Goal: Transaction & Acquisition: Purchase product/service

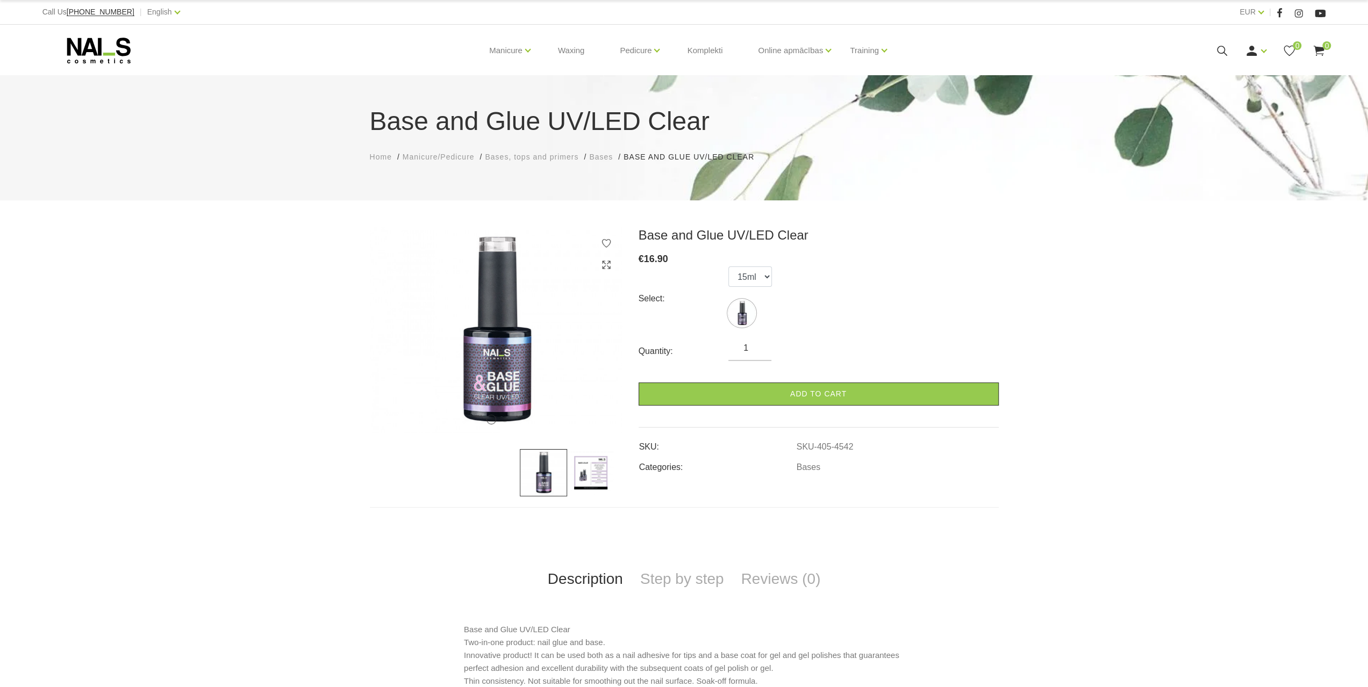
click at [597, 460] on img at bounding box center [590, 472] width 47 height 47
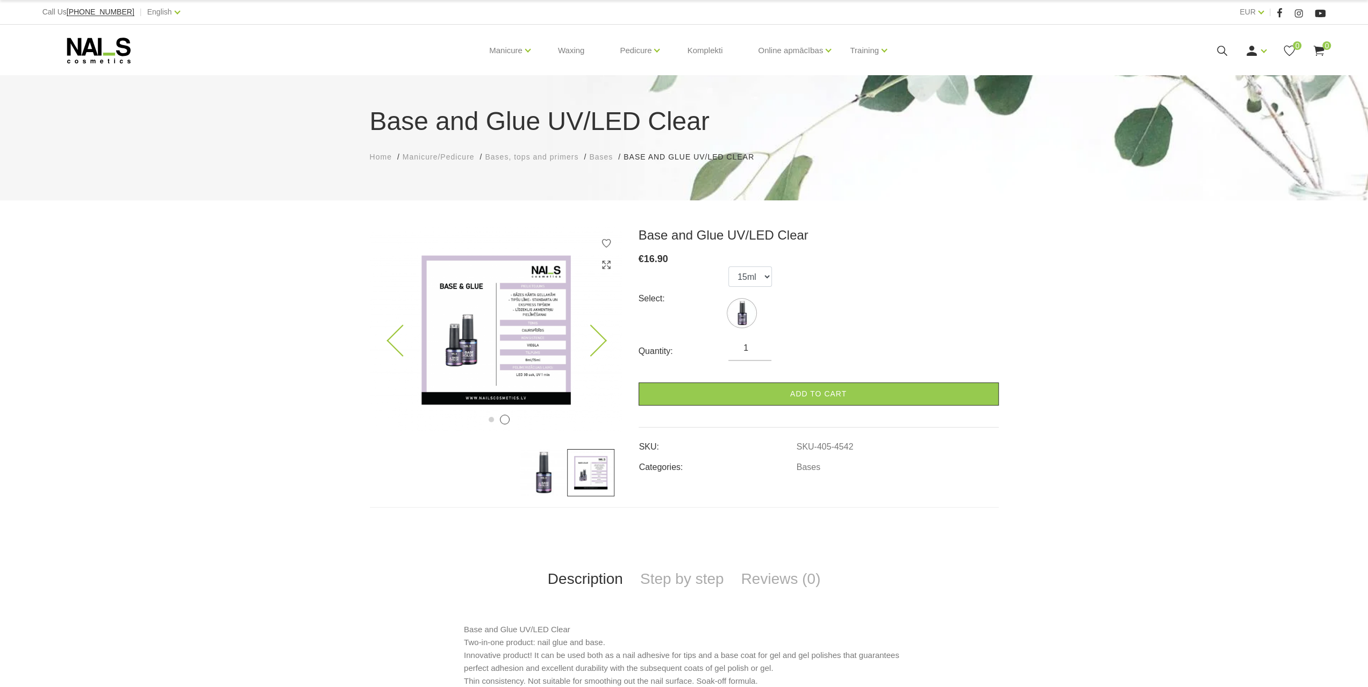
click at [547, 332] on img at bounding box center [496, 330] width 253 height 206
drag, startPoint x: 541, startPoint y: 330, endPoint x: 523, endPoint y: 317, distance: 22.4
click at [541, 329] on img at bounding box center [496, 330] width 253 height 206
click at [510, 303] on img at bounding box center [496, 330] width 253 height 206
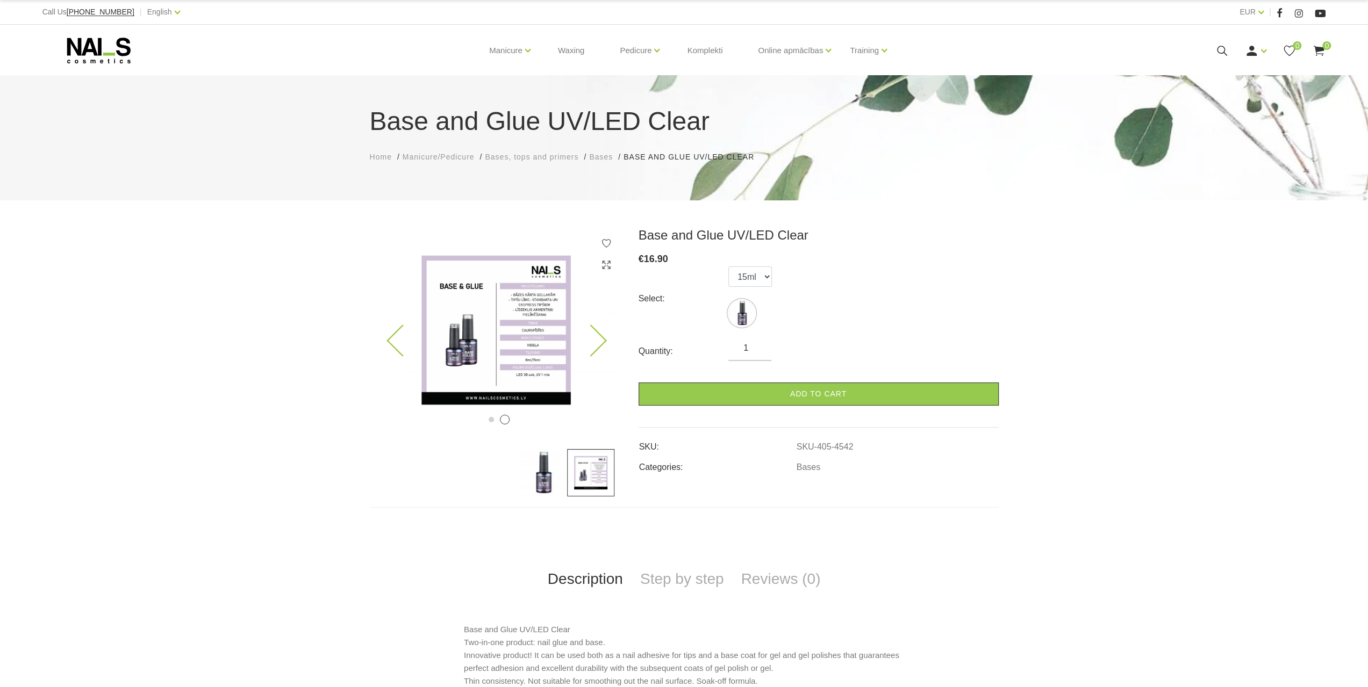
click at [521, 302] on img at bounding box center [496, 330] width 253 height 206
click at [514, 324] on img at bounding box center [496, 330] width 253 height 206
click at [583, 306] on img at bounding box center [496, 330] width 253 height 206
click at [592, 324] on img at bounding box center [496, 330] width 253 height 206
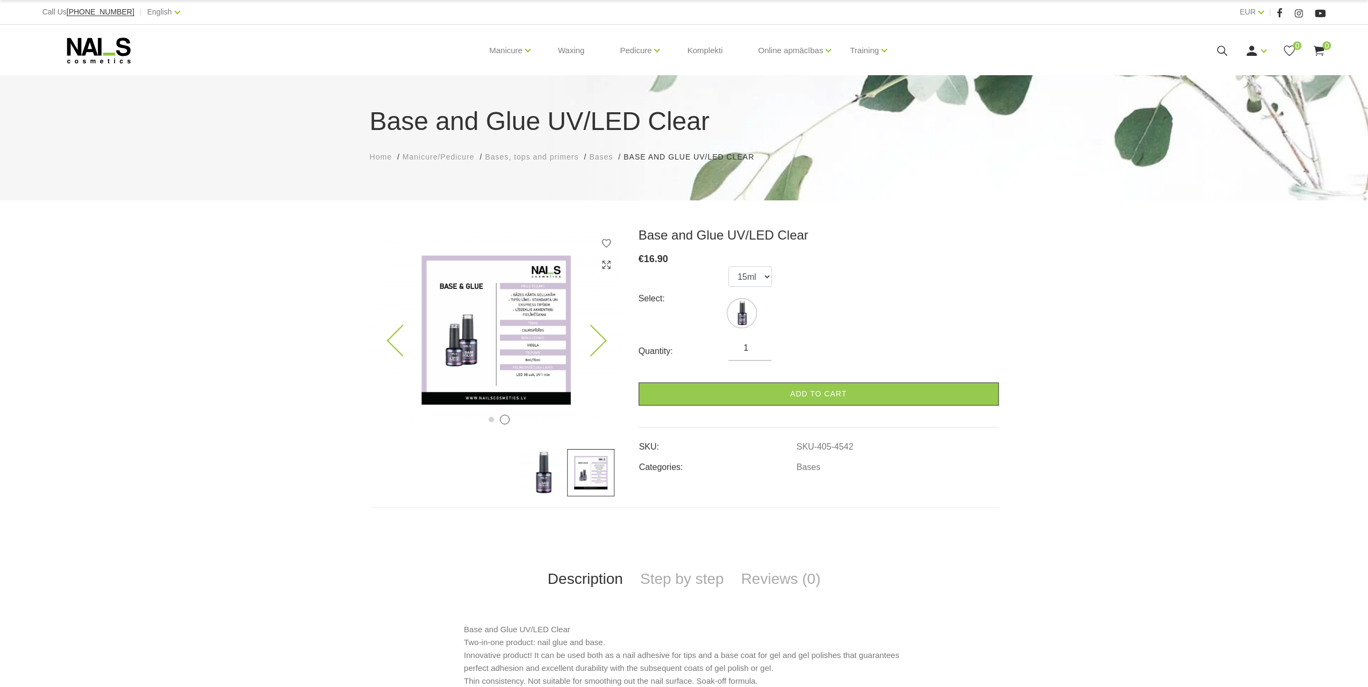
click at [597, 328] on img at bounding box center [496, 330] width 253 height 206
click at [606, 337] on img at bounding box center [496, 330] width 253 height 206
drag, startPoint x: 583, startPoint y: 340, endPoint x: 377, endPoint y: 320, distance: 206.3
click at [377, 320] on div "1 2" at bounding box center [496, 330] width 253 height 206
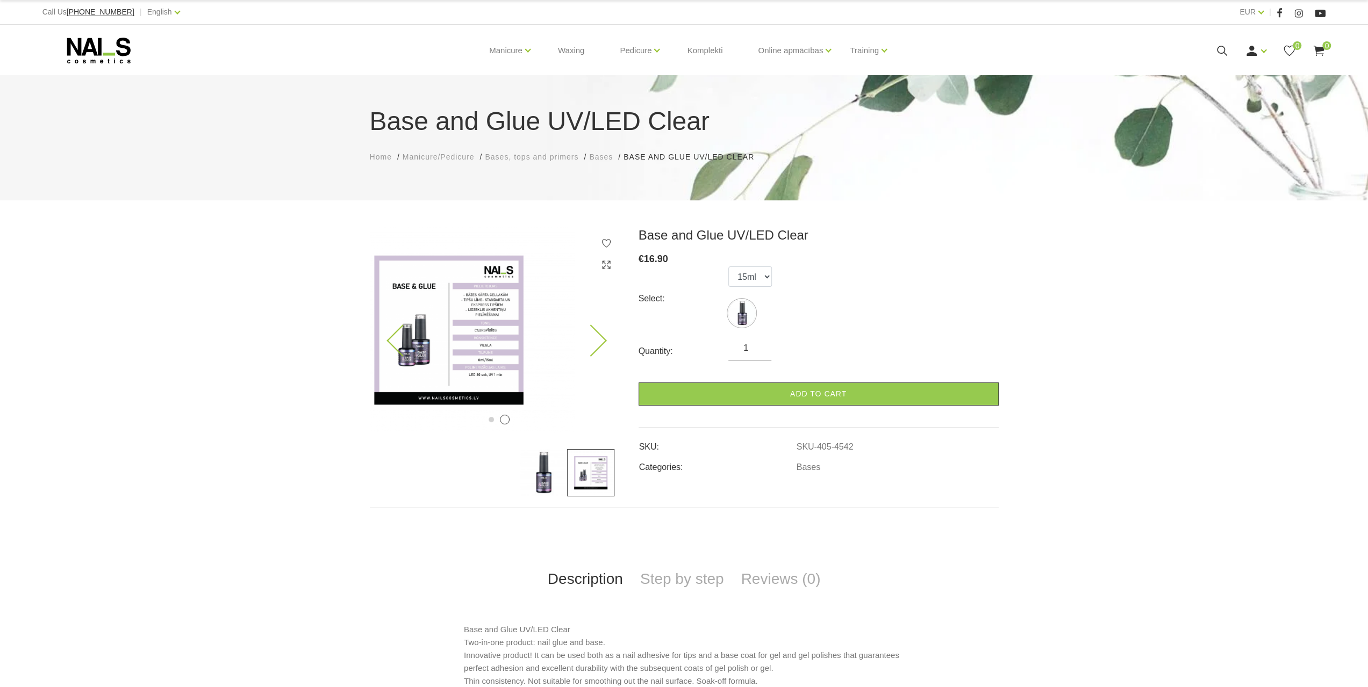
drag, startPoint x: 485, startPoint y: 328, endPoint x: 397, endPoint y: 322, distance: 88.4
click at [389, 322] on img at bounding box center [449, 330] width 253 height 206
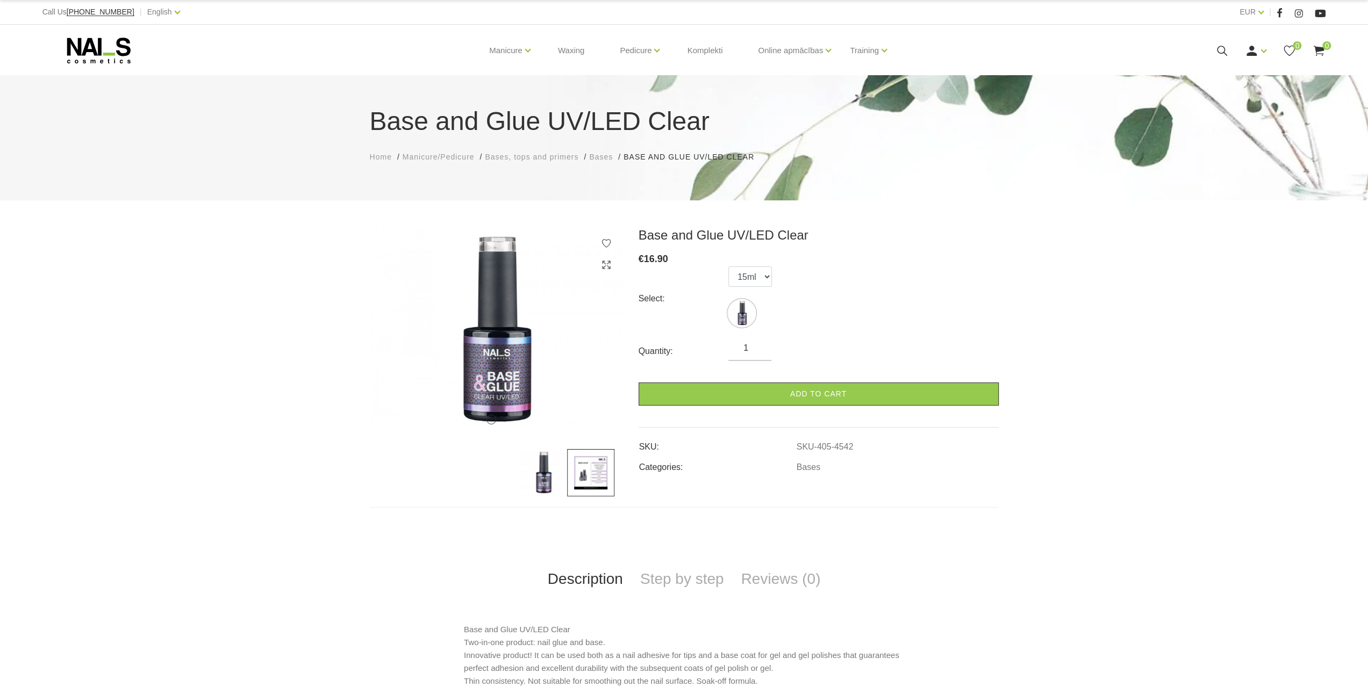
drag, startPoint x: 478, startPoint y: 313, endPoint x: 646, endPoint y: 329, distance: 167.9
click at [641, 328] on div "1 2 Base and Glue UV/LED Clear € 16.90 Select: 15ml Quantity: 1 Add to cart SKU…" at bounding box center [684, 367] width 645 height 280
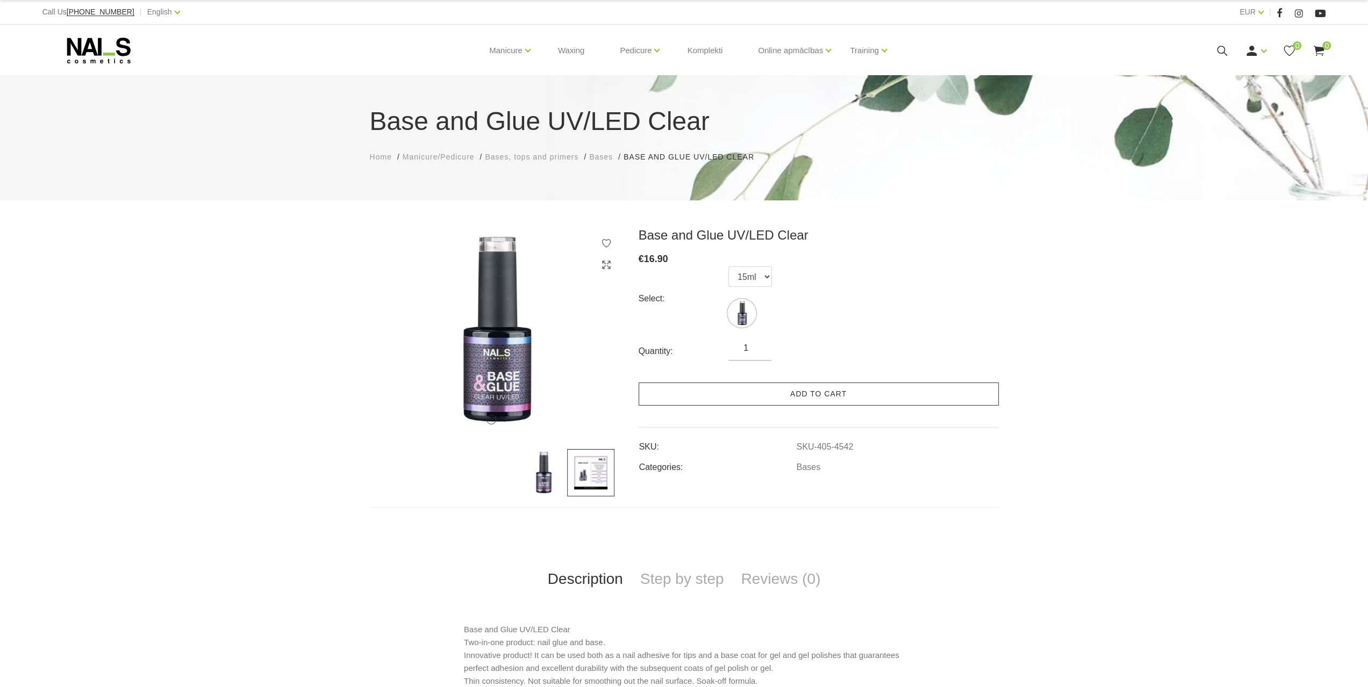
click at [786, 392] on link "Add to cart" at bounding box center [819, 394] width 360 height 23
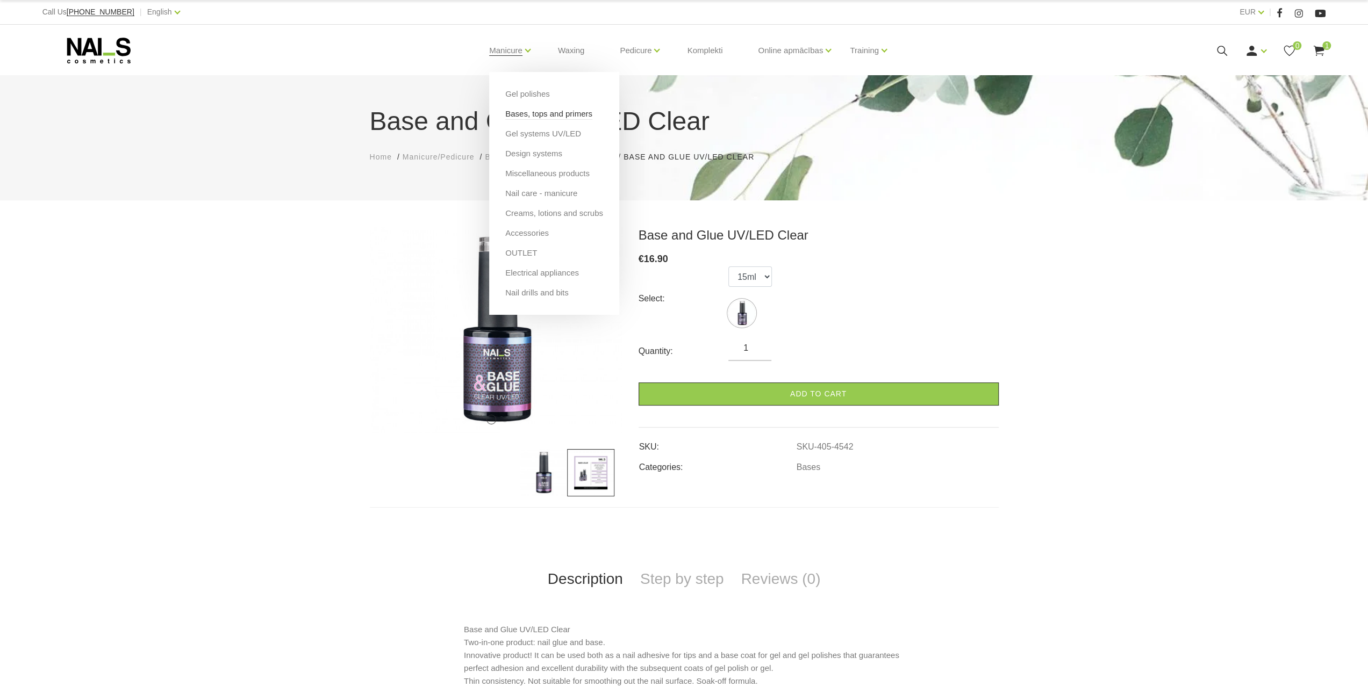
click at [541, 116] on link "Bases, tops and primers" at bounding box center [548, 114] width 87 height 12
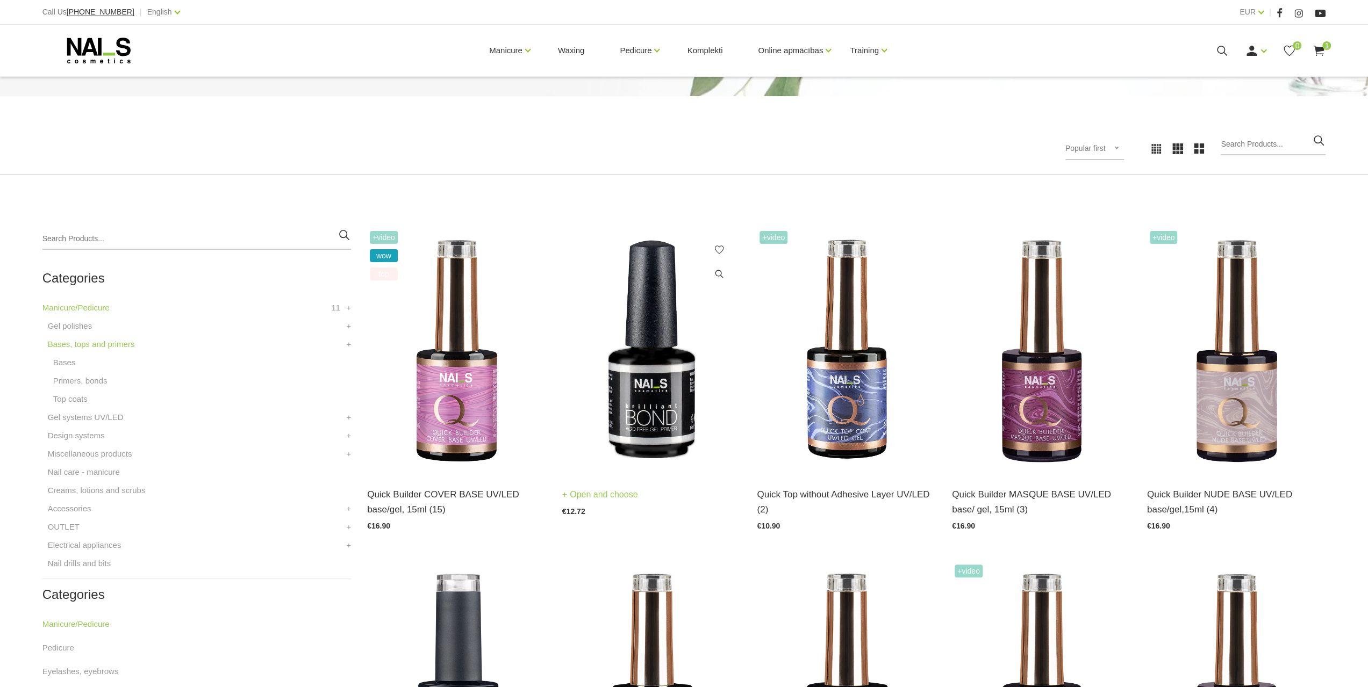
scroll to position [161, 0]
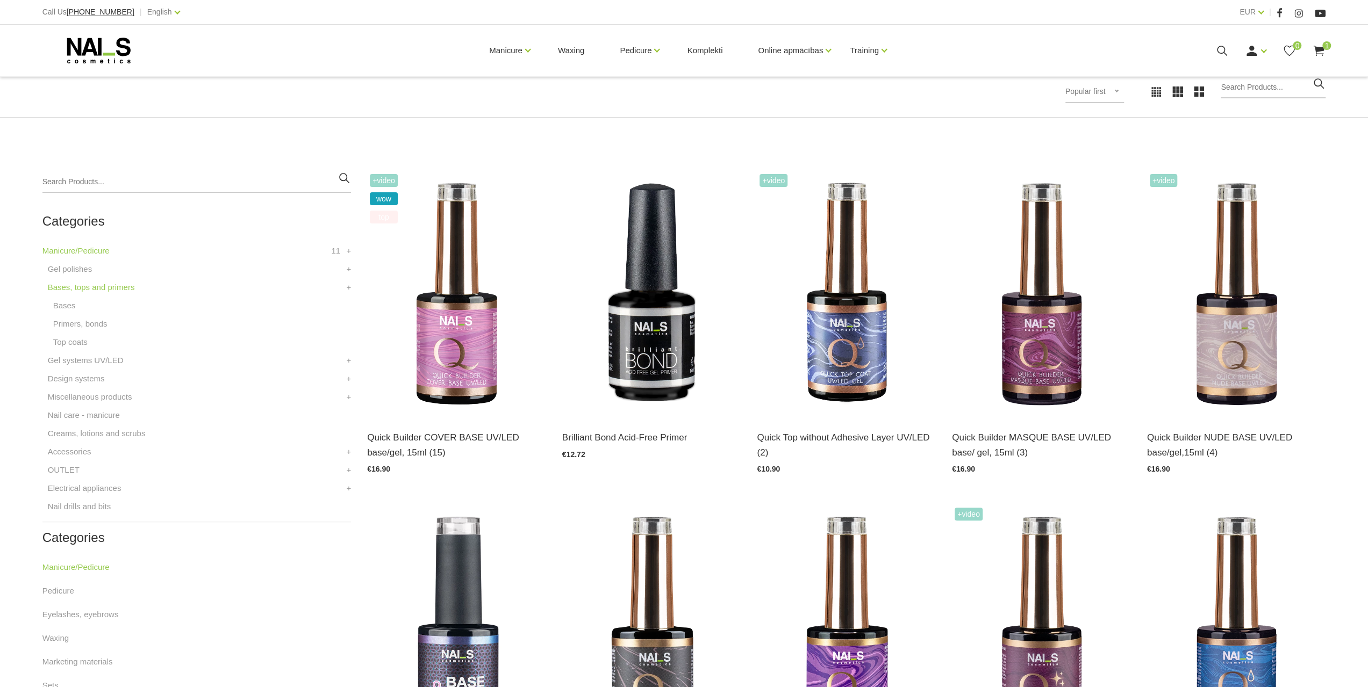
click at [441, 353] on img at bounding box center [456, 294] width 179 height 246
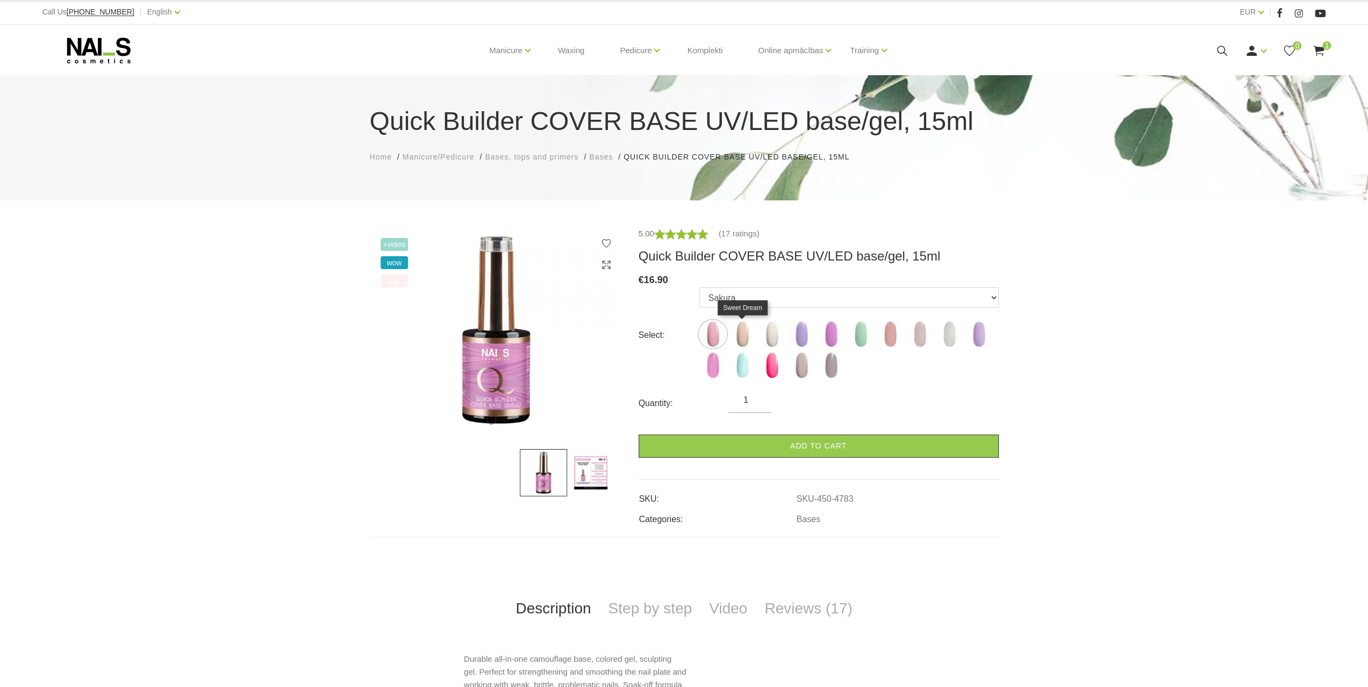
click at [734, 330] on img at bounding box center [742, 334] width 27 height 27
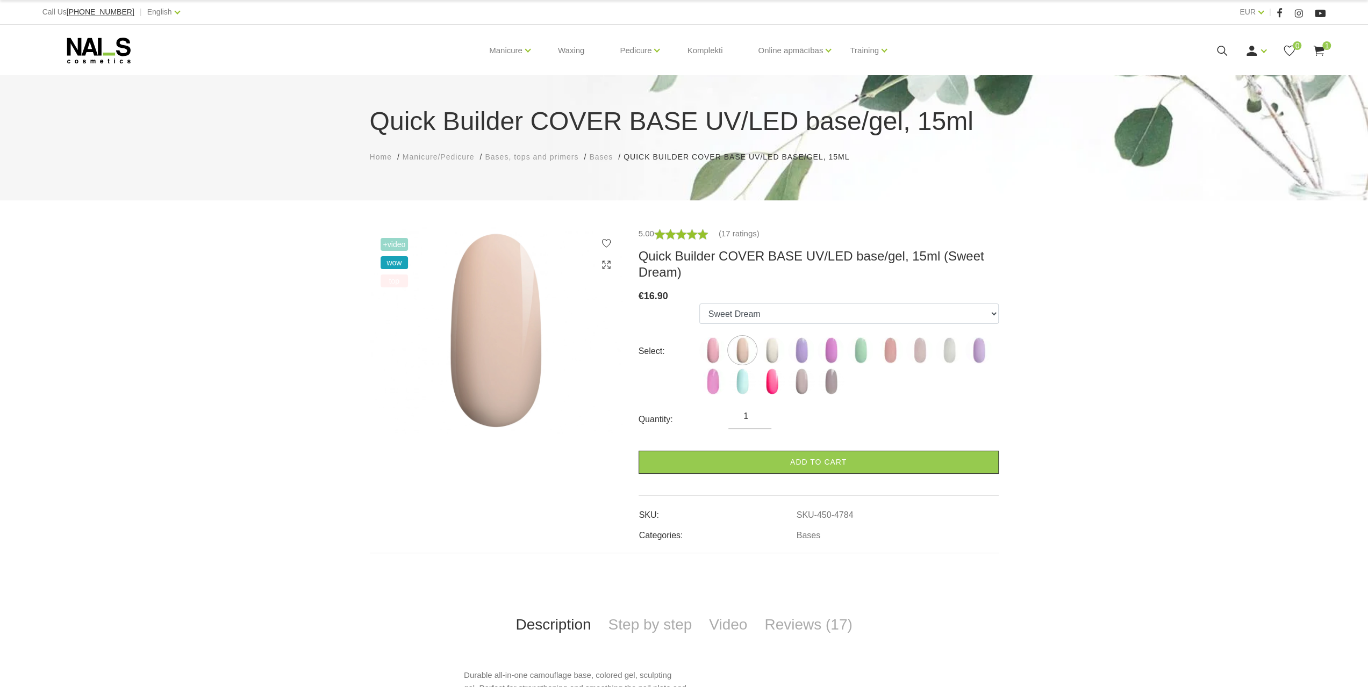
click at [760, 333] on ul "Sakura Sweet Dream Milkshake May Lilac with Shimmer Pink Peony with Shimmer Min…" at bounding box center [848, 352] width 299 height 96
click at [711, 334] on ul "Sakura Sweet Dream Milkshake May Lilac with Shimmer Pink Peony with Shimmer Min…" at bounding box center [848, 352] width 299 height 96
click at [832, 341] on img at bounding box center [831, 350] width 27 height 27
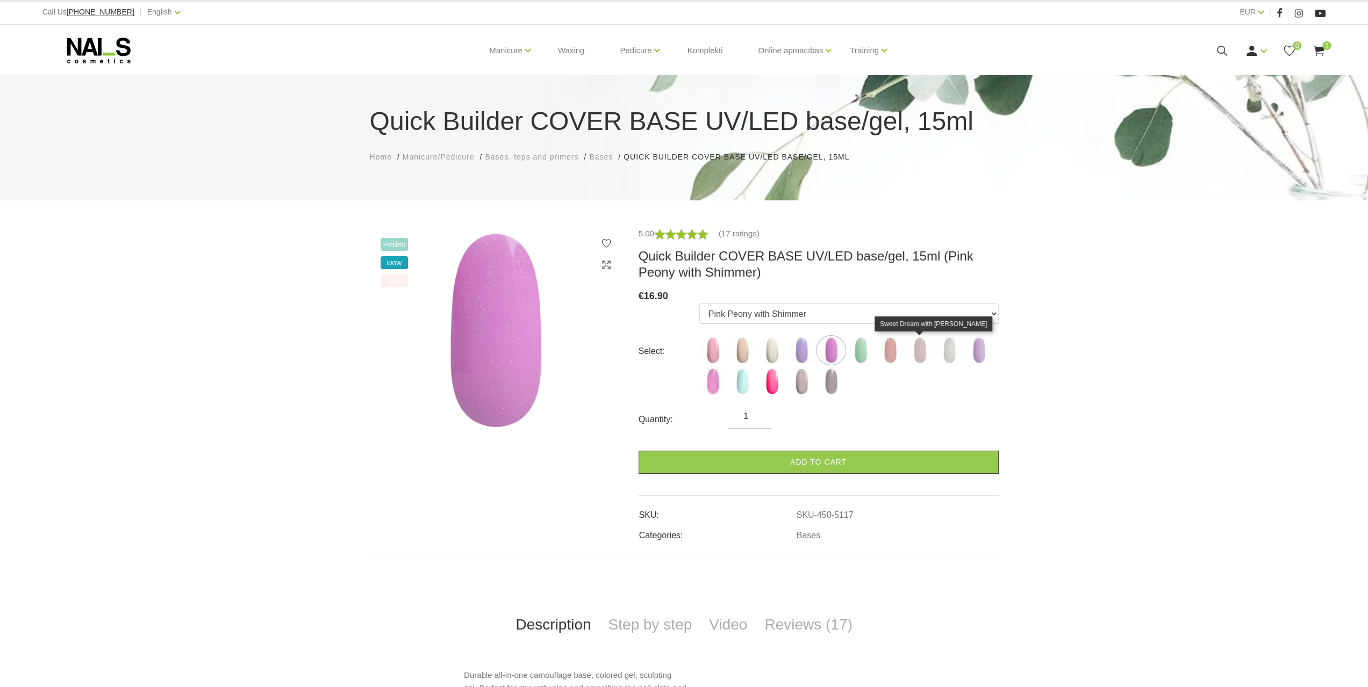
click at [909, 342] on img at bounding box center [919, 350] width 27 height 27
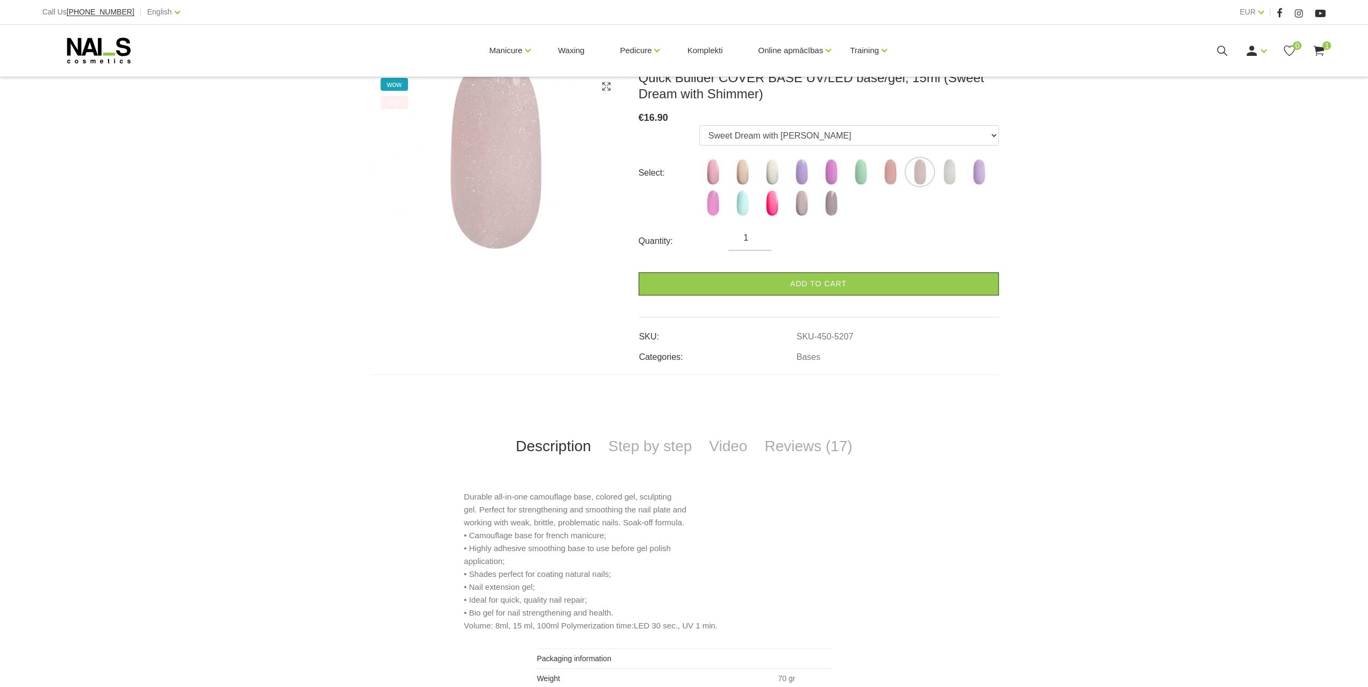
scroll to position [215, 0]
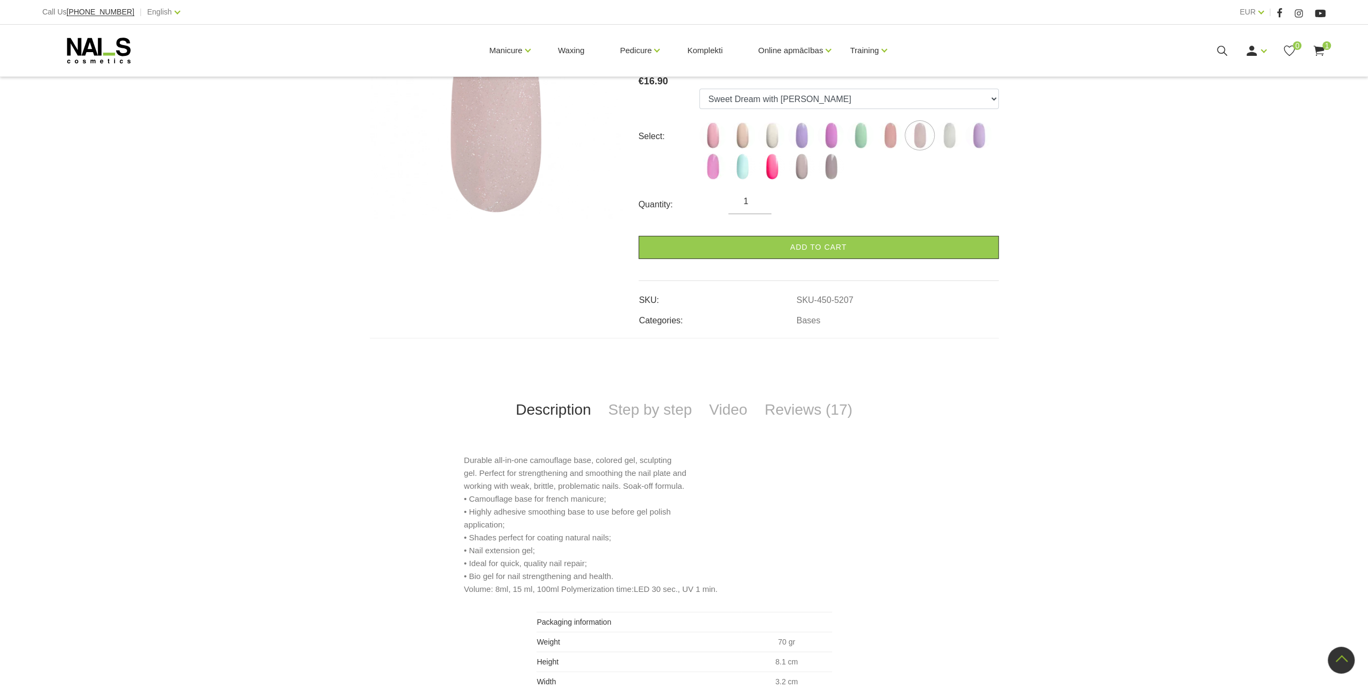
click at [297, 624] on div "+Video wow top 5.00 (17 ratings) Quick Builder COVER BASE UV/LED base/gel, 15ml…" at bounding box center [684, 362] width 1368 height 700
click at [790, 401] on link "Reviews (17)" at bounding box center [808, 409] width 105 height 35
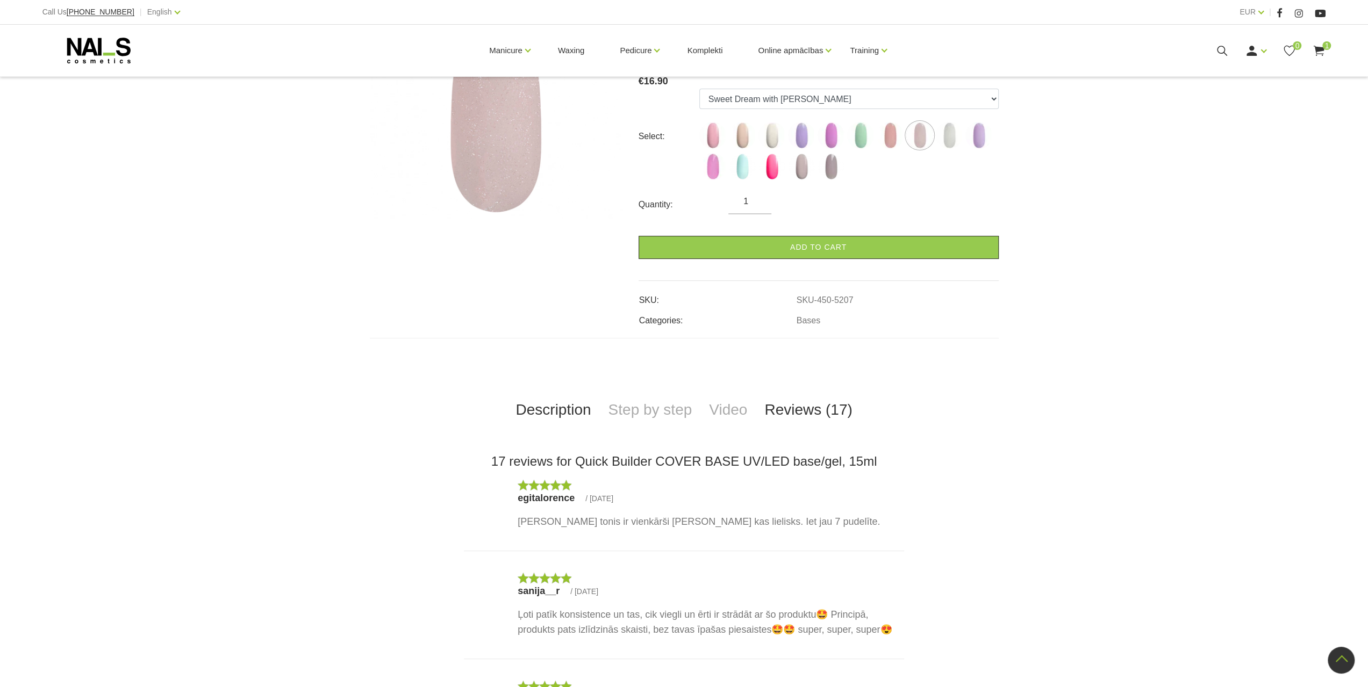
click at [556, 407] on link "Description" at bounding box center [553, 409] width 92 height 35
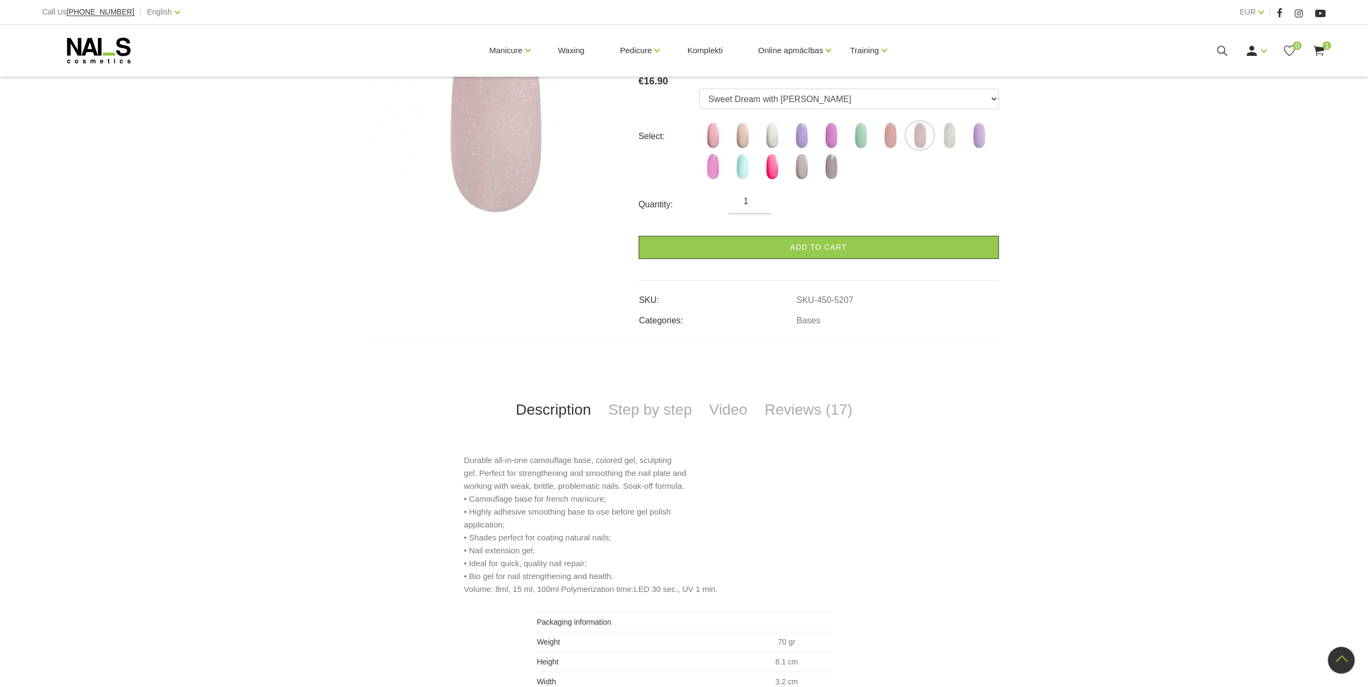
click at [536, 582] on p "Durable all-in-one camouflage base, colored gel, sculpting gel. Perfect for str…" at bounding box center [684, 525] width 440 height 142
click at [569, 548] on p "Durable all-in-one camouflage base, colored gel, sculpting gel. Perfect for str…" at bounding box center [684, 525] width 440 height 142
click at [549, 556] on p "Durable all-in-one camouflage base, colored gel, sculpting gel. Perfect for str…" at bounding box center [684, 525] width 440 height 142
drag, startPoint x: 549, startPoint y: 556, endPoint x: 541, endPoint y: 553, distance: 8.9
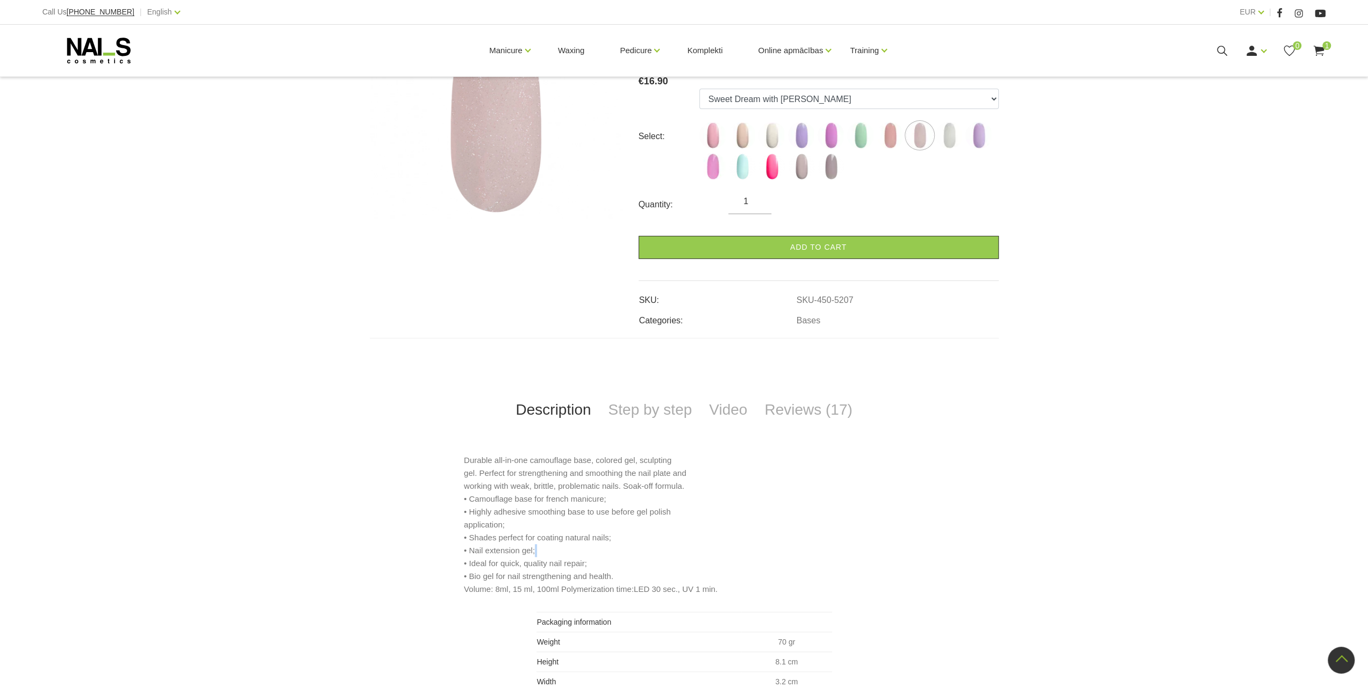
click at [549, 556] on p "Durable all-in-one camouflage base, colored gel, sculpting gel. Perfect for str…" at bounding box center [684, 525] width 440 height 142
click at [514, 541] on p "Durable all-in-one camouflage base, colored gel, sculpting gel. Perfect for str…" at bounding box center [684, 525] width 440 height 142
click at [504, 508] on p "Durable all-in-one camouflage base, colored gel, sculpting gel. Perfect for str…" at bounding box center [684, 525] width 440 height 142
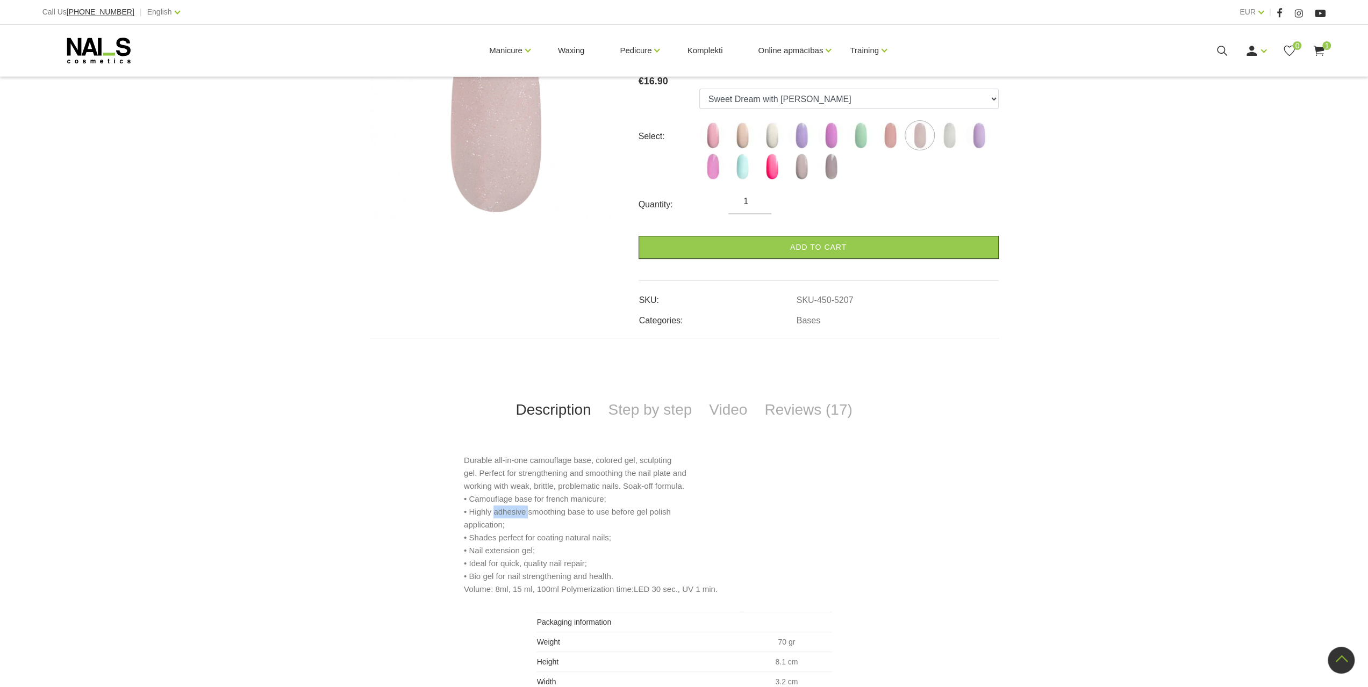
click at [504, 508] on p "Durable all-in-one camouflage base, colored gel, sculpting gel. Perfect for str…" at bounding box center [684, 525] width 440 height 142
click at [501, 499] on p "Durable all-in-one camouflage base, colored gel, sculpting gel. Perfect for str…" at bounding box center [684, 525] width 440 height 142
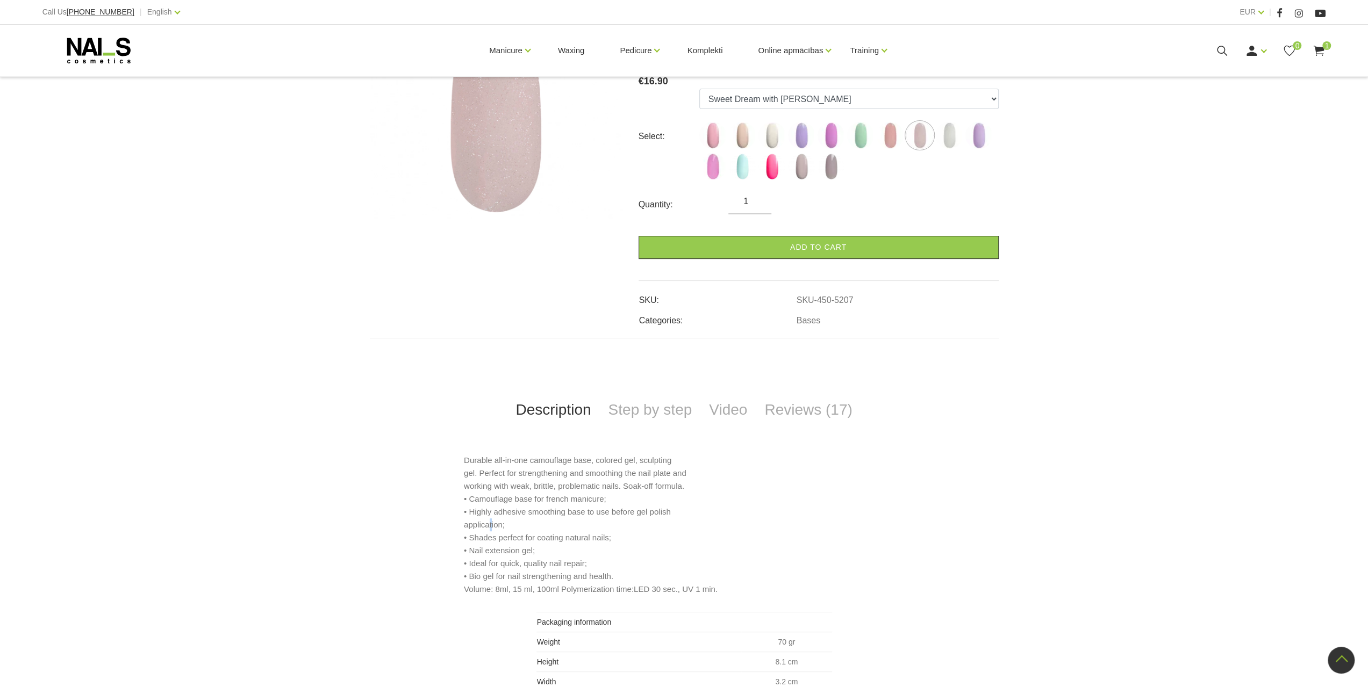
drag, startPoint x: 490, startPoint y: 518, endPoint x: 490, endPoint y: 524, distance: 5.9
click at [490, 524] on p "Durable all-in-one camouflage base, colored gel, sculpting gel. Perfect for str…" at bounding box center [684, 525] width 440 height 142
click at [545, 535] on p "Durable all-in-one camouflage base, colored gel, sculpting gel. Perfect for str…" at bounding box center [684, 525] width 440 height 142
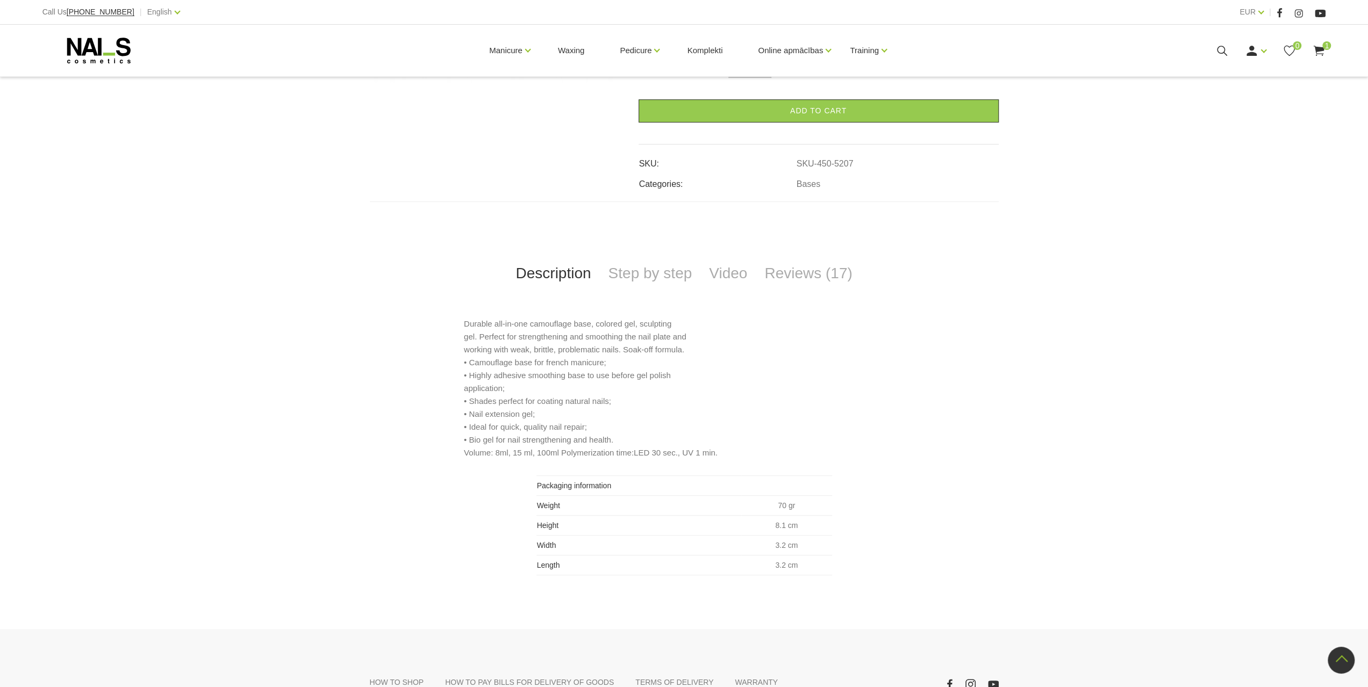
scroll to position [323, 0]
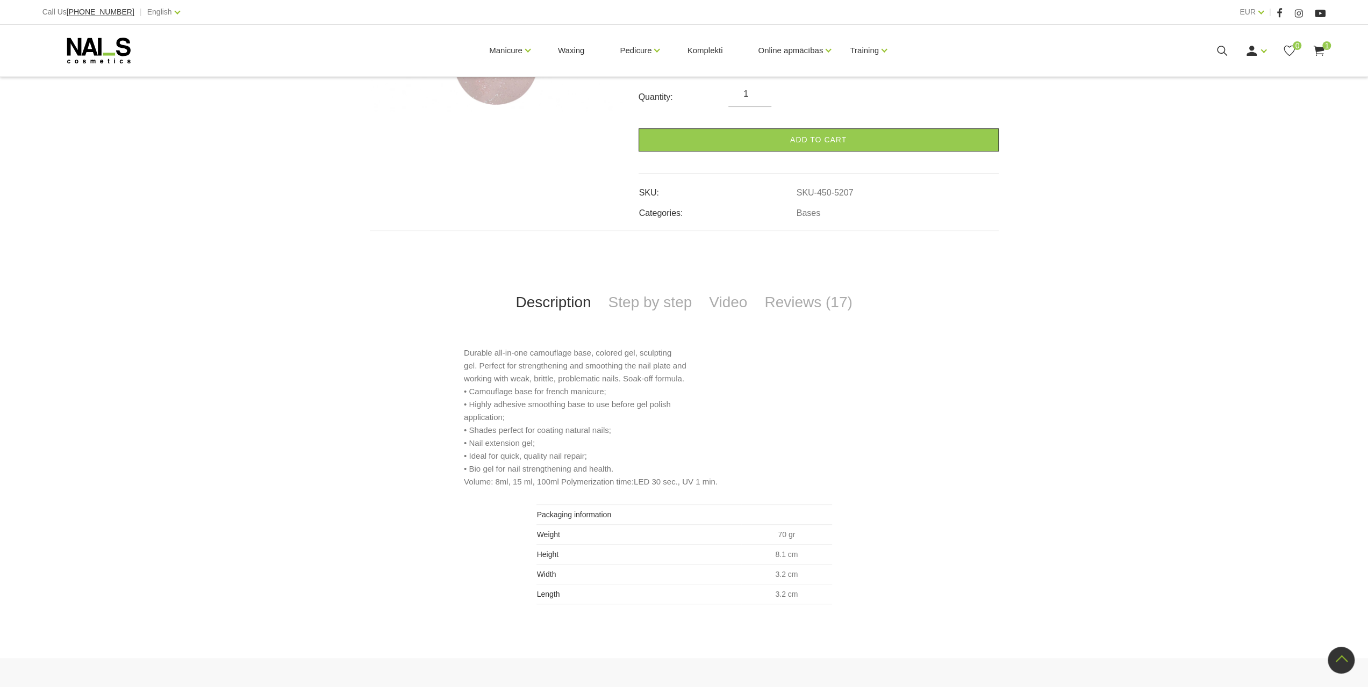
click at [1129, 442] on div "+Video wow top 5.00 (17 ratings) Quick Builder COVER BASE UV/LED base/gel, 15ml…" at bounding box center [684, 255] width 1368 height 700
click at [785, 317] on link "Reviews (17)" at bounding box center [808, 302] width 105 height 35
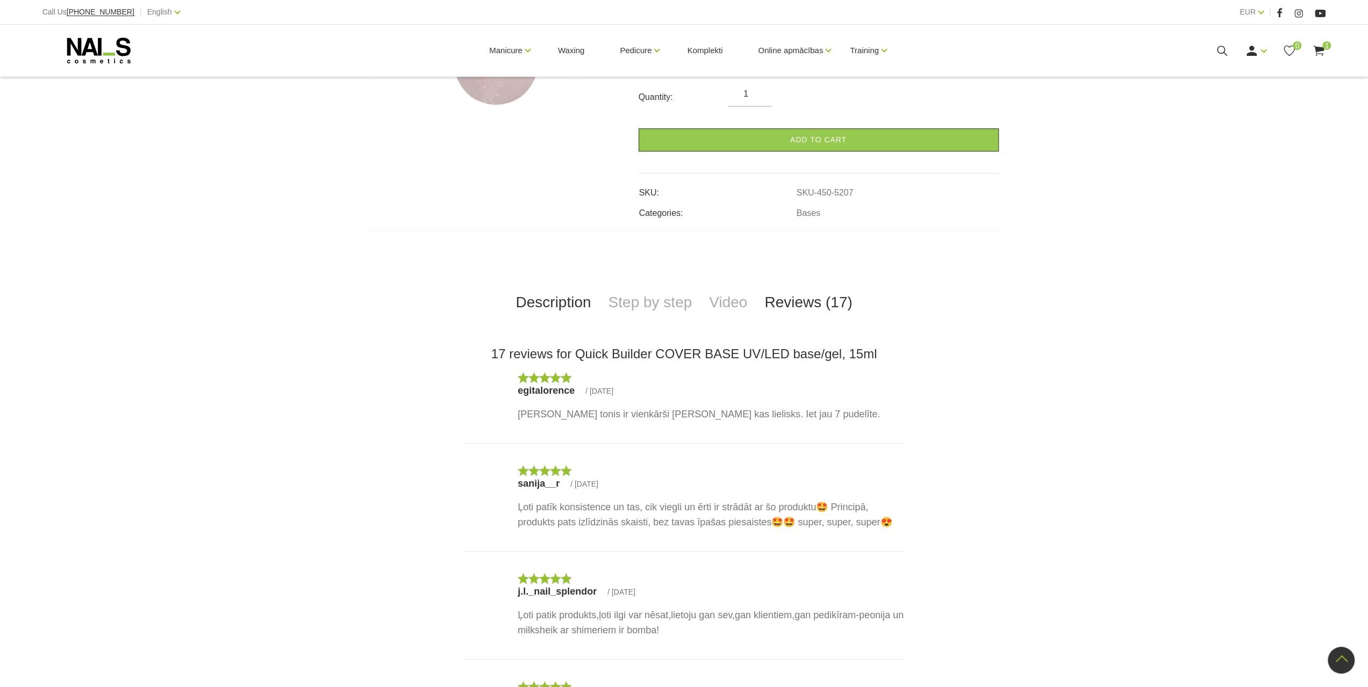
click at [548, 287] on link "Description" at bounding box center [553, 302] width 92 height 35
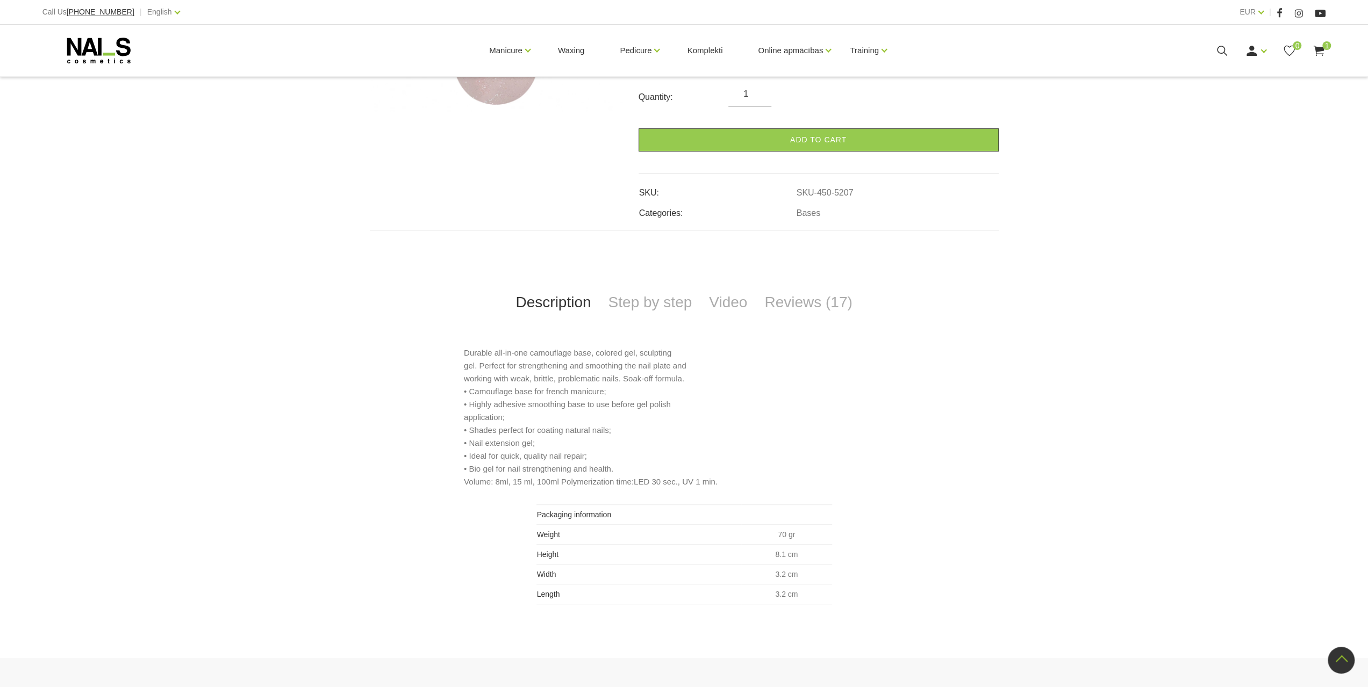
click at [561, 310] on link "Description" at bounding box center [553, 302] width 92 height 35
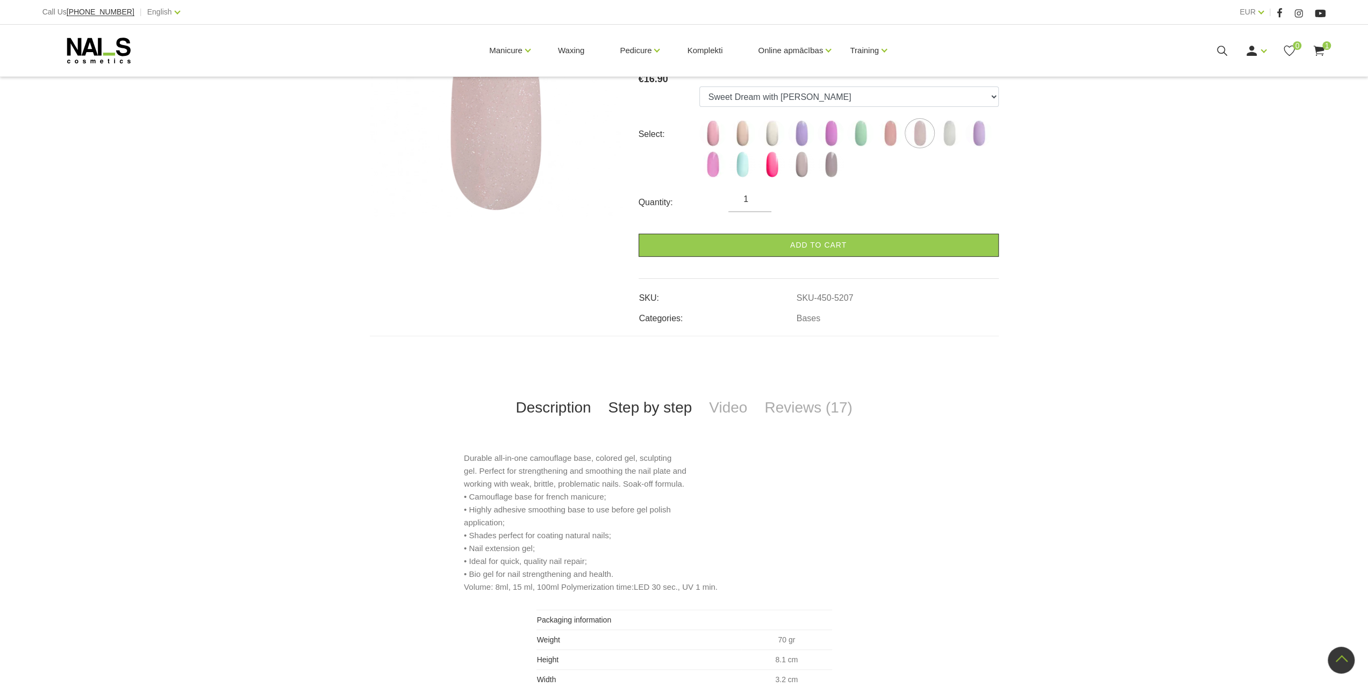
scroll to position [161, 0]
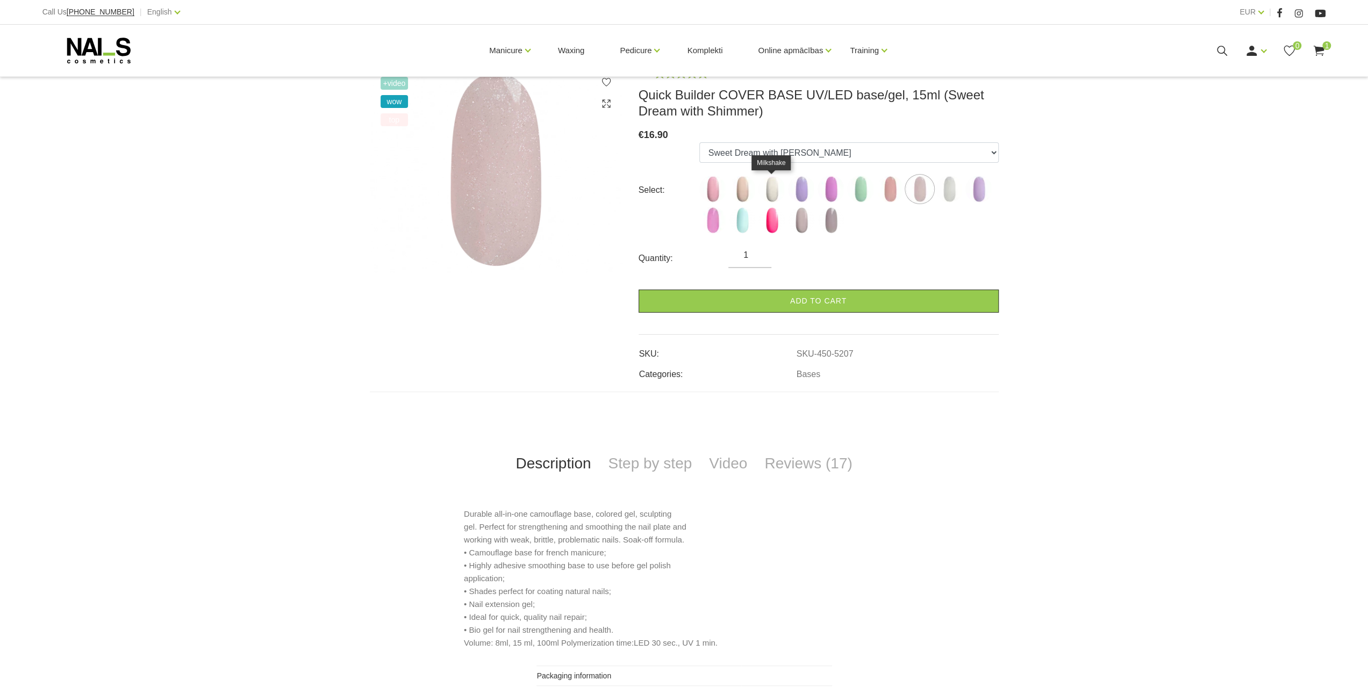
click at [769, 187] on img at bounding box center [771, 189] width 27 height 27
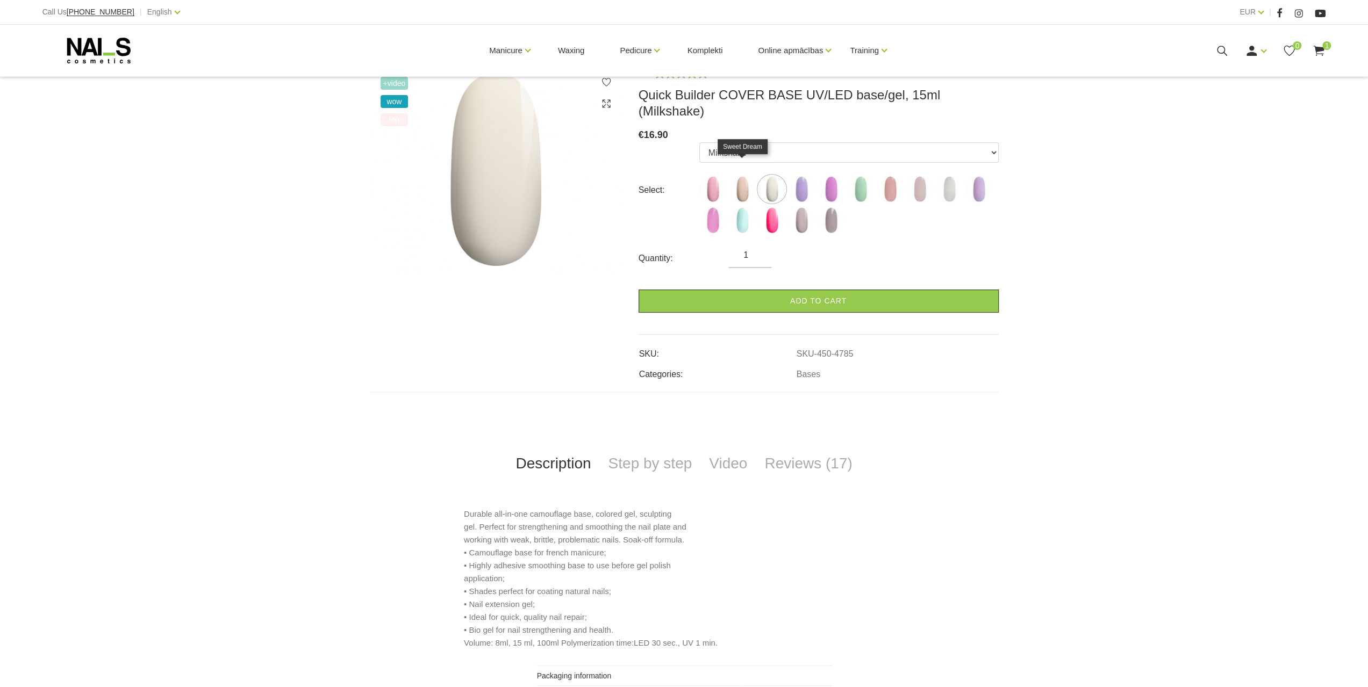
click at [742, 182] on img at bounding box center [742, 189] width 27 height 27
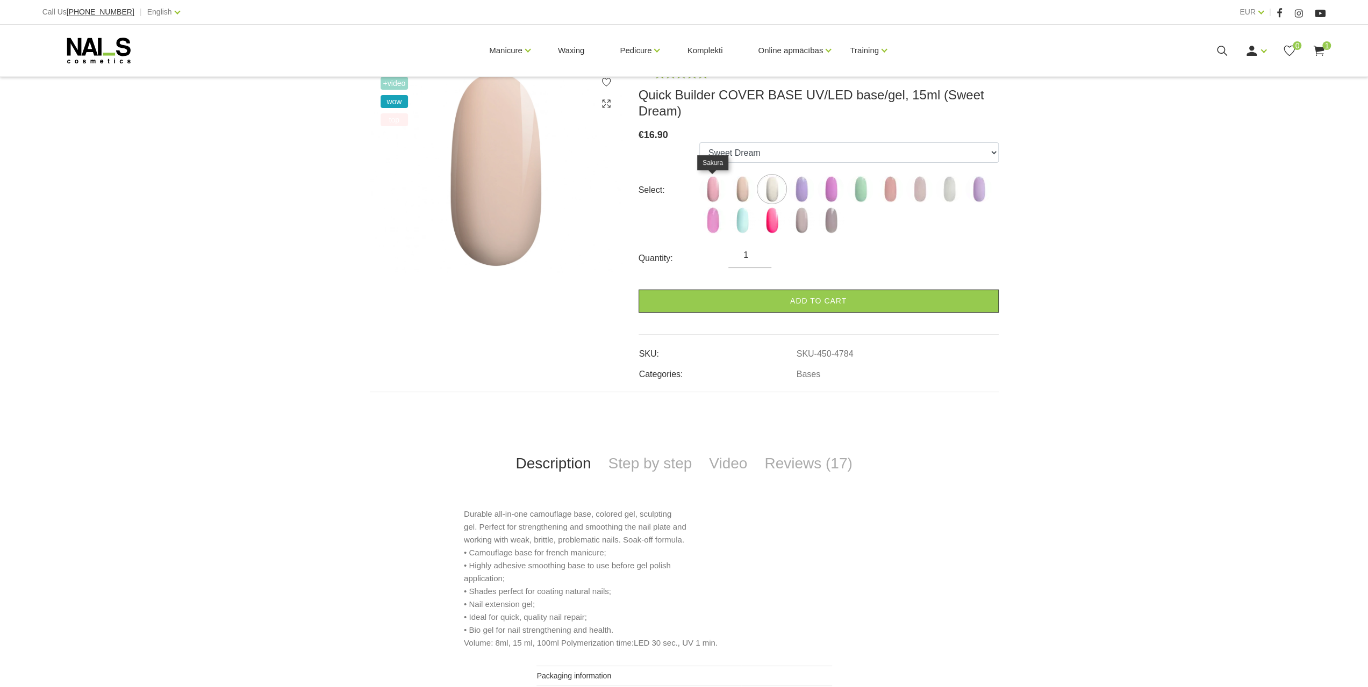
click at [711, 191] on img at bounding box center [712, 189] width 27 height 27
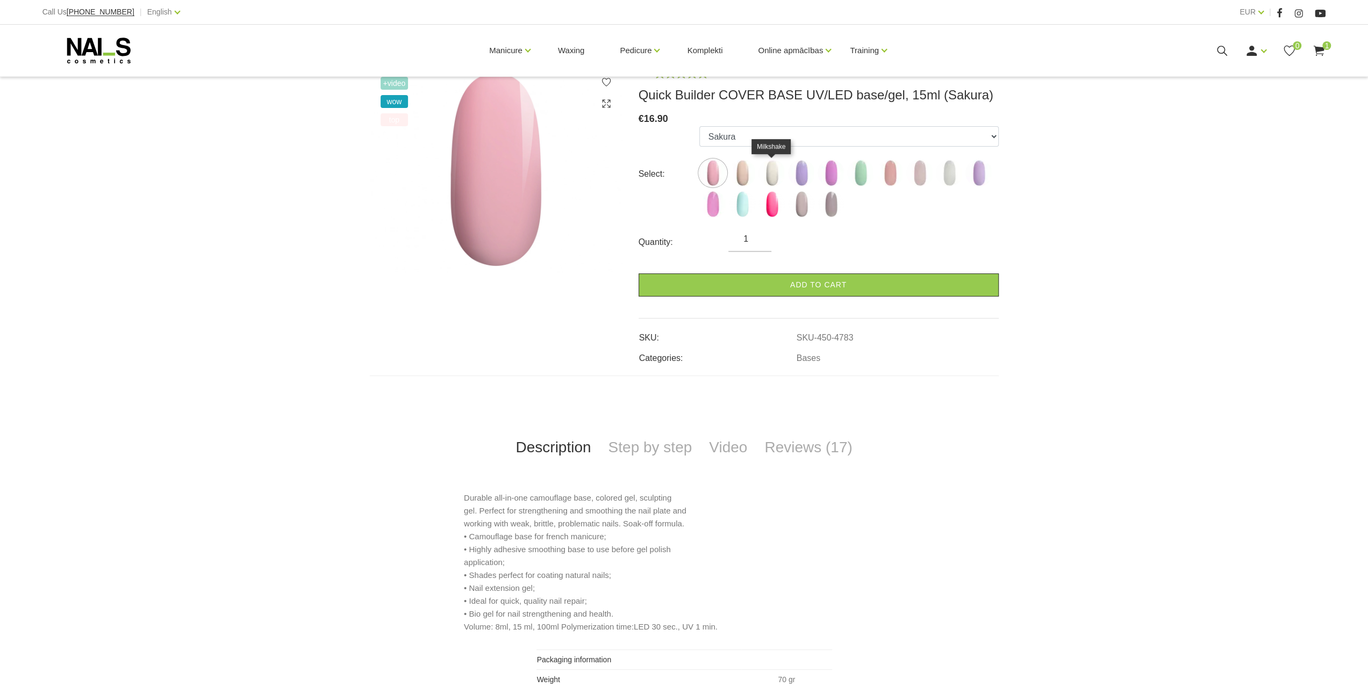
click at [764, 173] on img at bounding box center [771, 173] width 27 height 27
click at [751, 170] on img at bounding box center [742, 173] width 27 height 27
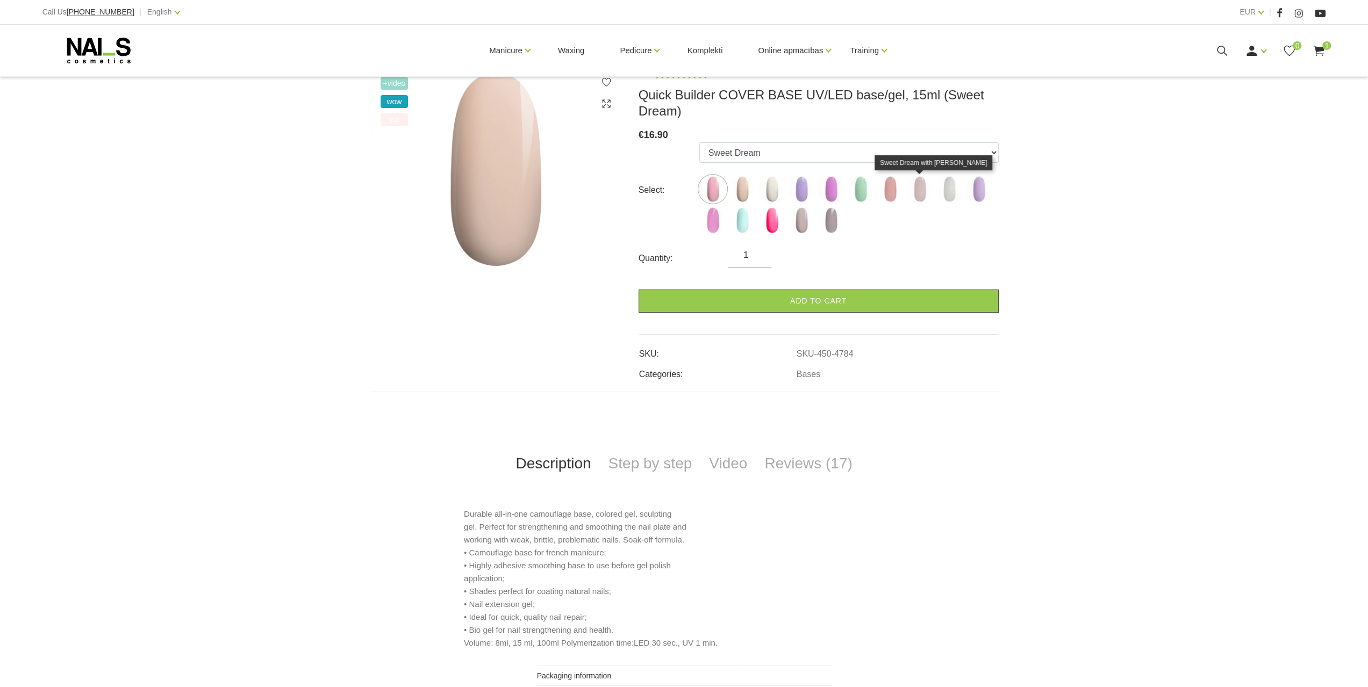
click at [921, 184] on img at bounding box center [919, 189] width 27 height 27
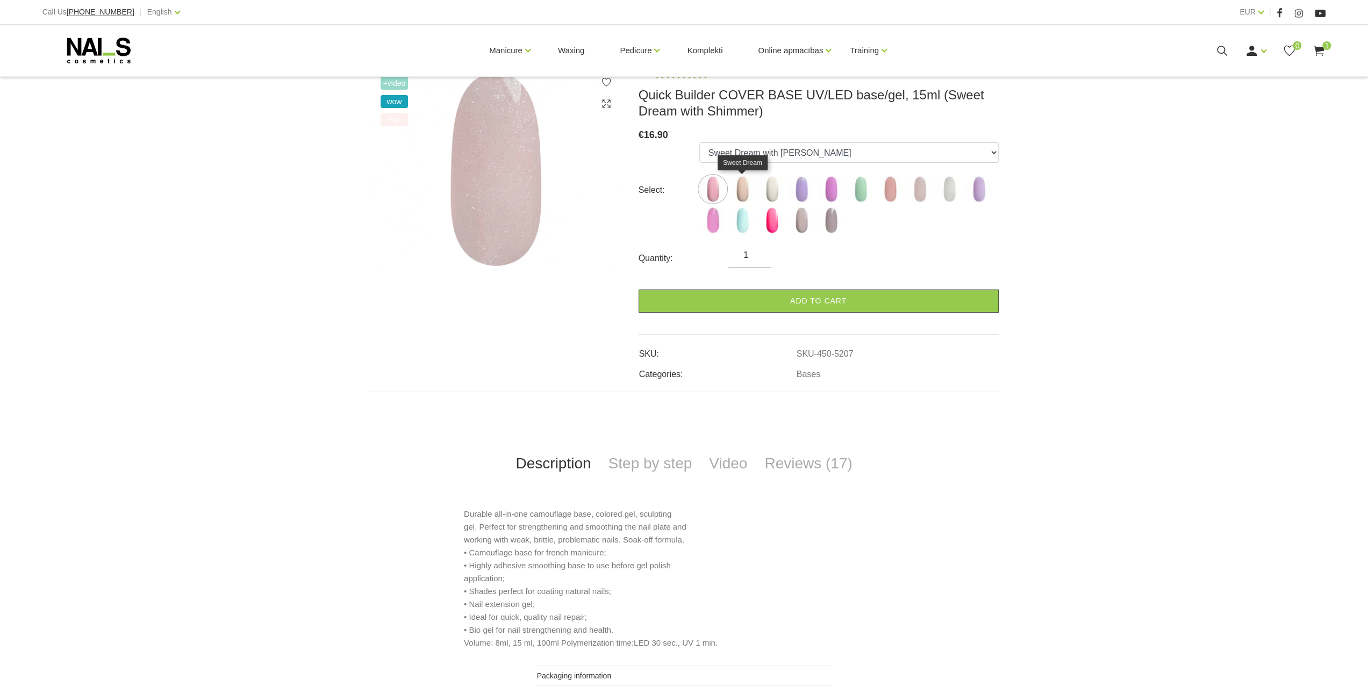
click at [752, 182] on img at bounding box center [742, 189] width 27 height 27
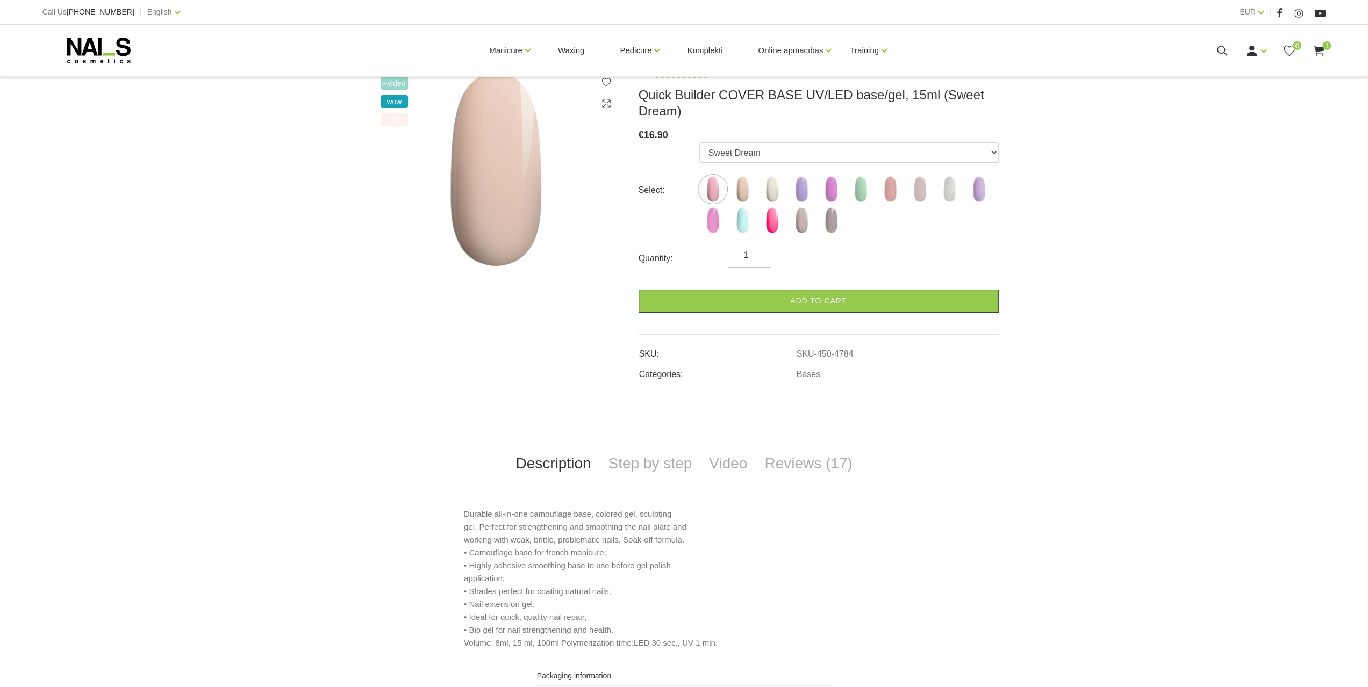
click at [711, 181] on img at bounding box center [712, 189] width 27 height 27
select select "4783"
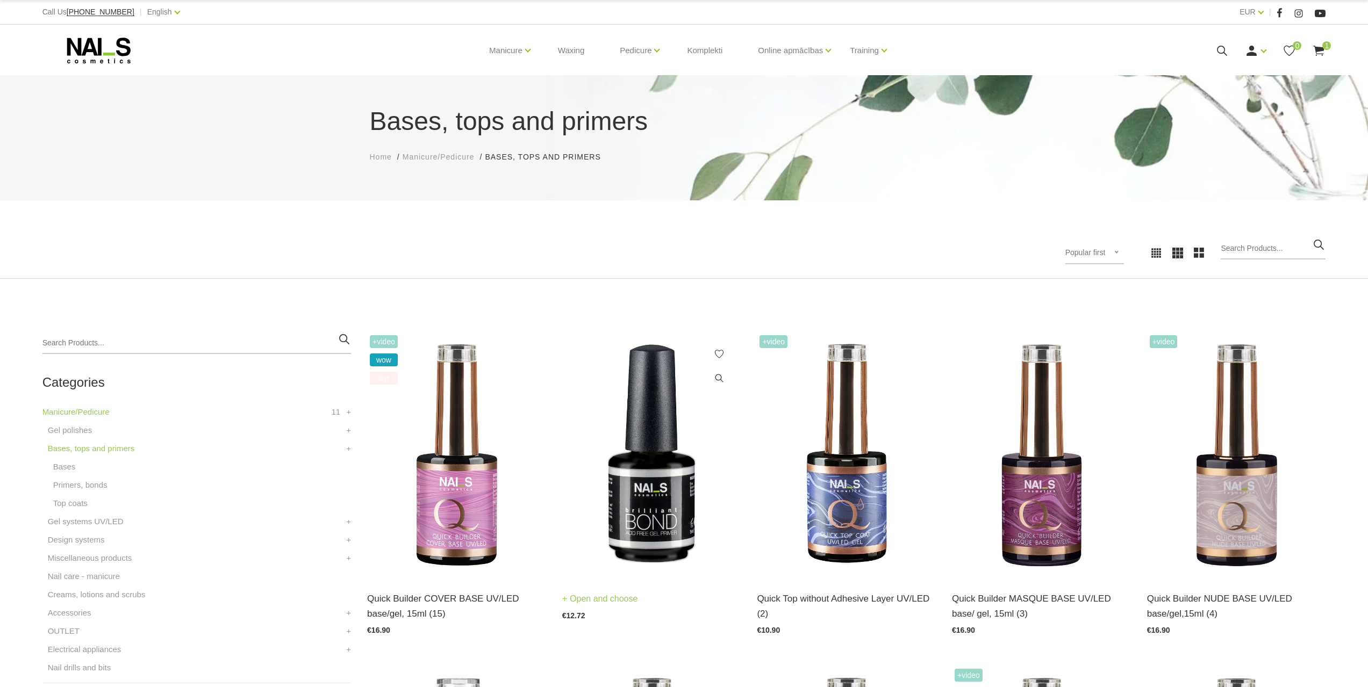
scroll to position [161, 0]
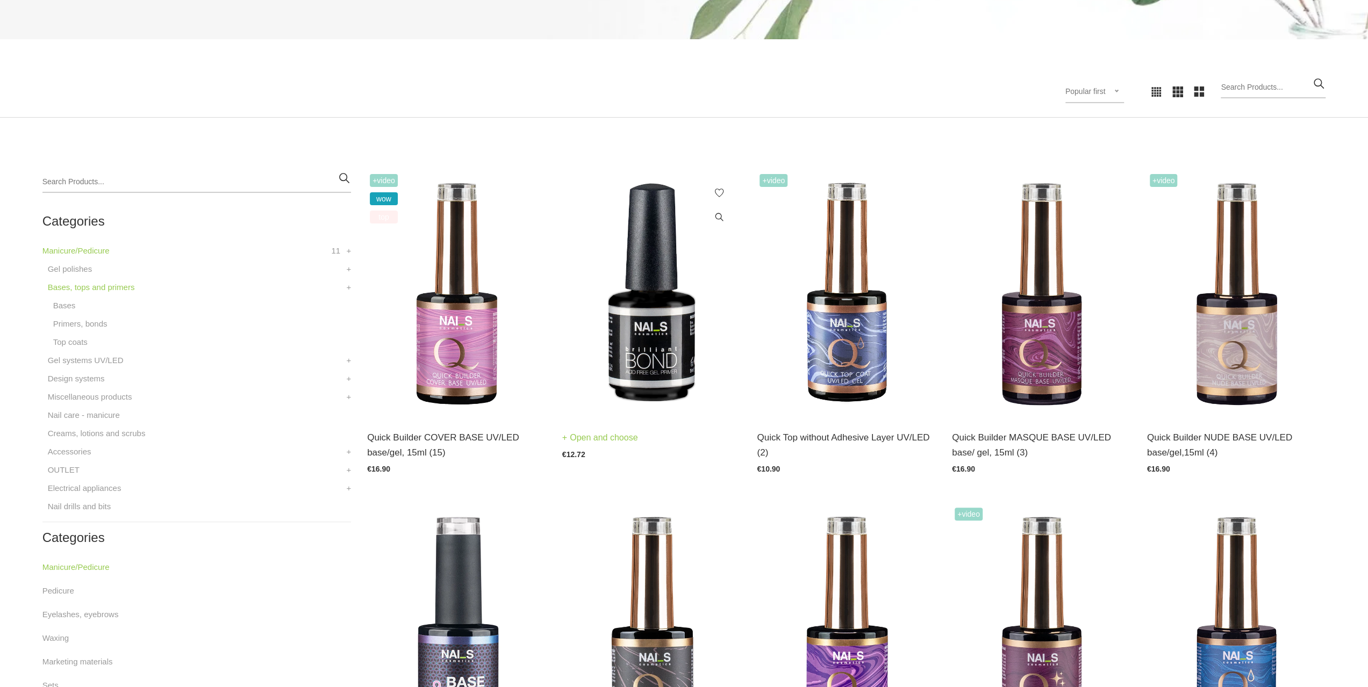
click at [645, 282] on img at bounding box center [651, 294] width 179 height 246
click at [85, 326] on link "Primers, bonds" at bounding box center [80, 324] width 54 height 13
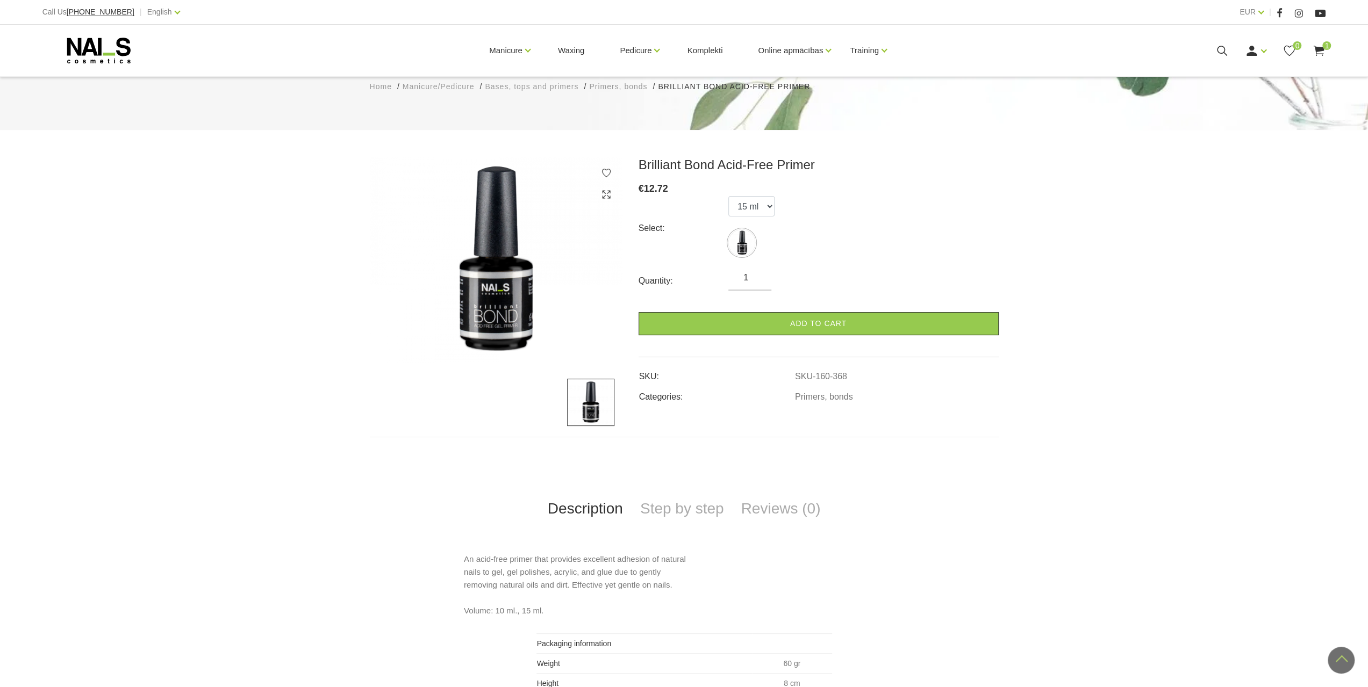
scroll to position [54, 0]
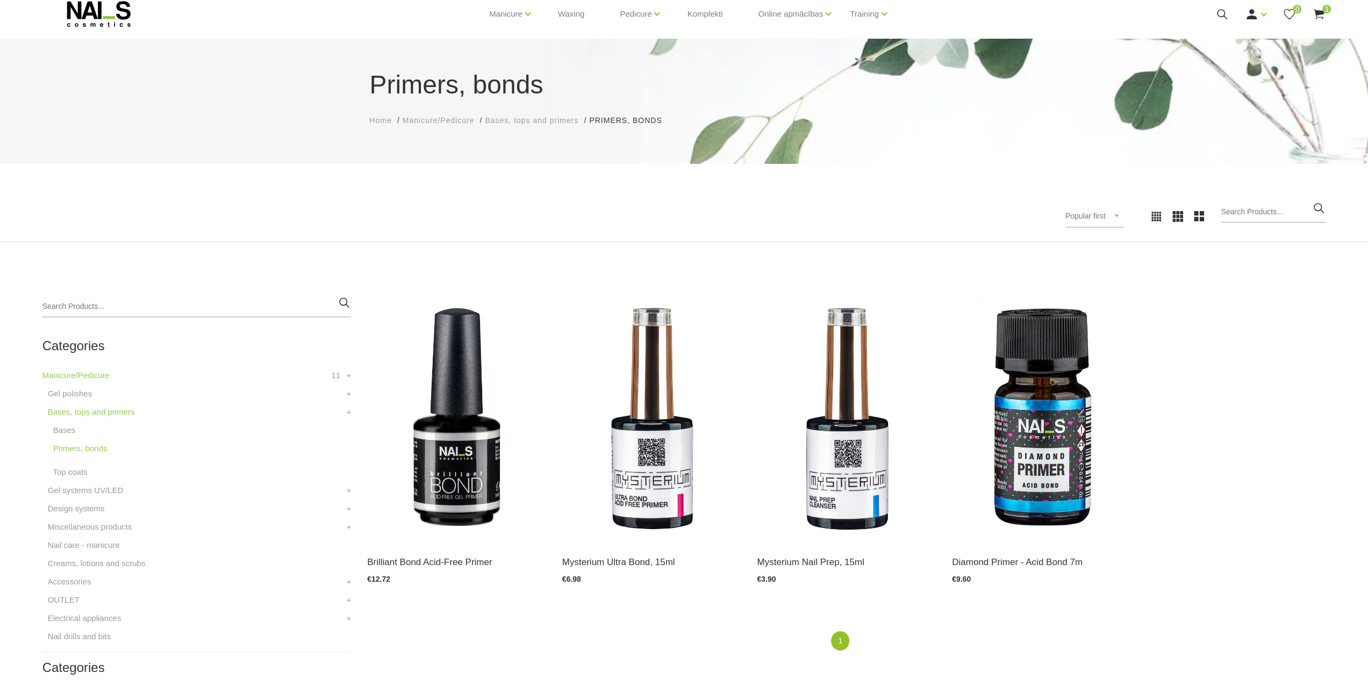
scroll to position [108, 0]
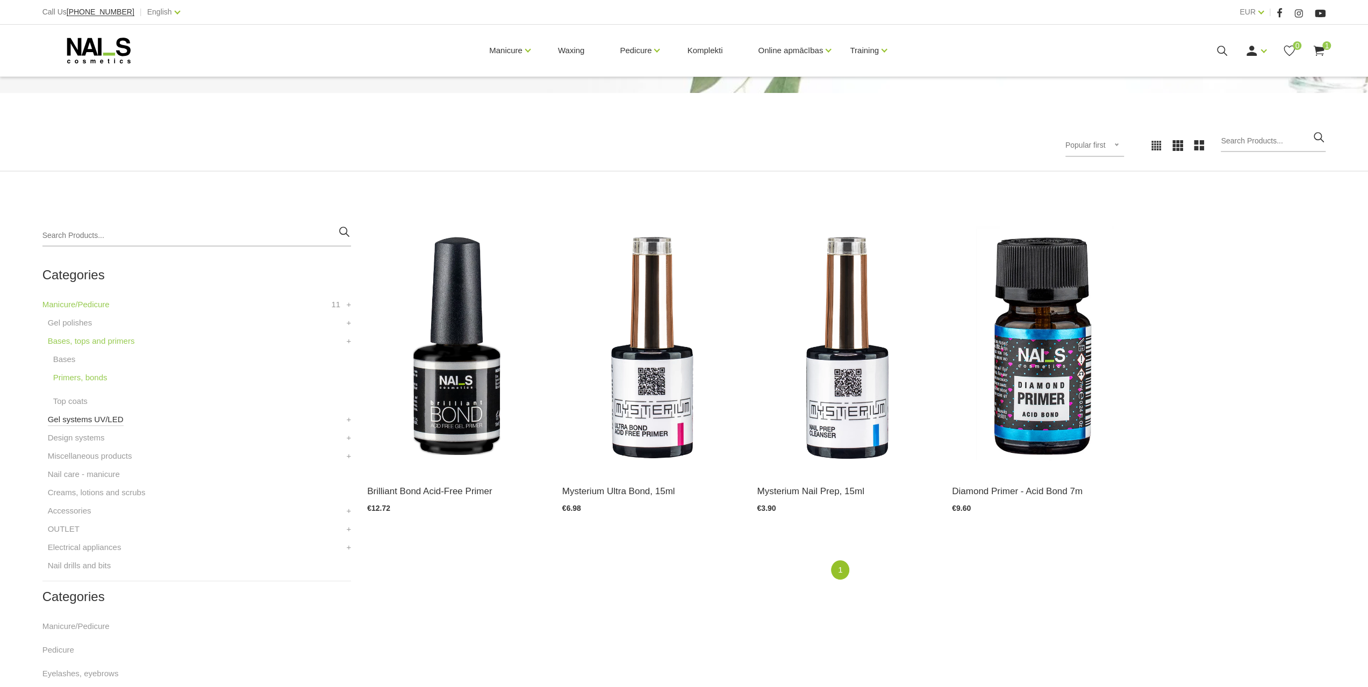
click at [100, 421] on link "Gel systems UV/LED" at bounding box center [86, 419] width 76 height 13
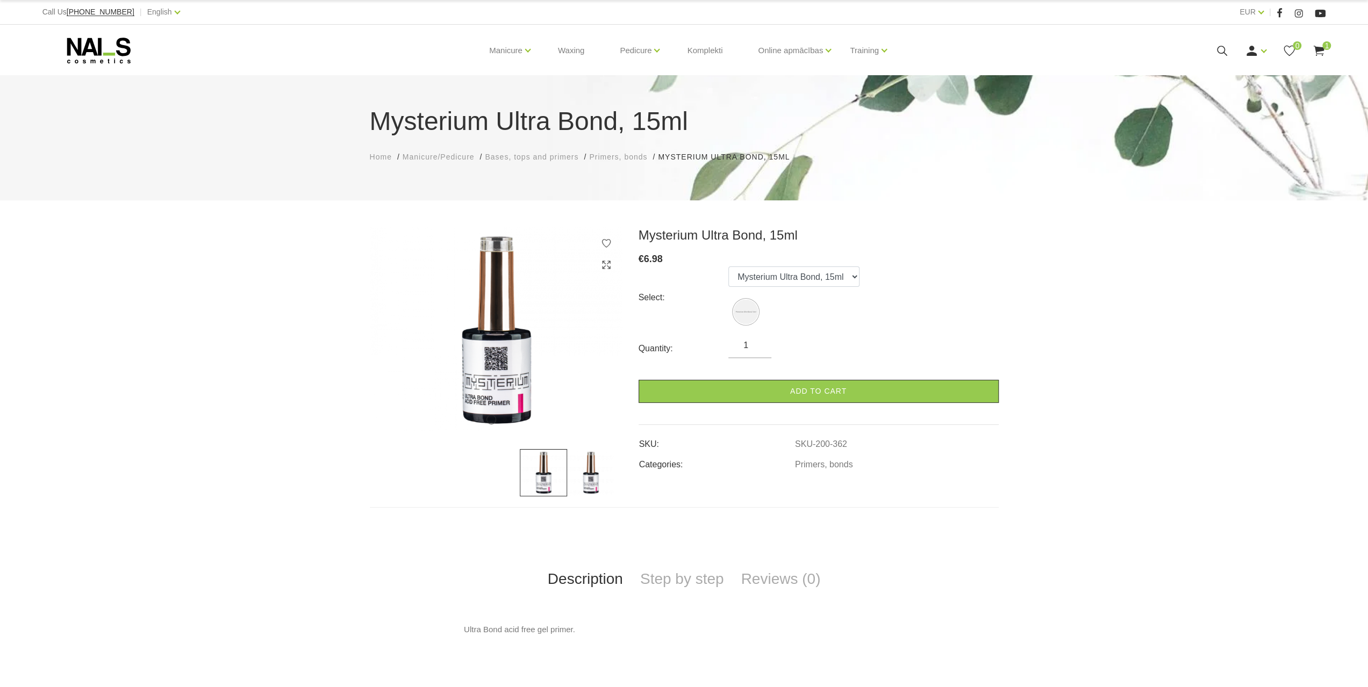
click at [568, 474] on img at bounding box center [590, 472] width 47 height 47
click at [538, 471] on img at bounding box center [543, 472] width 47 height 47
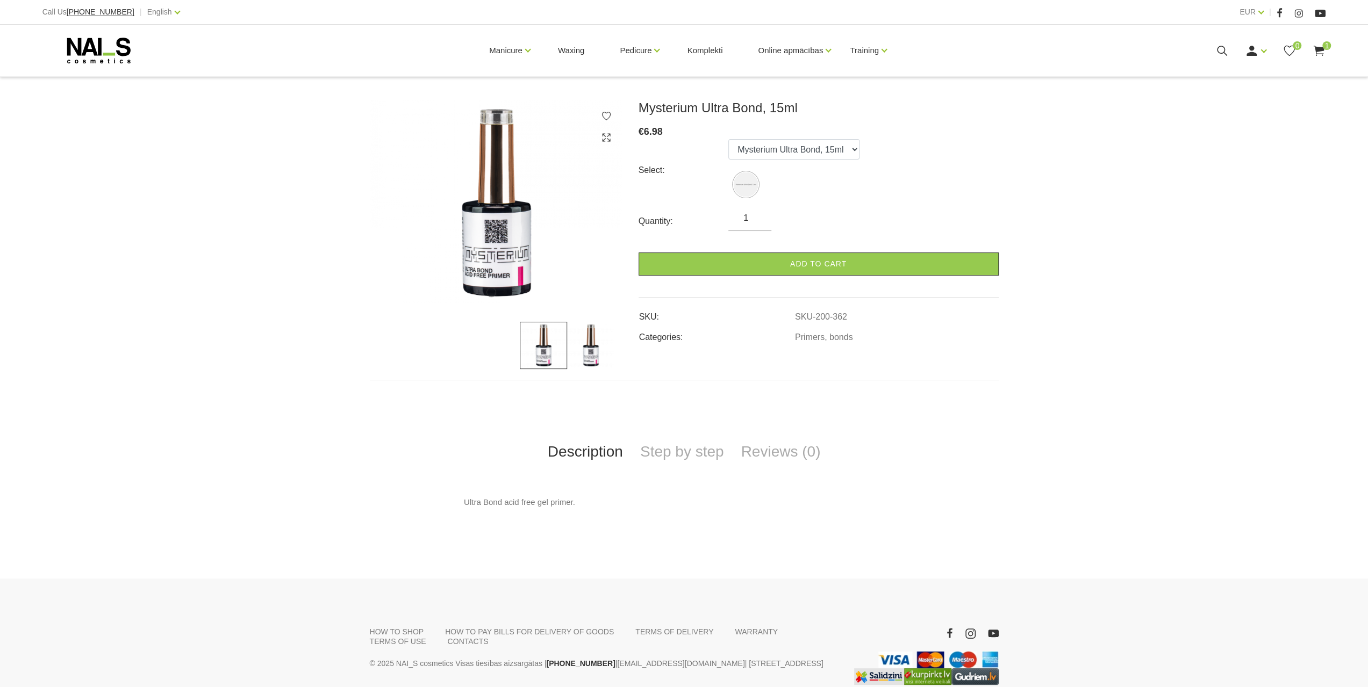
scroll to position [125, 0]
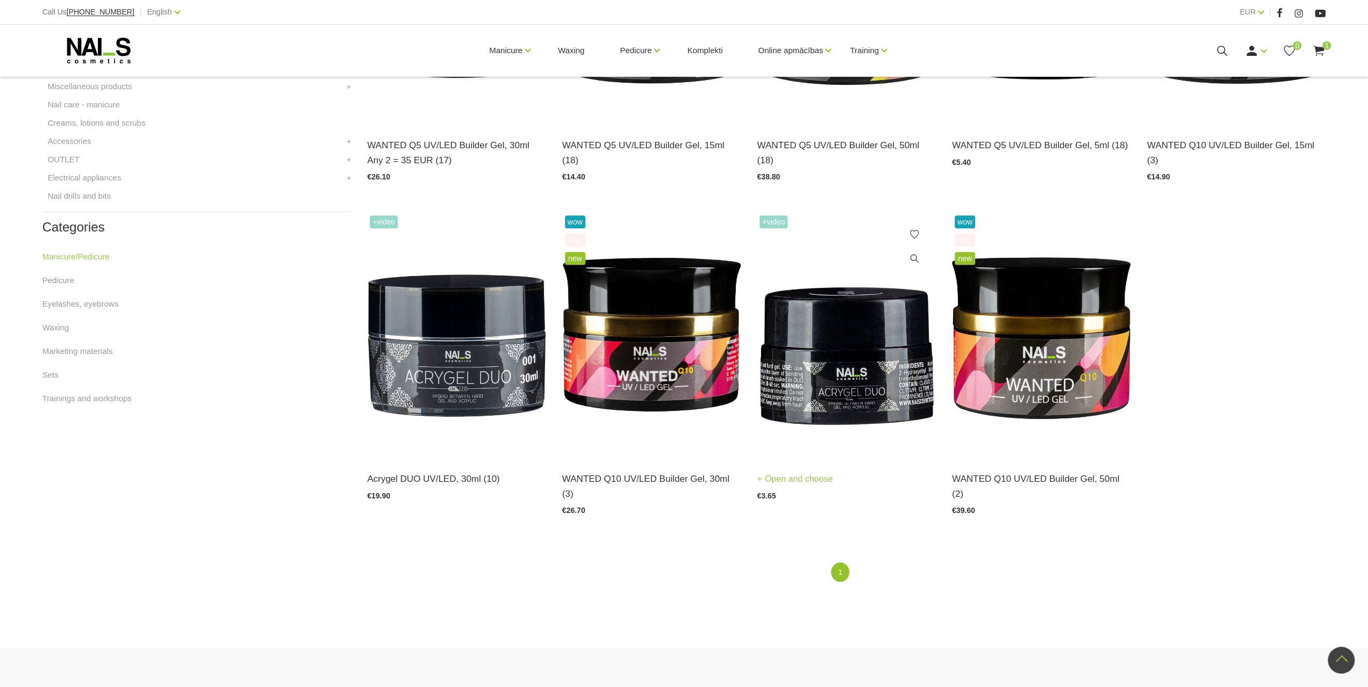
scroll to position [215, 0]
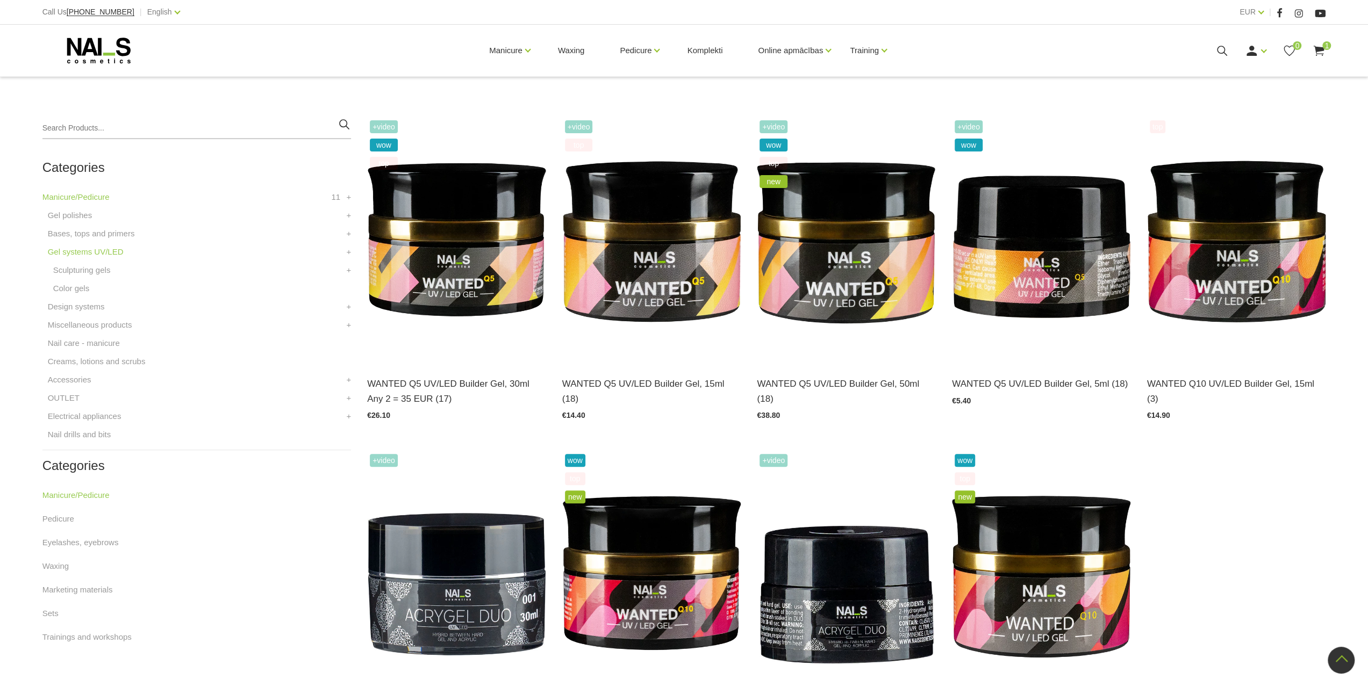
click at [91, 226] on li "Gel polishes MIRROR COLOR Gel polish ROSE Gel Polish CHROME Gel polish CHROMATI…" at bounding box center [196, 218] width 309 height 18
click at [93, 233] on link "Bases, tops and primers" at bounding box center [91, 233] width 87 height 13
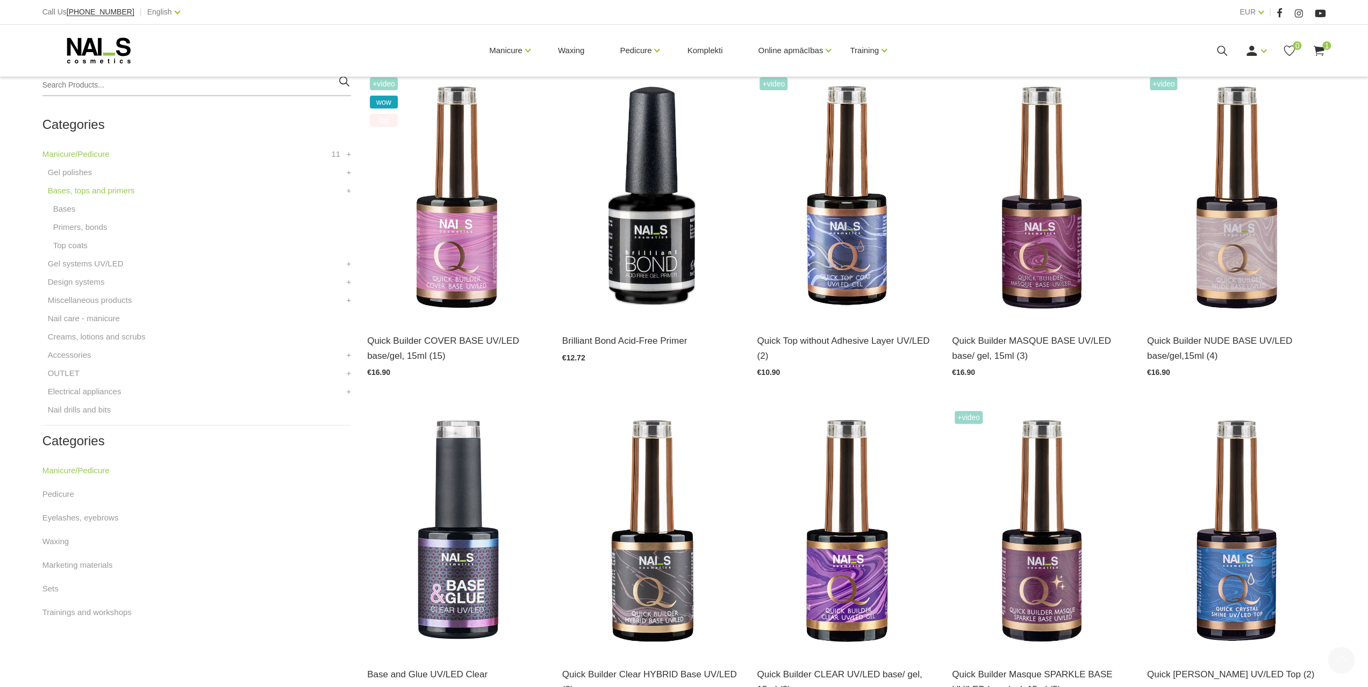
scroll to position [269, 0]
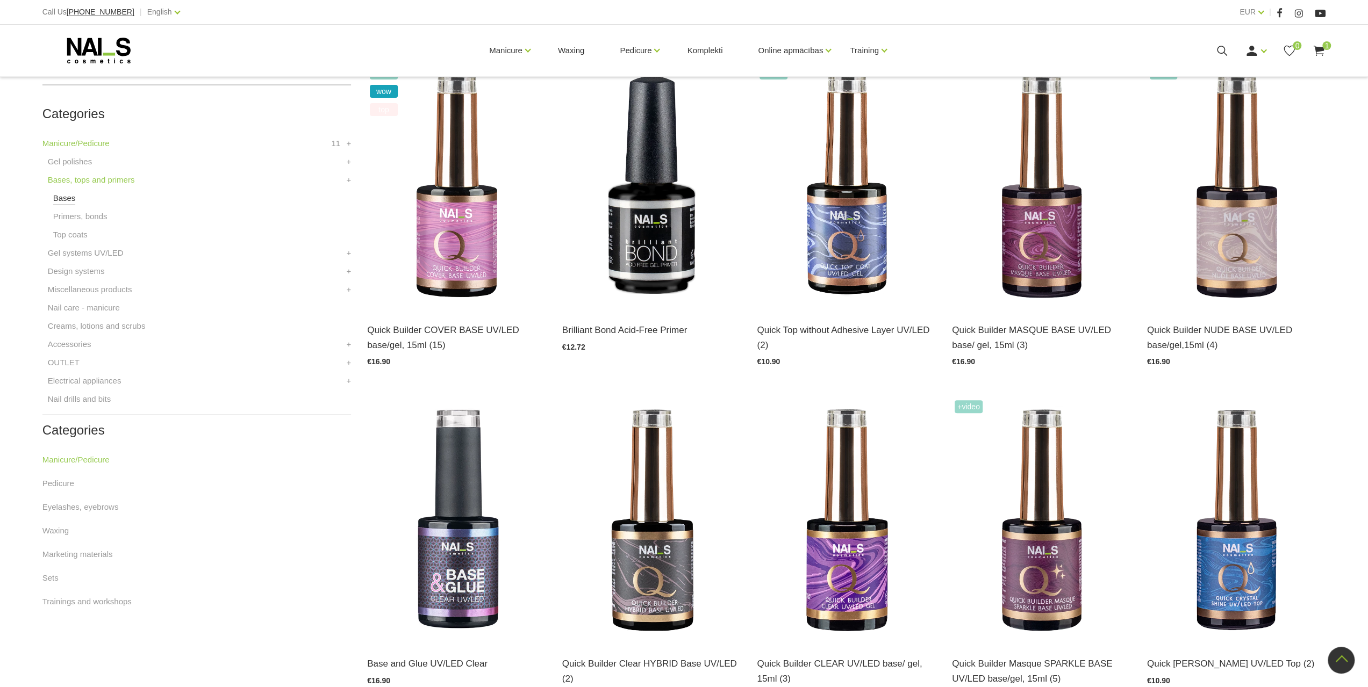
click at [61, 197] on link "Bases" at bounding box center [64, 198] width 23 height 13
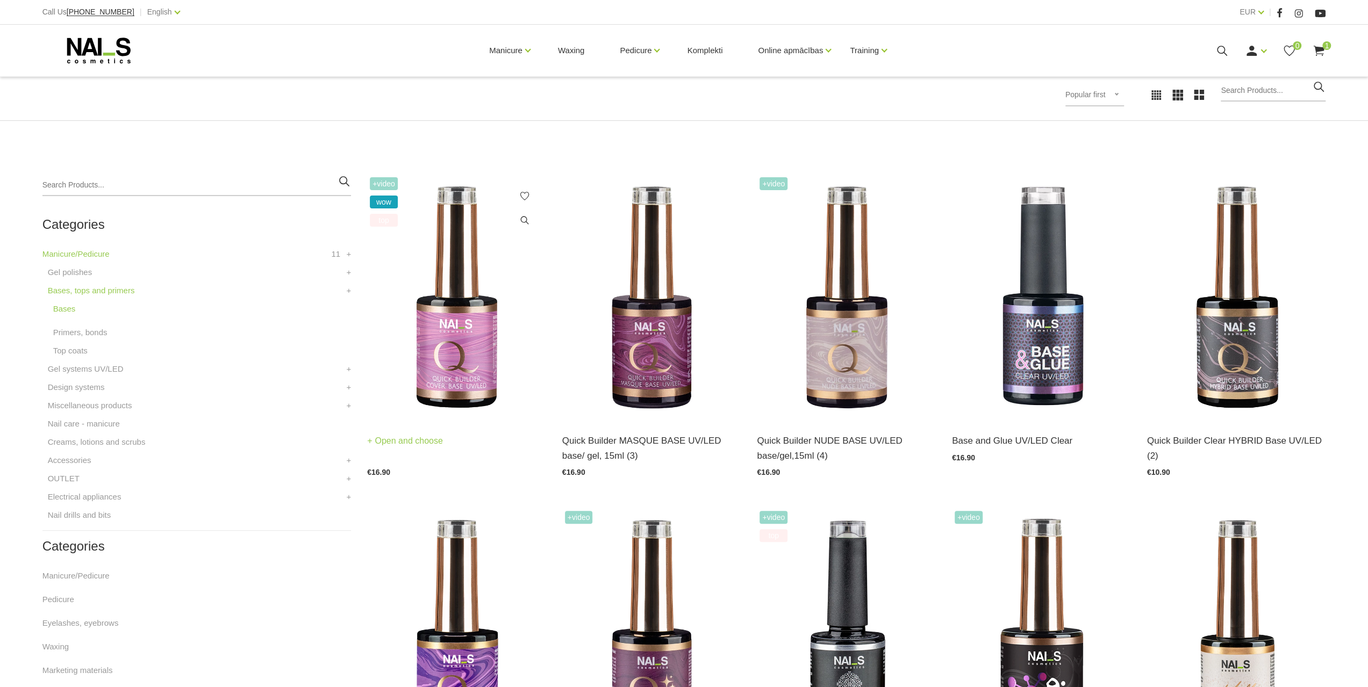
scroll to position [161, 0]
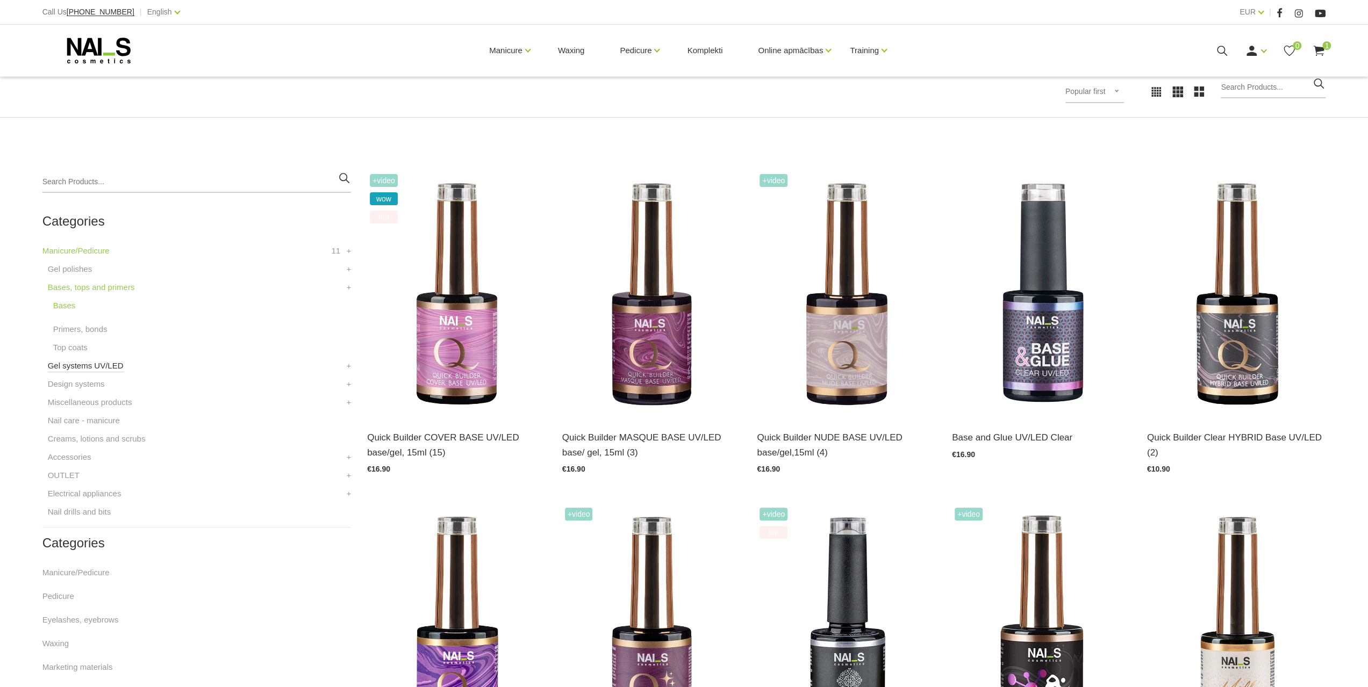
click at [98, 371] on link "Gel systems UV/LED" at bounding box center [86, 366] width 76 height 13
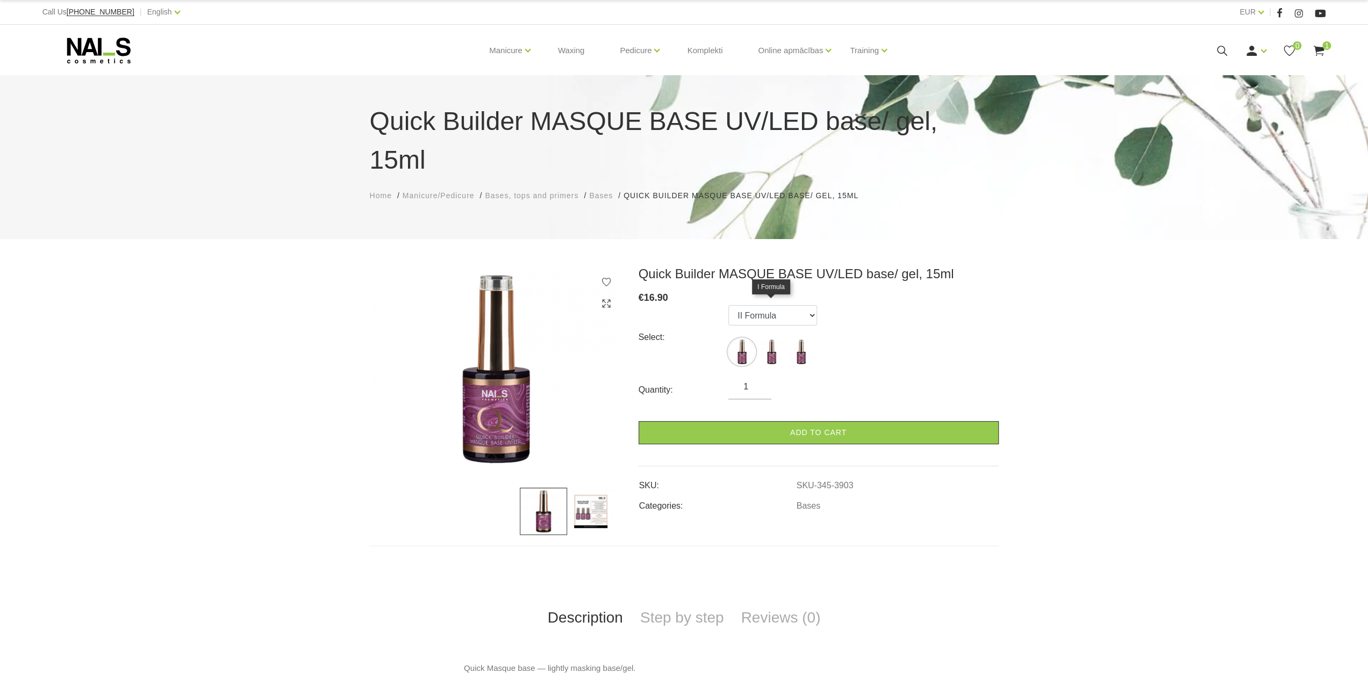
click at [769, 339] on img at bounding box center [771, 352] width 27 height 27
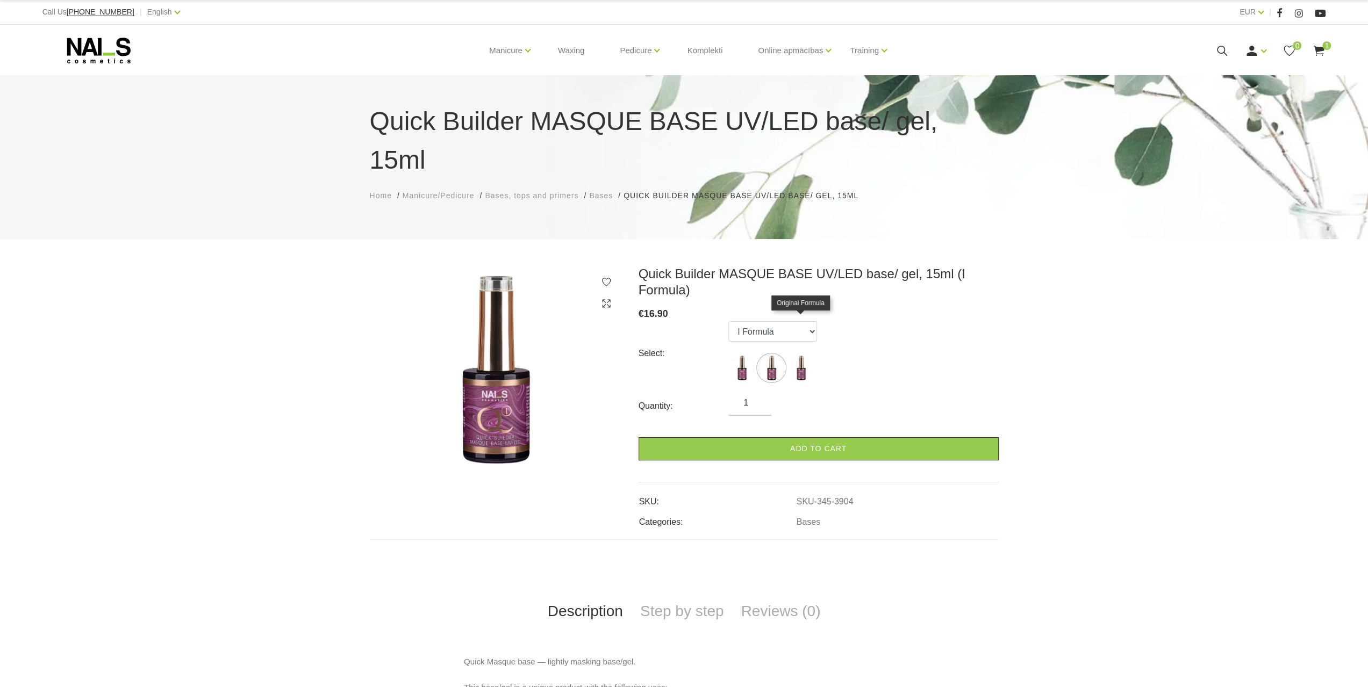
click at [806, 355] on img at bounding box center [800, 368] width 27 height 27
click at [737, 321] on ul "II Formula I Formula Original Formula" at bounding box center [772, 353] width 89 height 65
click at [744, 355] on img at bounding box center [741, 368] width 27 height 27
select select "3903"
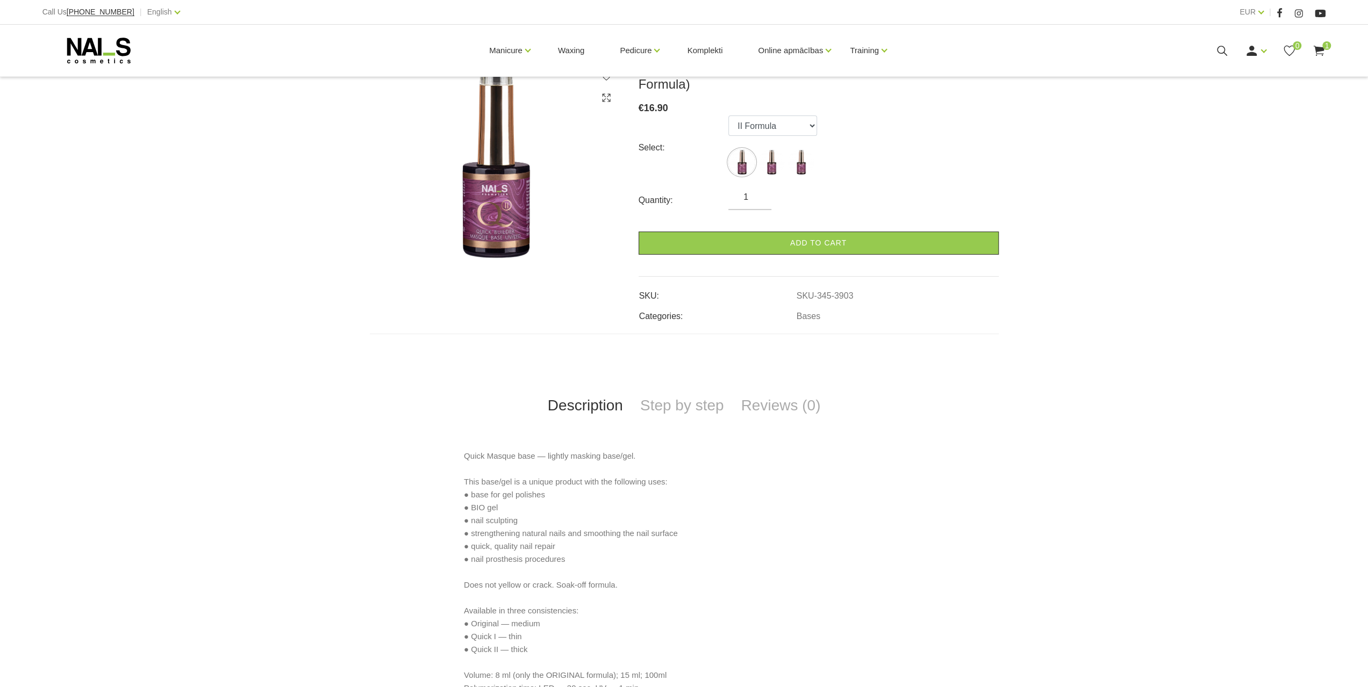
scroll to position [215, 0]
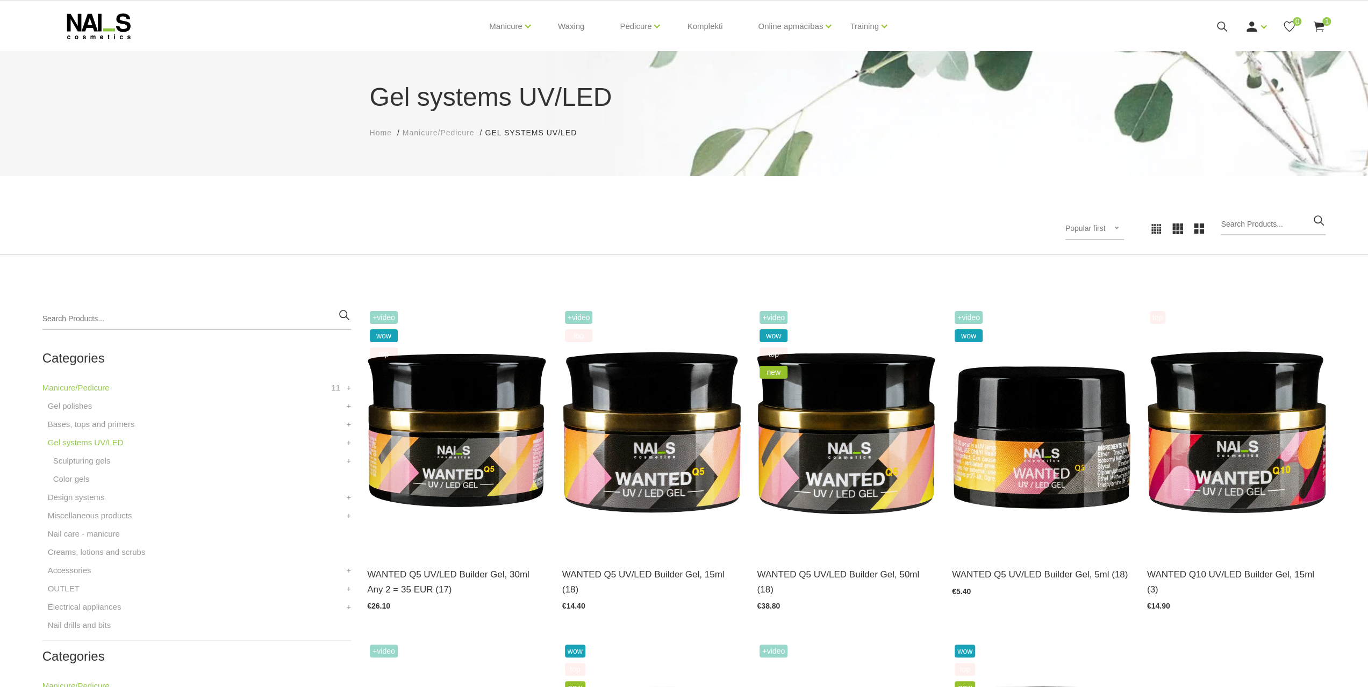
scroll to position [54, 0]
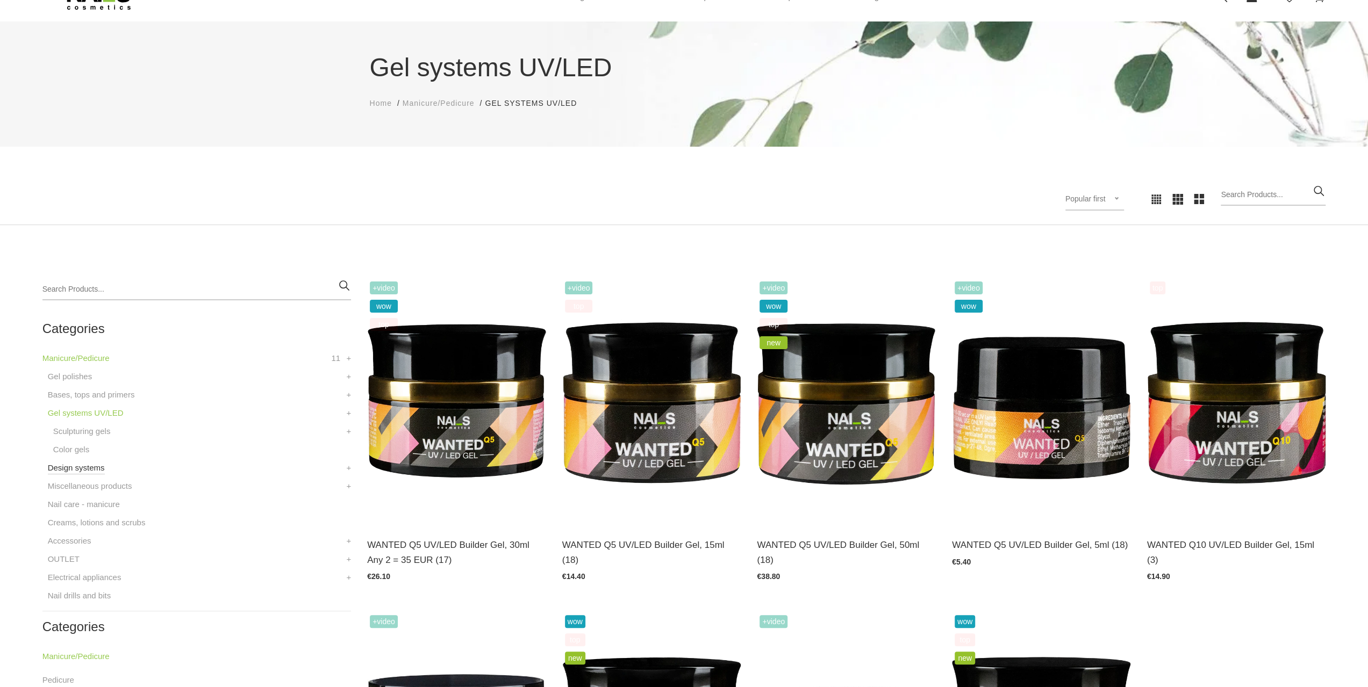
click at [71, 466] on link "Design systems" at bounding box center [76, 468] width 57 height 13
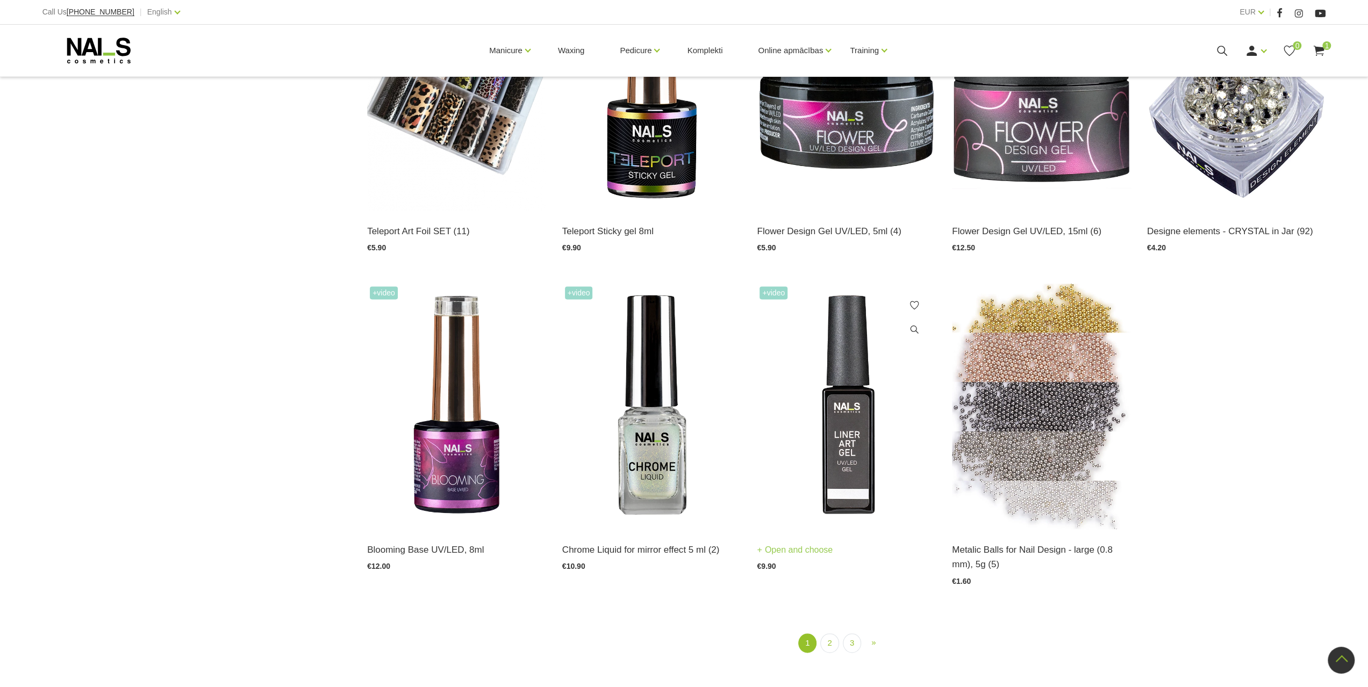
scroll to position [1344, 0]
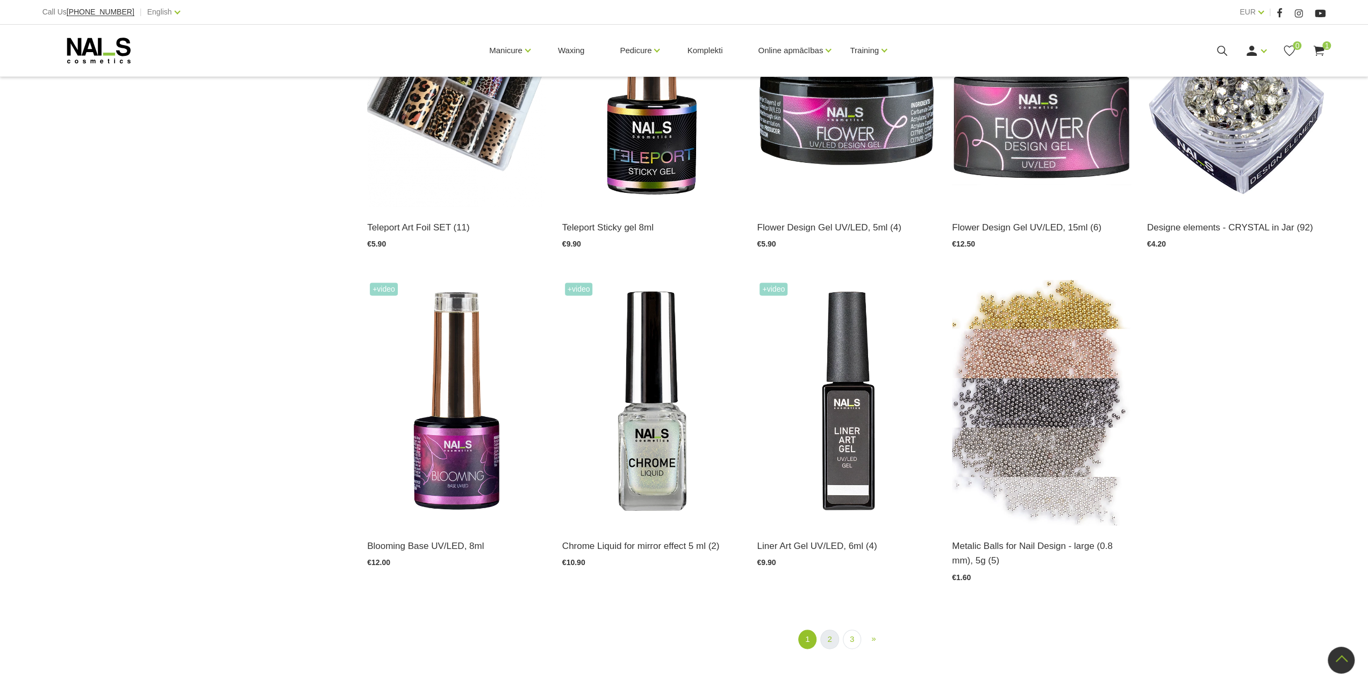
drag, startPoint x: 827, startPoint y: 628, endPoint x: 829, endPoint y: 634, distance: 5.8
click at [827, 631] on div "1 (current) 2 3 » Next" at bounding box center [846, 638] width 975 height 49
click at [829, 634] on link "2" at bounding box center [829, 640] width 18 height 20
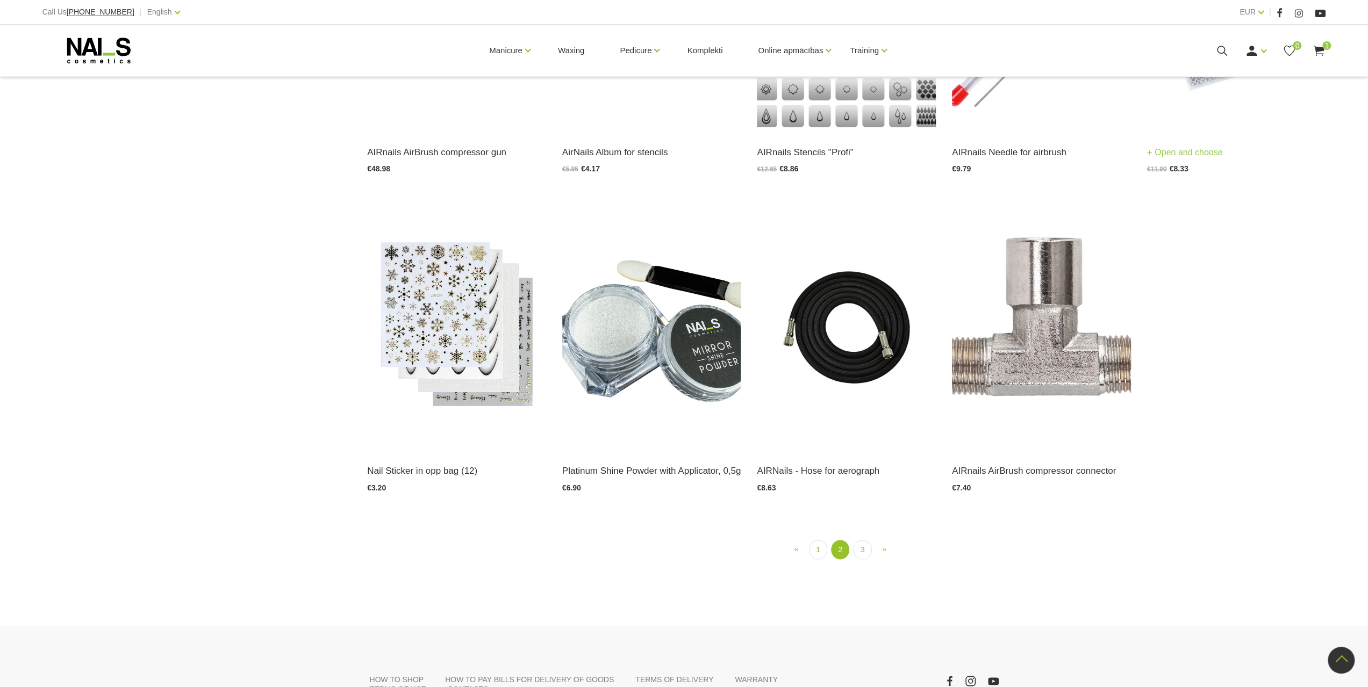
scroll to position [1456, 0]
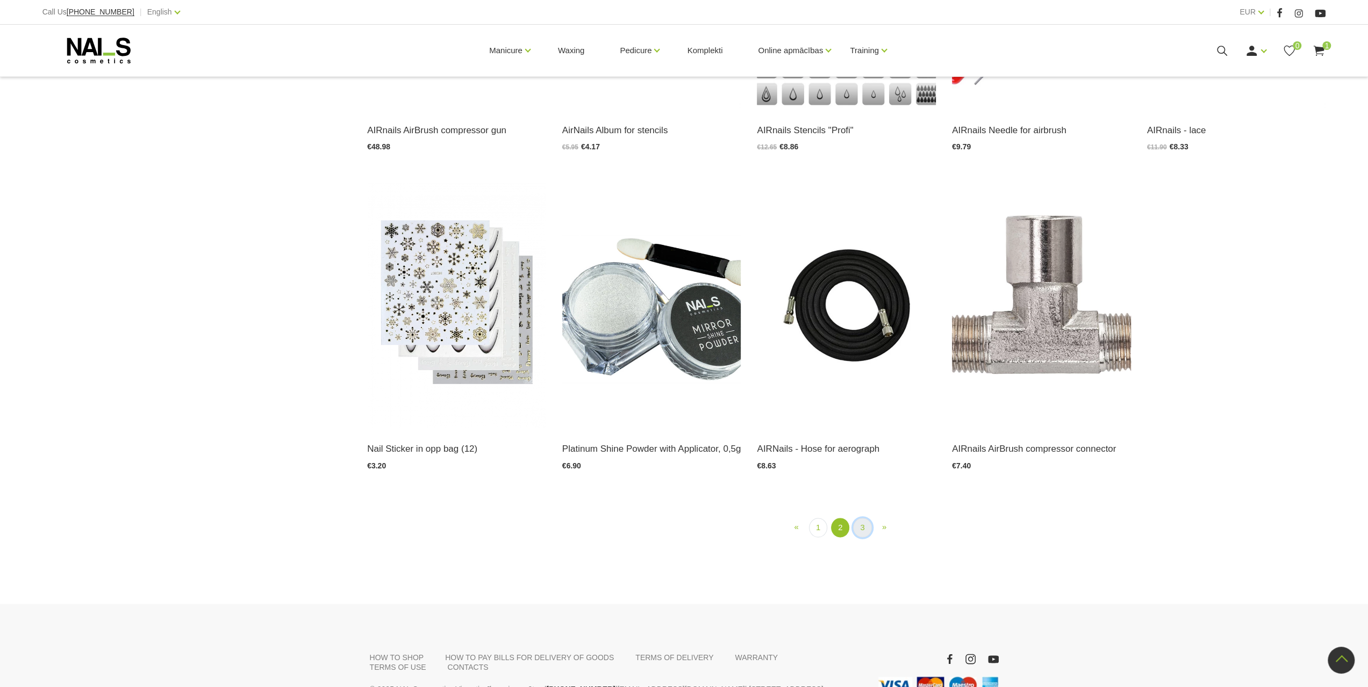
click at [863, 527] on link "3" at bounding box center [862, 528] width 18 height 20
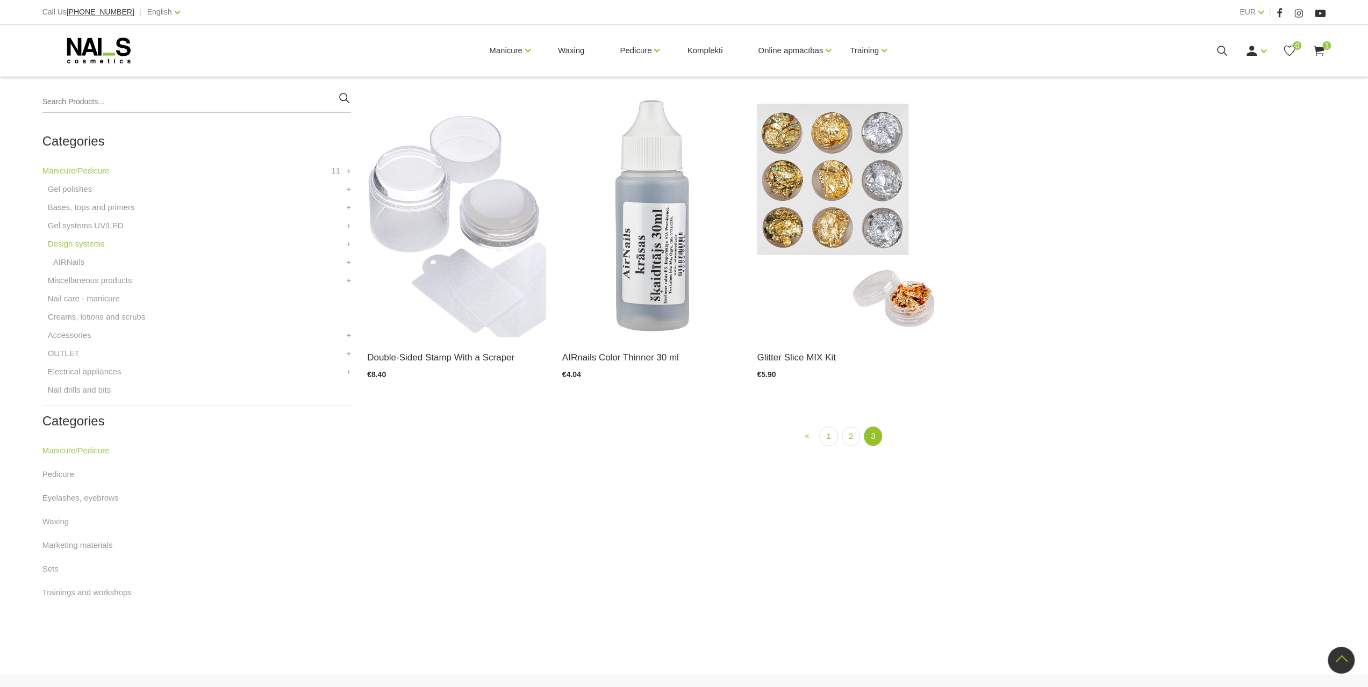
scroll to position [219, 0]
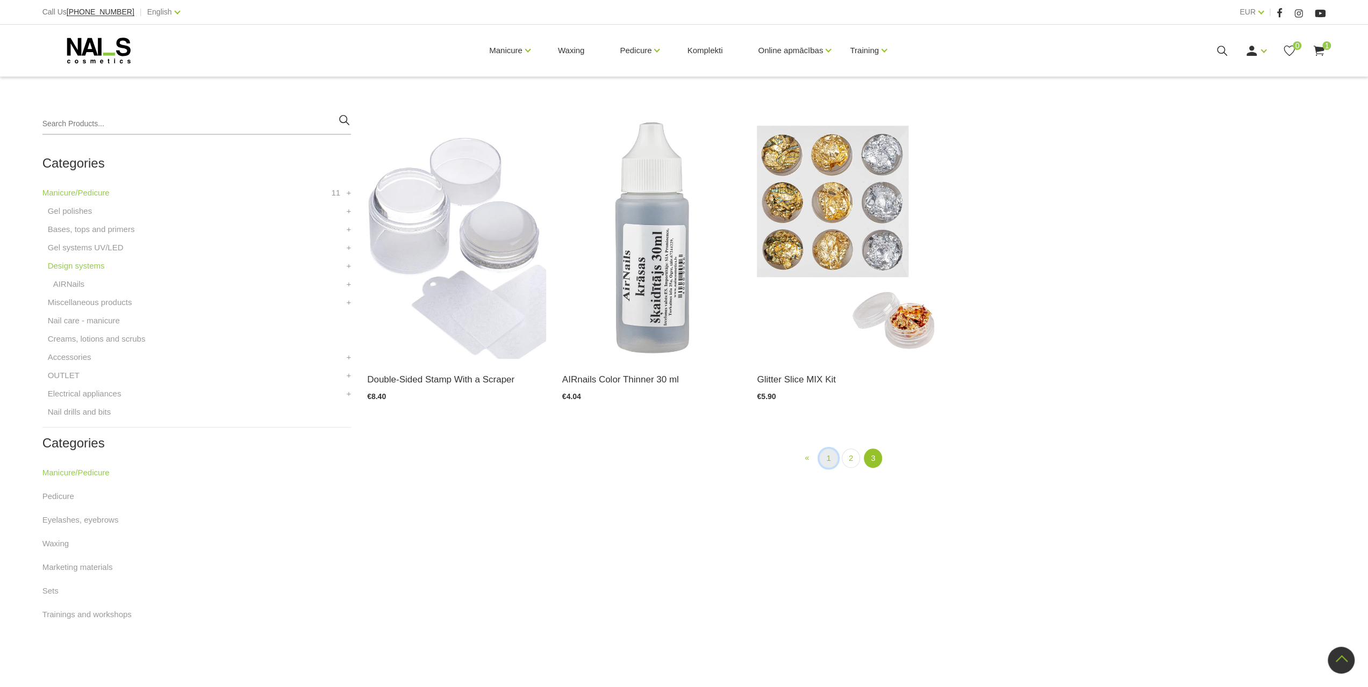
click at [829, 458] on link "1" at bounding box center [828, 459] width 18 height 20
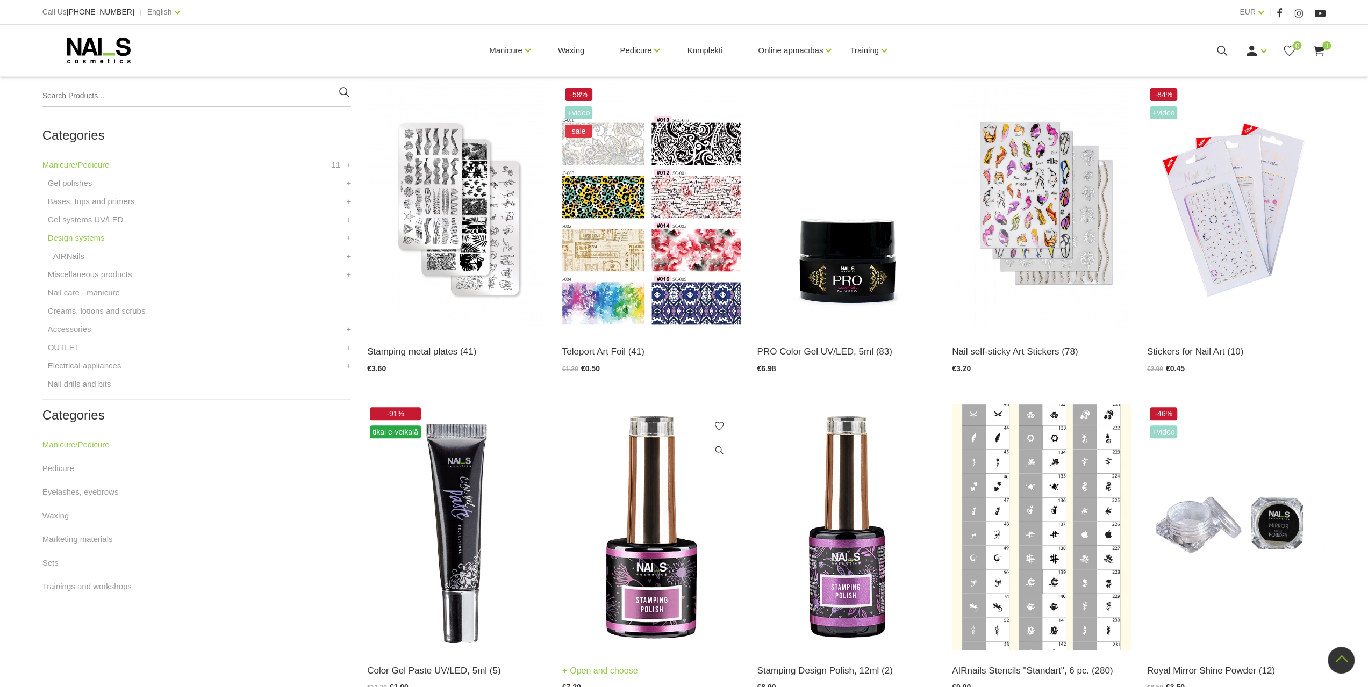
scroll to position [327, 0]
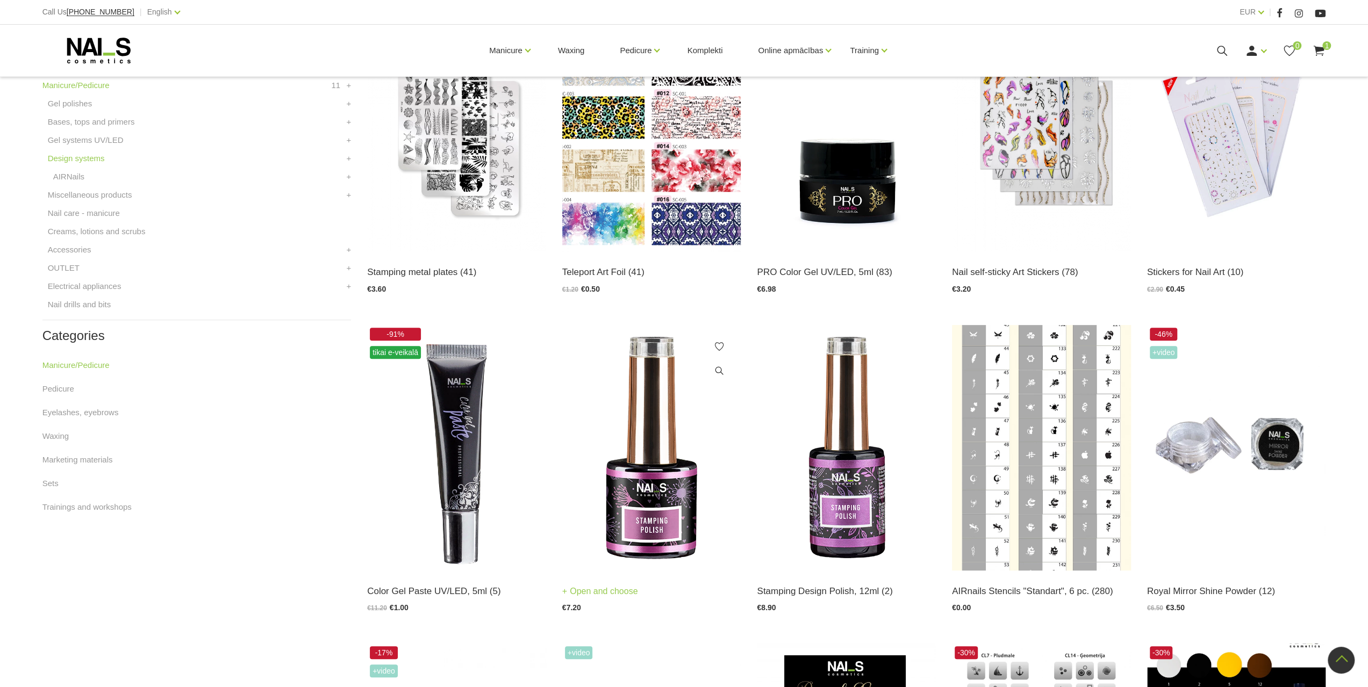
click at [651, 417] on img at bounding box center [651, 448] width 179 height 246
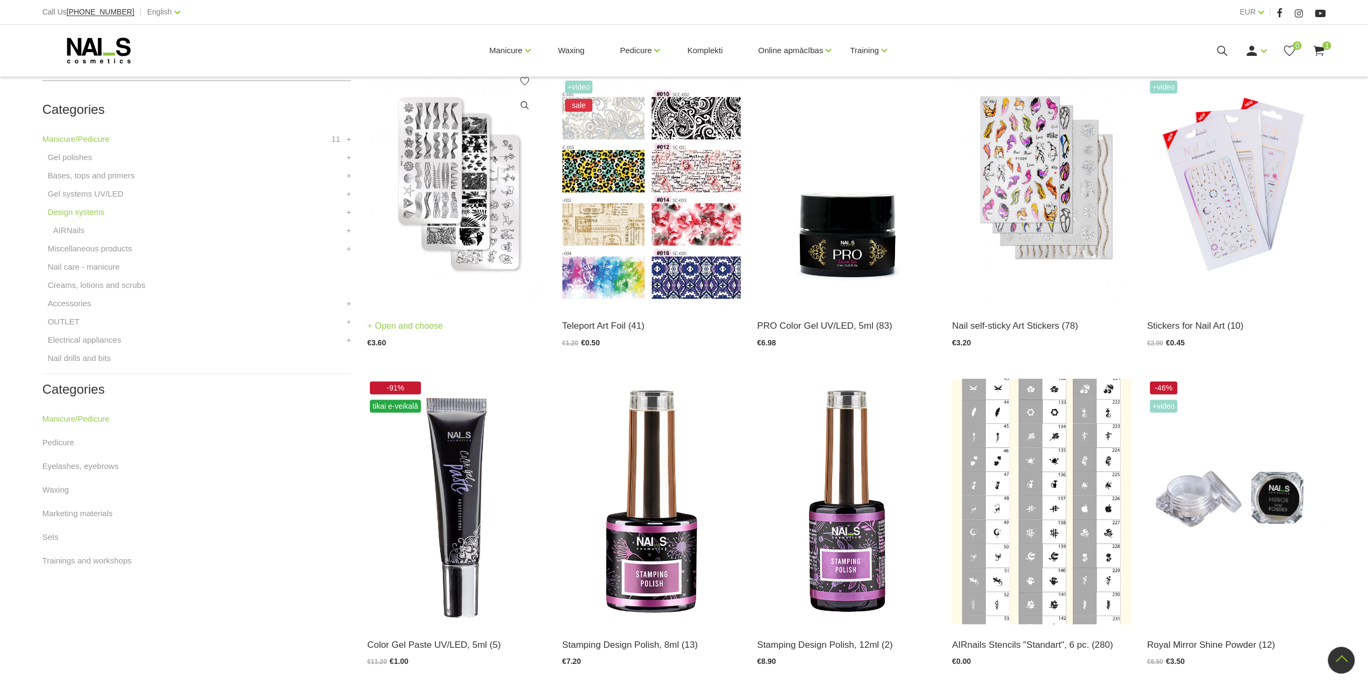
scroll to position [112, 0]
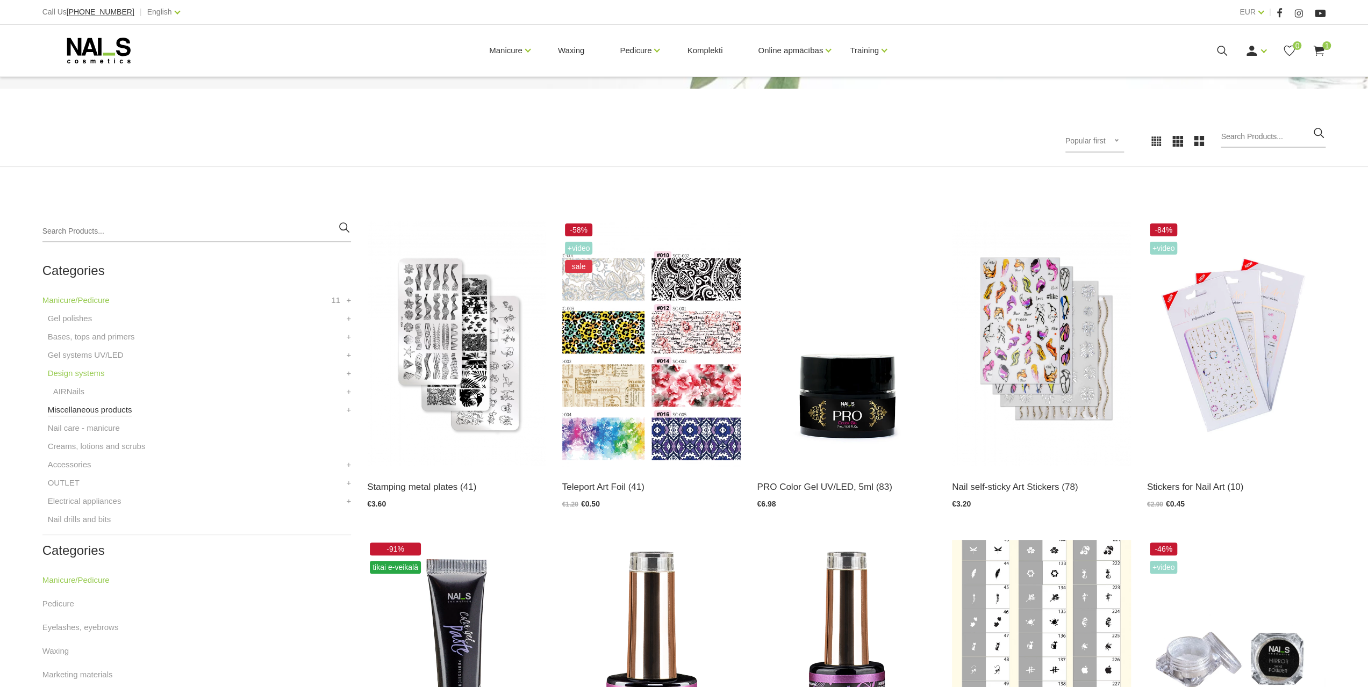
click at [88, 414] on link "Miscellaneous products" at bounding box center [90, 410] width 84 height 13
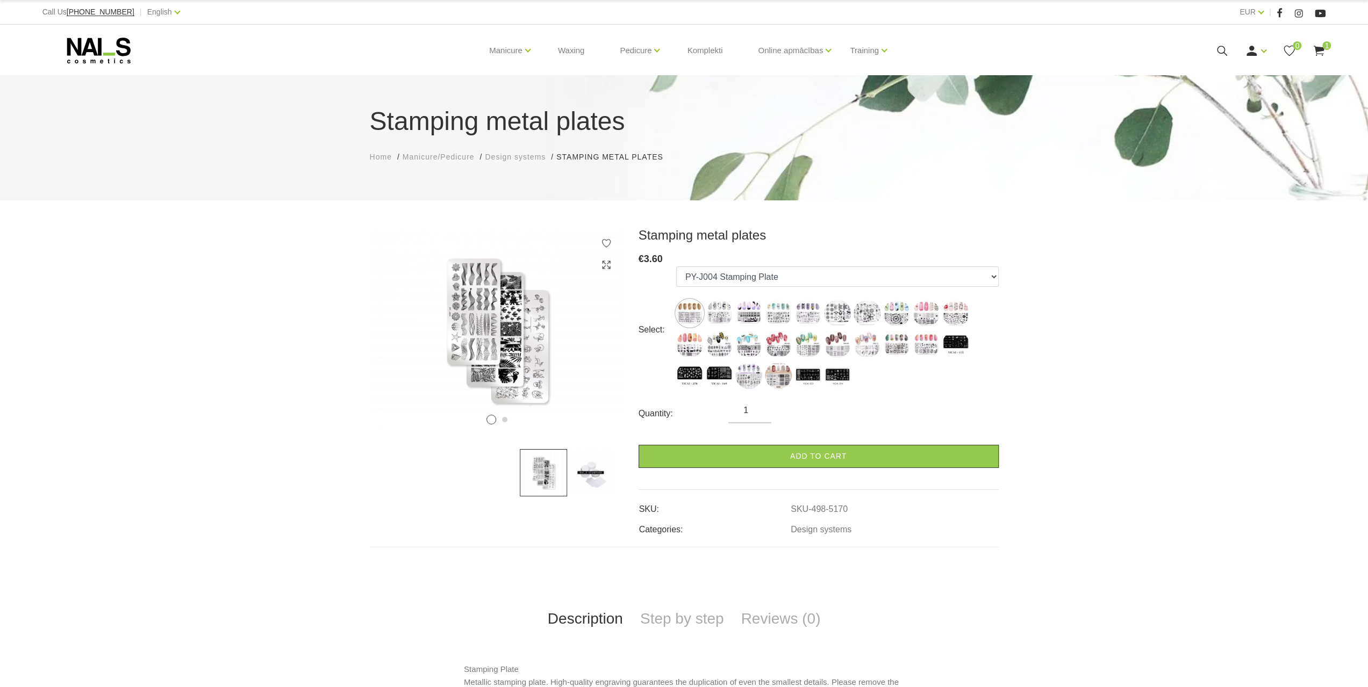
click at [813, 326] on label at bounding box center [807, 313] width 27 height 27
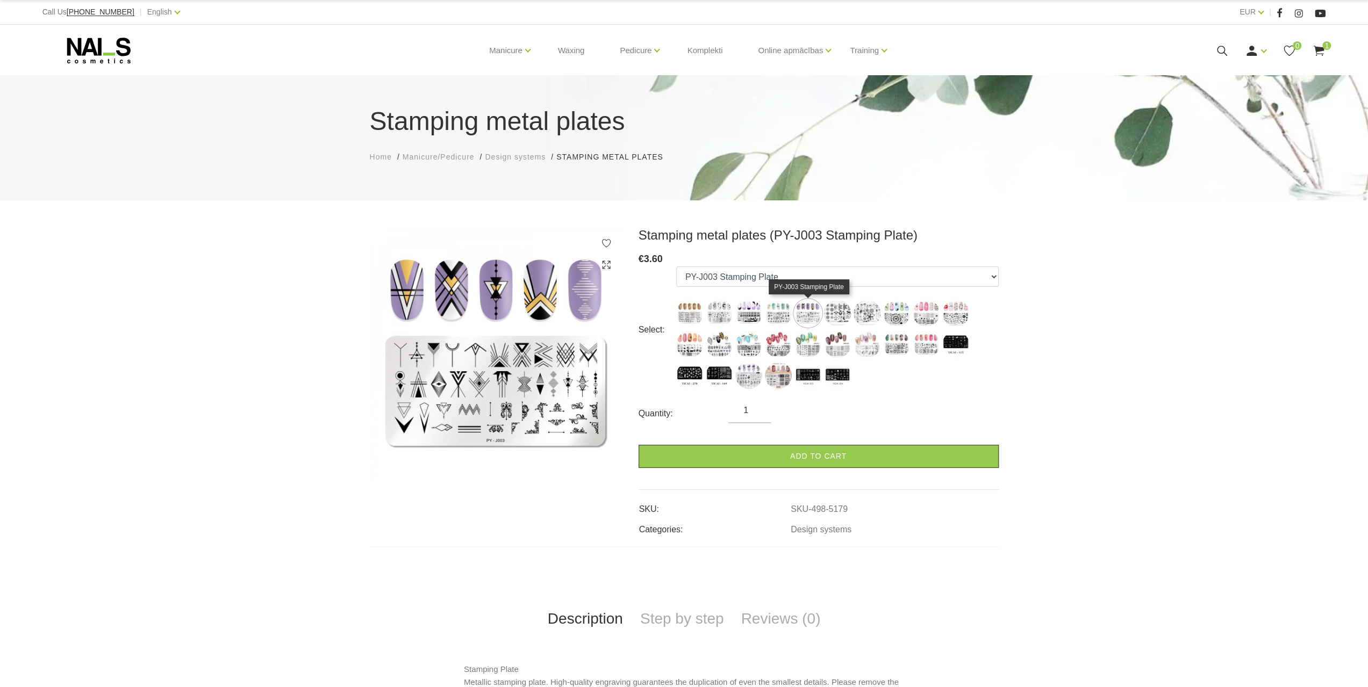
click at [804, 316] on img at bounding box center [807, 313] width 27 height 27
click at [756, 311] on img at bounding box center [748, 313] width 27 height 27
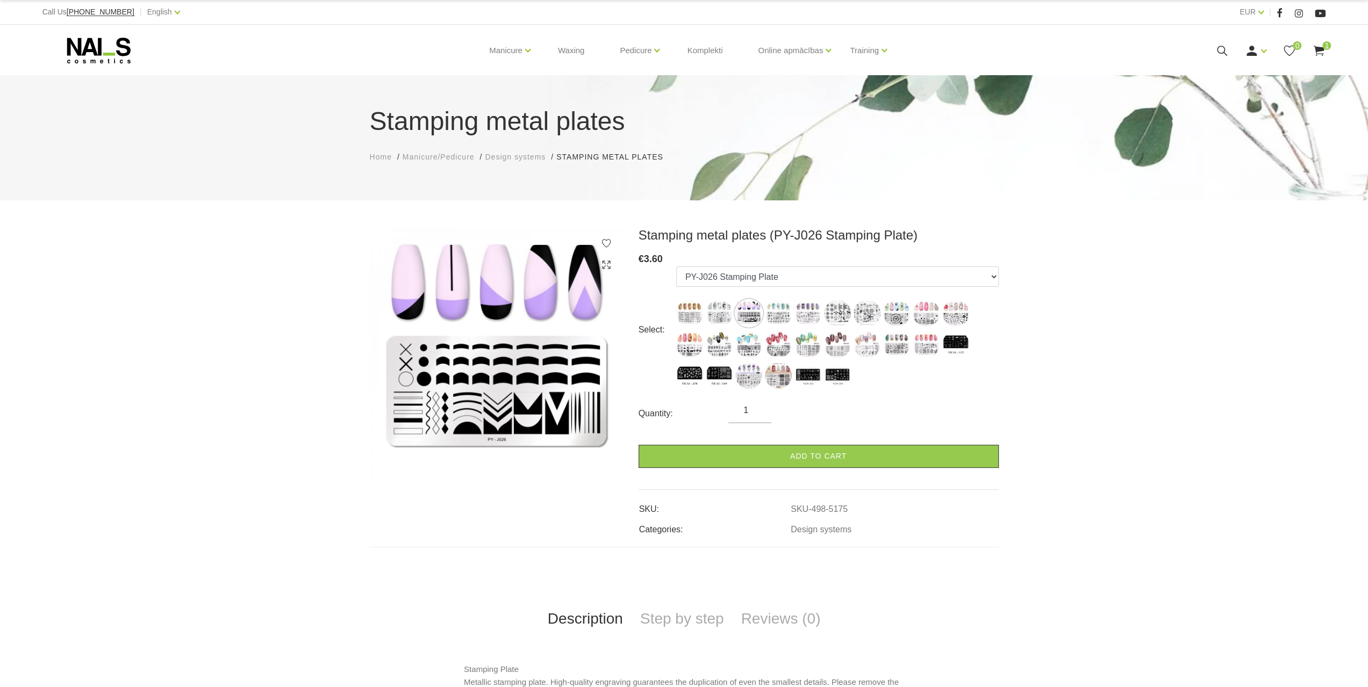
click at [736, 309] on img at bounding box center [748, 313] width 27 height 27
click at [728, 306] on img at bounding box center [719, 313] width 27 height 27
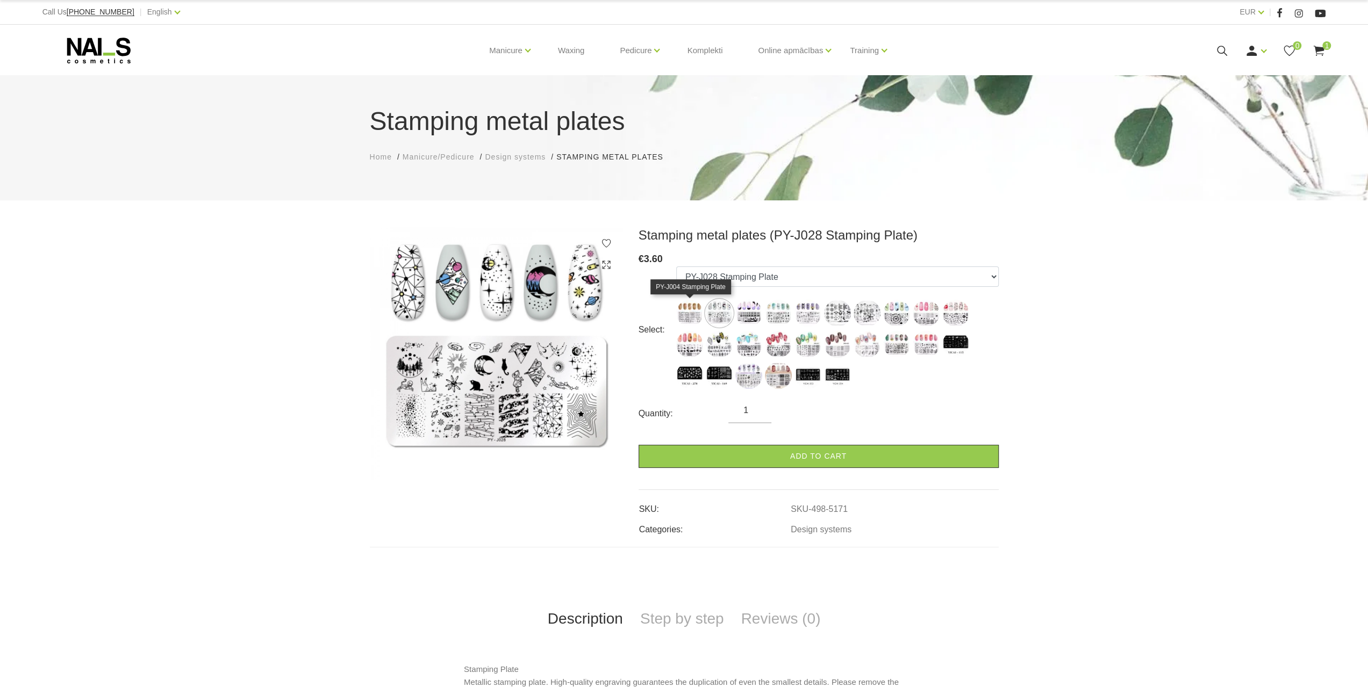
click at [685, 305] on img at bounding box center [689, 313] width 27 height 27
select select "5170"
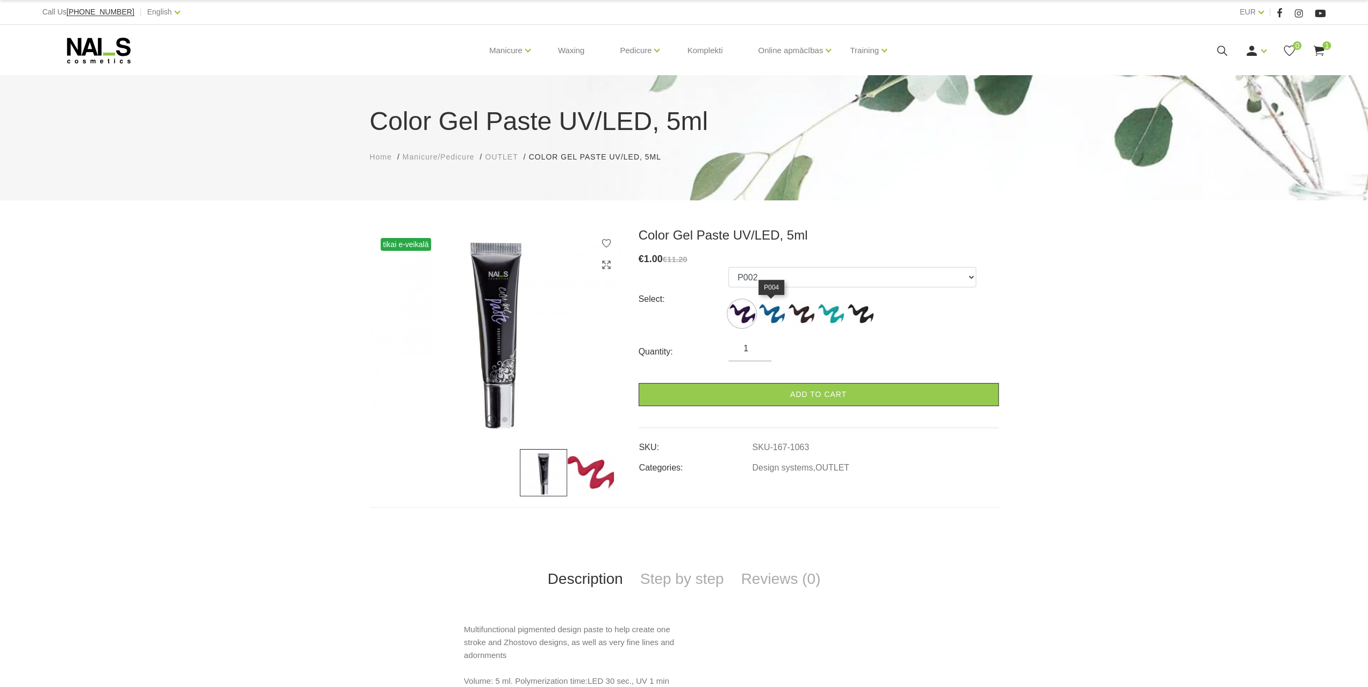
click at [774, 319] on img at bounding box center [771, 313] width 27 height 27
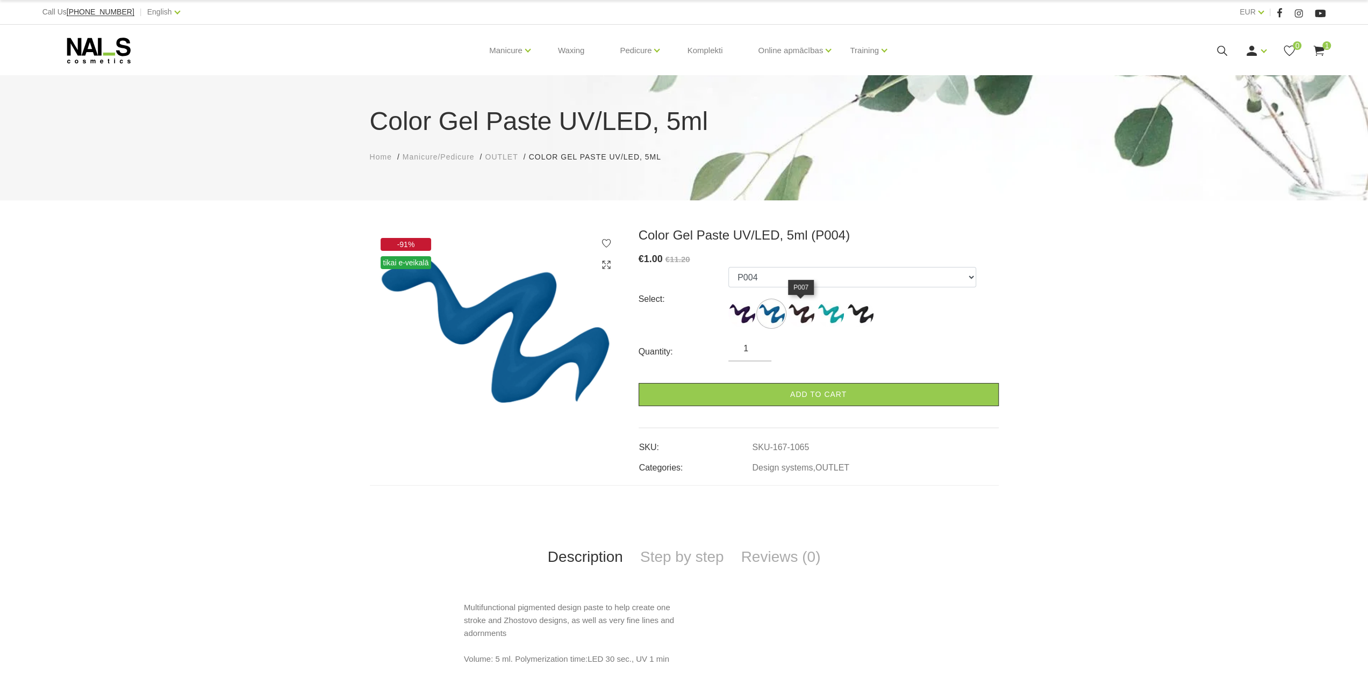
click at [802, 314] on img at bounding box center [800, 313] width 27 height 27
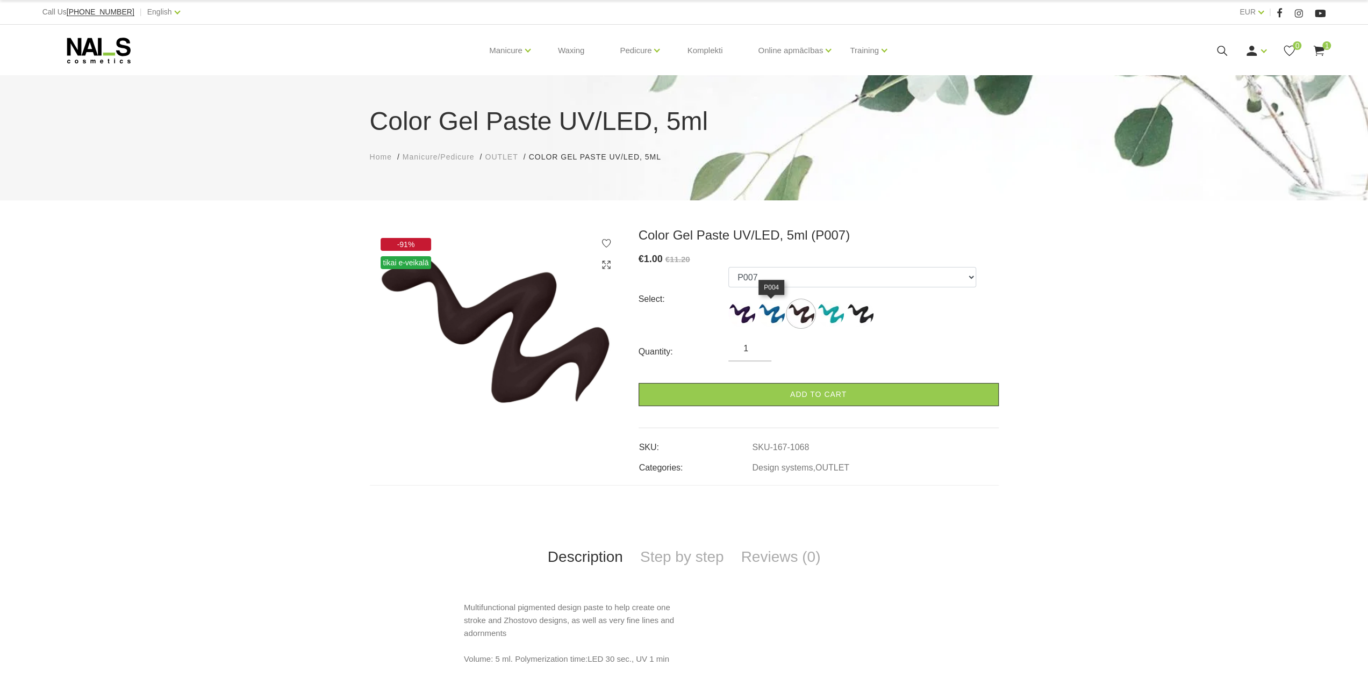
click at [747, 308] on img at bounding box center [741, 313] width 27 height 27
select select "1063"
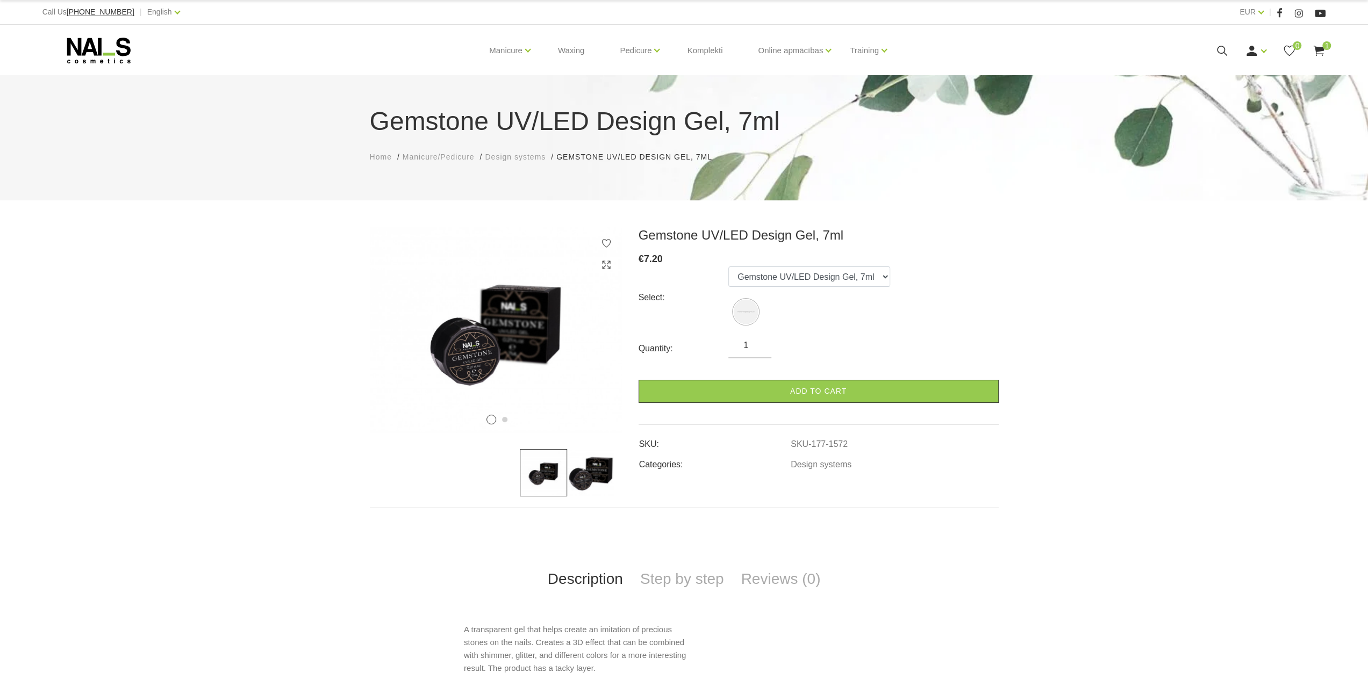
click at [573, 480] on img at bounding box center [590, 472] width 47 height 47
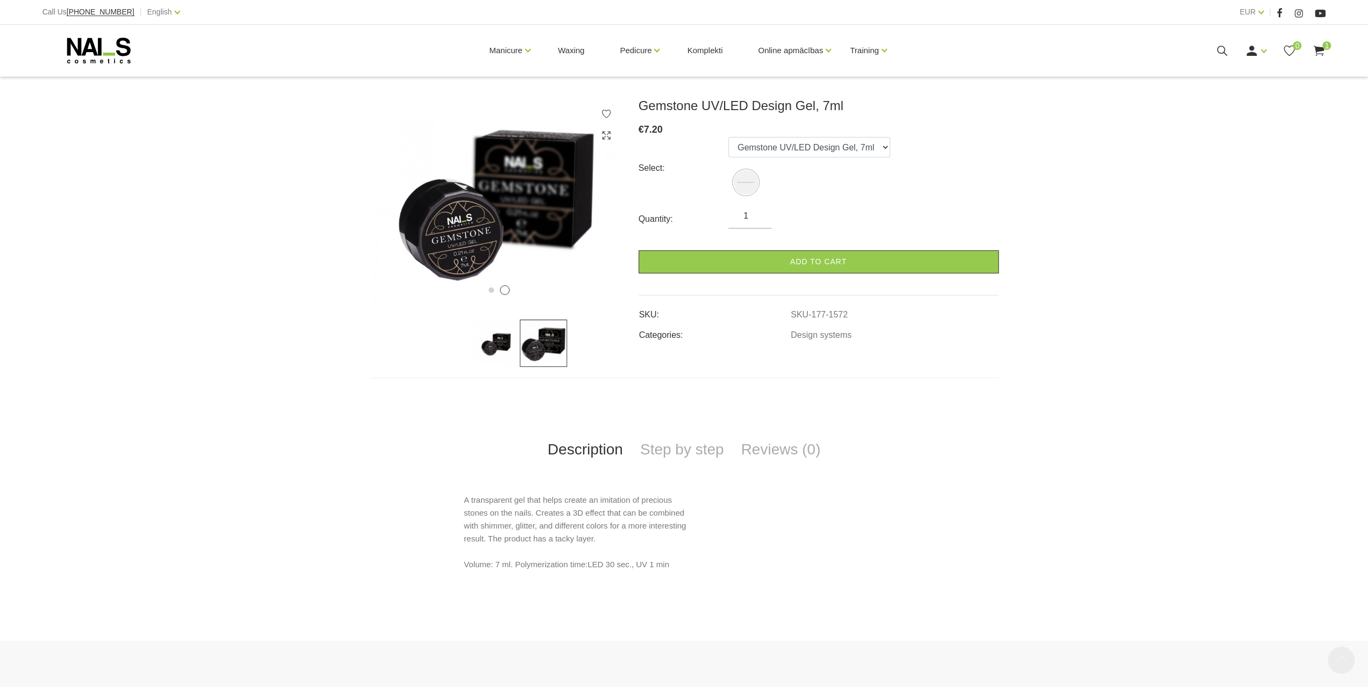
scroll to position [28, 0]
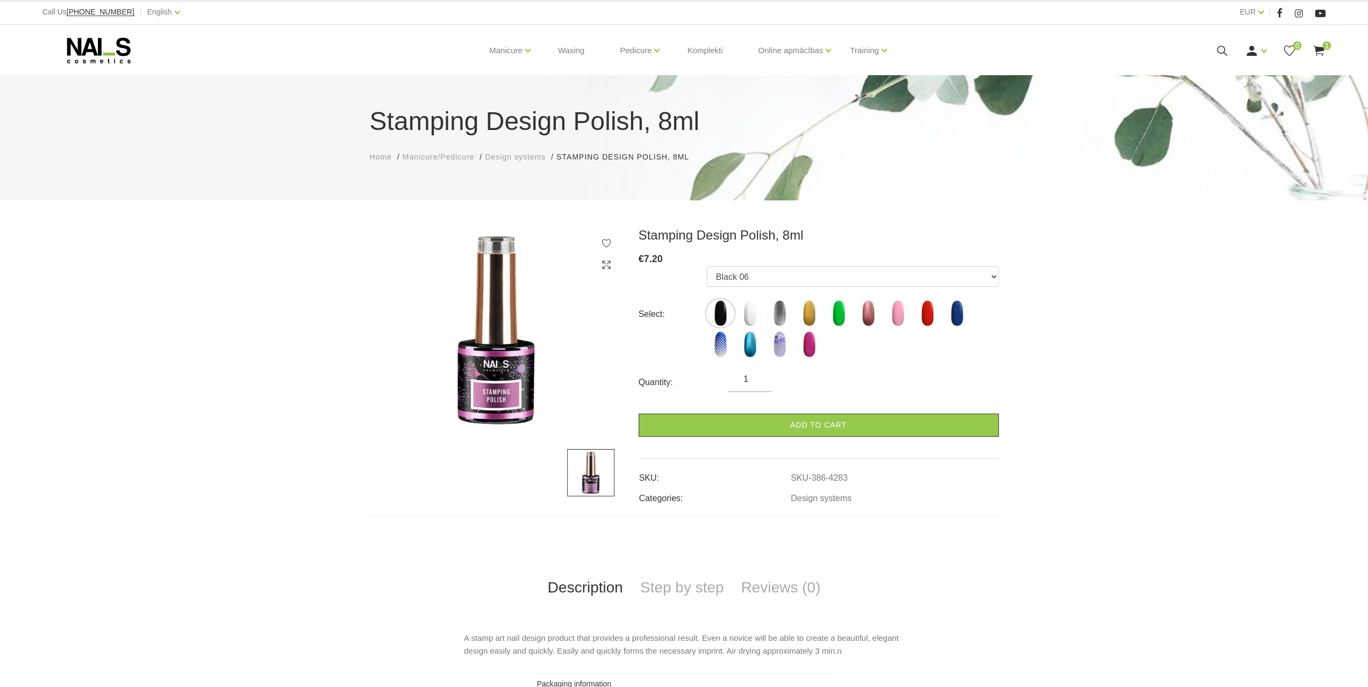
click at [1326, 48] on span "1" at bounding box center [1326, 45] width 9 height 9
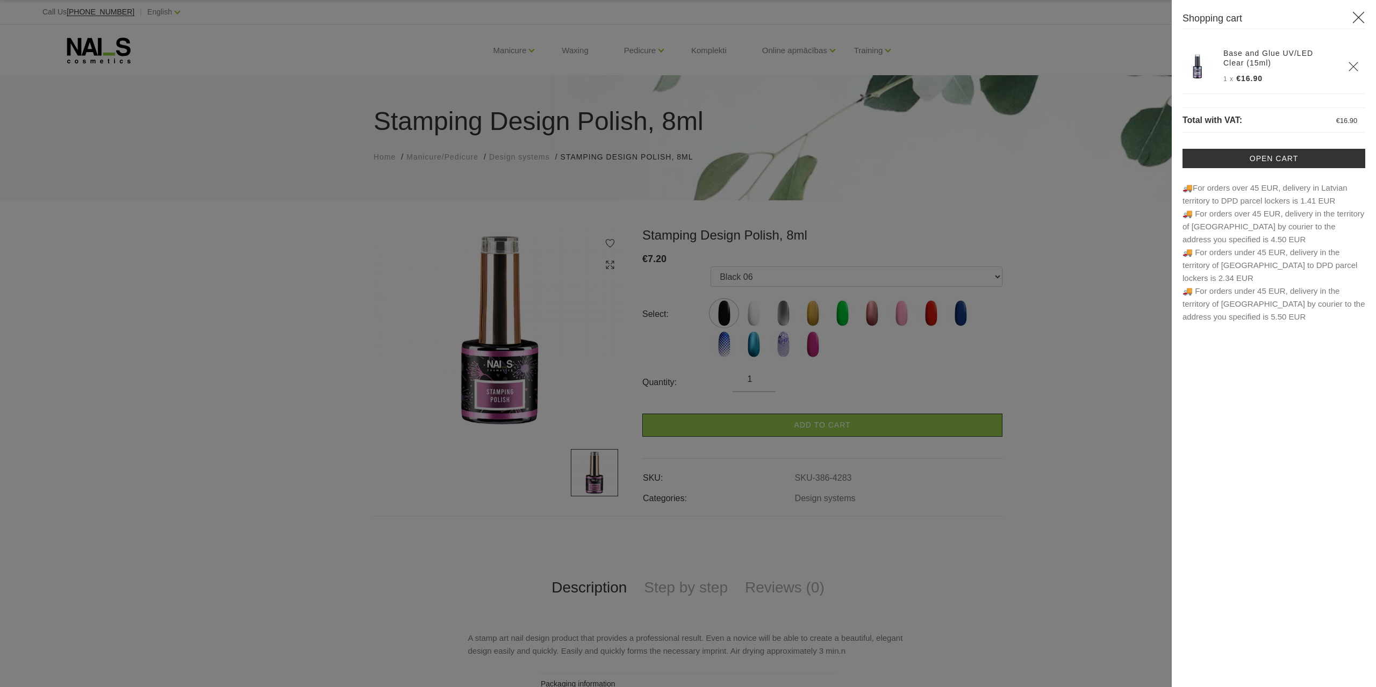
click at [1116, 416] on div at bounding box center [688, 343] width 1376 height 687
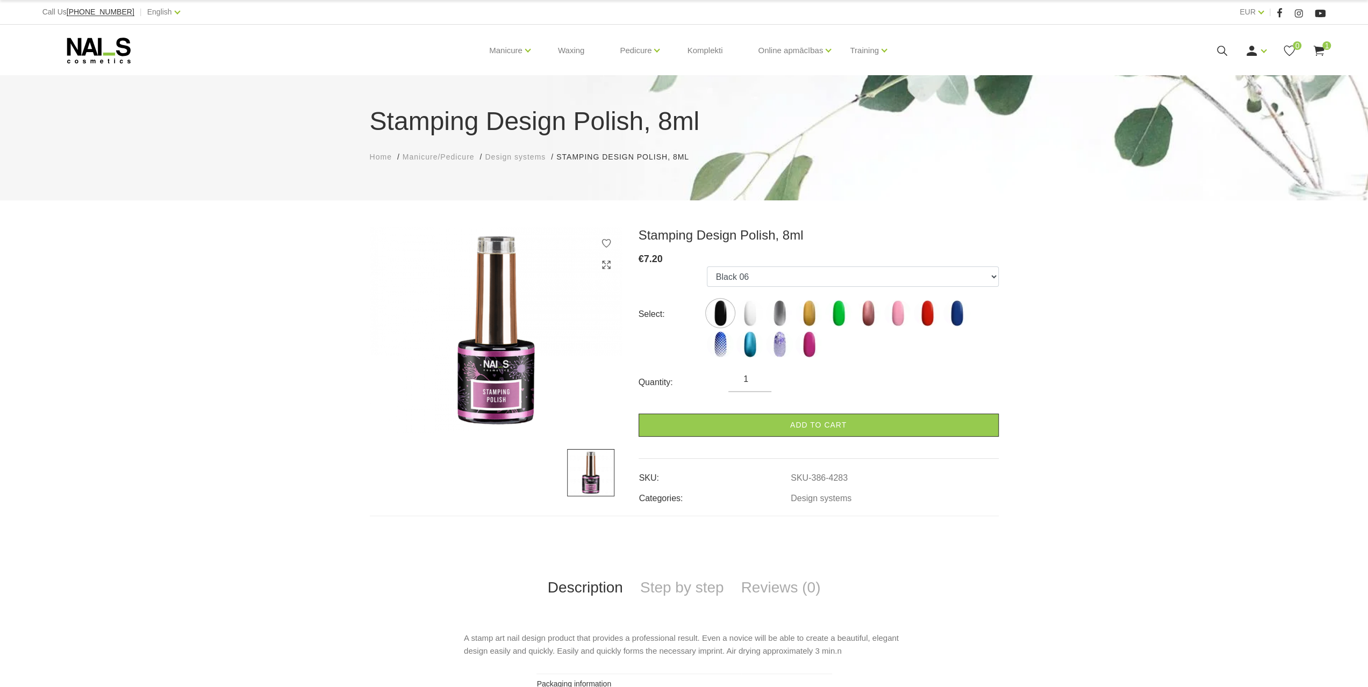
click at [1318, 44] on icon at bounding box center [1318, 50] width 13 height 13
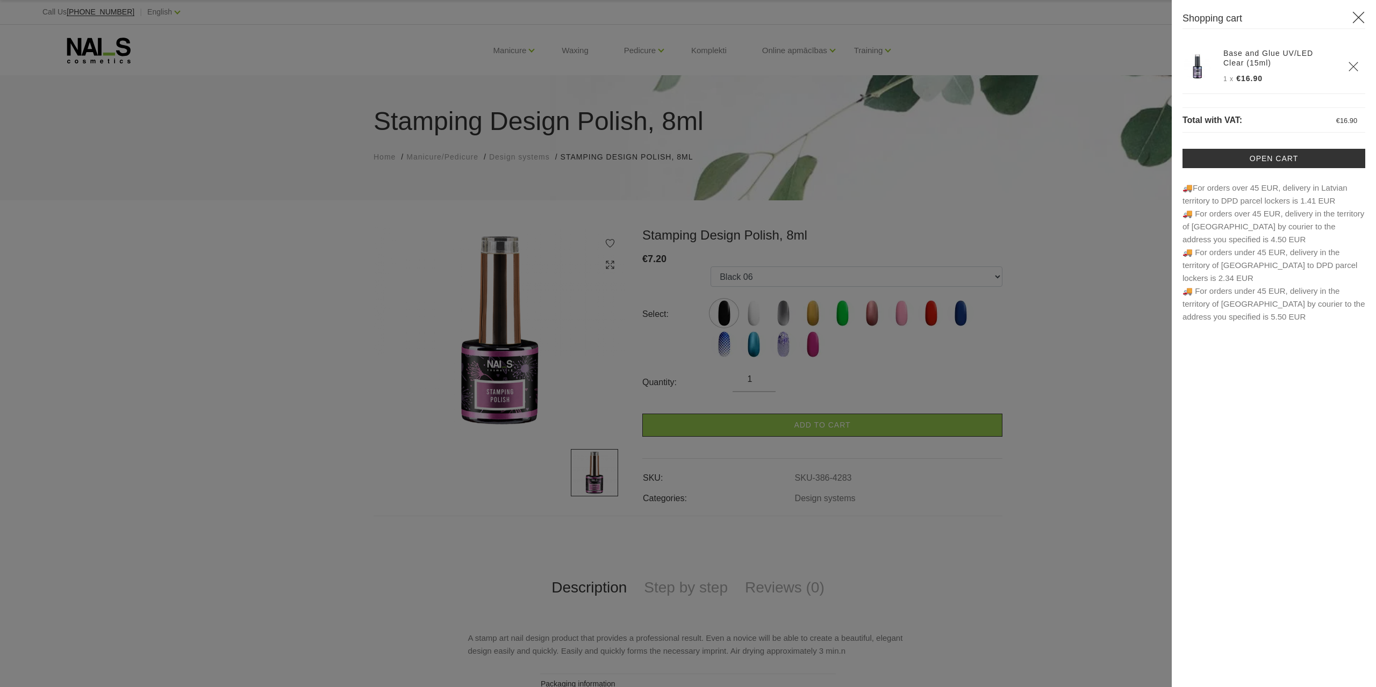
click at [1112, 377] on div at bounding box center [688, 343] width 1376 height 687
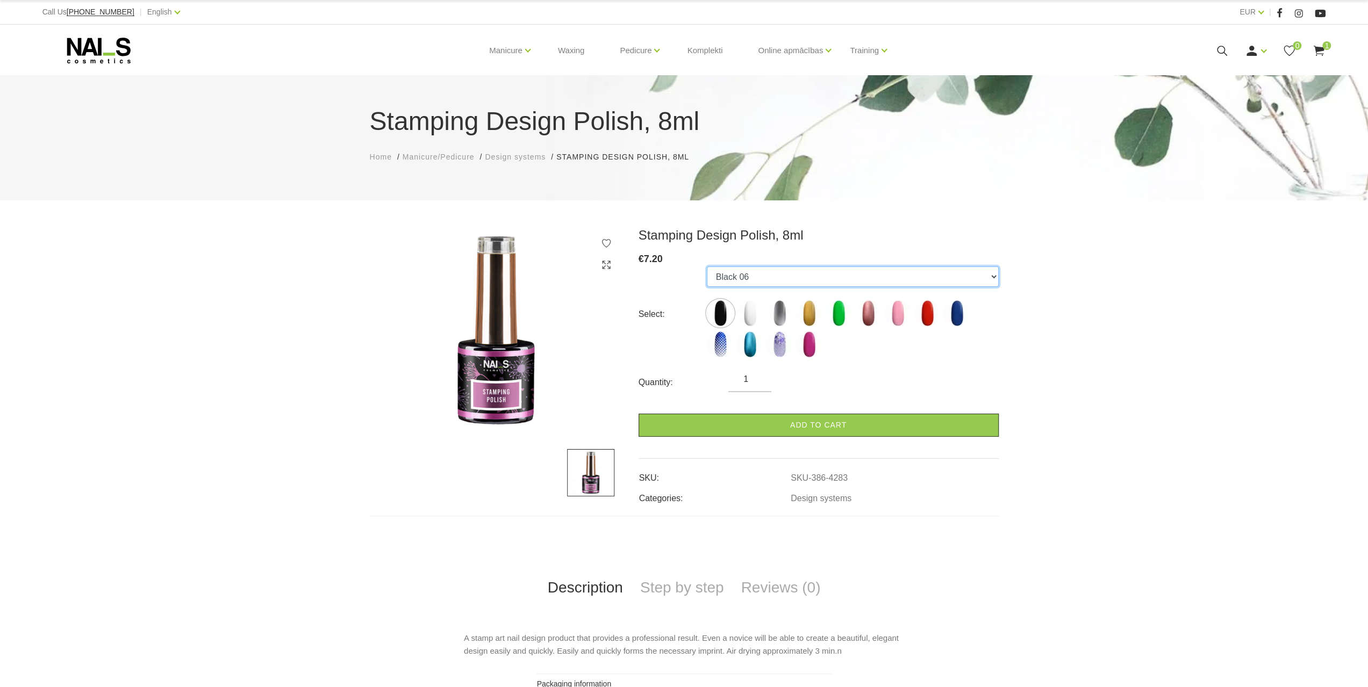
click at [756, 267] on select "Black 06 White 07 Silver 12 Gold 26 Neon Green 20 Mettalic Old Rose 25 Light Pi…" at bounding box center [853, 277] width 292 height 20
click at [757, 267] on select "Black 06 White 07 Silver 12 Gold 26 Neon Green 20 Mettalic Old Rose 25 Light Pi…" at bounding box center [853, 277] width 292 height 20
click at [752, 348] on img at bounding box center [749, 344] width 27 height 27
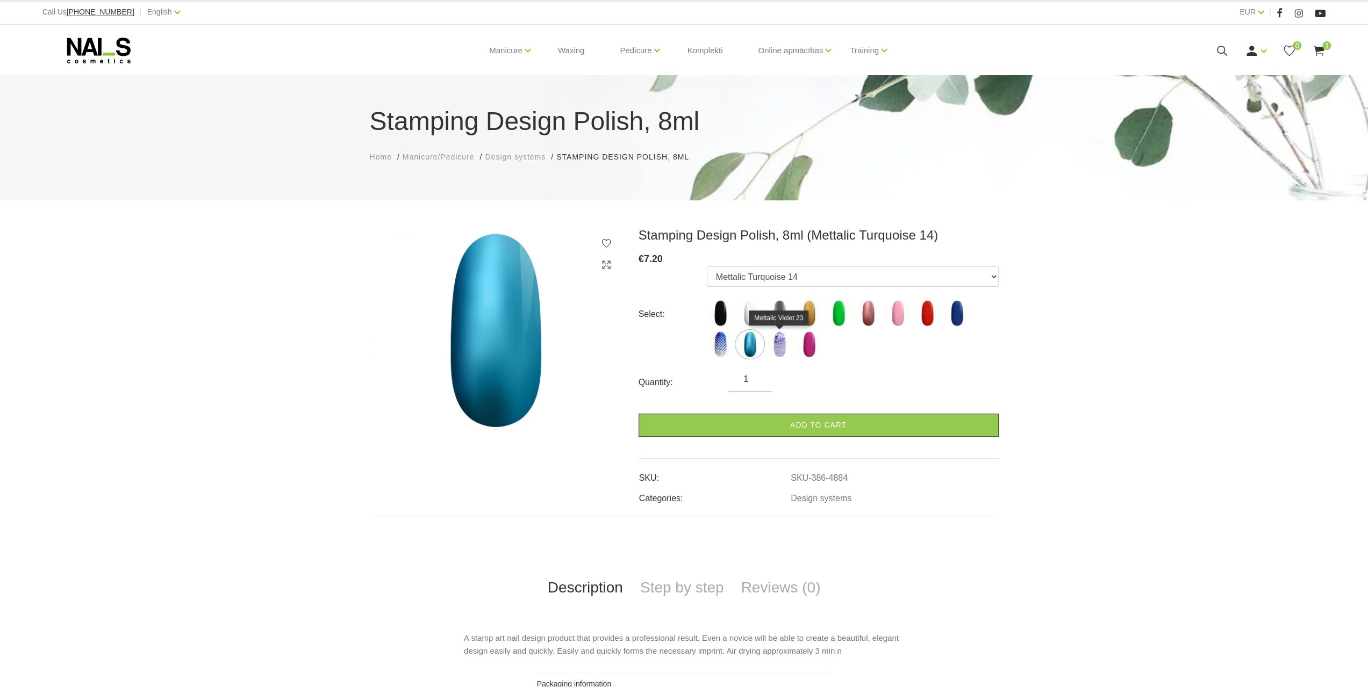
click at [782, 345] on img at bounding box center [779, 344] width 27 height 27
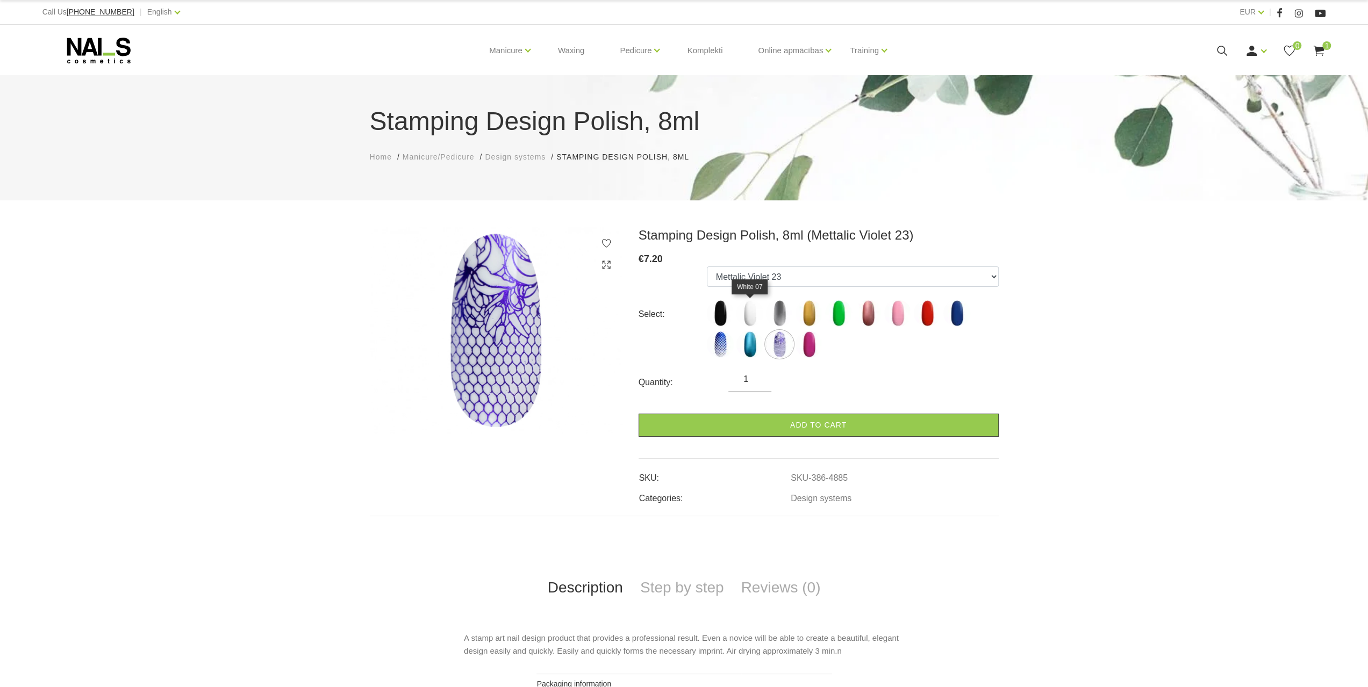
click at [737, 310] on img at bounding box center [749, 313] width 27 height 27
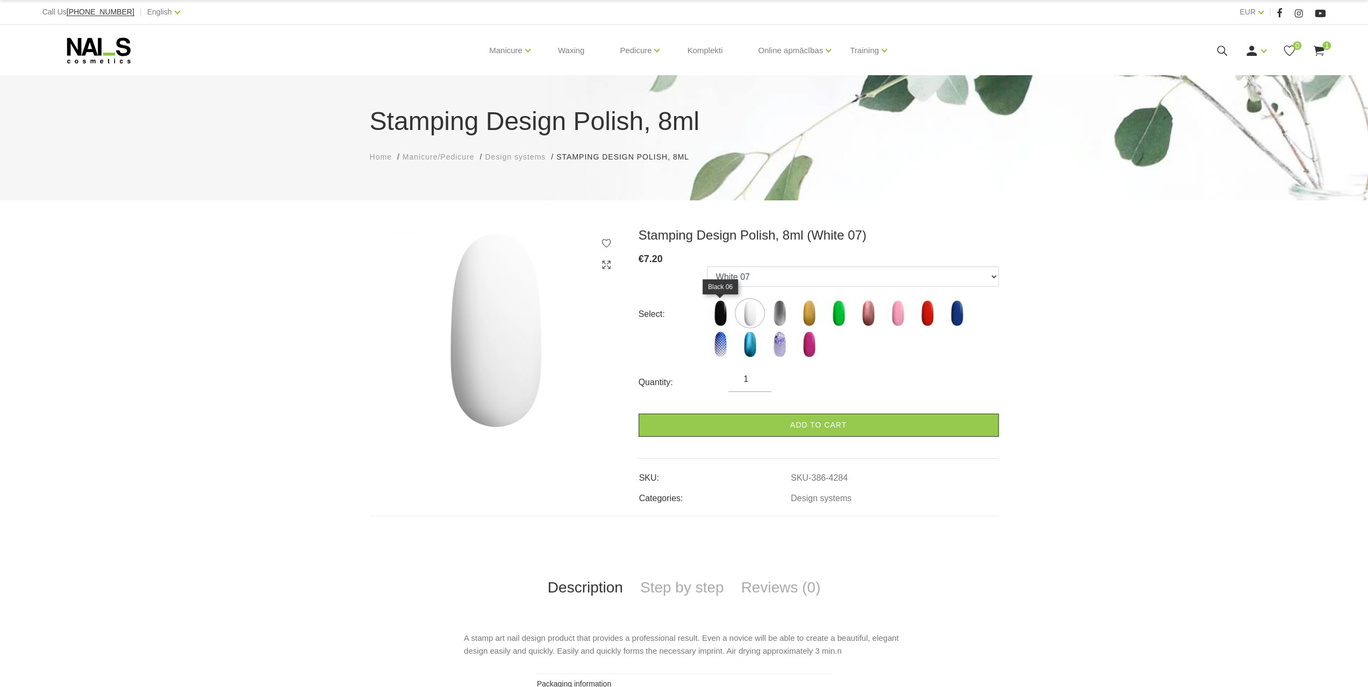
click at [718, 310] on img at bounding box center [720, 313] width 27 height 27
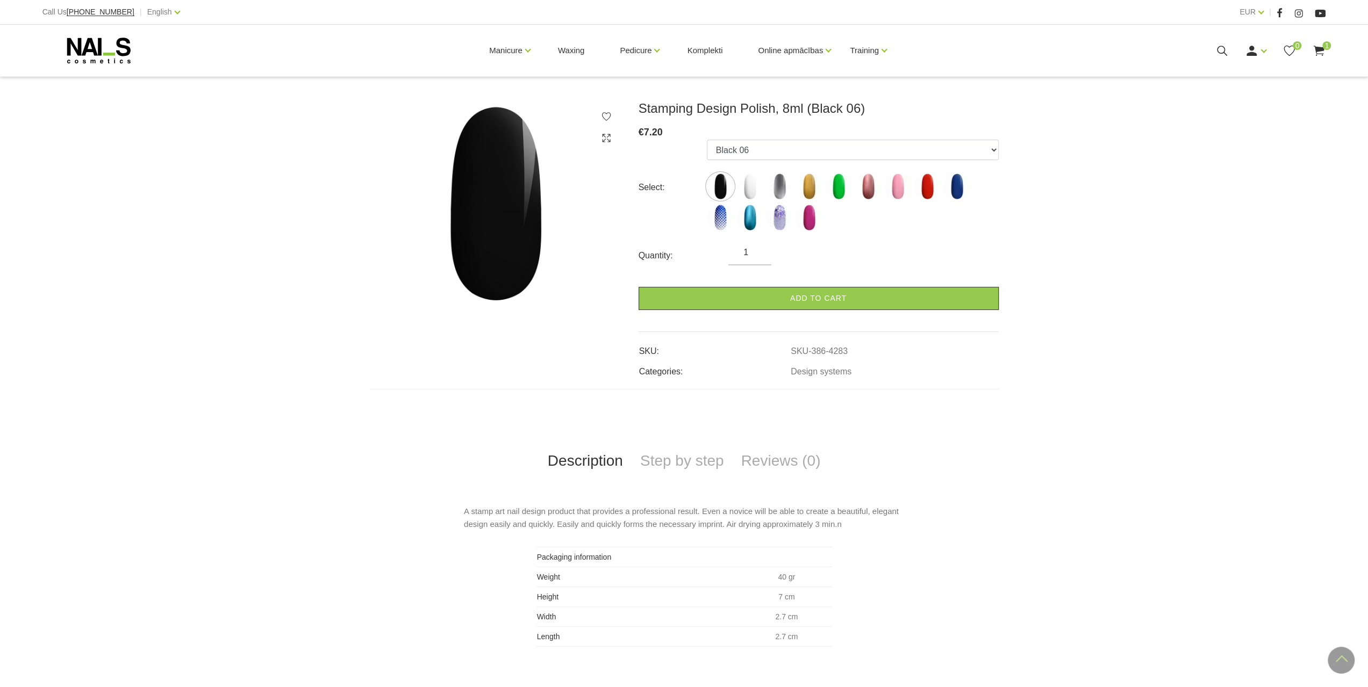
scroll to position [108, 0]
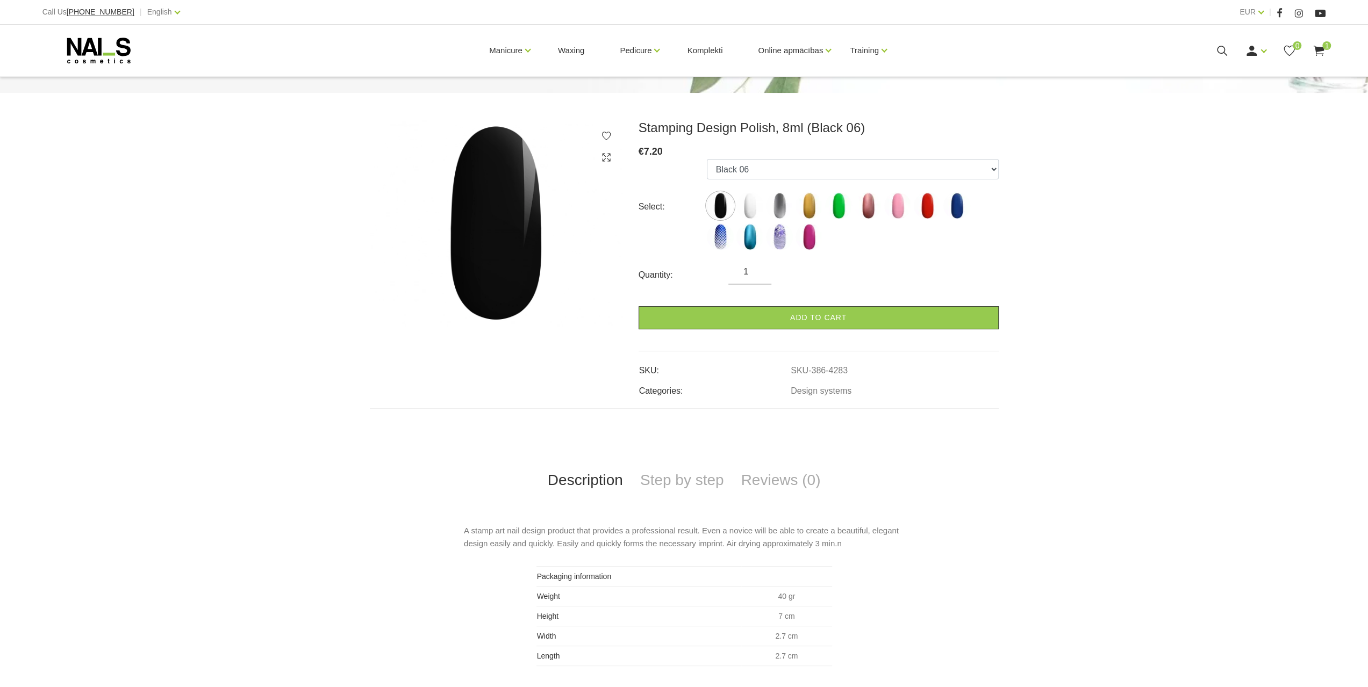
click at [712, 190] on ul "Black 06 White 07 Silver 12 Gold 26 Neon Green 20 Mettalic Old Rose 25 Light Pi…" at bounding box center [853, 207] width 292 height 96
click at [734, 194] on ul "Black 06 White 07 Silver 12 Gold 26 Neon Green 20 Mettalic Old Rose 25 Light Pi…" at bounding box center [853, 207] width 292 height 96
click at [715, 202] on img at bounding box center [720, 205] width 27 height 27
click at [780, 206] on img at bounding box center [779, 205] width 27 height 27
click at [762, 206] on img at bounding box center [749, 205] width 27 height 27
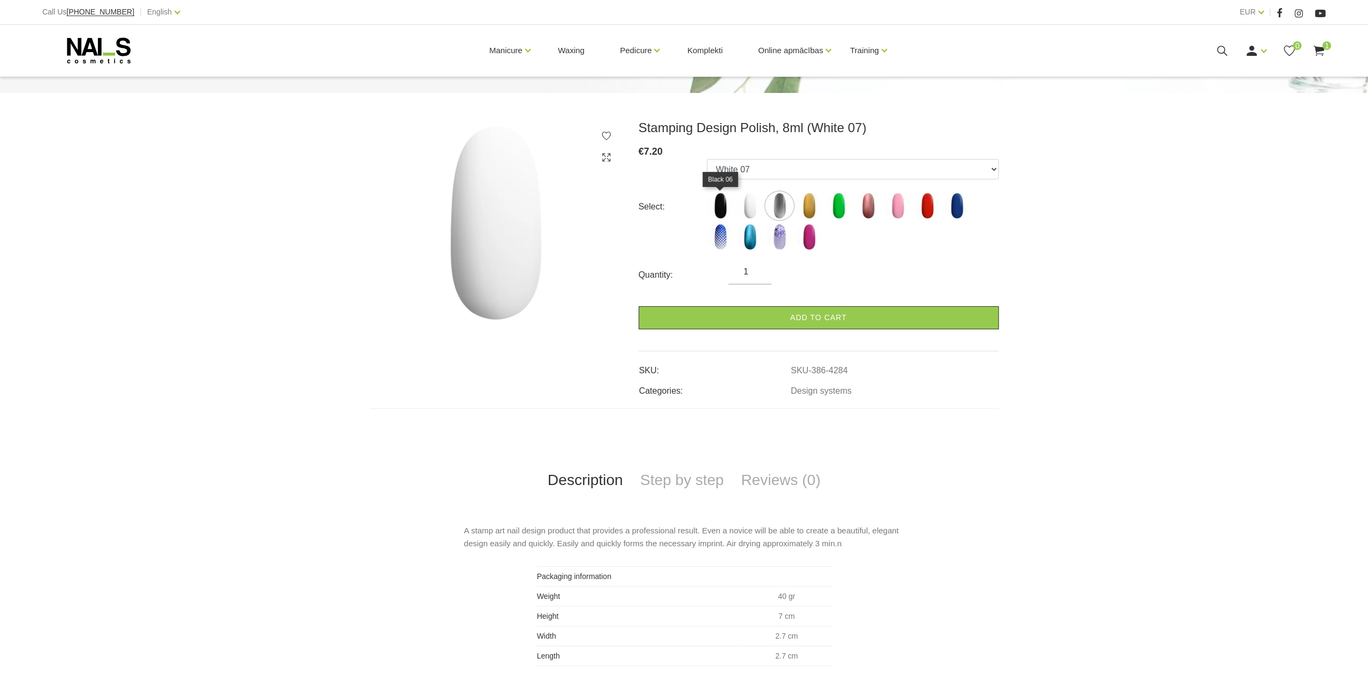
click at [730, 205] on img at bounding box center [720, 205] width 27 height 27
select select "4283"
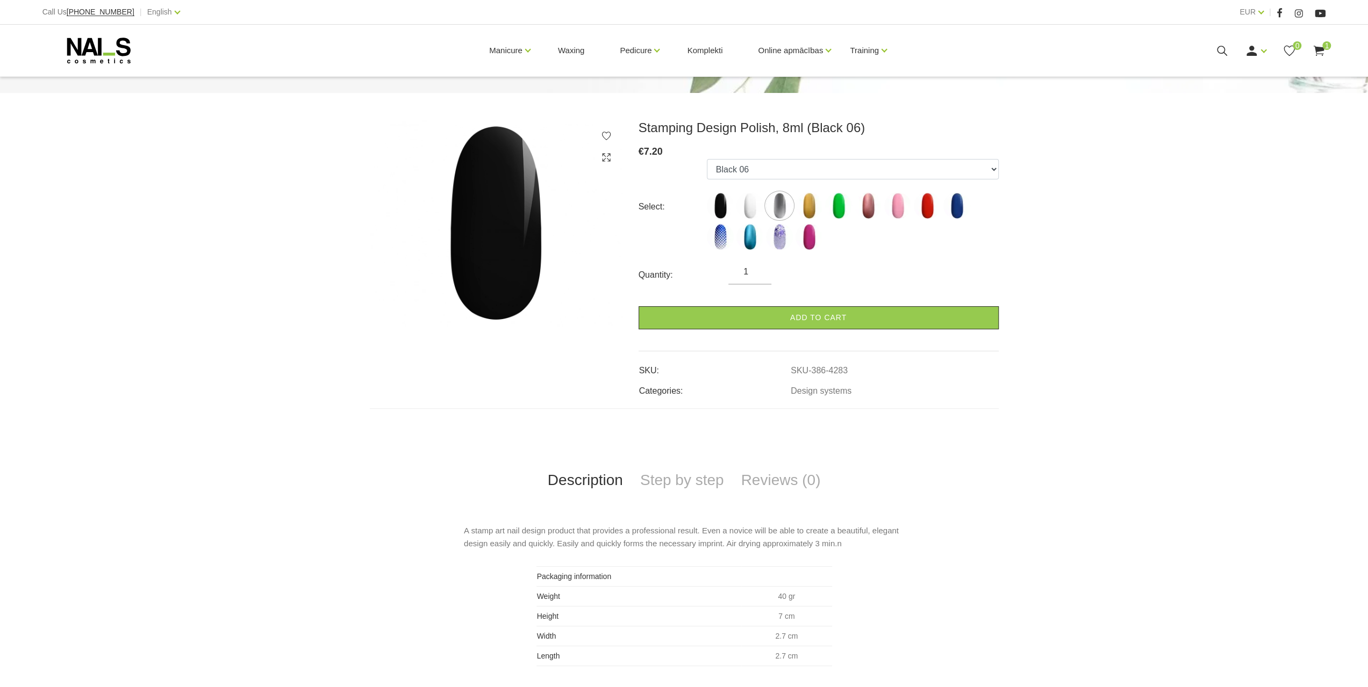
drag, startPoint x: 421, startPoint y: 122, endPoint x: 438, endPoint y: 132, distance: 19.1
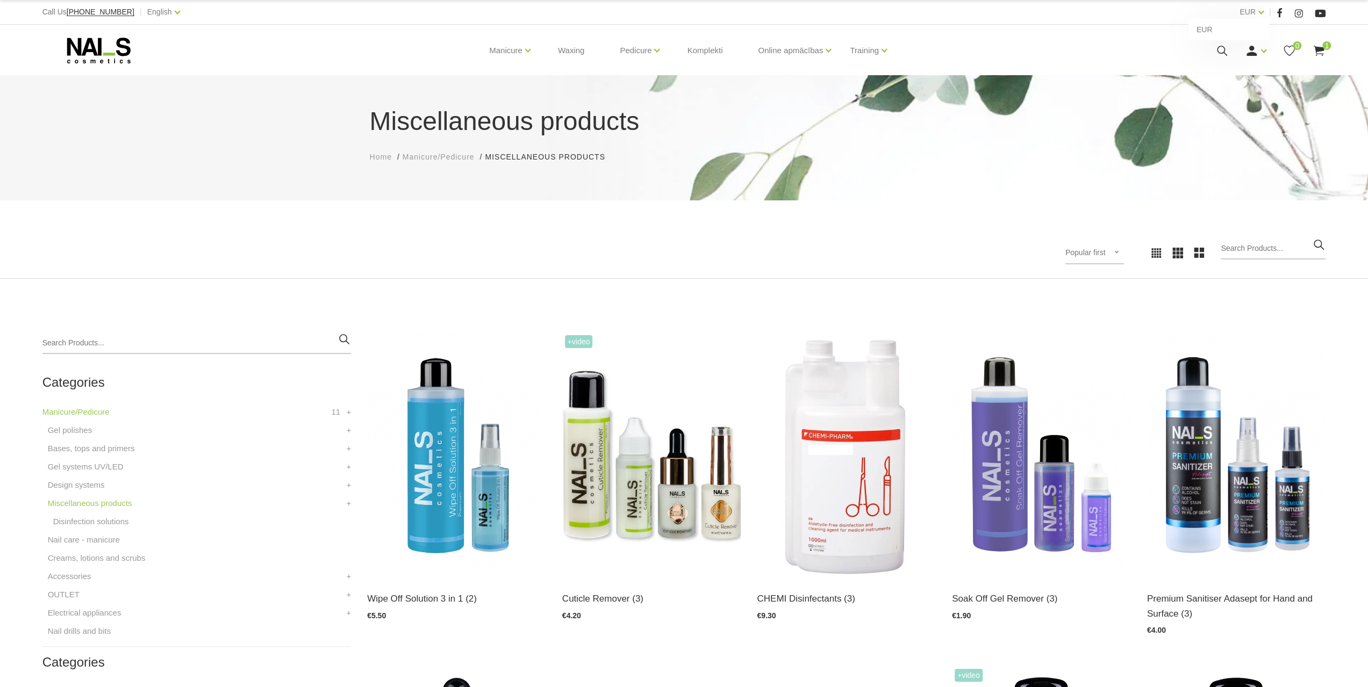
click at [1256, 6] on div "EUR EUR" at bounding box center [1252, 11] width 24 height 13
click at [1256, 10] on div "EUR EUR" at bounding box center [1252, 11] width 24 height 13
click at [1257, 12] on div "EUR EUR" at bounding box center [1252, 11] width 24 height 13
click at [147, 11] on link "English" at bounding box center [159, 11] width 25 height 13
click at [125, 31] on link "Latviešu" at bounding box center [145, 30] width 81 height 22
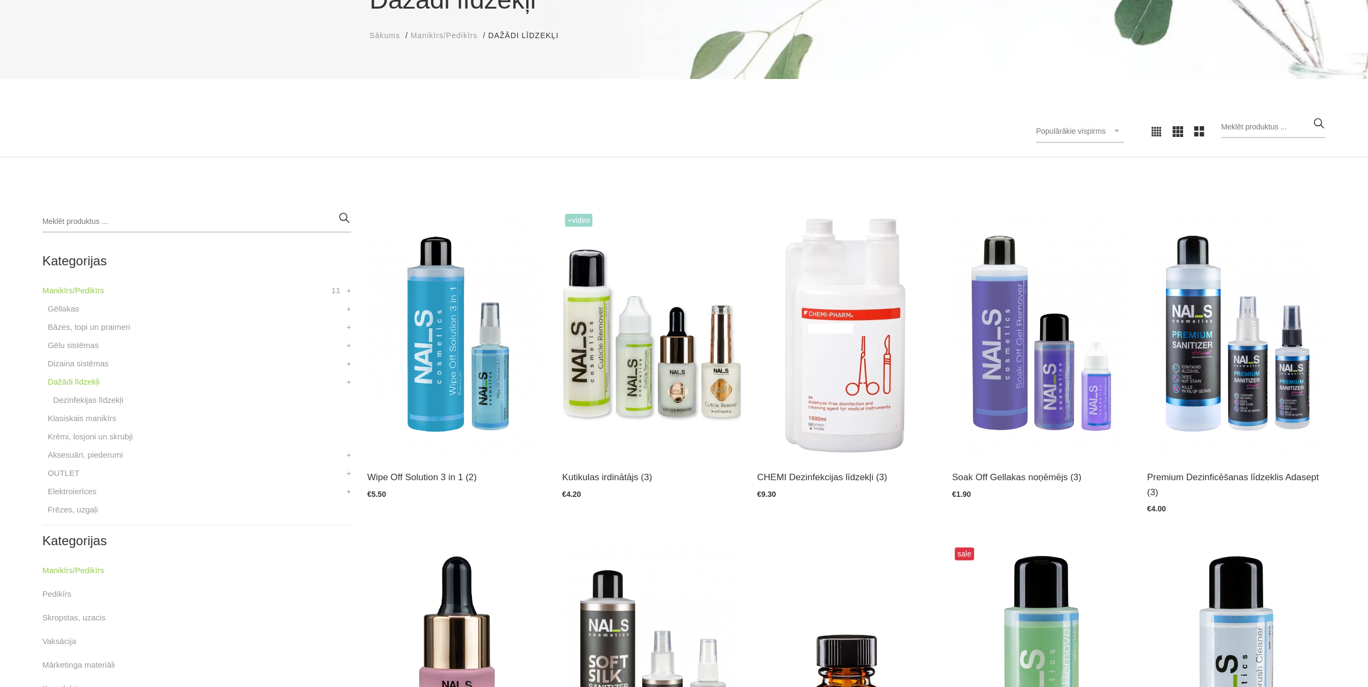
scroll to position [161, 0]
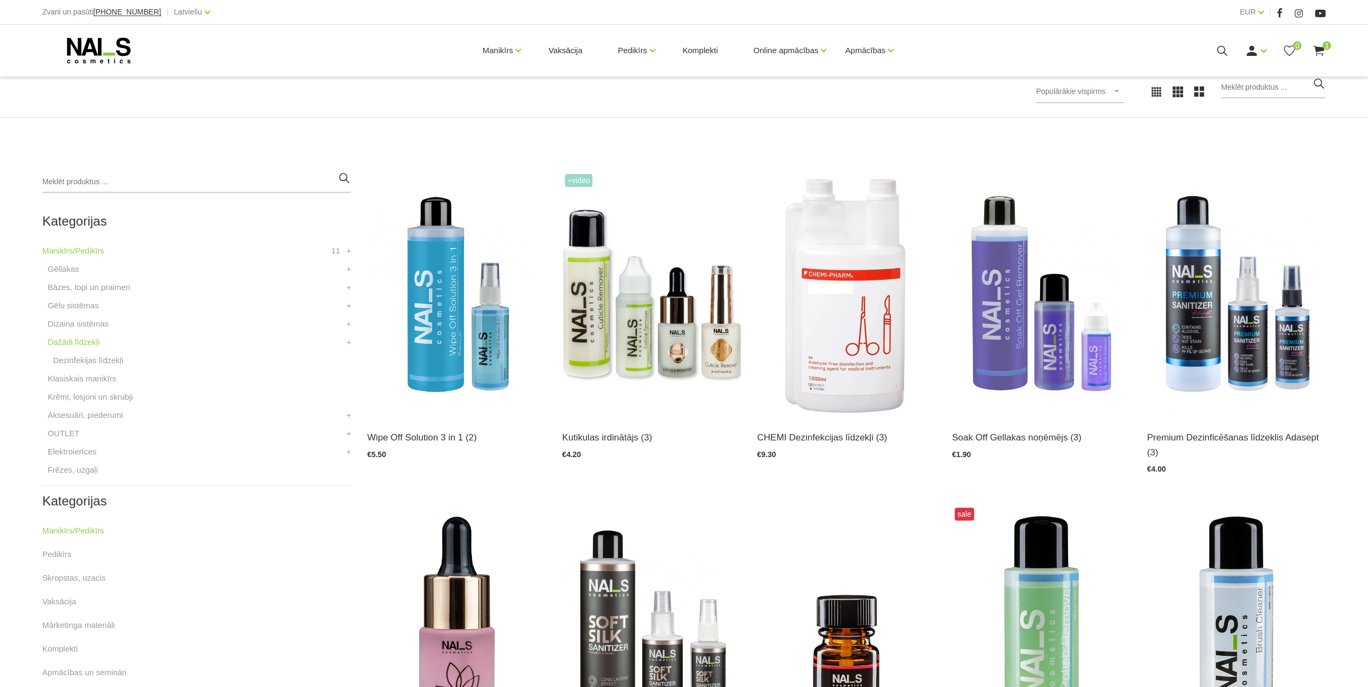
drag, startPoint x: 459, startPoint y: 319, endPoint x: 613, endPoint y: 122, distance: 250.4
drag, startPoint x: 613, startPoint y: 122, endPoint x: 403, endPoint y: 472, distance: 408.4
click at [403, 472] on div "Wipe Off Solution 3 in 1 (2) Atvērt un izvēlēties €5.50" at bounding box center [456, 326] width 195 height 310
click at [370, 437] on link "Atvērt un izvēlēties" at bounding box center [407, 438] width 80 height 15
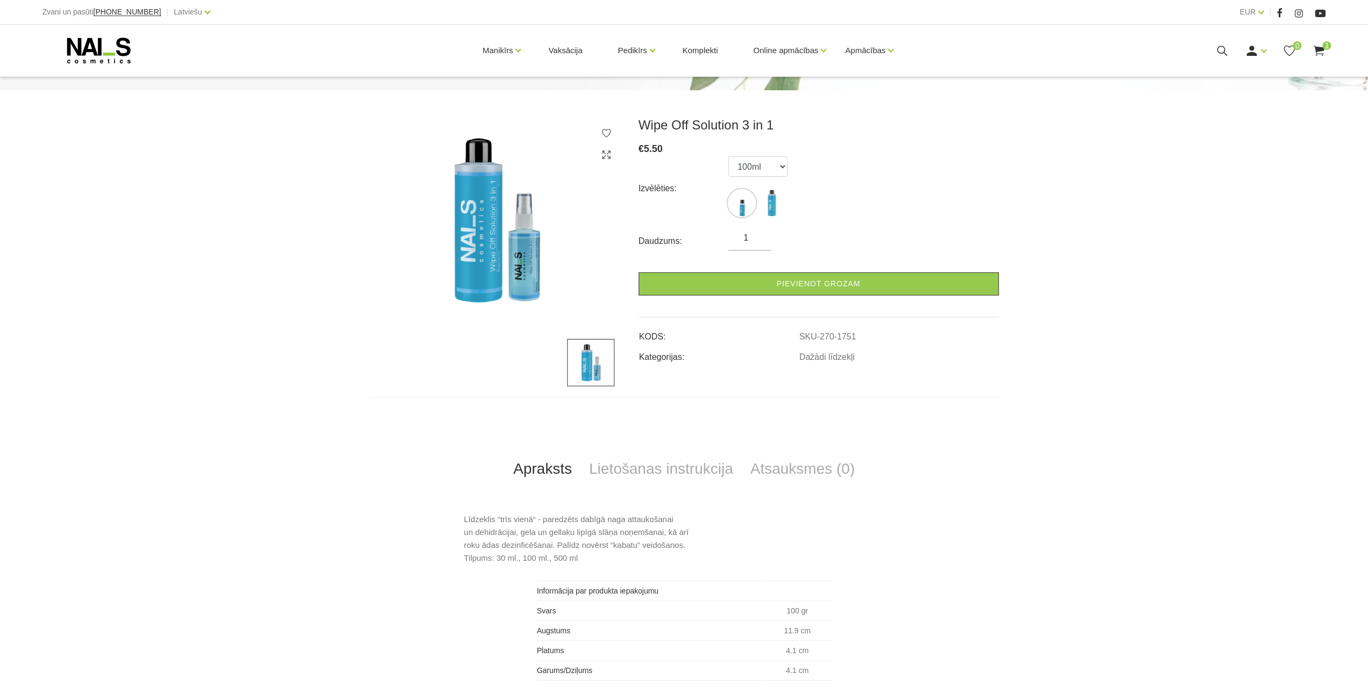
scroll to position [108, 0]
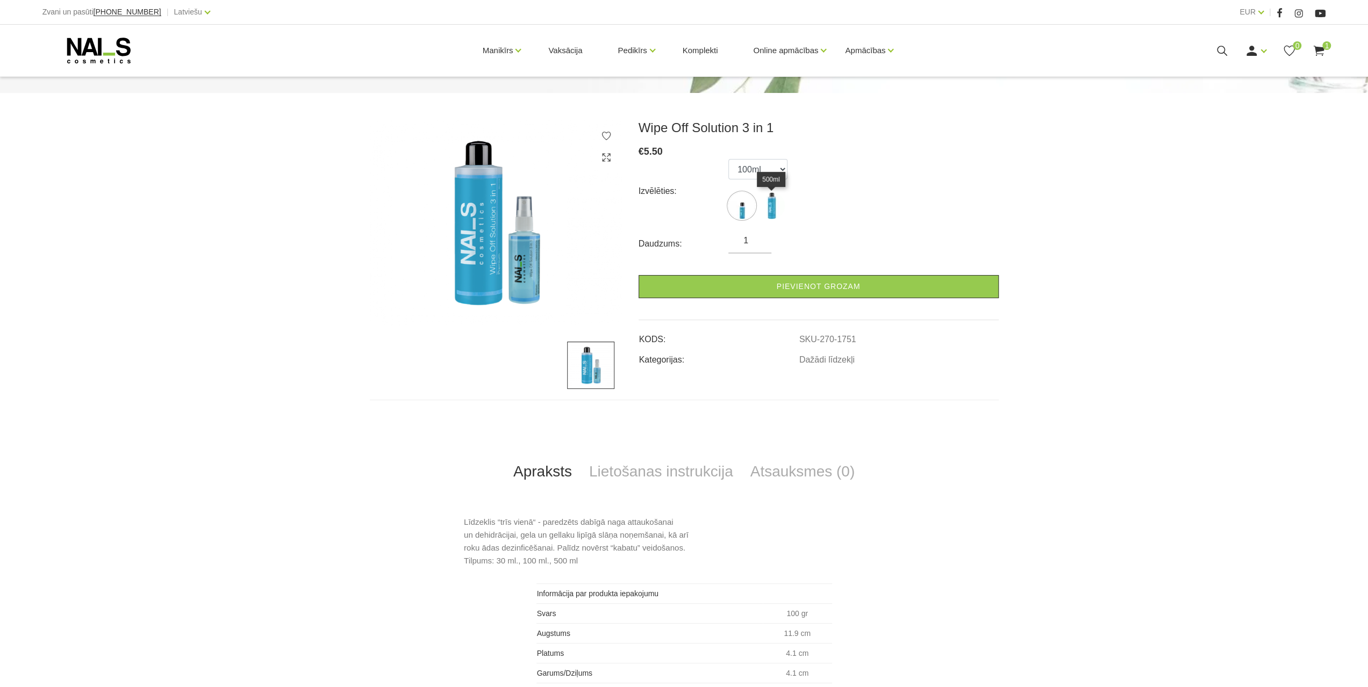
click at [776, 214] on img at bounding box center [771, 205] width 27 height 27
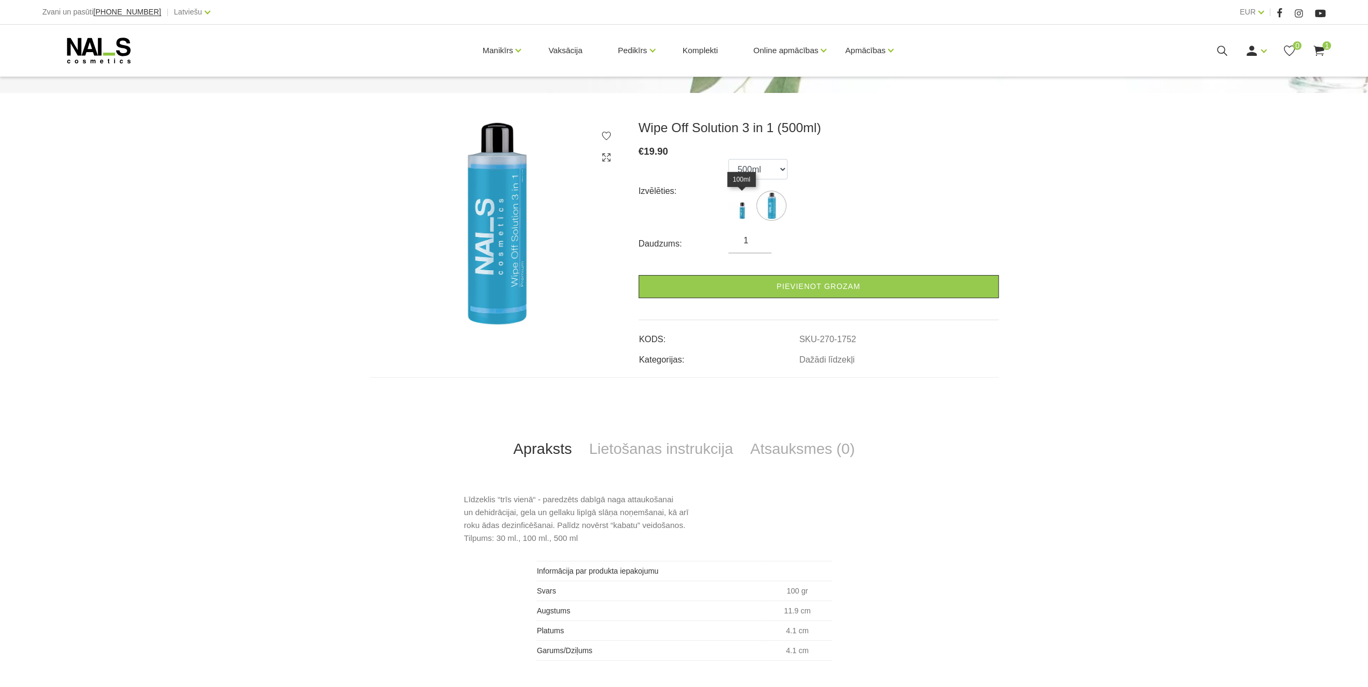
click at [751, 205] on img at bounding box center [741, 205] width 27 height 27
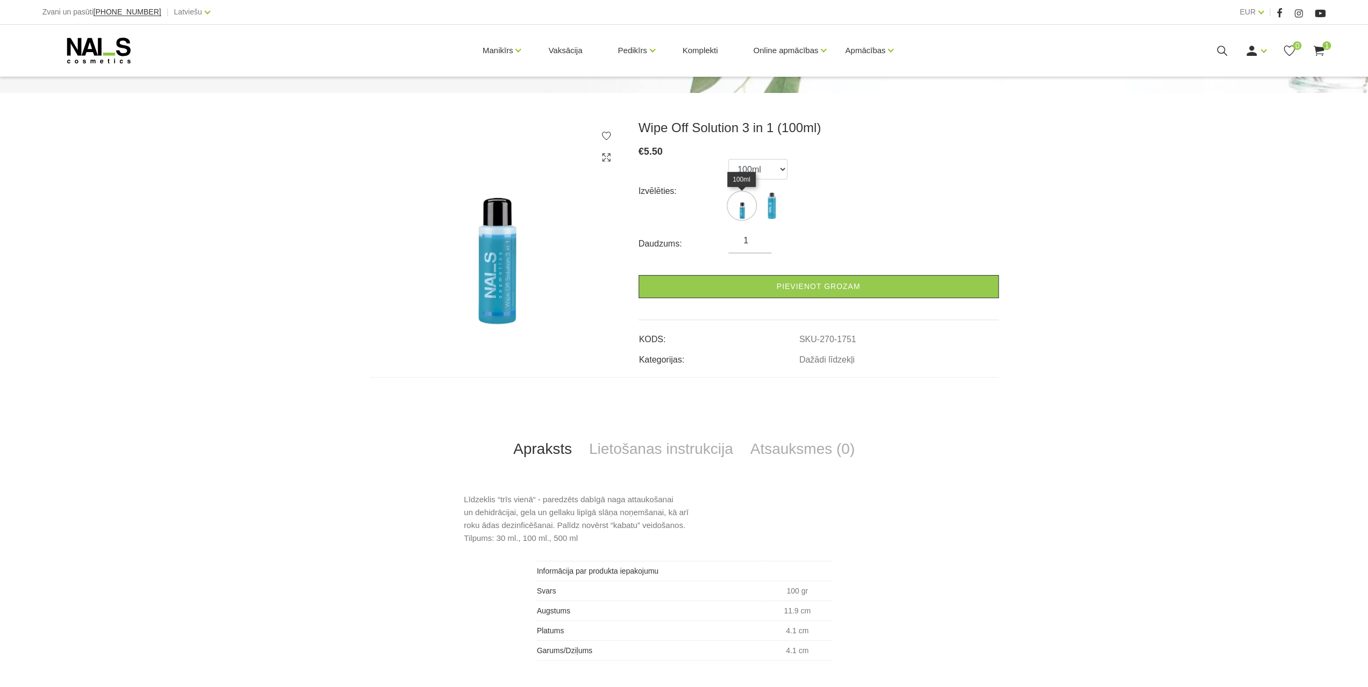
click at [736, 203] on img at bounding box center [741, 205] width 27 height 27
click at [746, 204] on img at bounding box center [741, 205] width 27 height 27
click at [745, 207] on img at bounding box center [741, 205] width 27 height 27
click at [734, 216] on img at bounding box center [741, 205] width 27 height 27
click at [746, 213] on img at bounding box center [741, 205] width 27 height 27
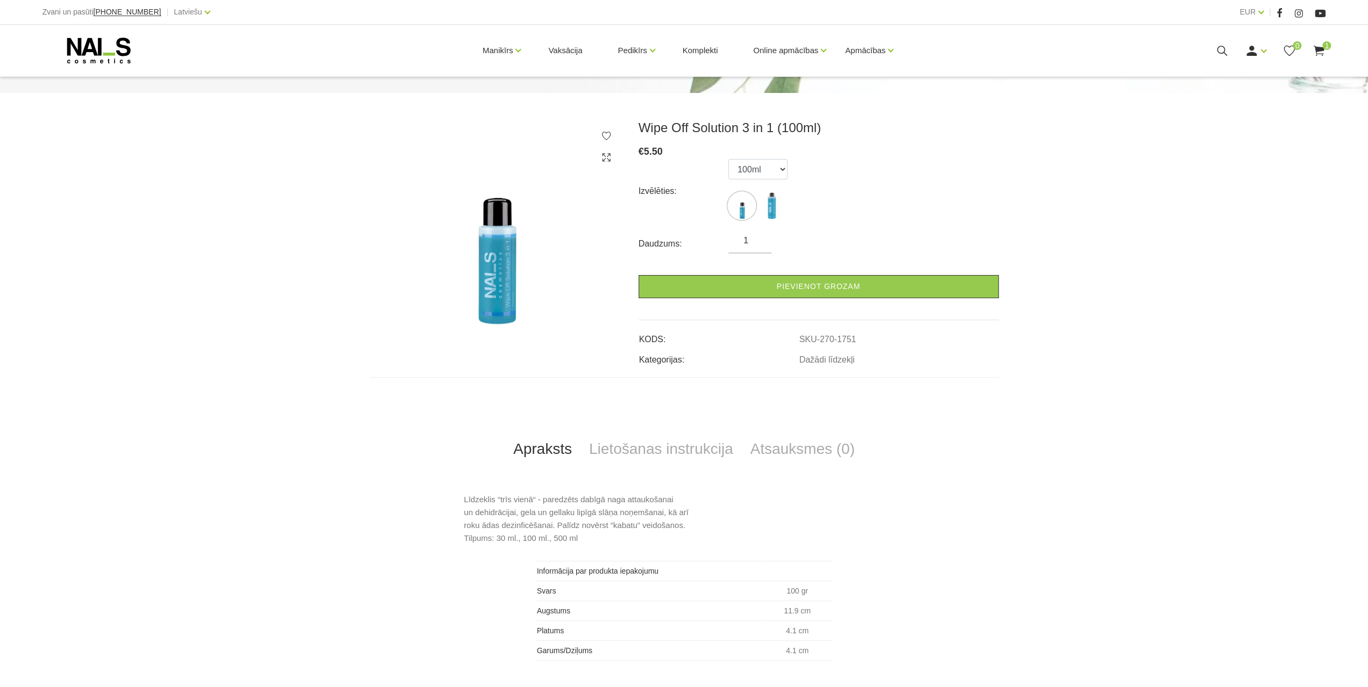
click at [746, 213] on img at bounding box center [741, 205] width 27 height 27
click at [767, 200] on img at bounding box center [771, 205] width 27 height 27
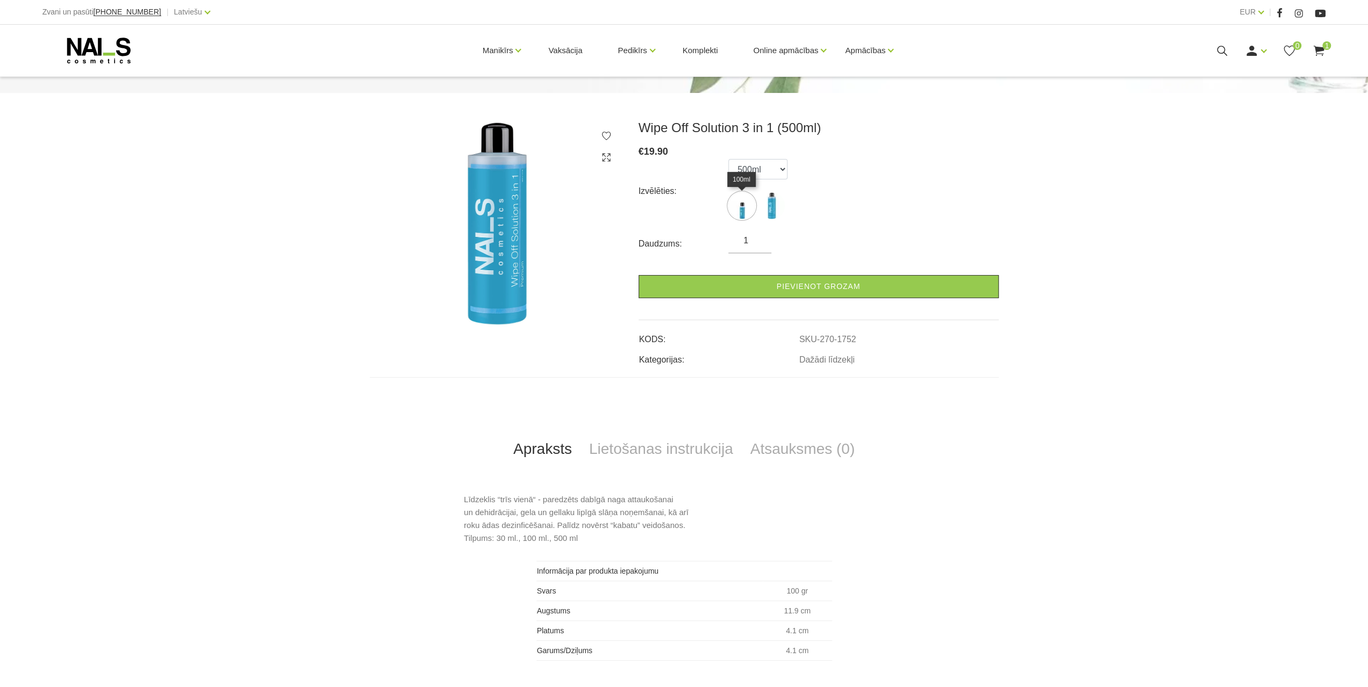
click at [737, 208] on img at bounding box center [741, 205] width 27 height 27
select select "1751"
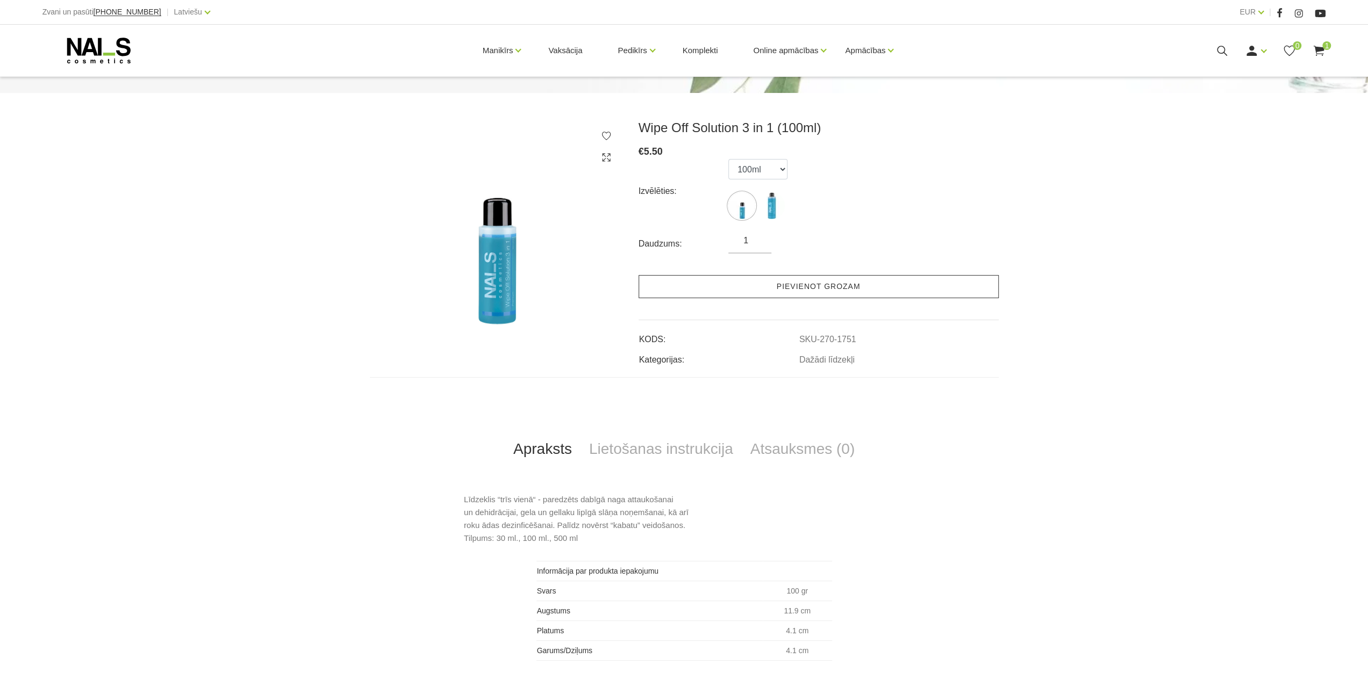
click at [687, 293] on link "Pievienot grozam" at bounding box center [819, 286] width 360 height 23
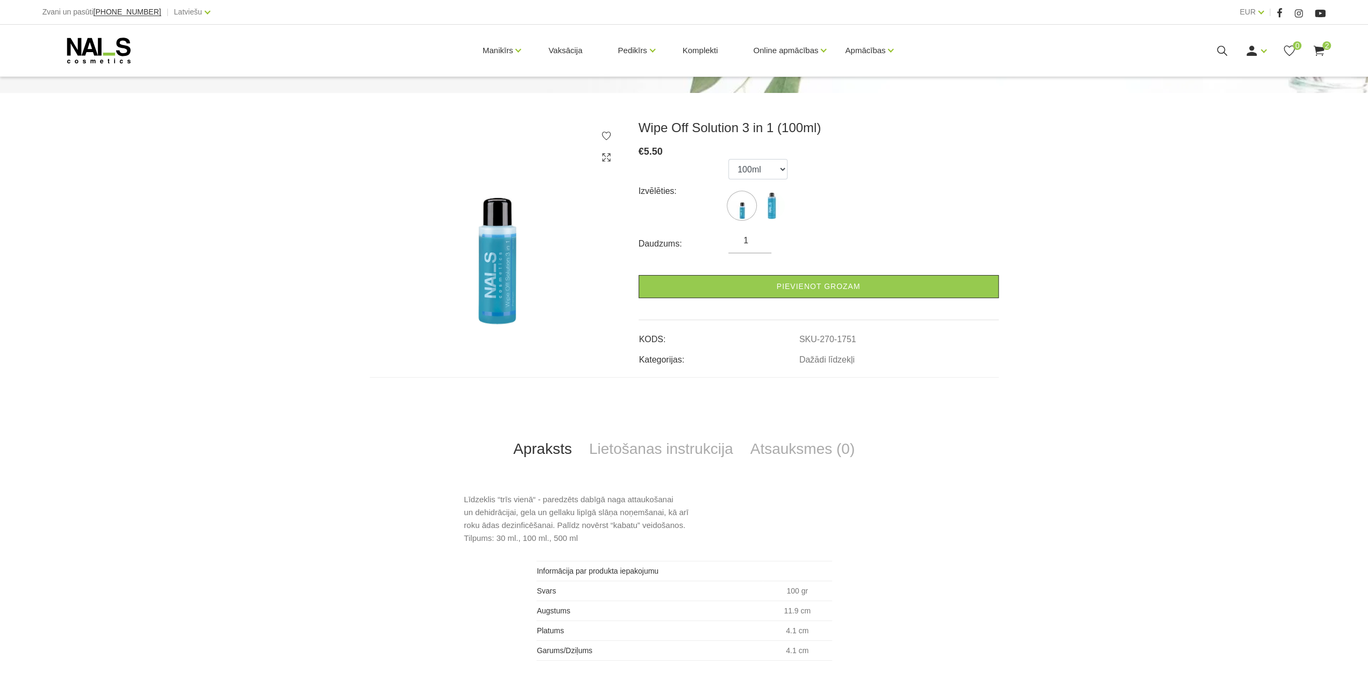
drag, startPoint x: 321, startPoint y: 221, endPoint x: 324, endPoint y: 206, distance: 15.4
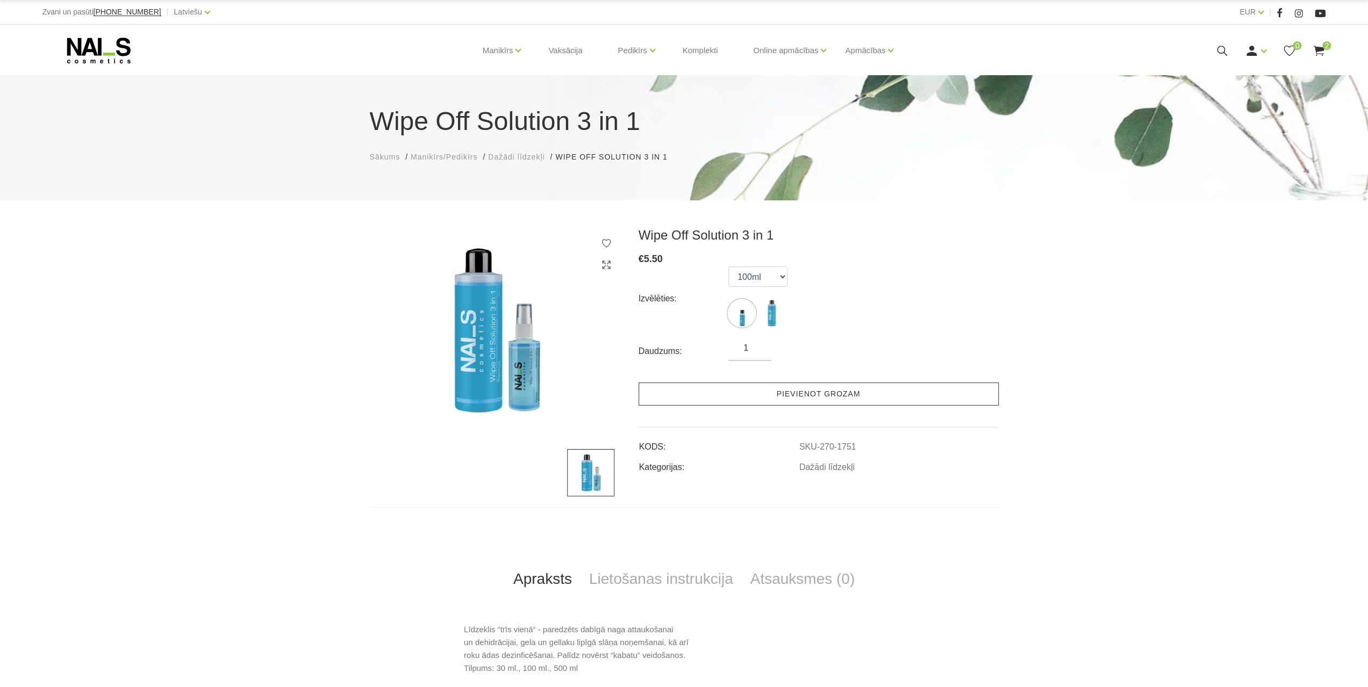
click at [754, 393] on link "Pievienot grozam" at bounding box center [819, 394] width 360 height 23
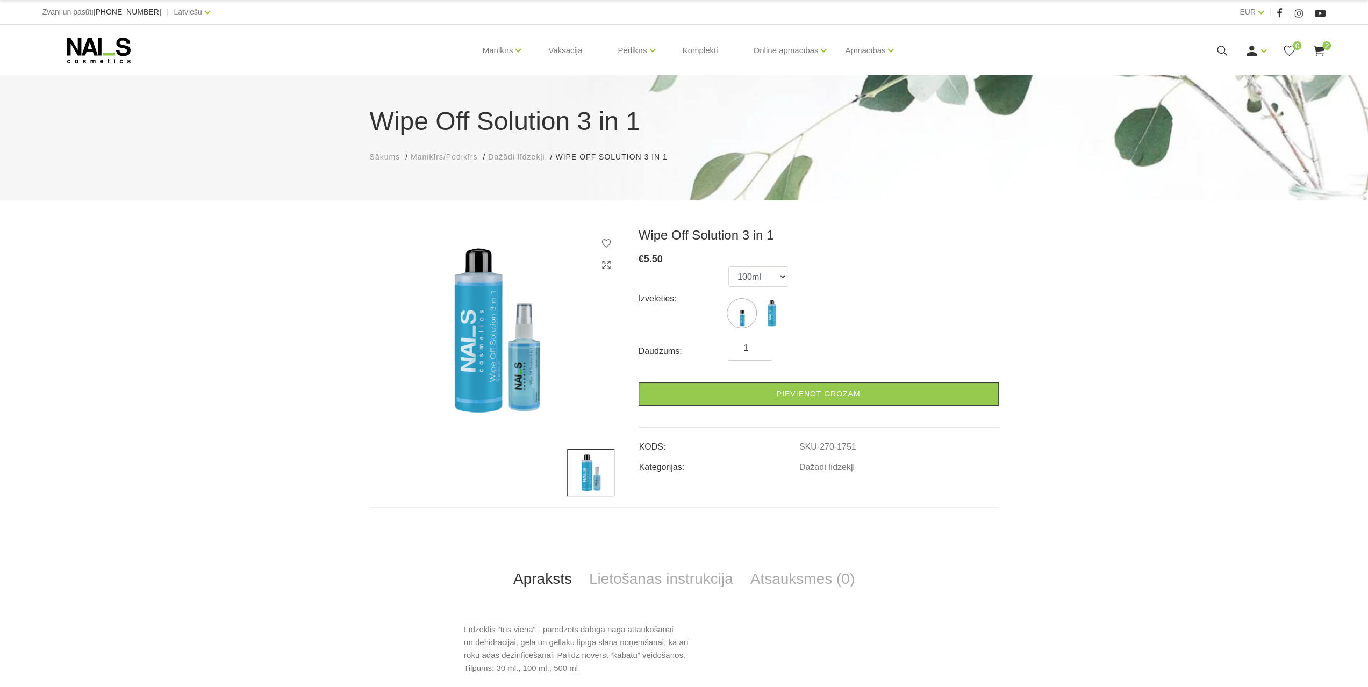
click at [533, 155] on span "Dažādi līdzekļi" at bounding box center [516, 157] width 56 height 9
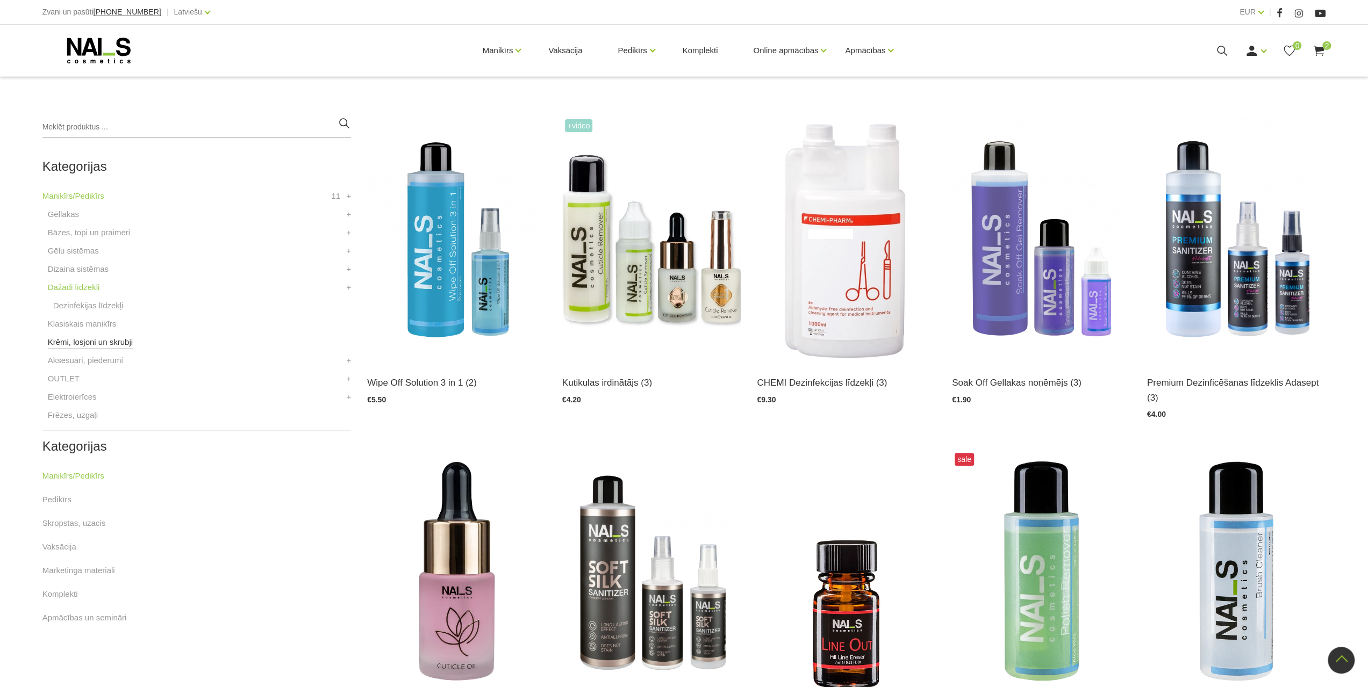
scroll to position [215, 0]
click at [71, 321] on link "Klasiskais manikīrs" at bounding box center [82, 325] width 69 height 13
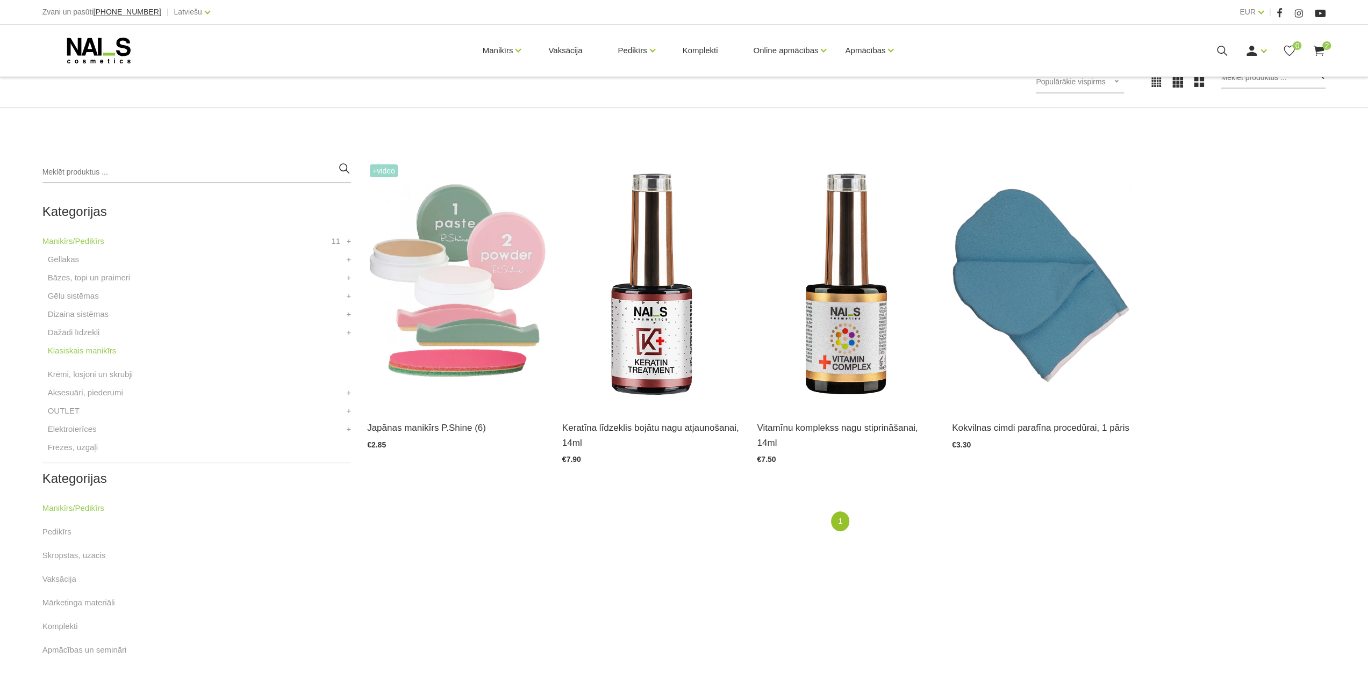
scroll to position [215, 0]
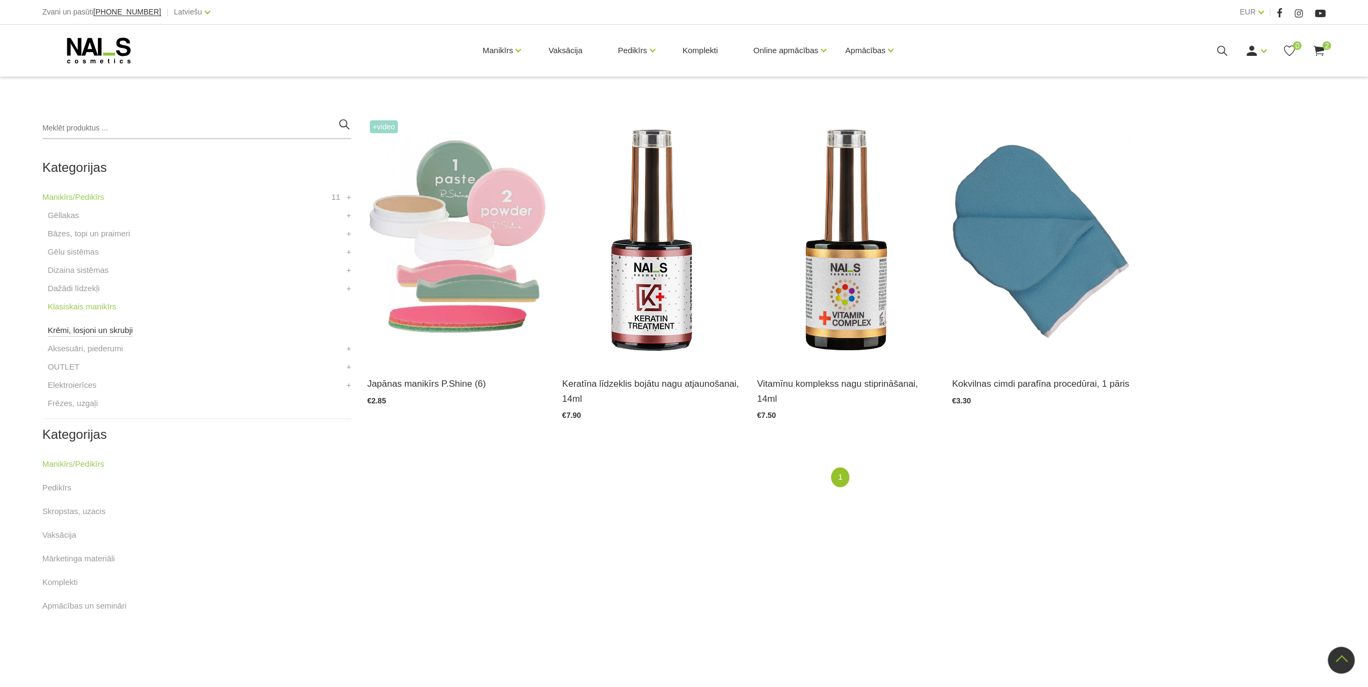
click at [83, 327] on link "Krēmi, losjoni un skrubji" at bounding box center [90, 330] width 85 height 13
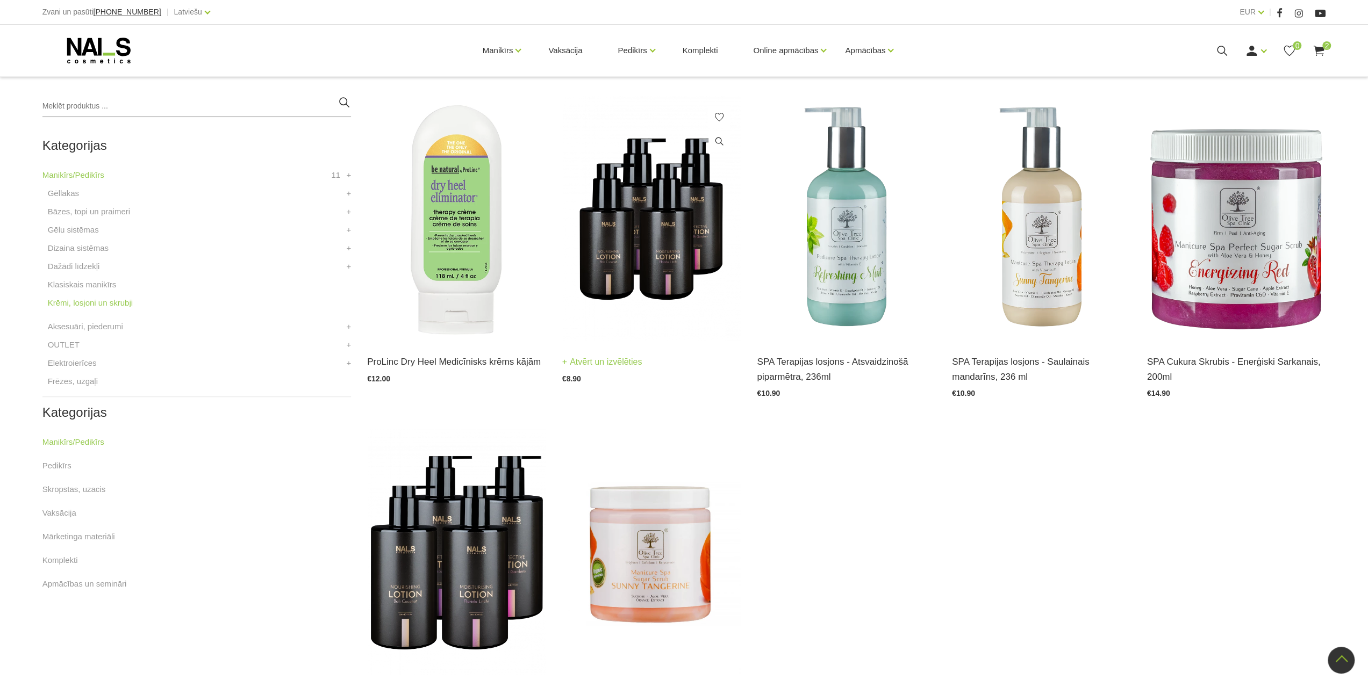
scroll to position [215, 0]
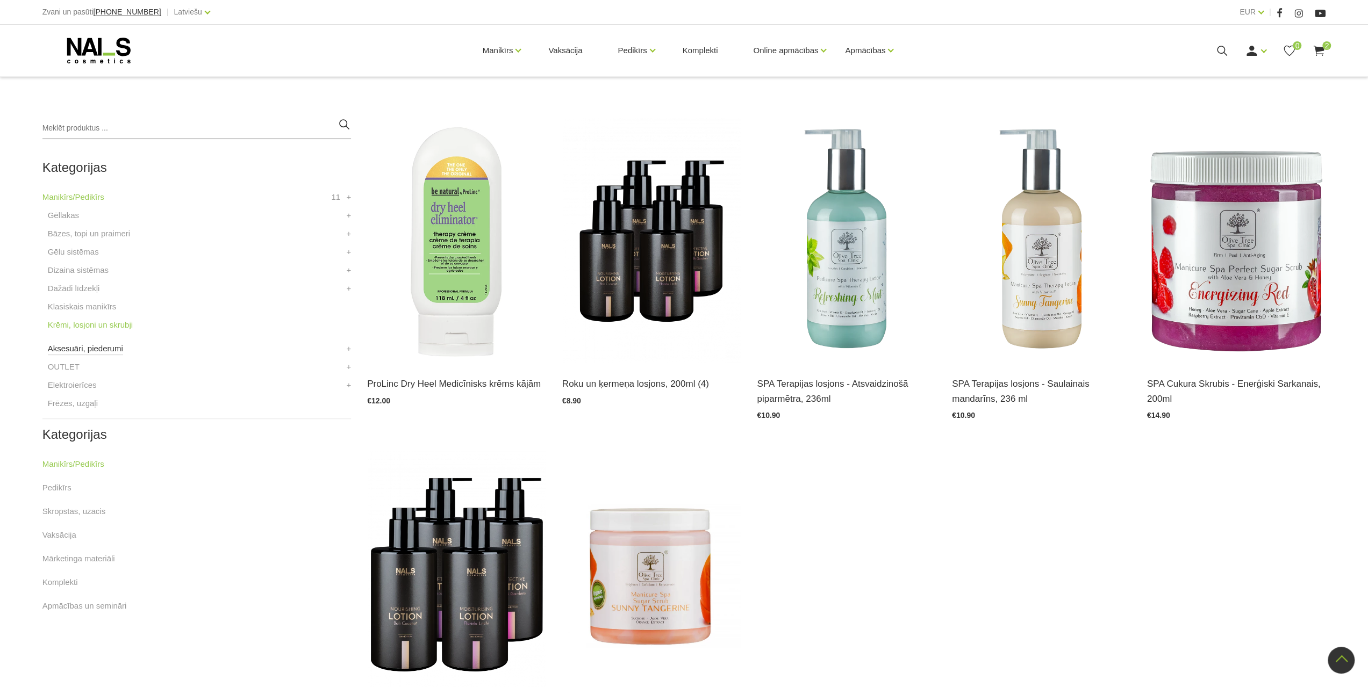
click at [77, 346] on link "Aksesuāri, piederumi" at bounding box center [85, 348] width 75 height 13
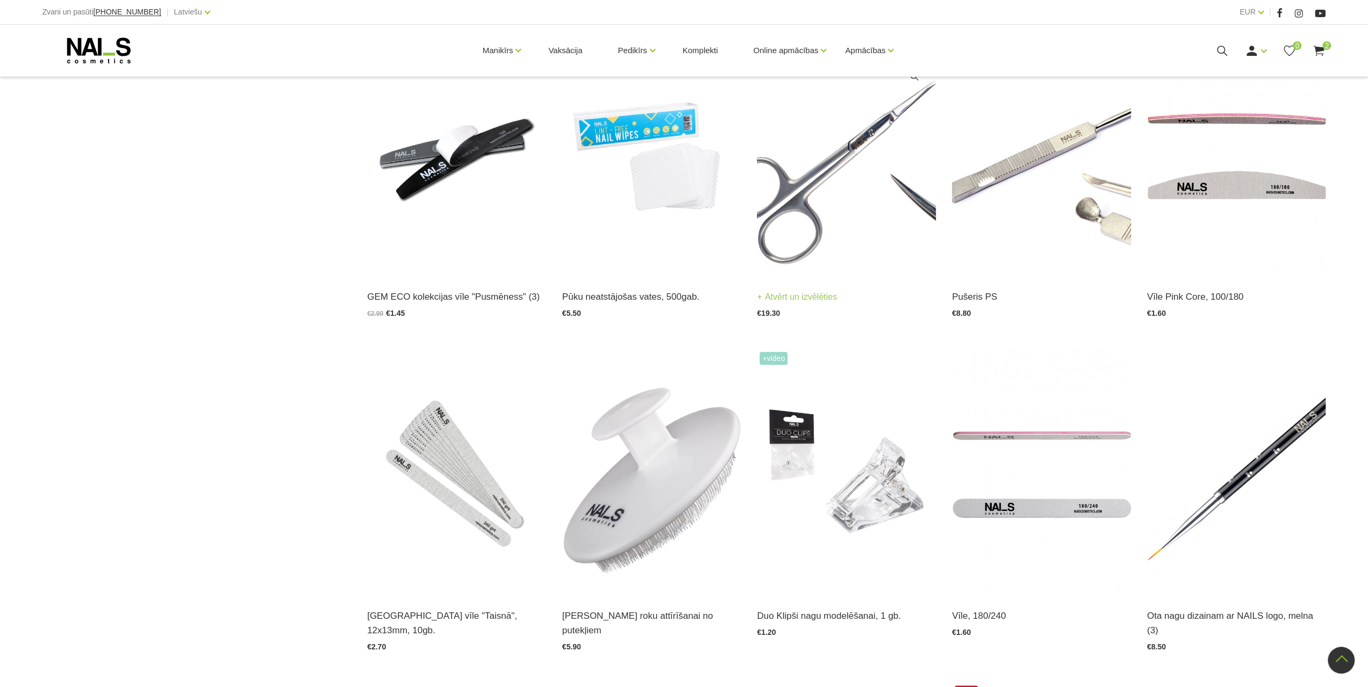
scroll to position [1021, 0]
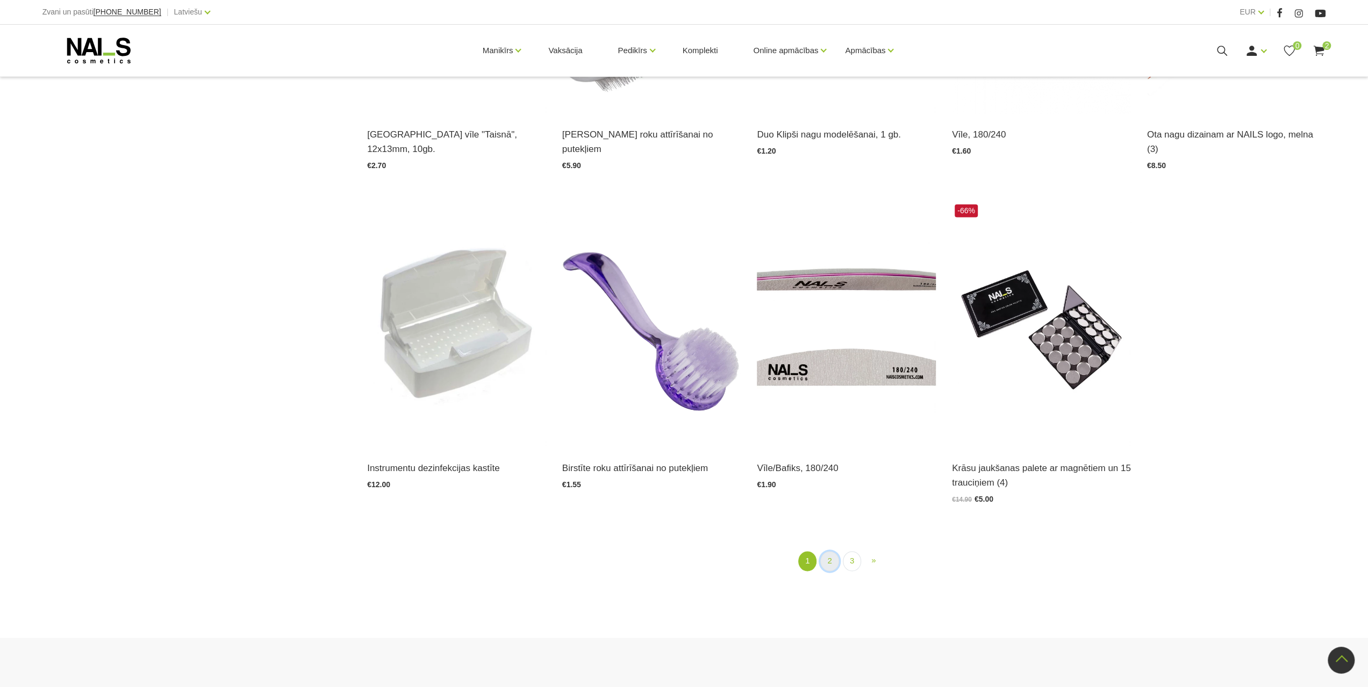
click at [828, 551] on link "2" at bounding box center [829, 561] width 18 height 20
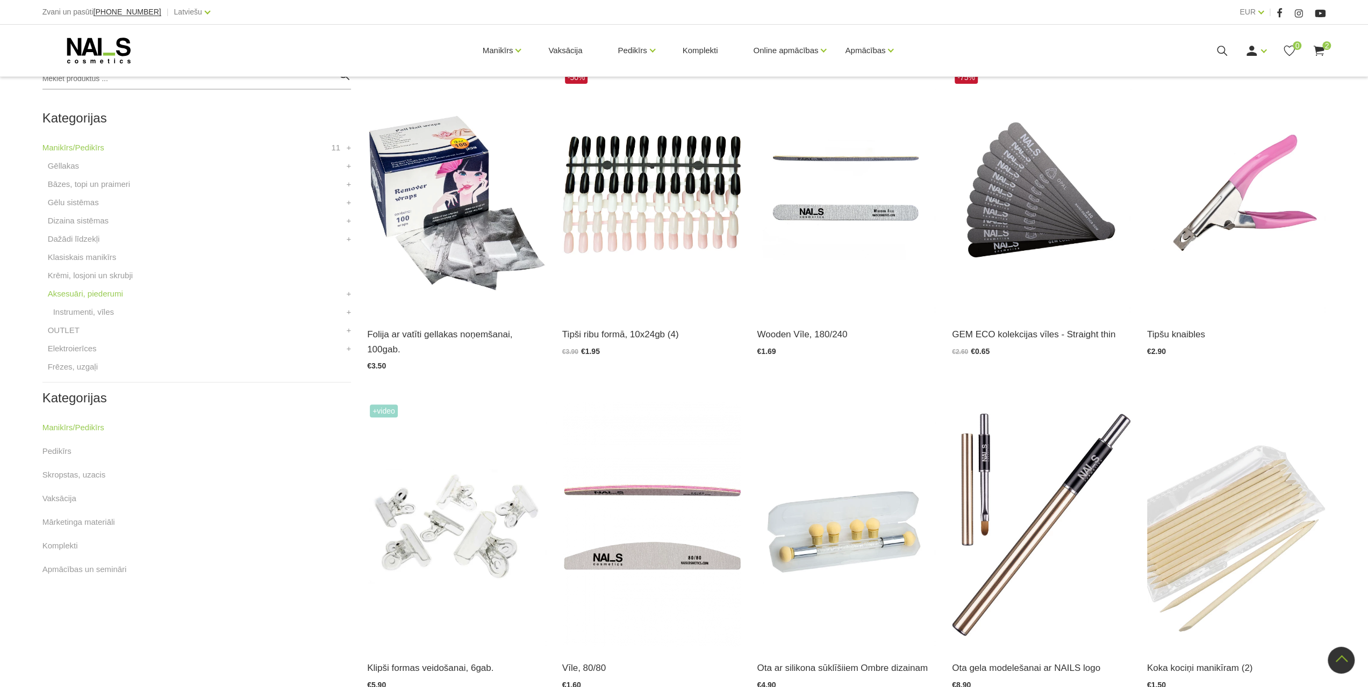
scroll to position [219, 0]
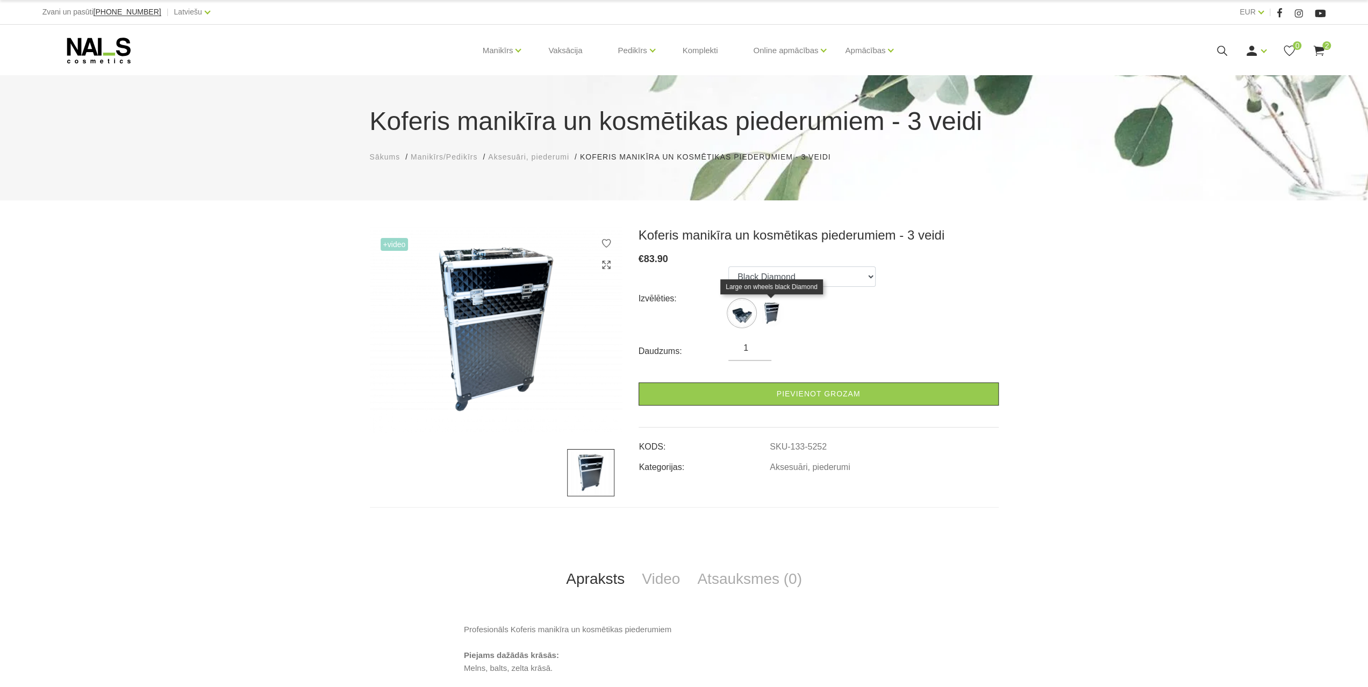
click at [780, 311] on img at bounding box center [771, 313] width 27 height 27
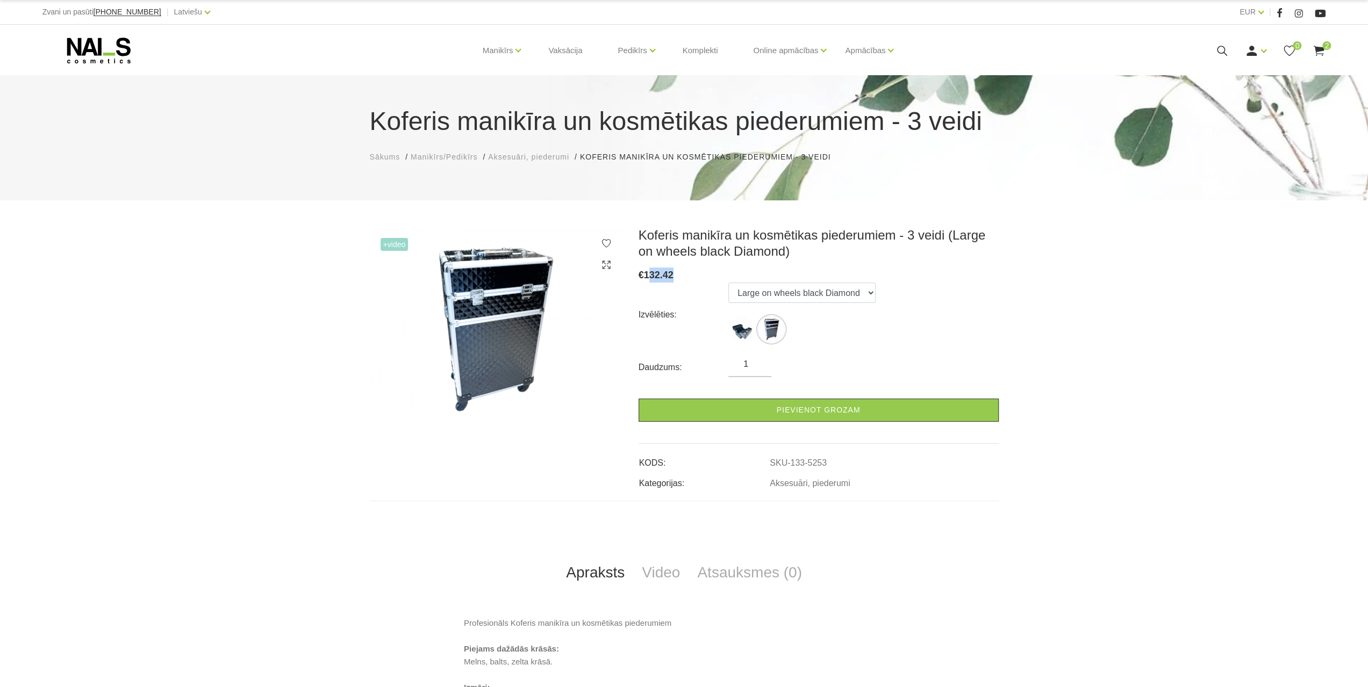
drag, startPoint x: 649, startPoint y: 278, endPoint x: 674, endPoint y: 270, distance: 26.0
click at [674, 270] on div "€ 132.42" at bounding box center [819, 275] width 360 height 15
drag, startPoint x: 845, startPoint y: 363, endPoint x: 843, endPoint y: 356, distance: 7.2
click at [844, 358] on div "Daudzums: 1" at bounding box center [819, 367] width 360 height 19
click at [742, 323] on img at bounding box center [741, 329] width 27 height 27
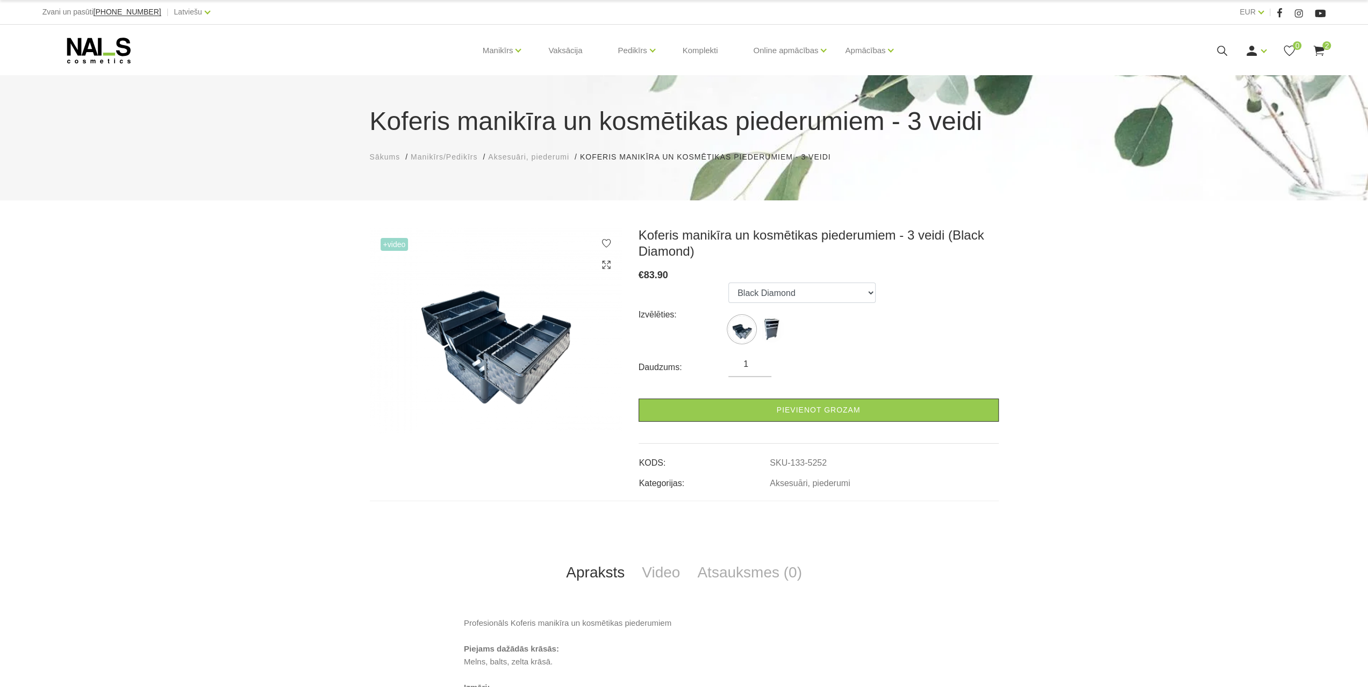
click at [785, 327] on ul "Black Diamond Large on wheels black Diamond" at bounding box center [801, 315] width 147 height 65
drag, startPoint x: 792, startPoint y: 320, endPoint x: 778, endPoint y: 327, distance: 16.3
click at [789, 322] on ul "Black Diamond Large on wheels black Diamond" at bounding box center [801, 315] width 147 height 65
click at [770, 327] on img at bounding box center [771, 329] width 27 height 27
select select "5253"
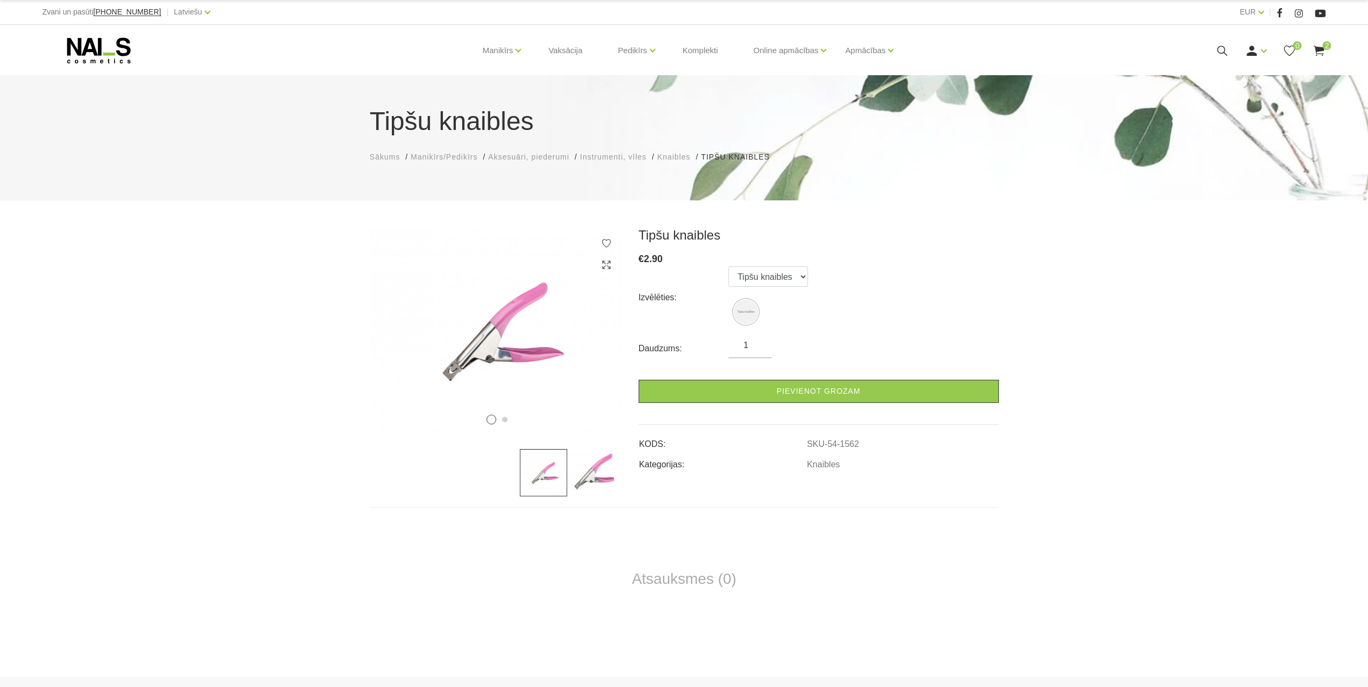
click at [600, 464] on img at bounding box center [590, 472] width 47 height 47
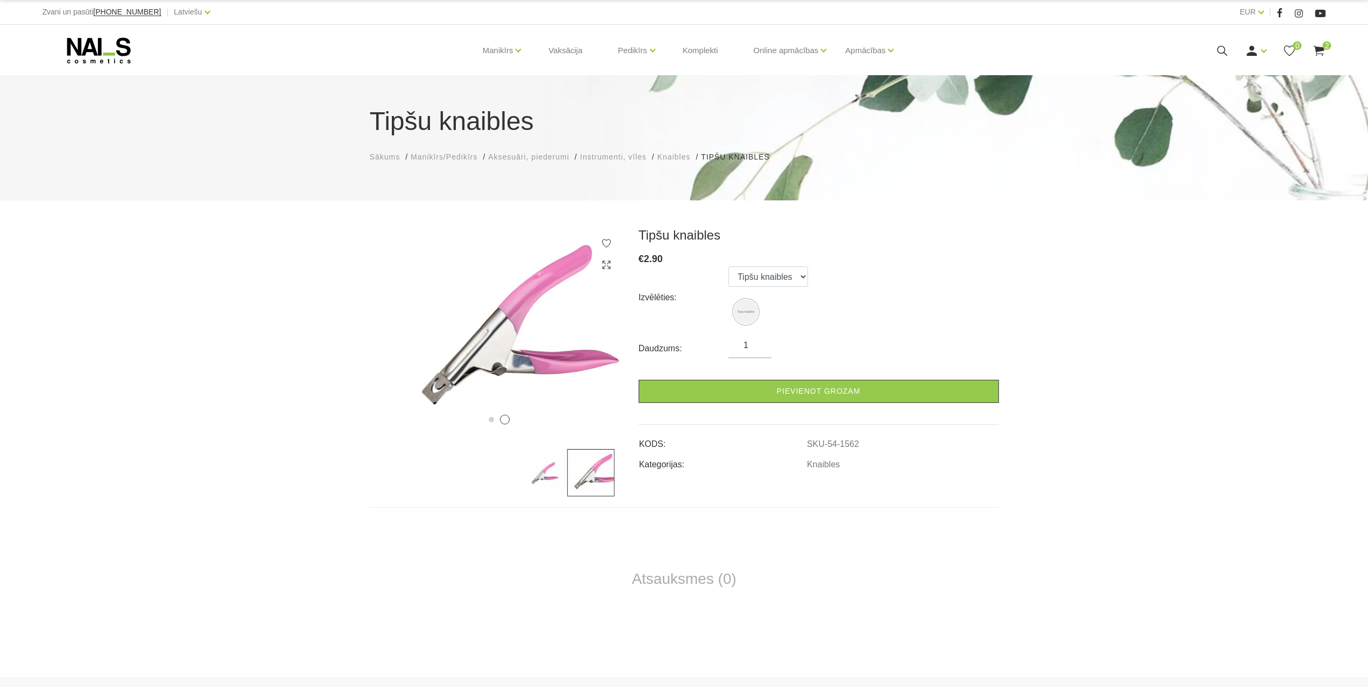
click at [518, 465] on div at bounding box center [496, 472] width 253 height 47
click at [743, 312] on img at bounding box center [746, 312] width 24 height 24
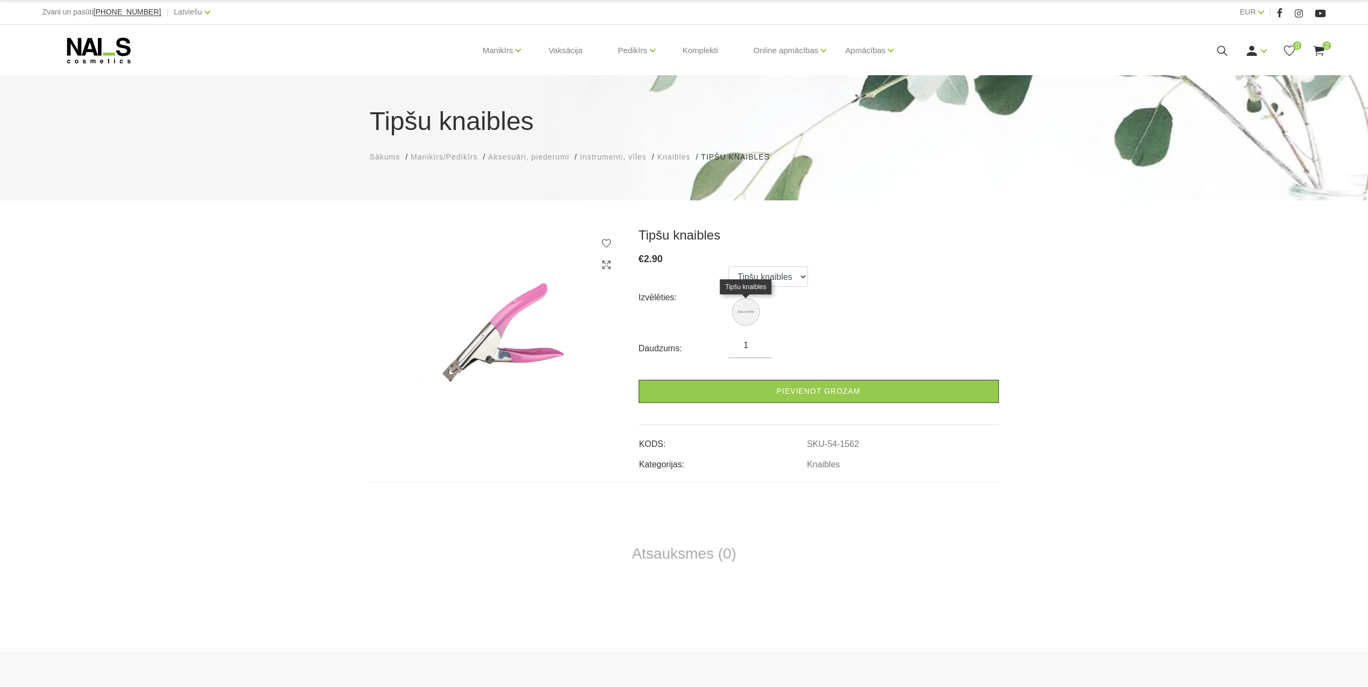
click at [747, 313] on img at bounding box center [746, 312] width 24 height 24
click at [752, 282] on select "Tipšu knaibles" at bounding box center [768, 277] width 80 height 20
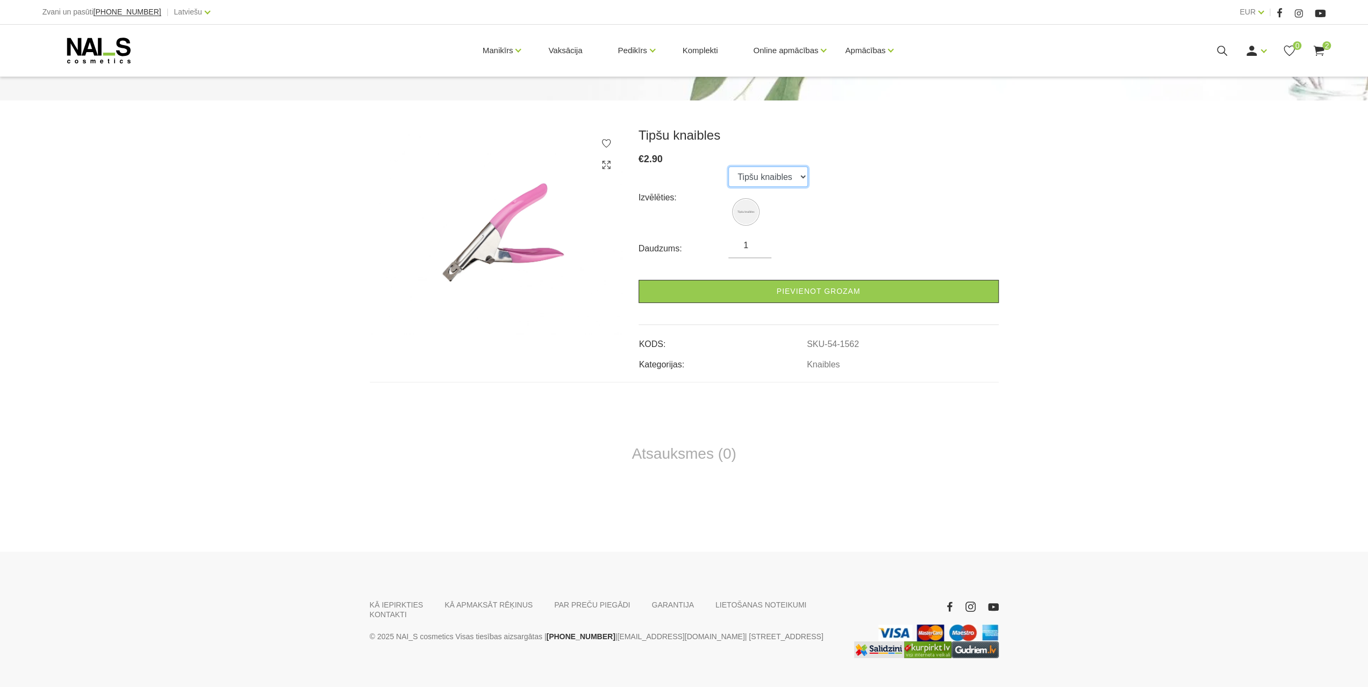
scroll to position [124, 0]
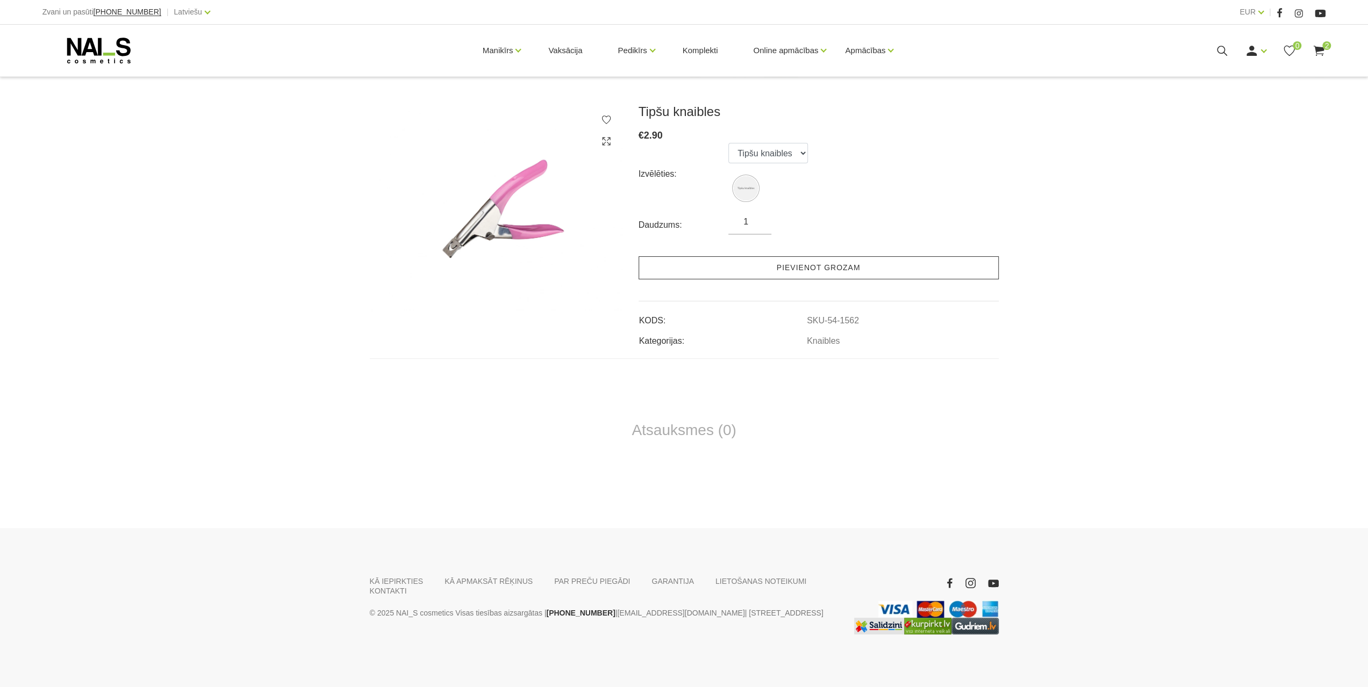
click at [774, 263] on link "Pievienot grozam" at bounding box center [819, 267] width 360 height 23
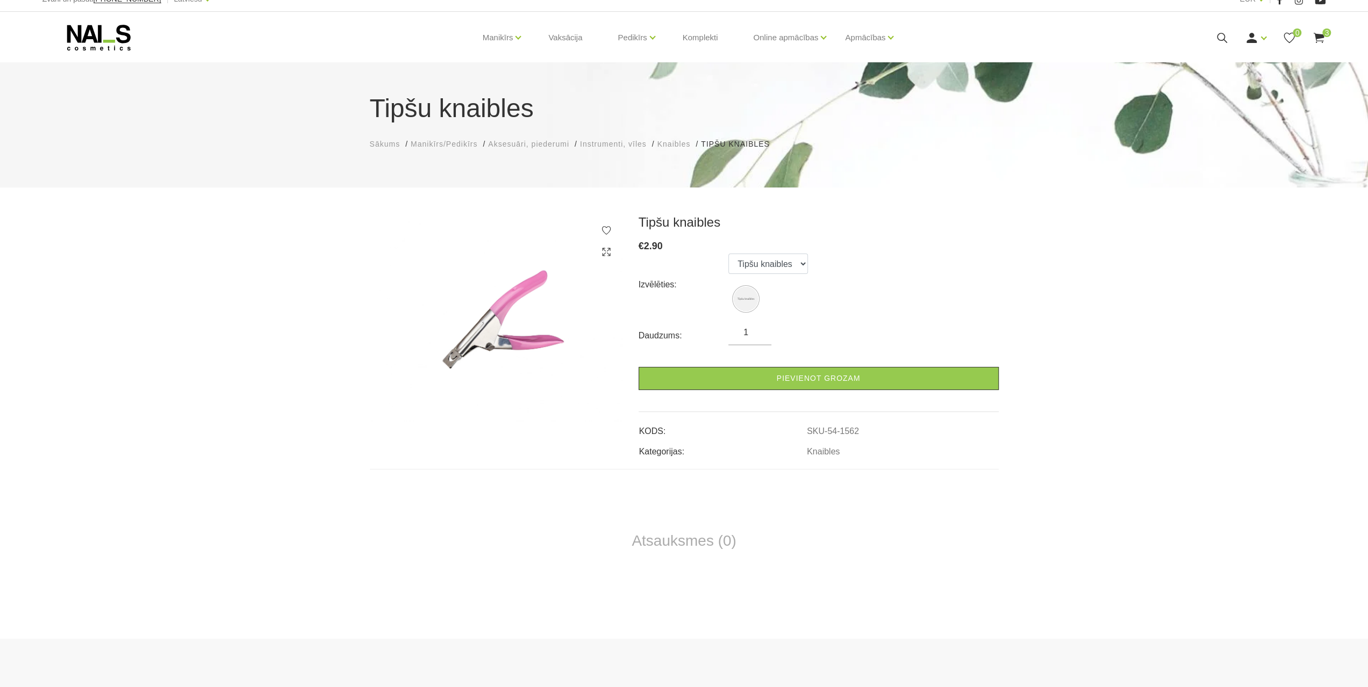
scroll to position [0, 0]
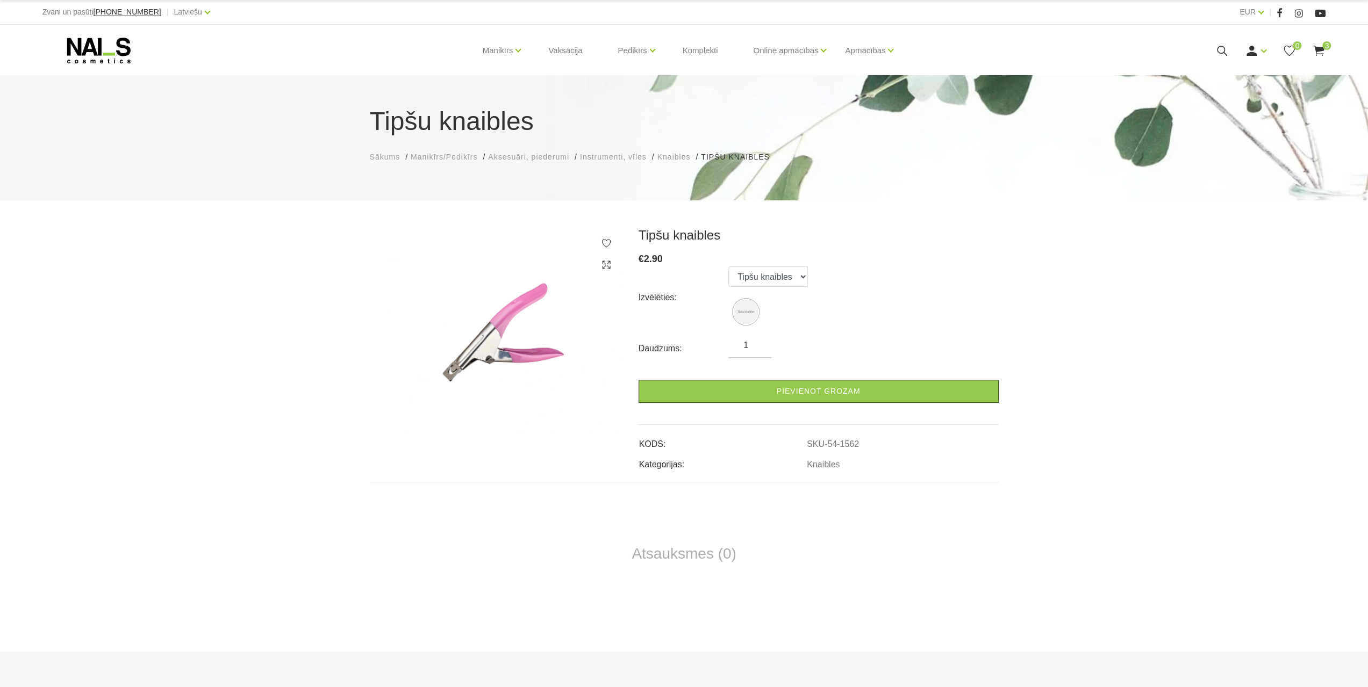
click at [629, 153] on span "Instrumenti, vīles" at bounding box center [613, 157] width 67 height 9
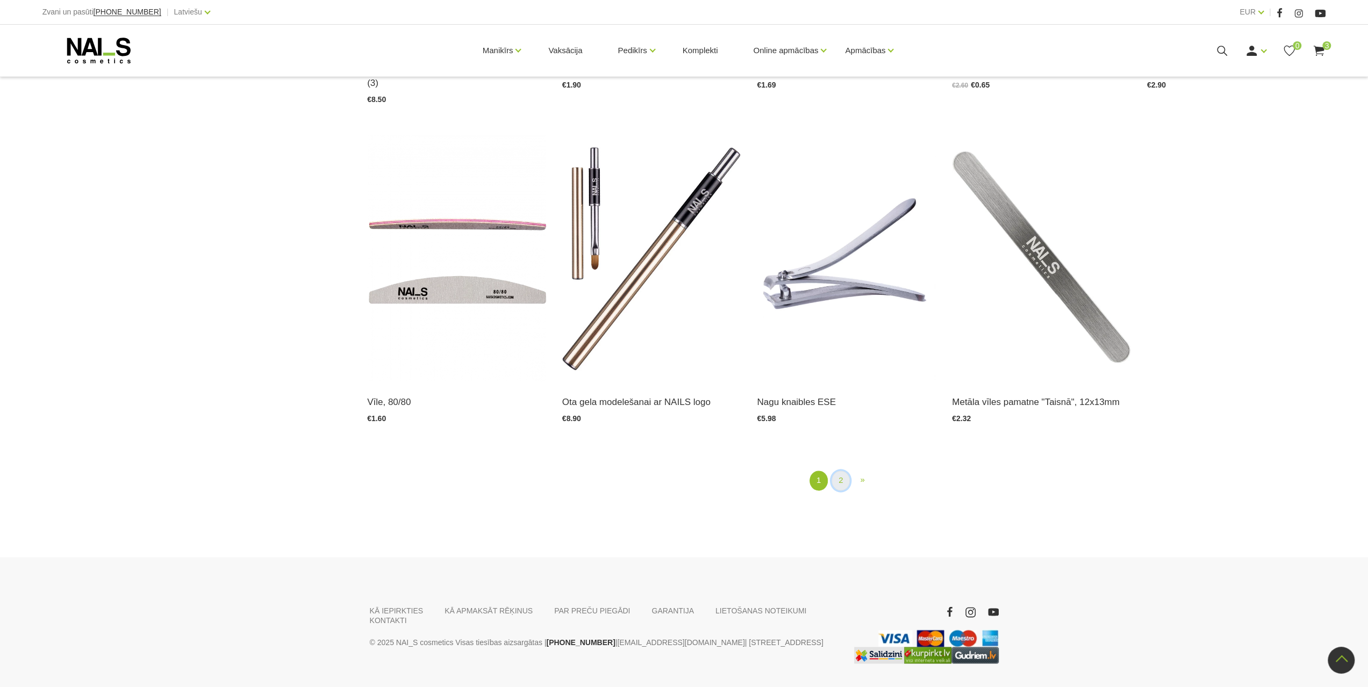
click at [835, 471] on link "2" at bounding box center [841, 481] width 18 height 20
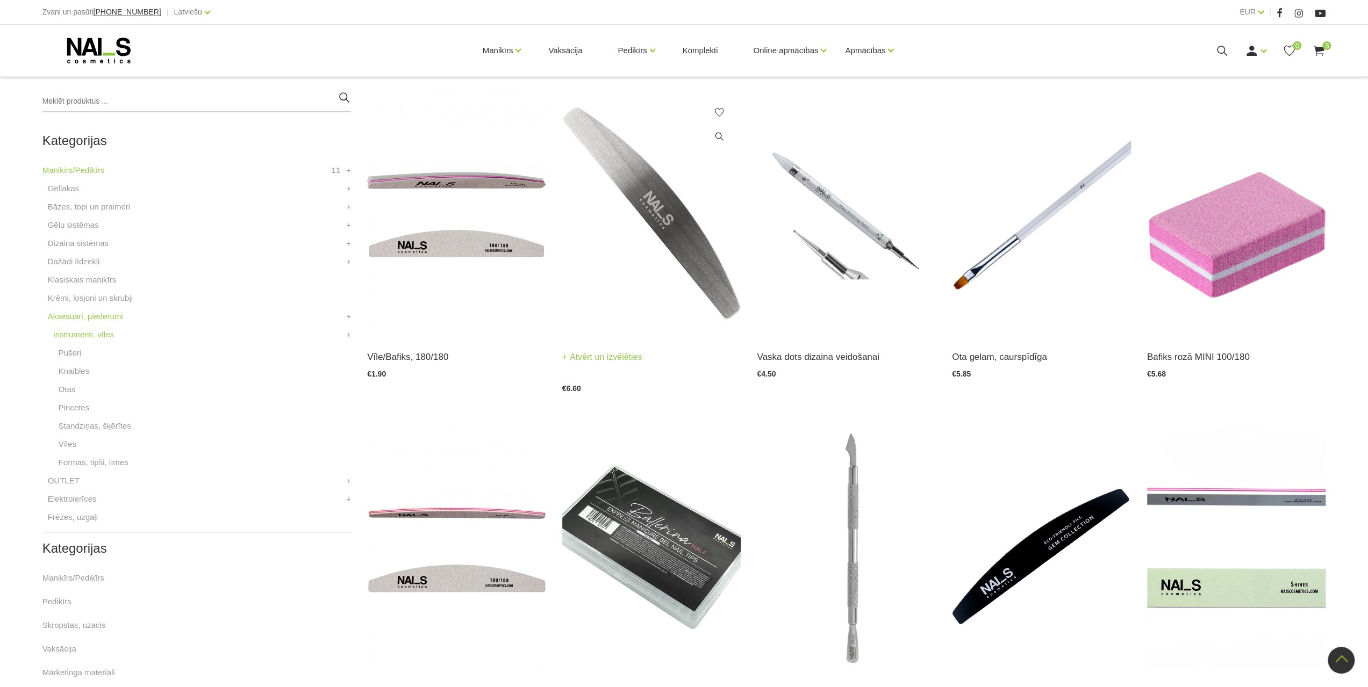
scroll to position [112, 0]
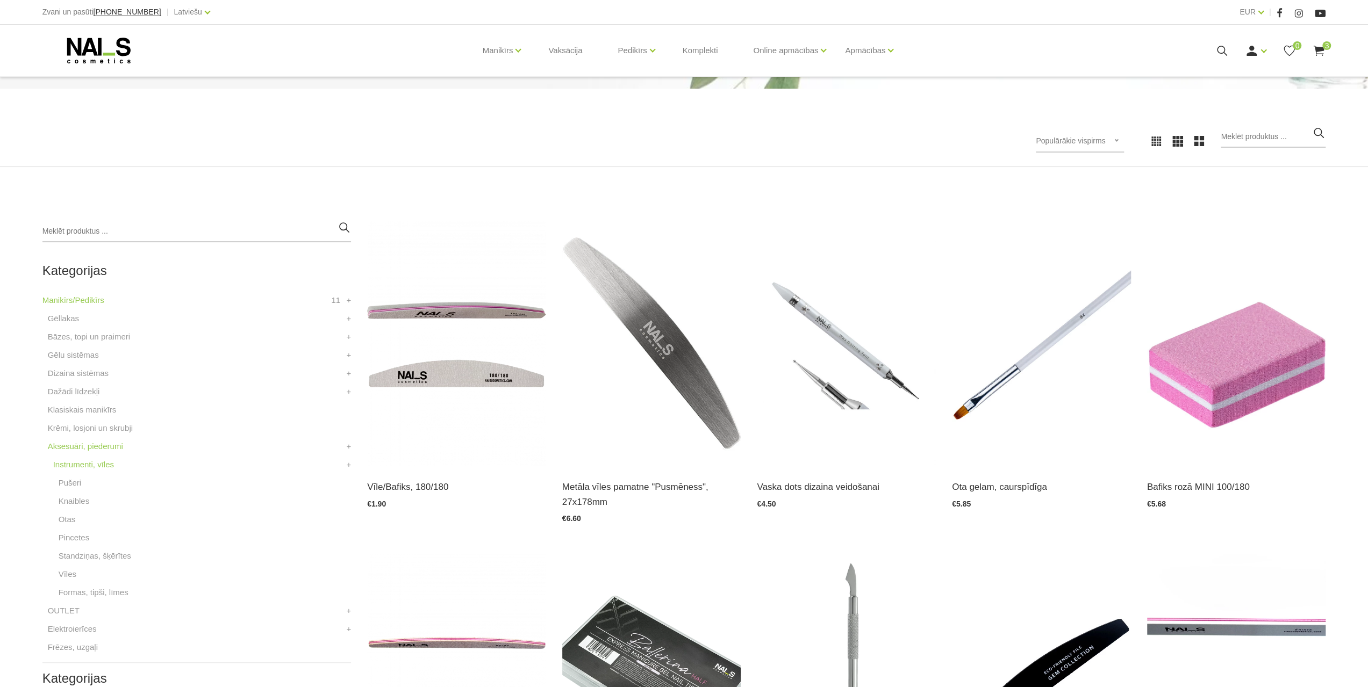
click at [1321, 49] on use at bounding box center [1319, 51] width 11 height 10
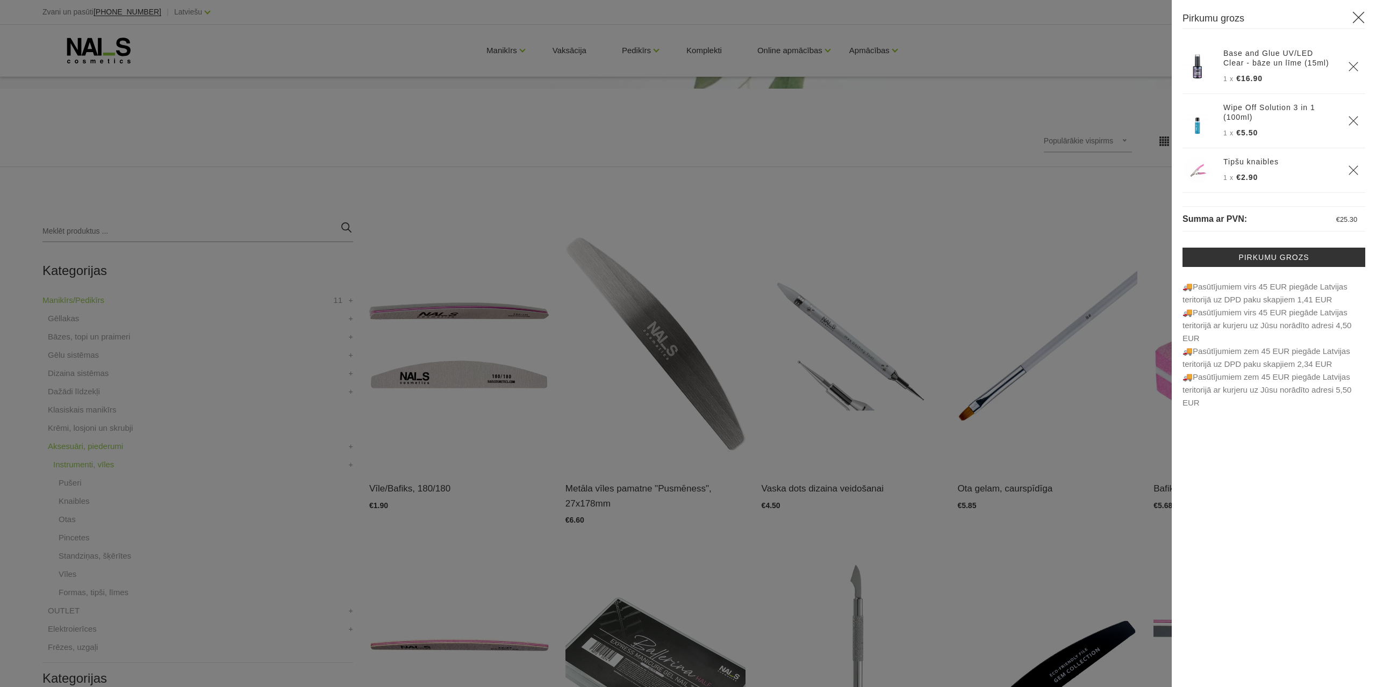
click at [904, 52] on div at bounding box center [688, 343] width 1376 height 687
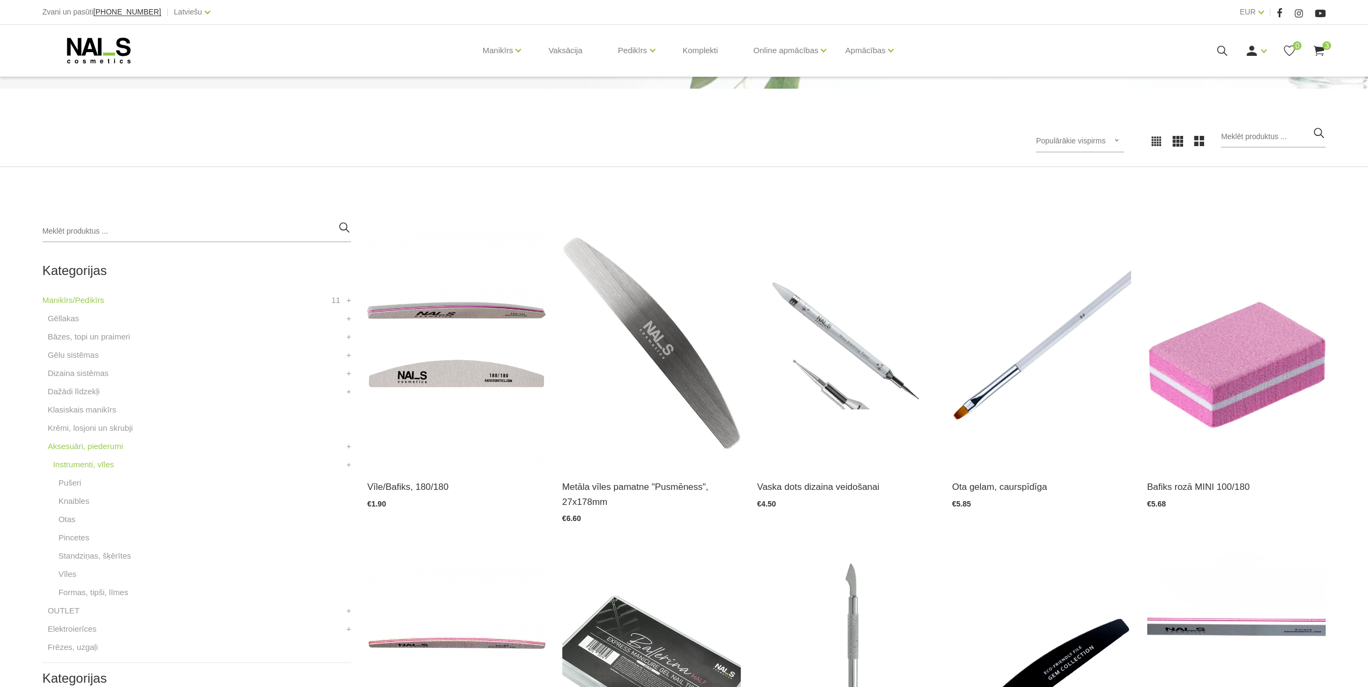
click at [1331, 50] on div "Manikīrs Gēllakas Bāzes, topi un praimeri Gēlu sistēmas Dizaina sistēmas Dažādi…" at bounding box center [684, 51] width 1300 height 52
click at [1327, 50] on span "3" at bounding box center [1326, 45] width 9 height 9
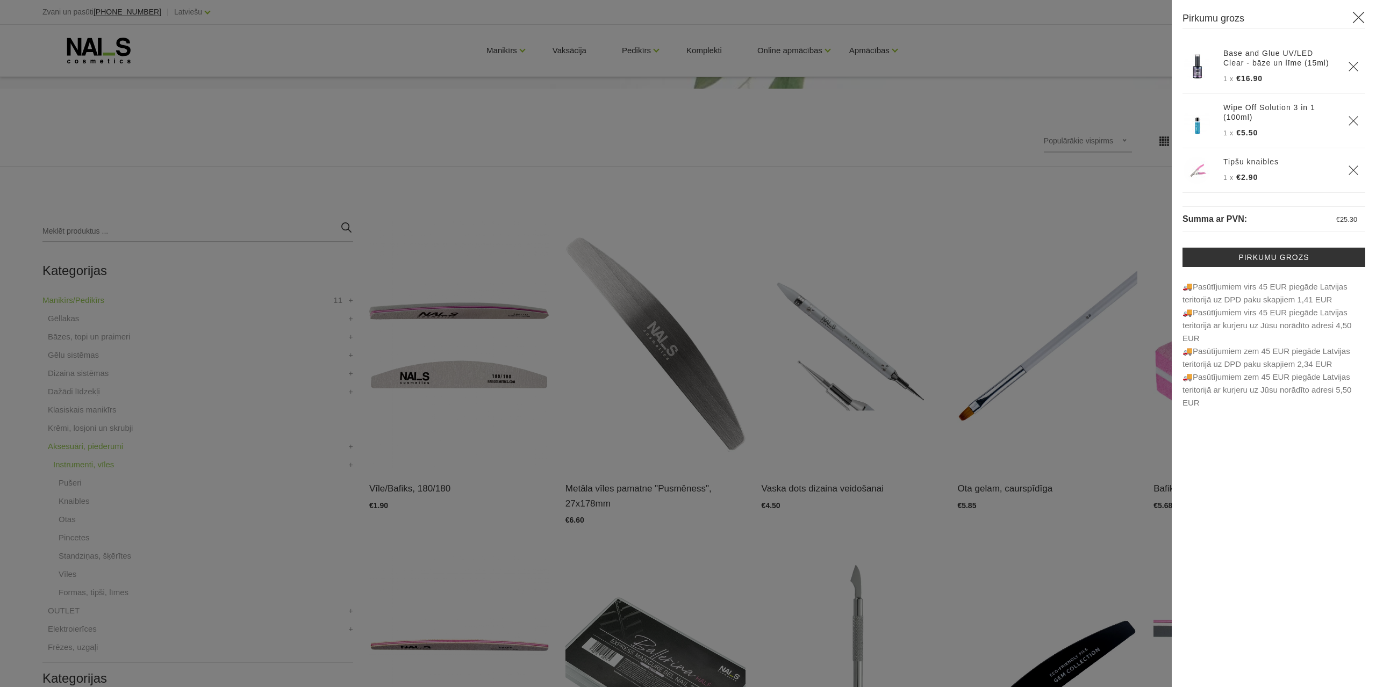
click at [882, 118] on div at bounding box center [688, 343] width 1376 height 687
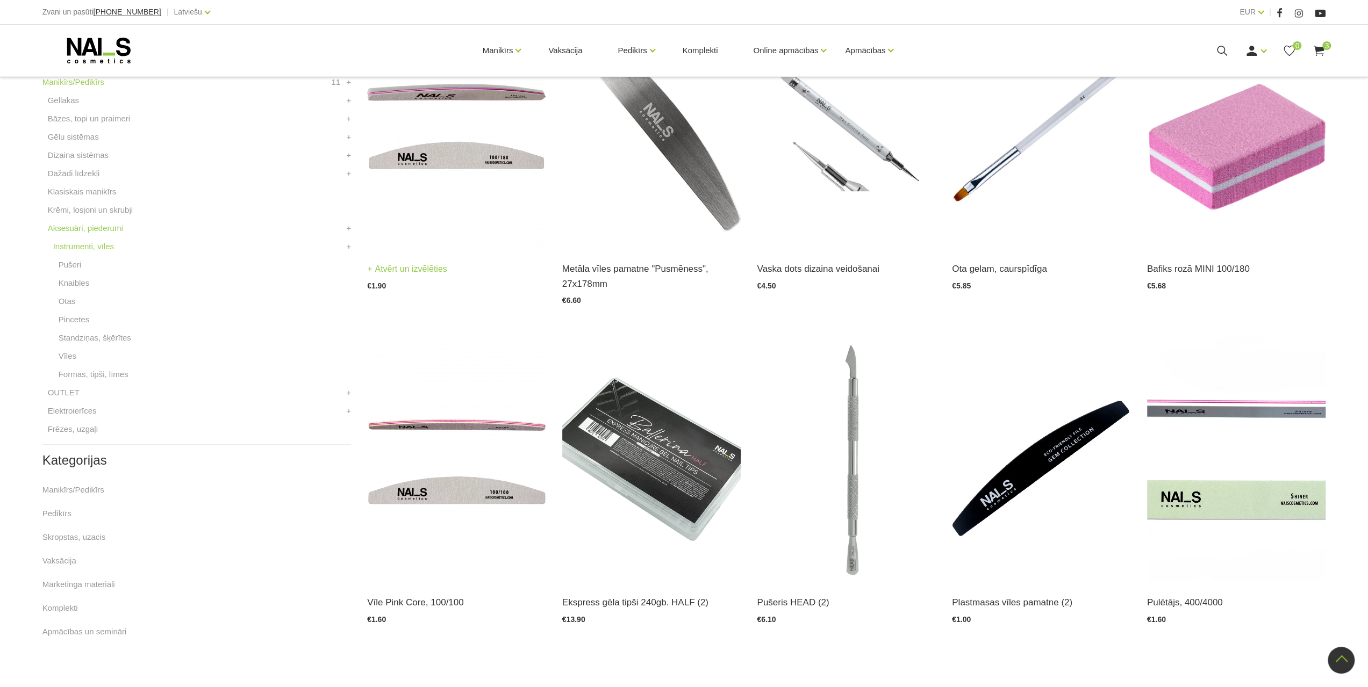
scroll to position [327, 0]
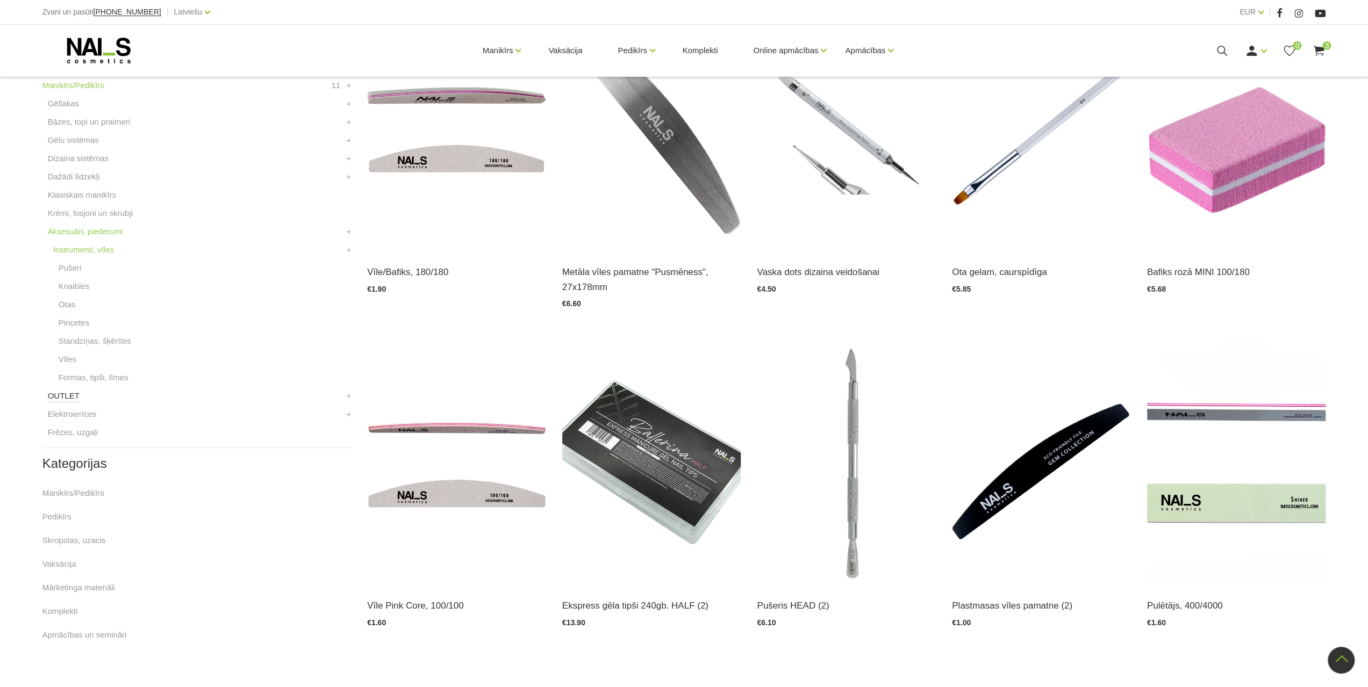
click at [63, 396] on link "OUTLET" at bounding box center [64, 396] width 32 height 13
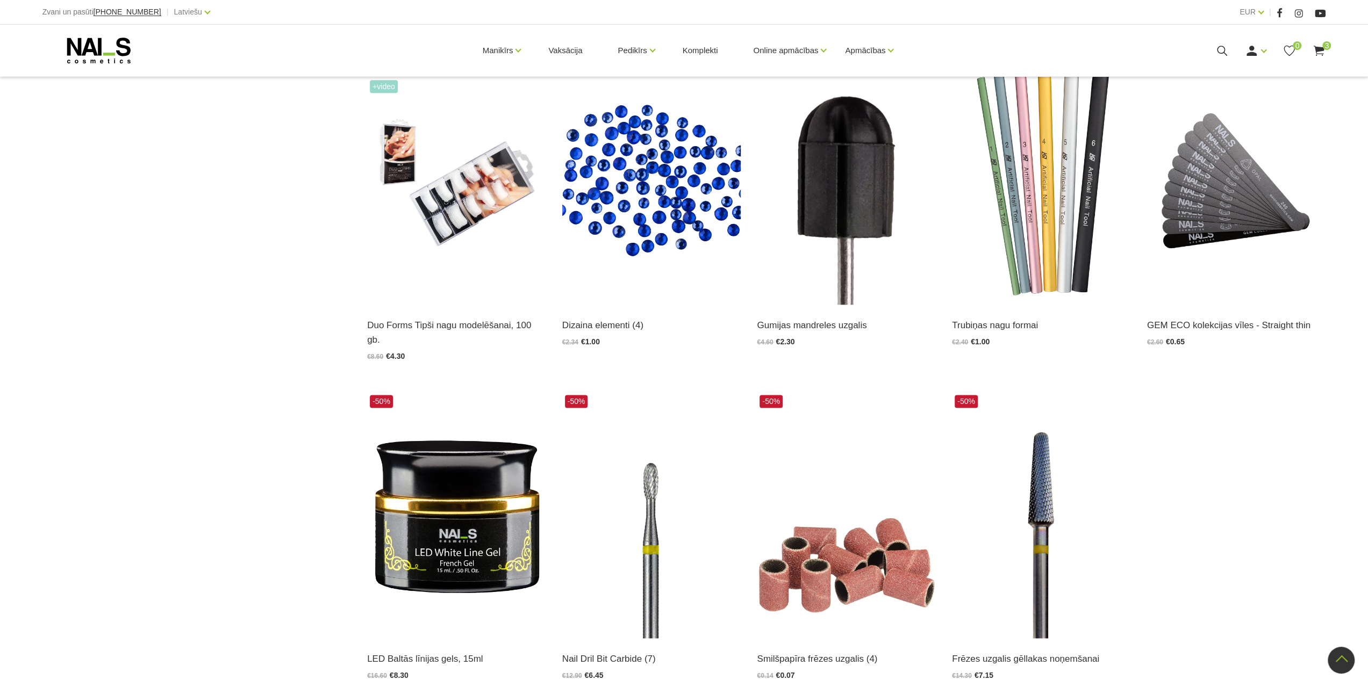
scroll to position [1451, 0]
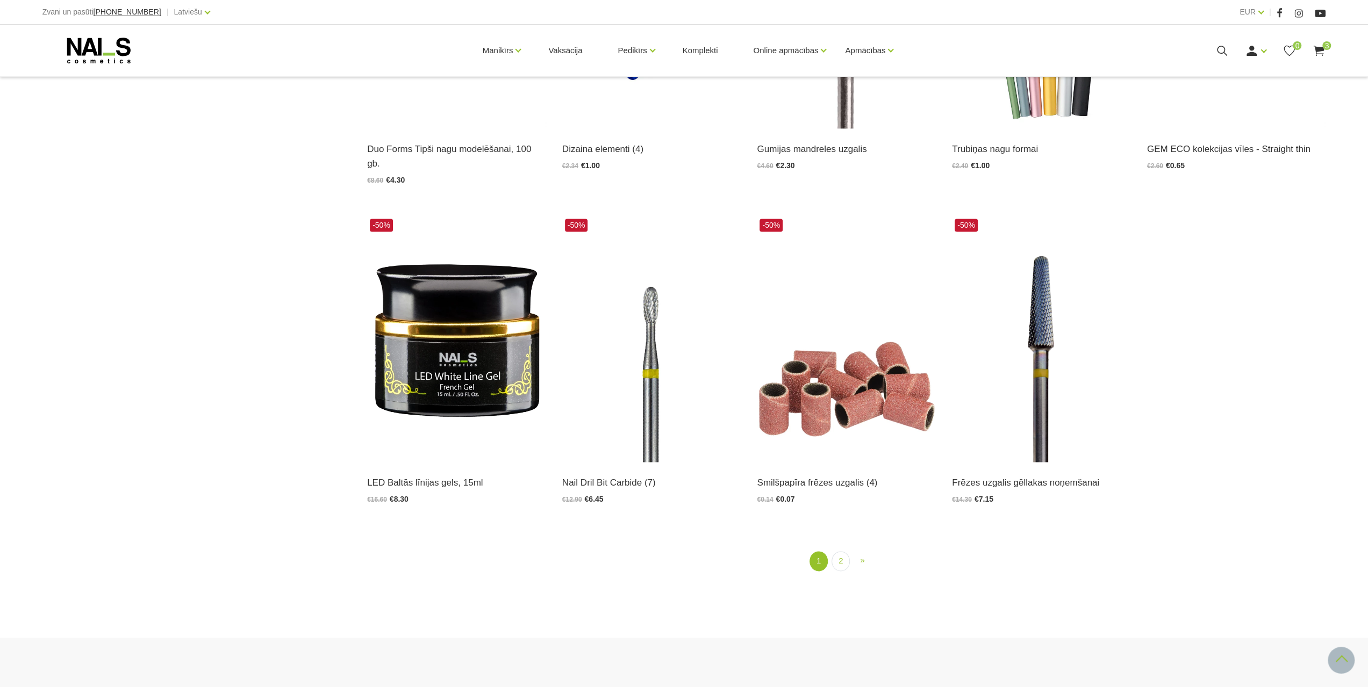
click at [1341, 660] on link at bounding box center [1341, 660] width 27 height 27
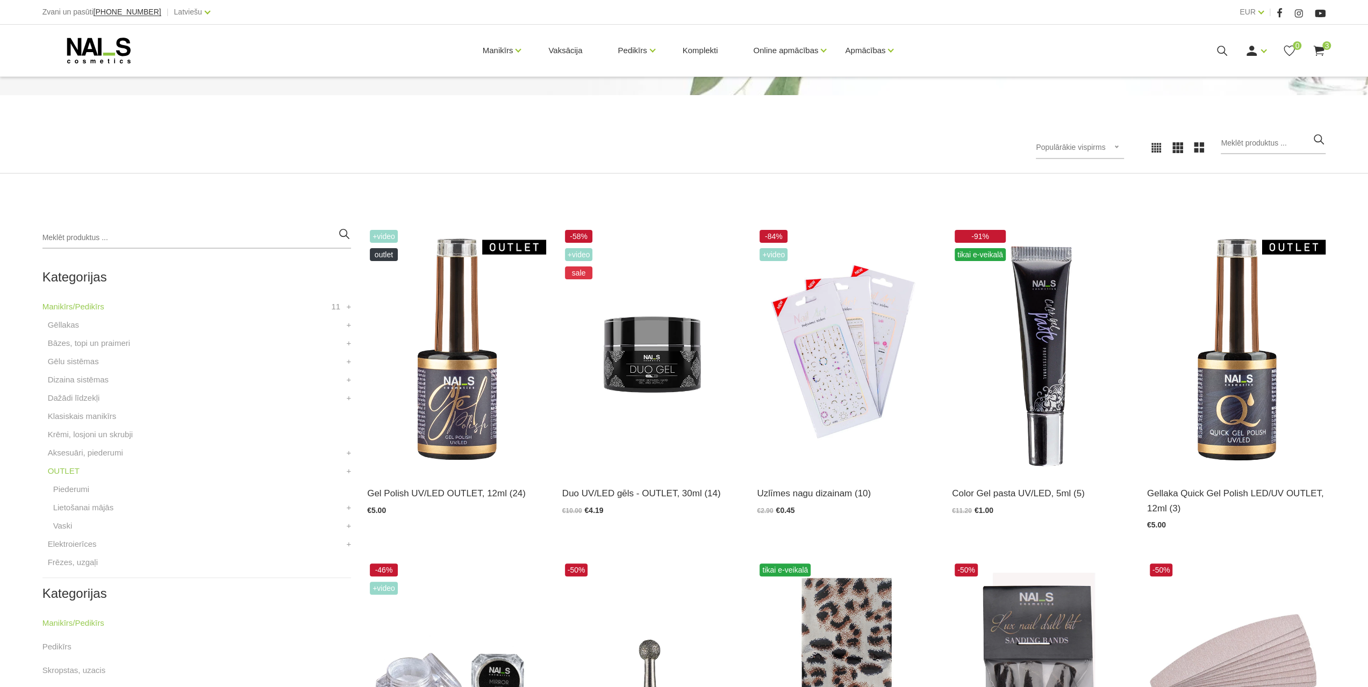
scroll to position [108, 0]
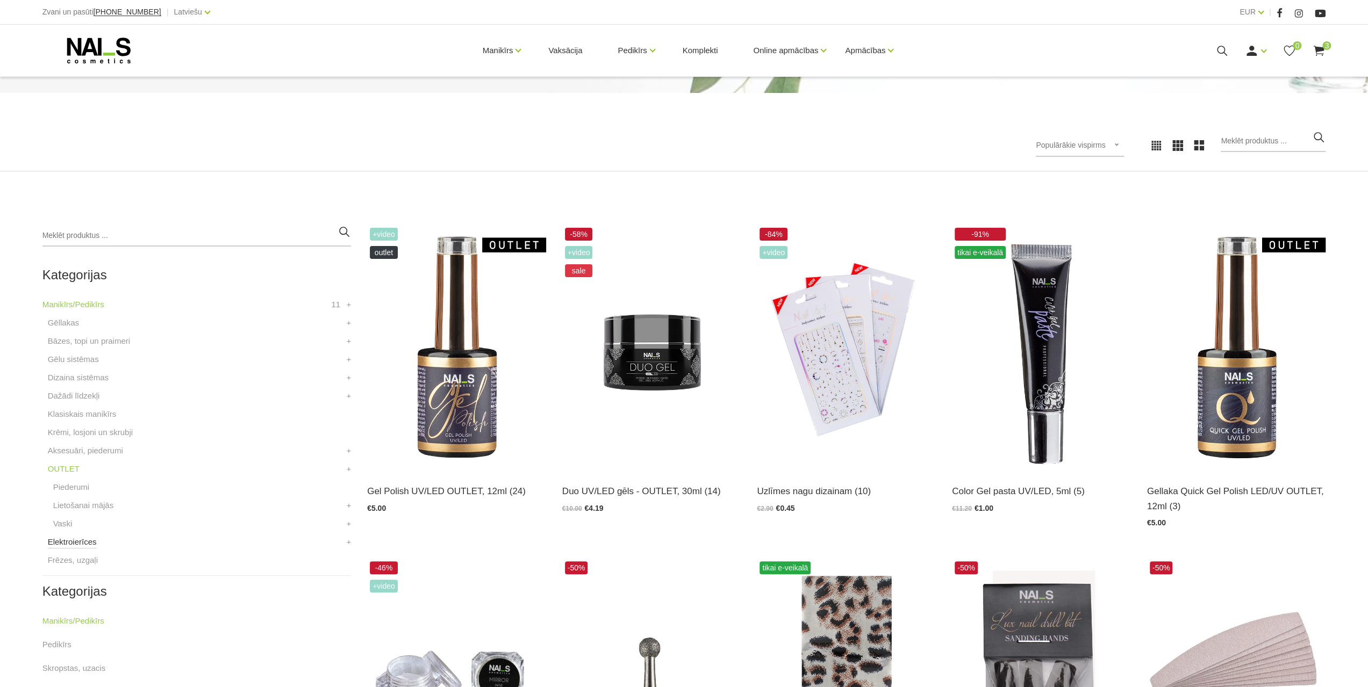
click at [77, 542] on link "Elektroierīces" at bounding box center [72, 542] width 49 height 13
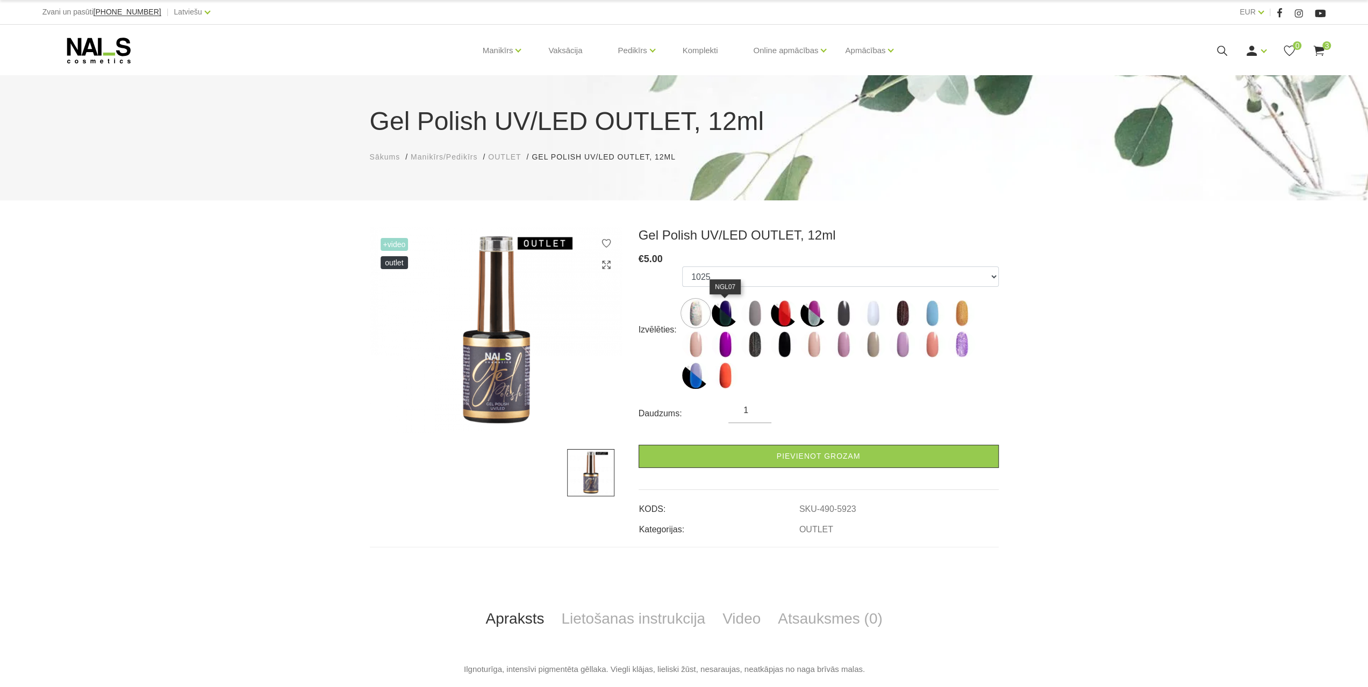
click at [726, 316] on img at bounding box center [725, 313] width 27 height 27
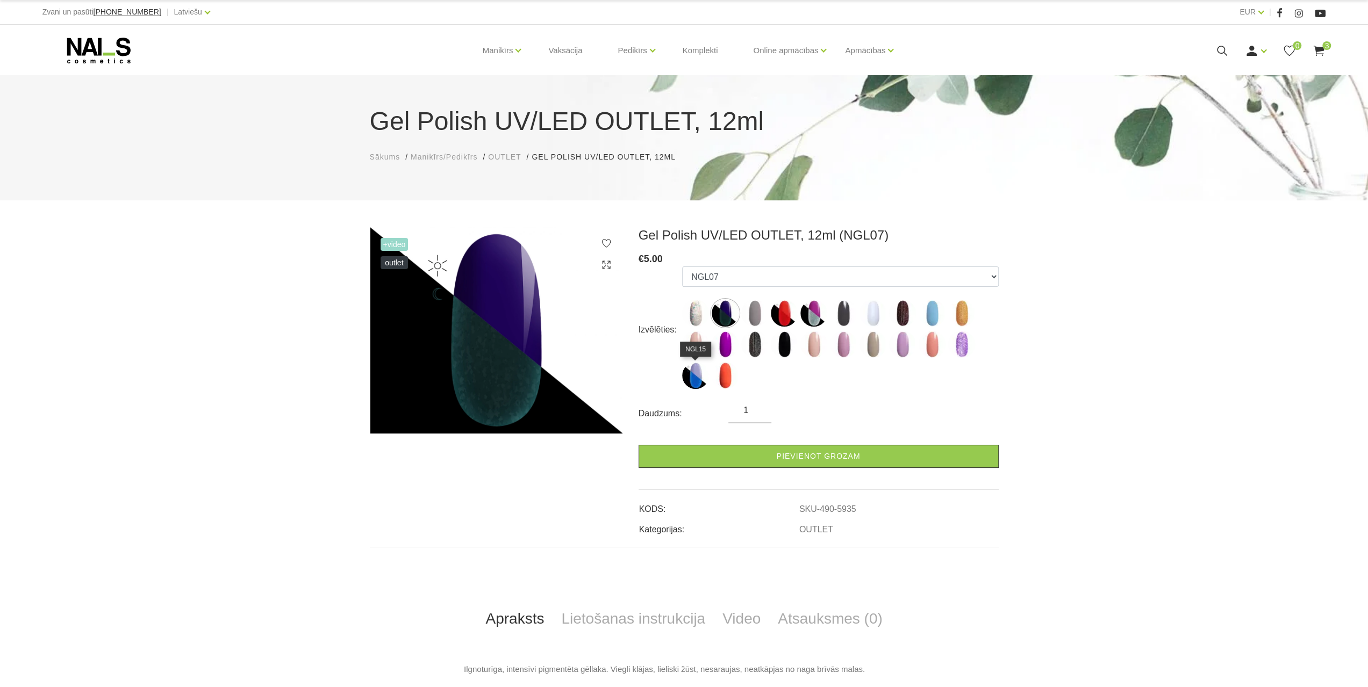
click at [696, 377] on img at bounding box center [695, 375] width 27 height 27
select select "6489"
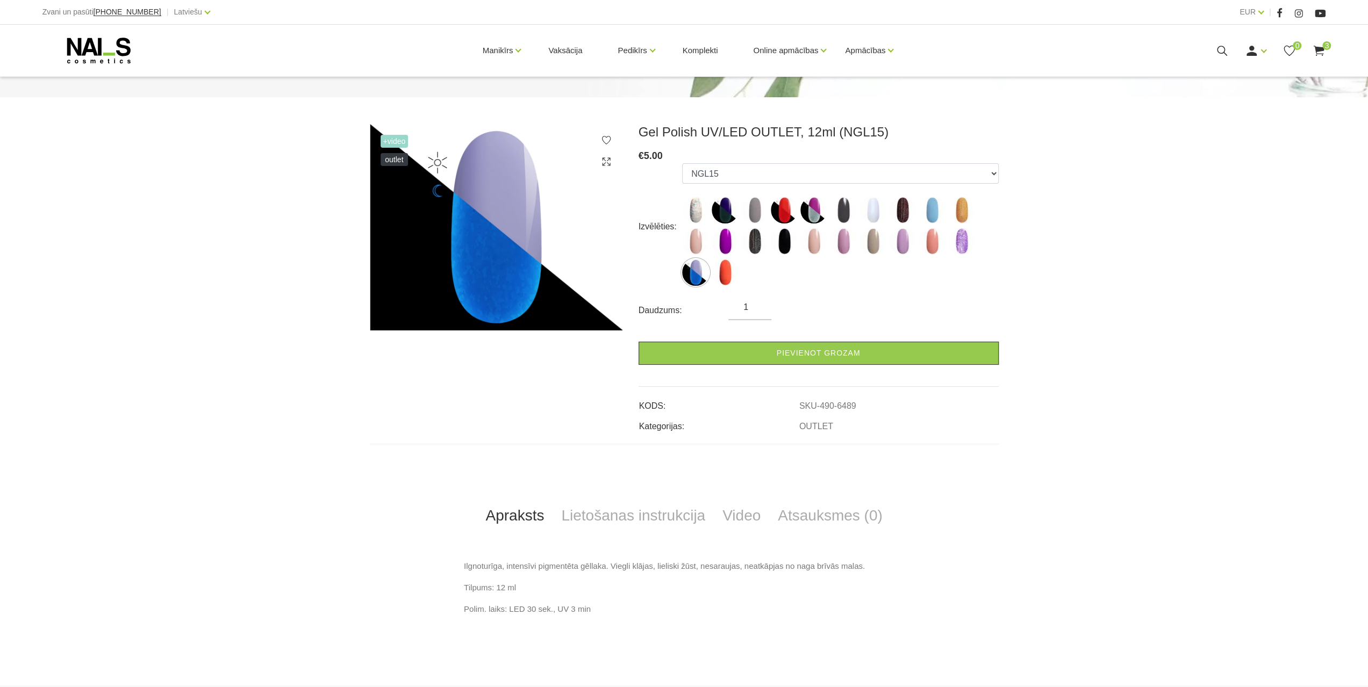
scroll to position [108, 0]
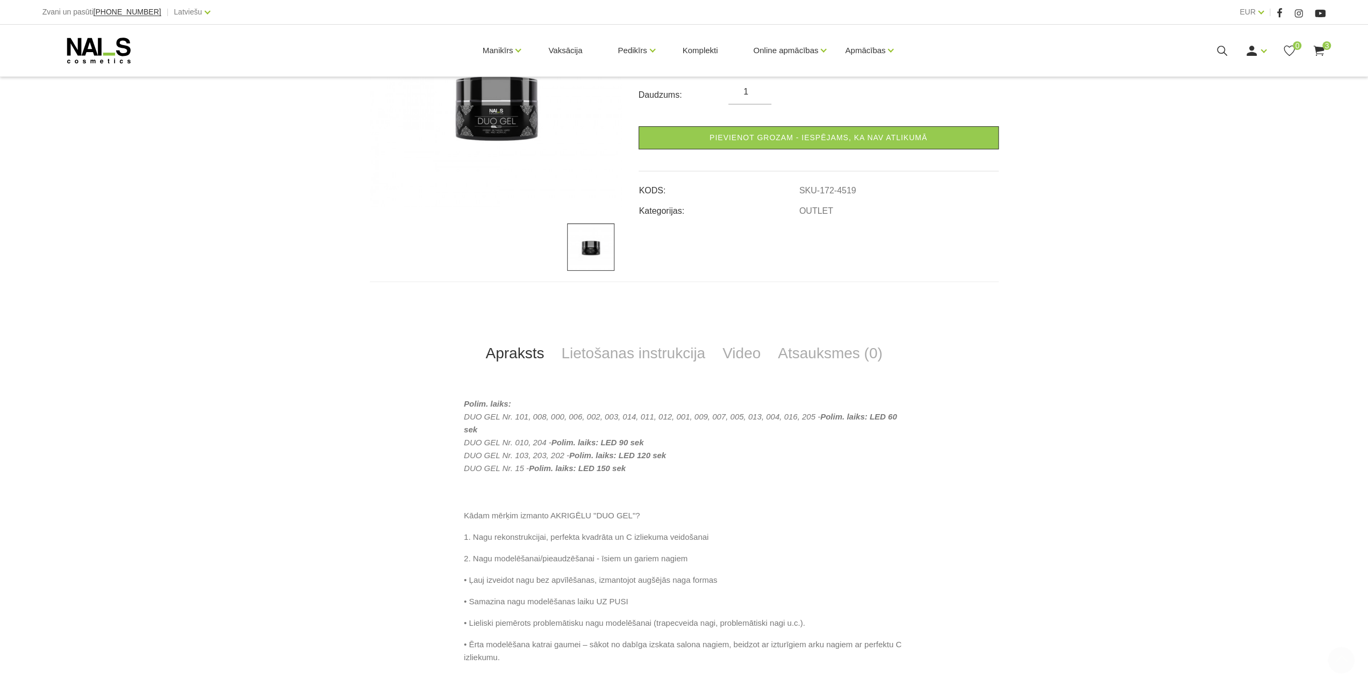
scroll to position [269, 0]
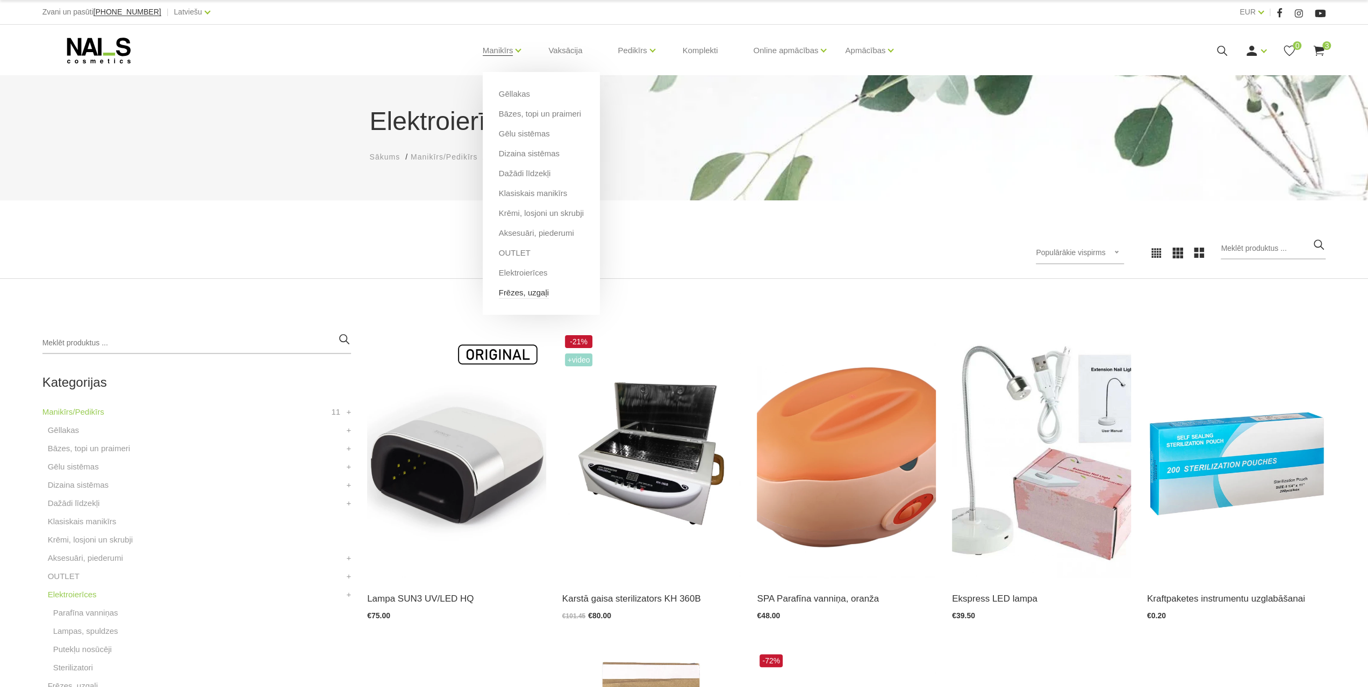
click at [528, 289] on link "Frēzes, uzgaļi" at bounding box center [524, 293] width 50 height 12
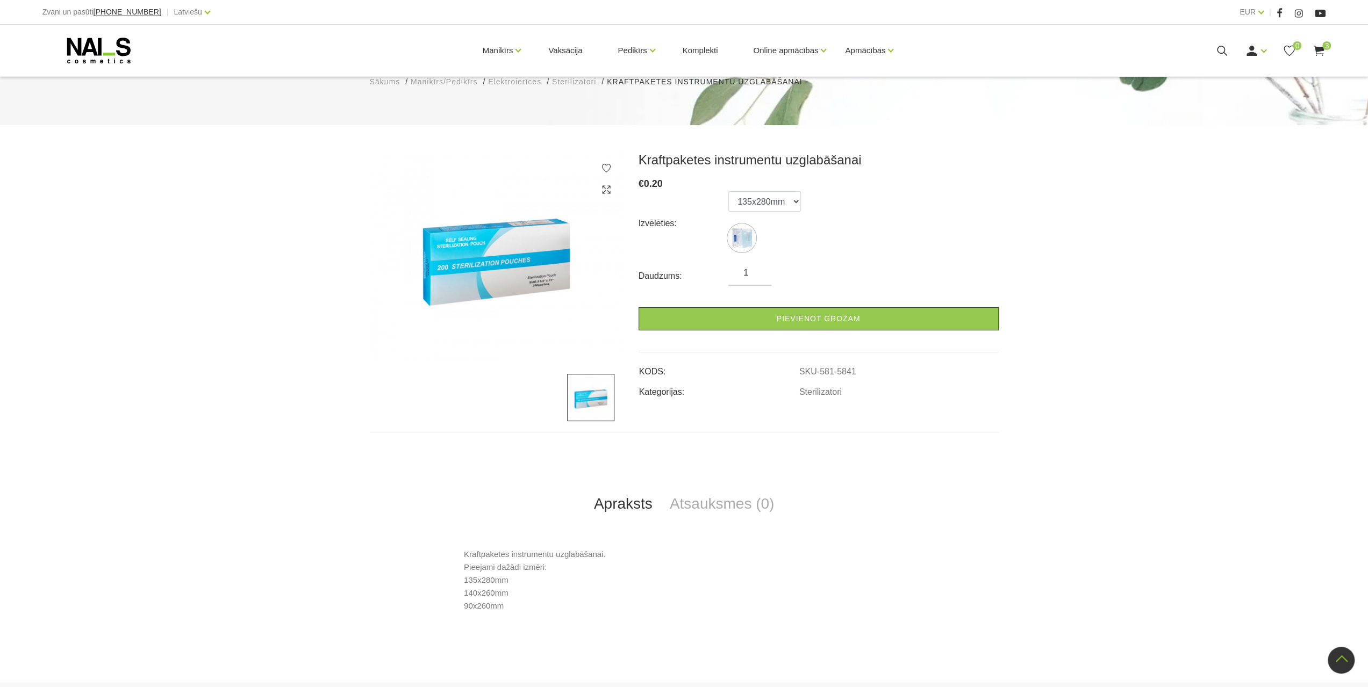
scroll to position [54, 0]
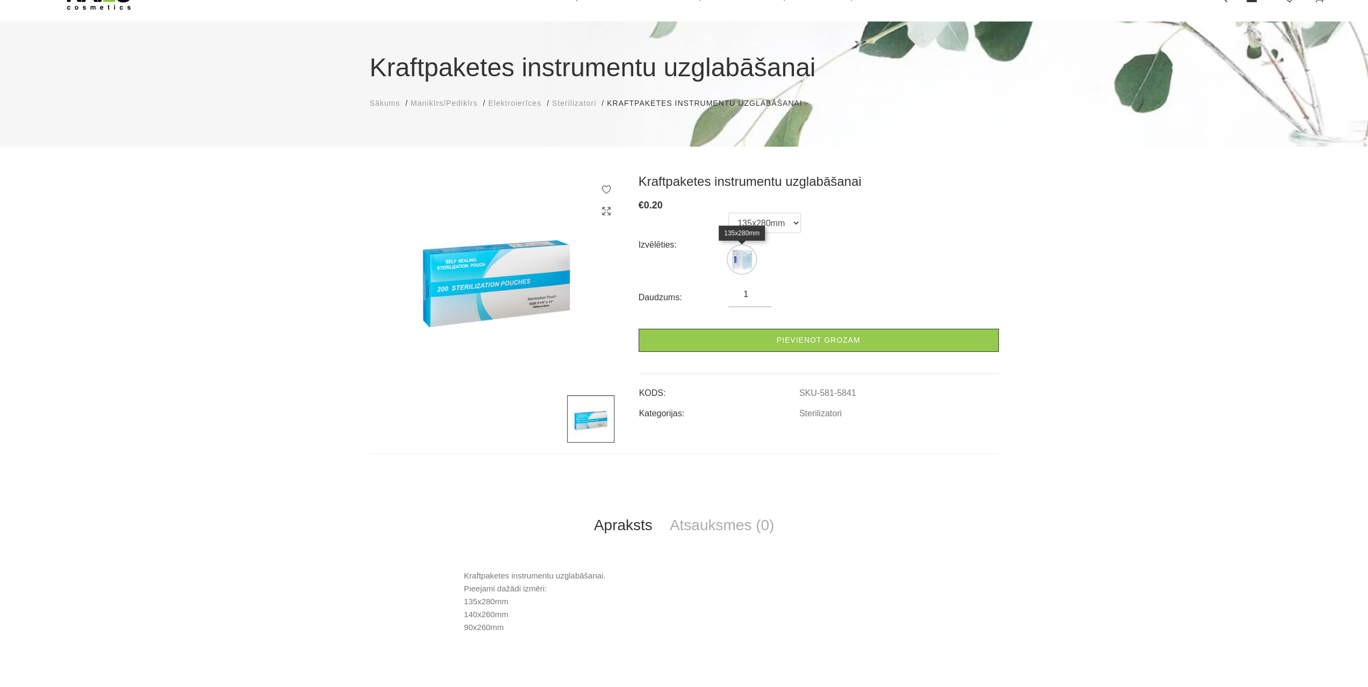
click at [751, 259] on img at bounding box center [741, 259] width 27 height 27
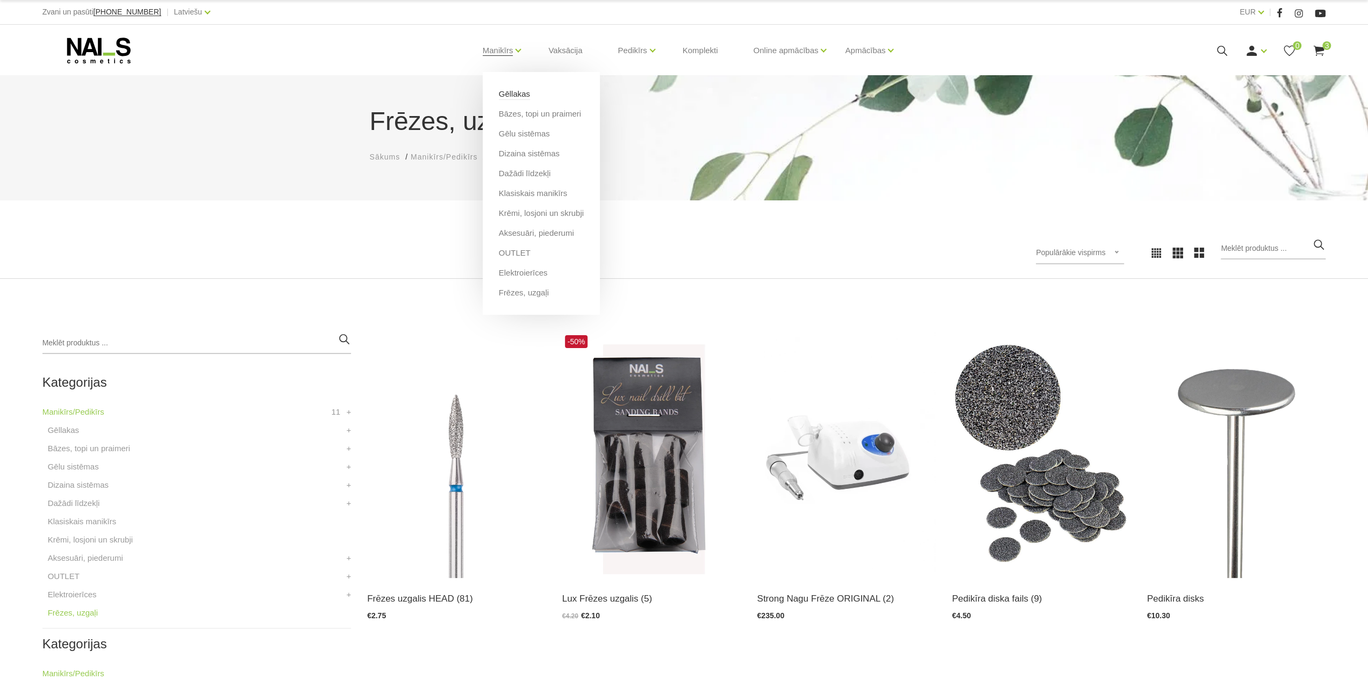
click at [514, 97] on link "Gēllakas" at bounding box center [514, 94] width 31 height 12
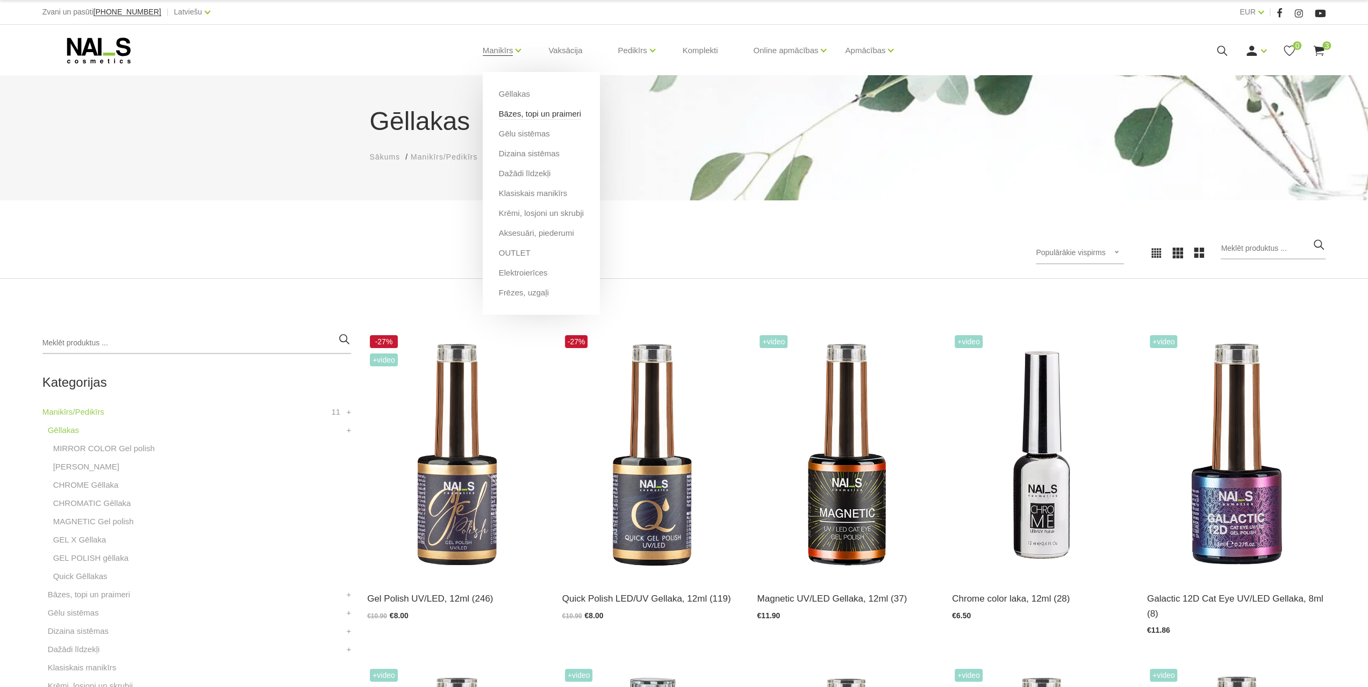
click at [519, 110] on link "Bāzes, topi un praimeri" at bounding box center [540, 114] width 82 height 12
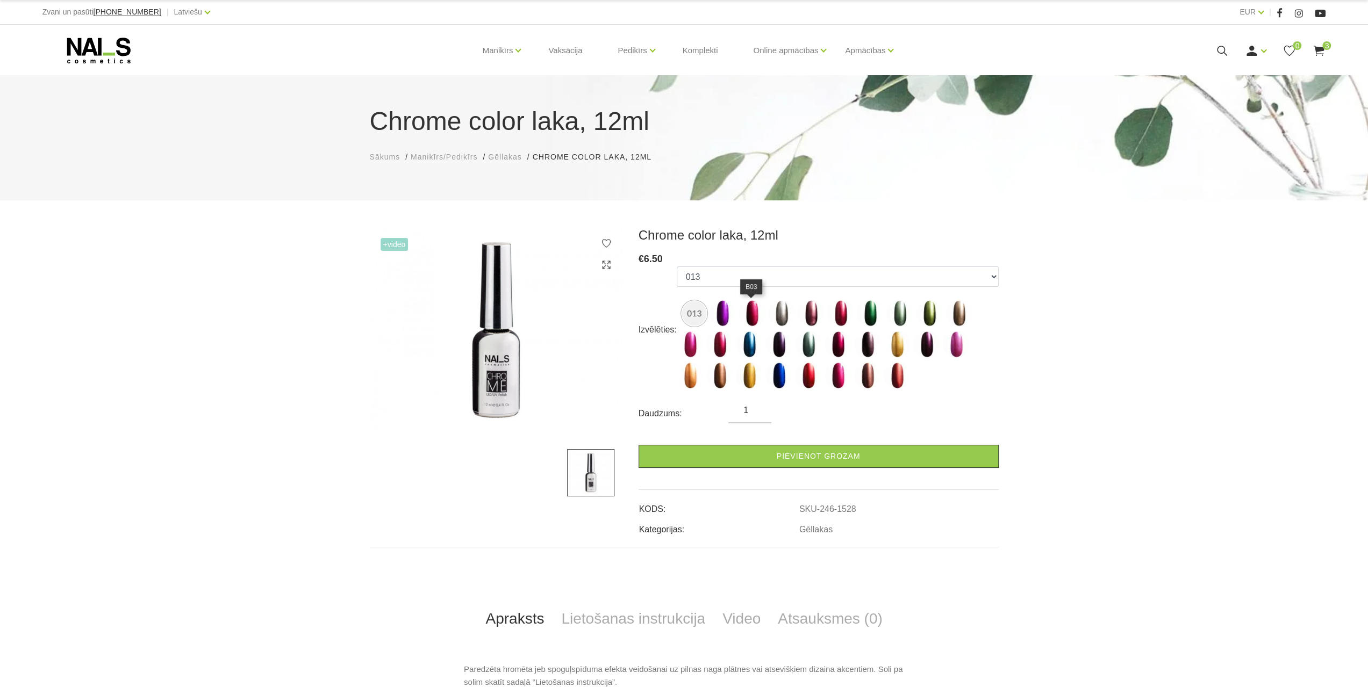
click at [739, 313] on img at bounding box center [752, 313] width 27 height 27
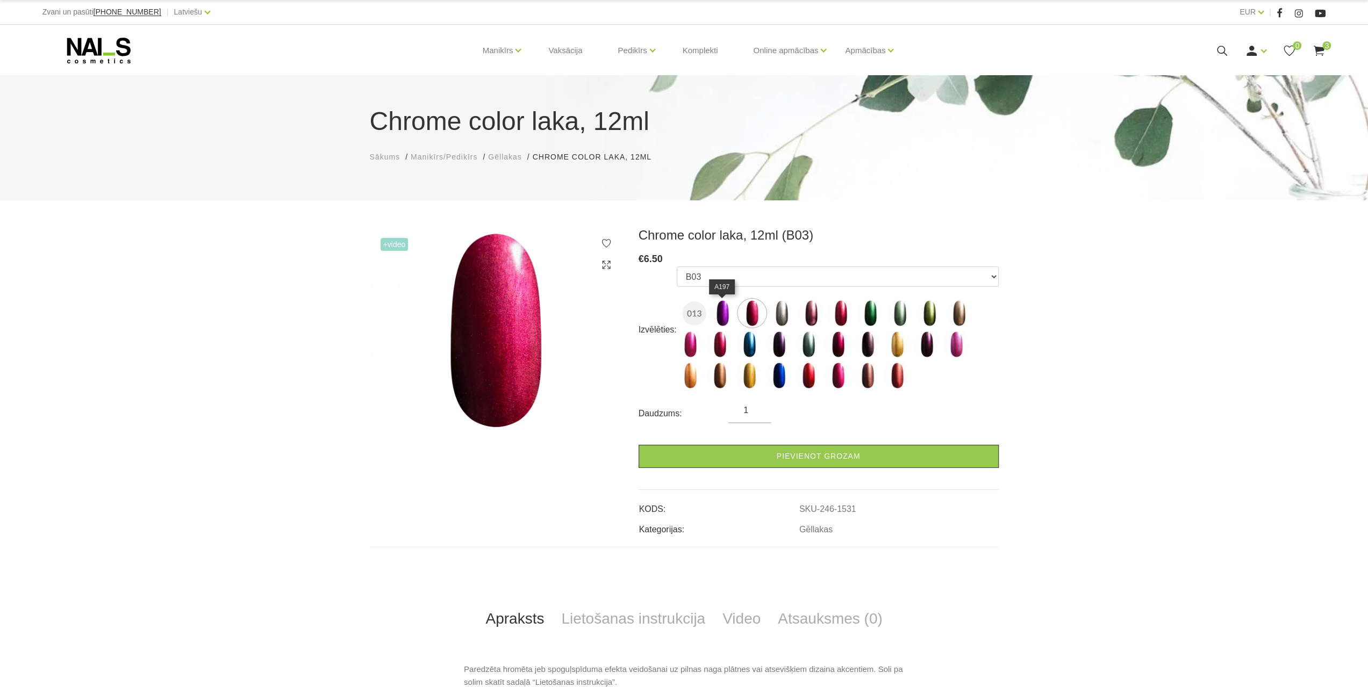
click at [725, 309] on img at bounding box center [722, 313] width 27 height 27
select select "1530"
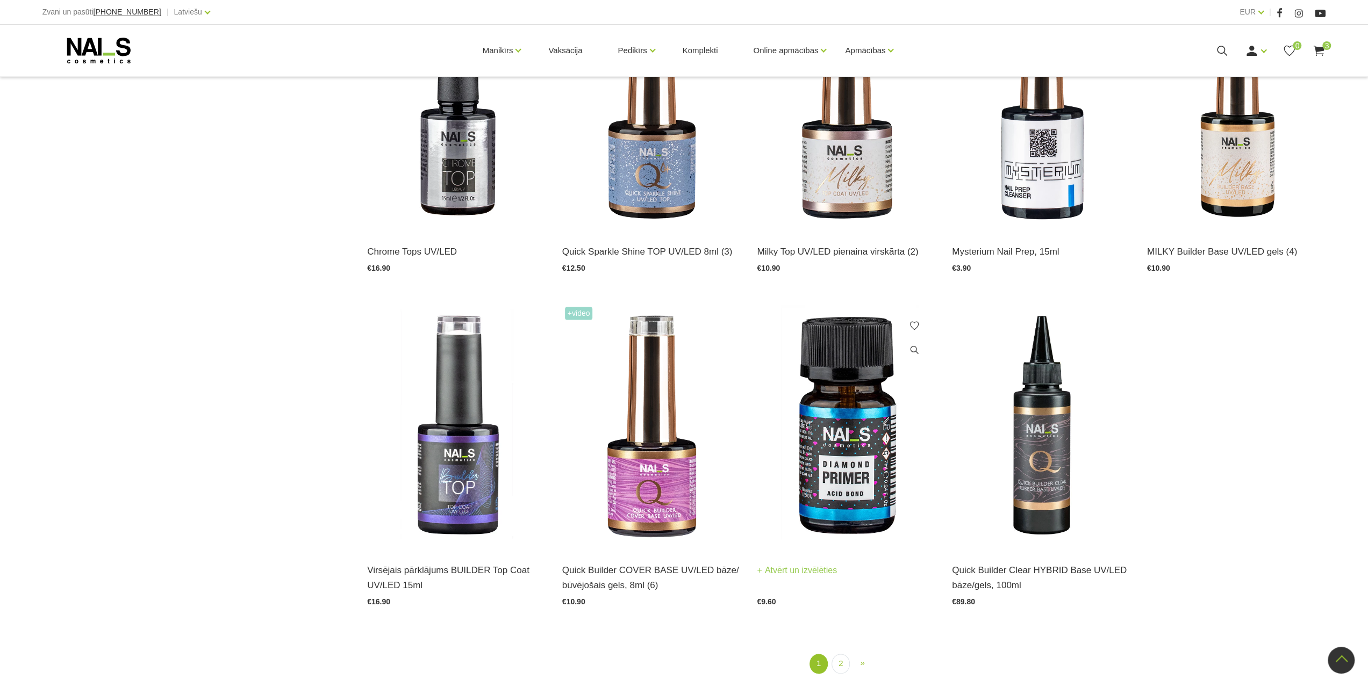
scroll to position [1344, 0]
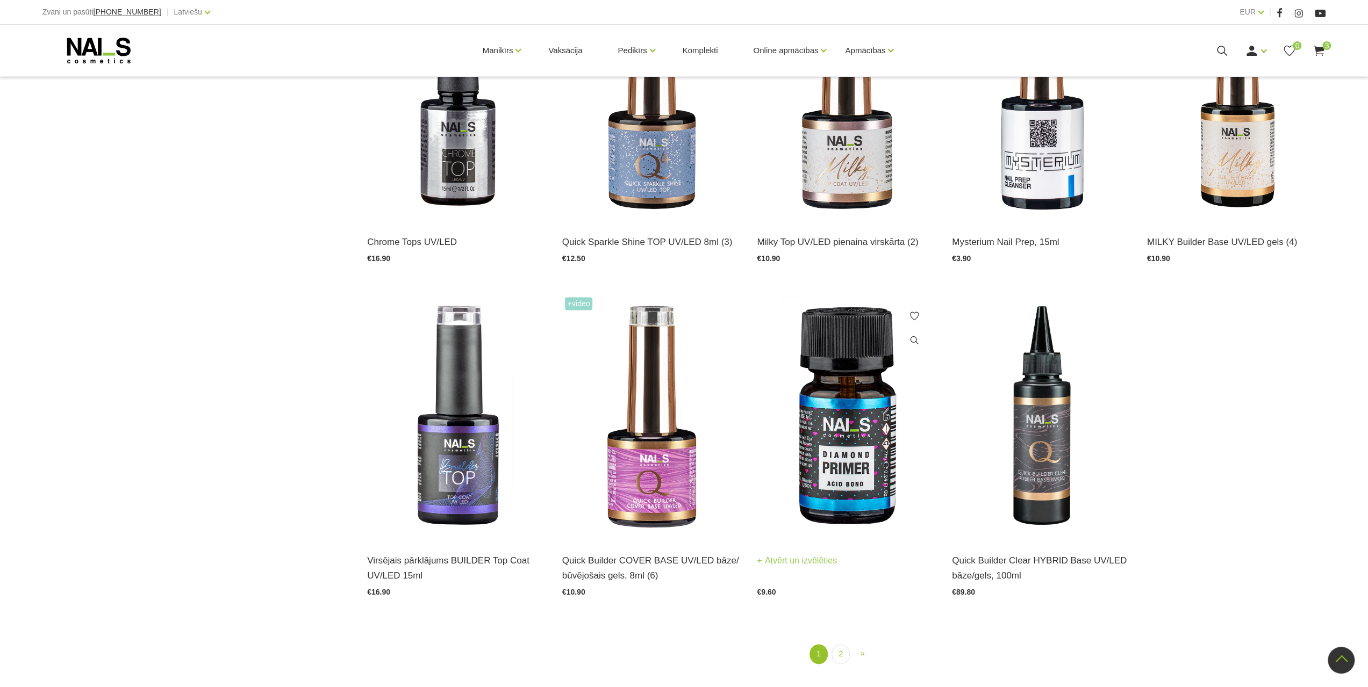
click at [869, 384] on img at bounding box center [846, 418] width 179 height 246
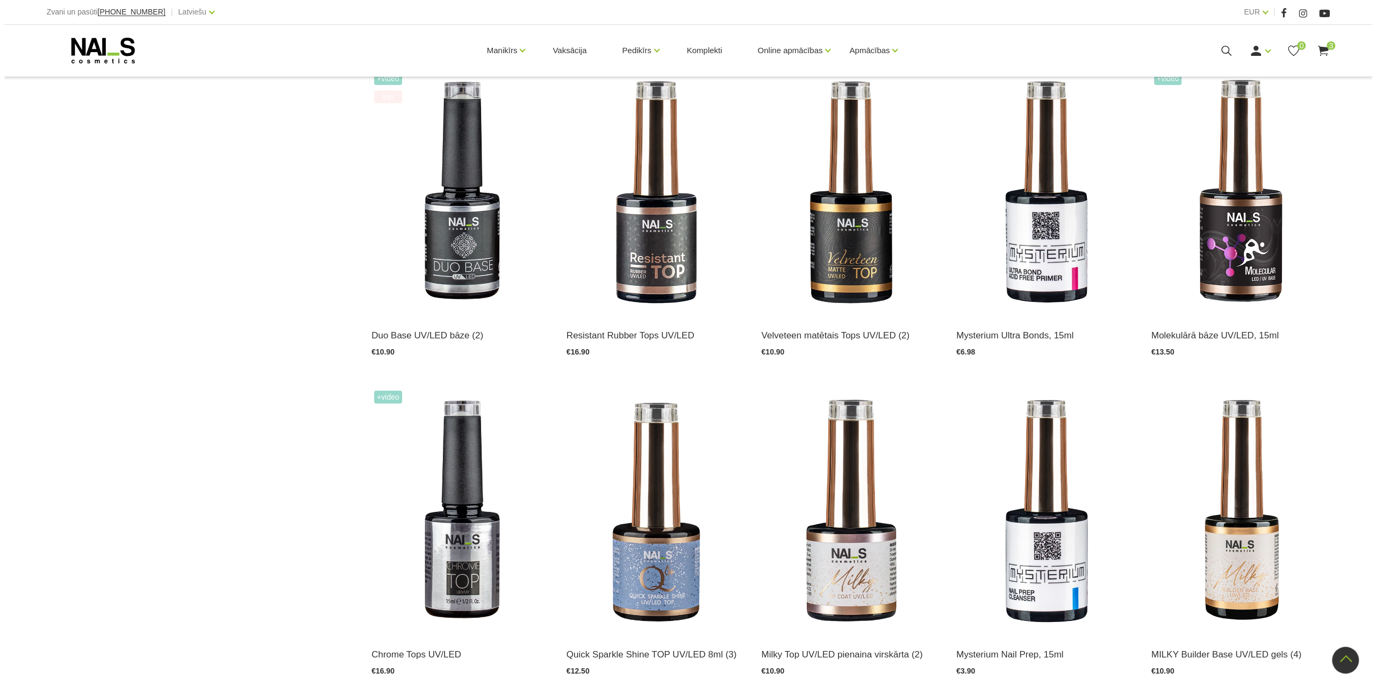
scroll to position [914, 0]
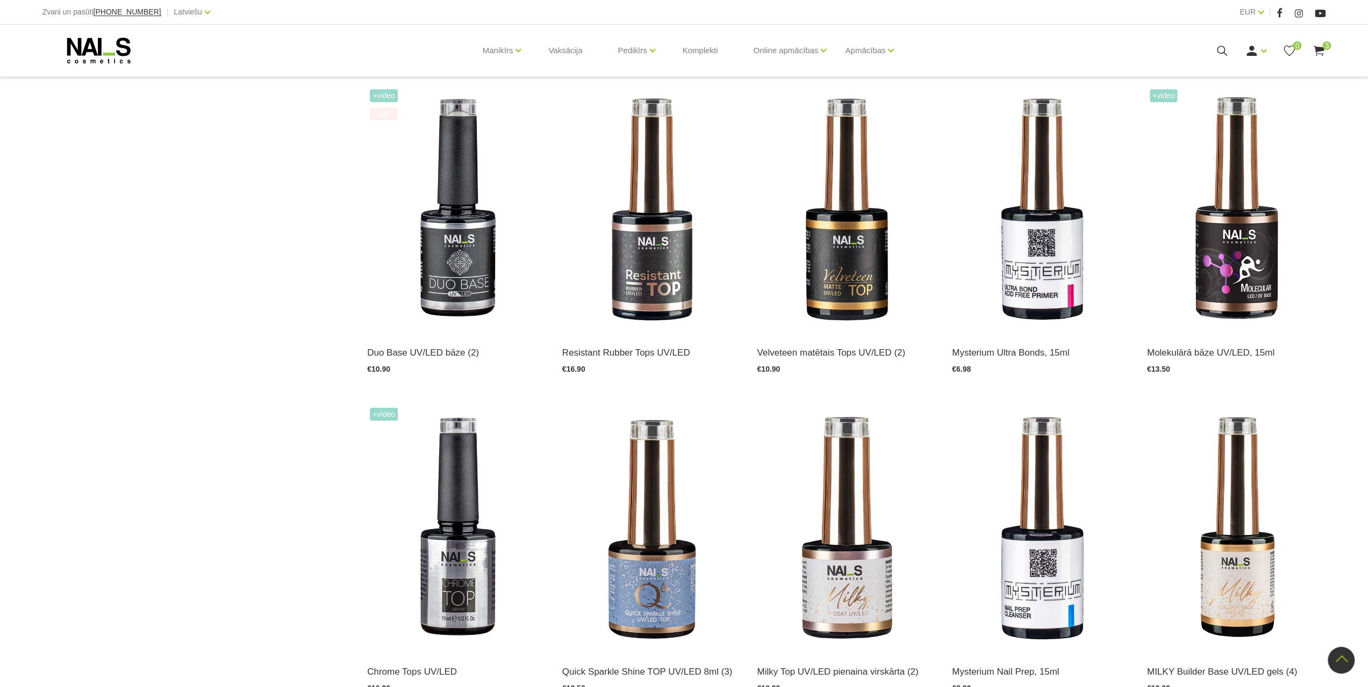
click at [1314, 40] on div "Manikīrs Gēllakas Bāzes, topi un praimeri Gēlu sistēmas Dizaina sistēmas Dažādi…" at bounding box center [684, 51] width 1284 height 52
click at [1320, 47] on use at bounding box center [1319, 51] width 11 height 10
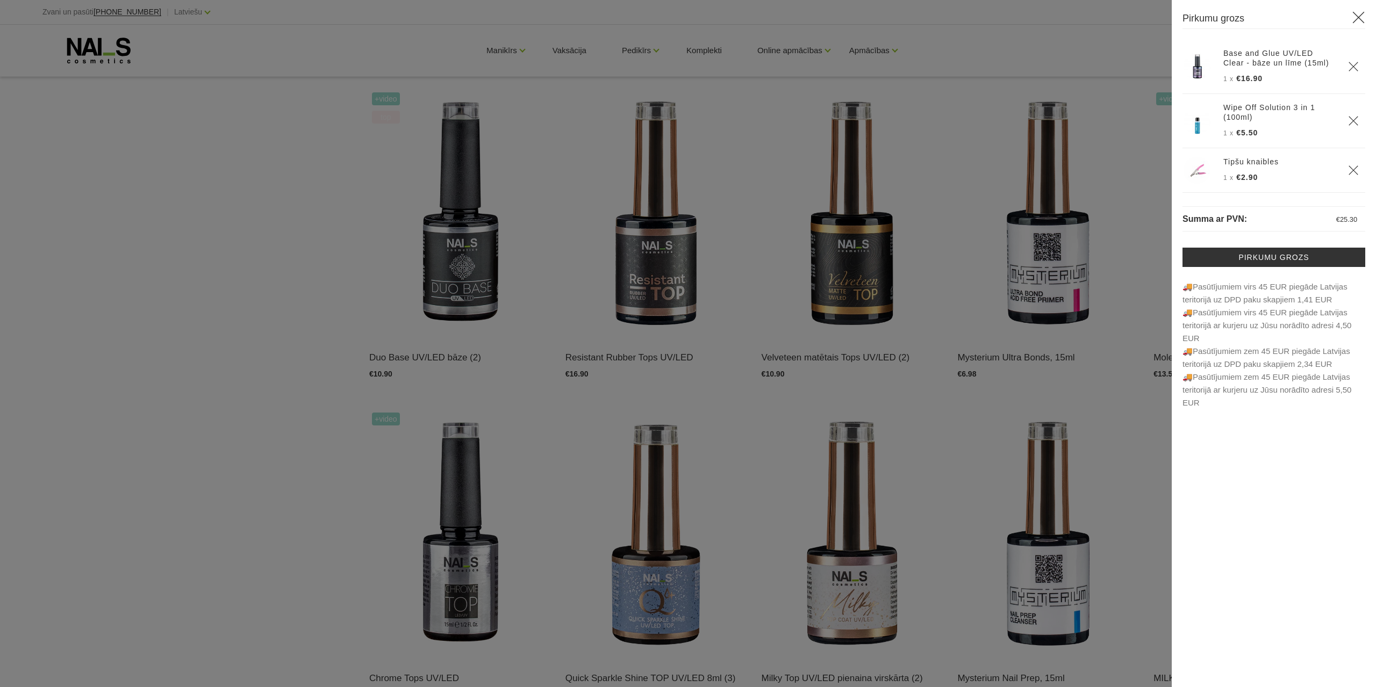
click at [1295, 60] on link "Base and Glue UV/LED Clear - bāze un līme (15ml)" at bounding box center [1279, 57] width 112 height 19
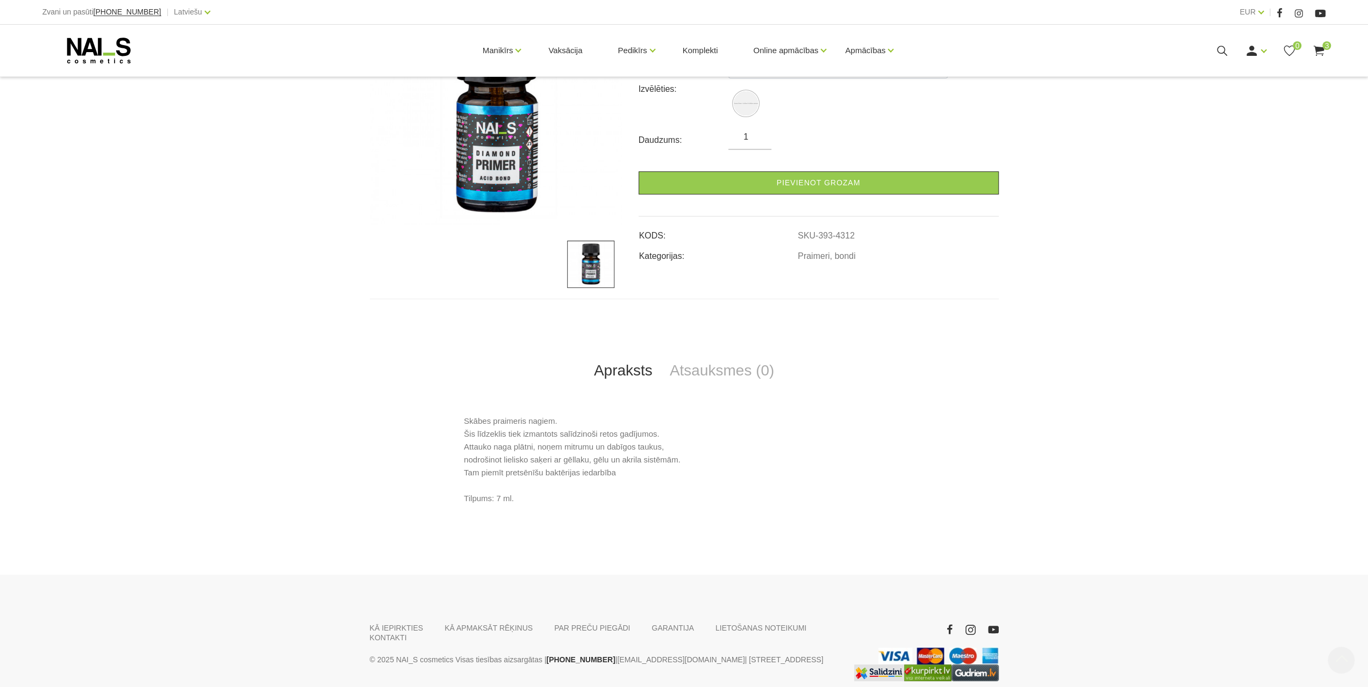
scroll to position [215, 0]
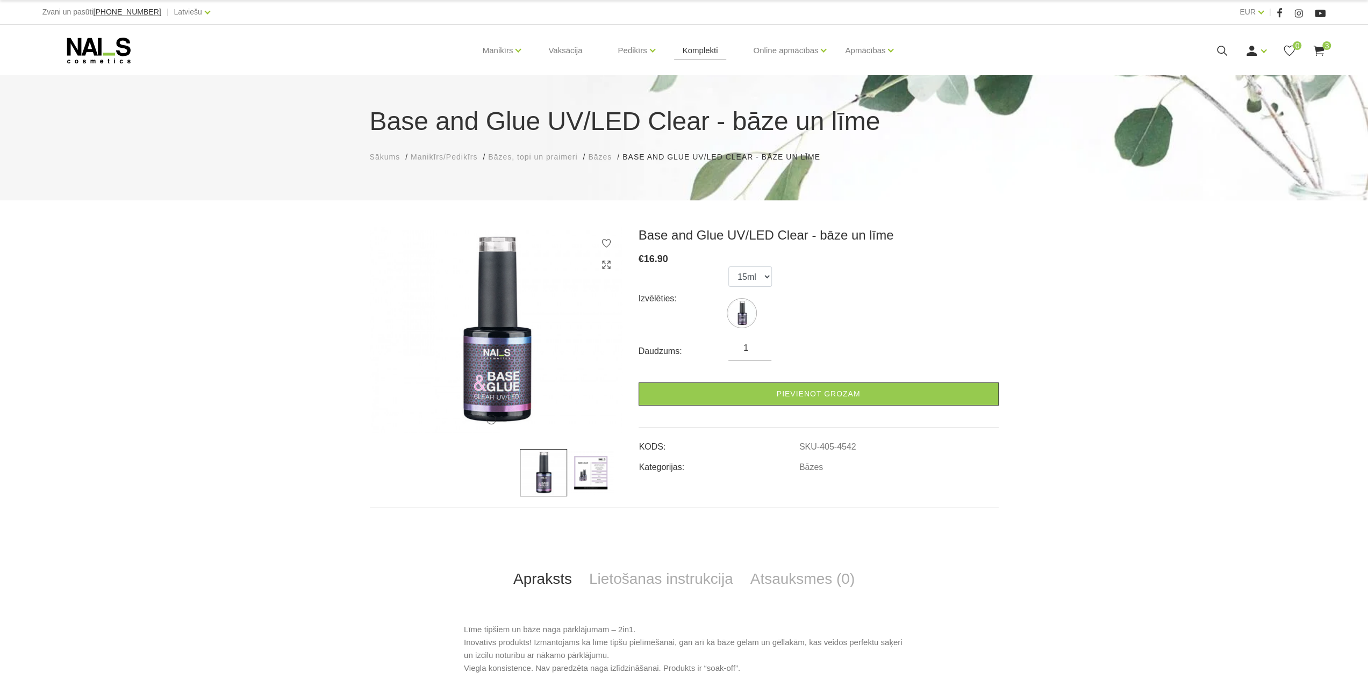
click at [692, 47] on link "Komplekti" at bounding box center [700, 51] width 53 height 52
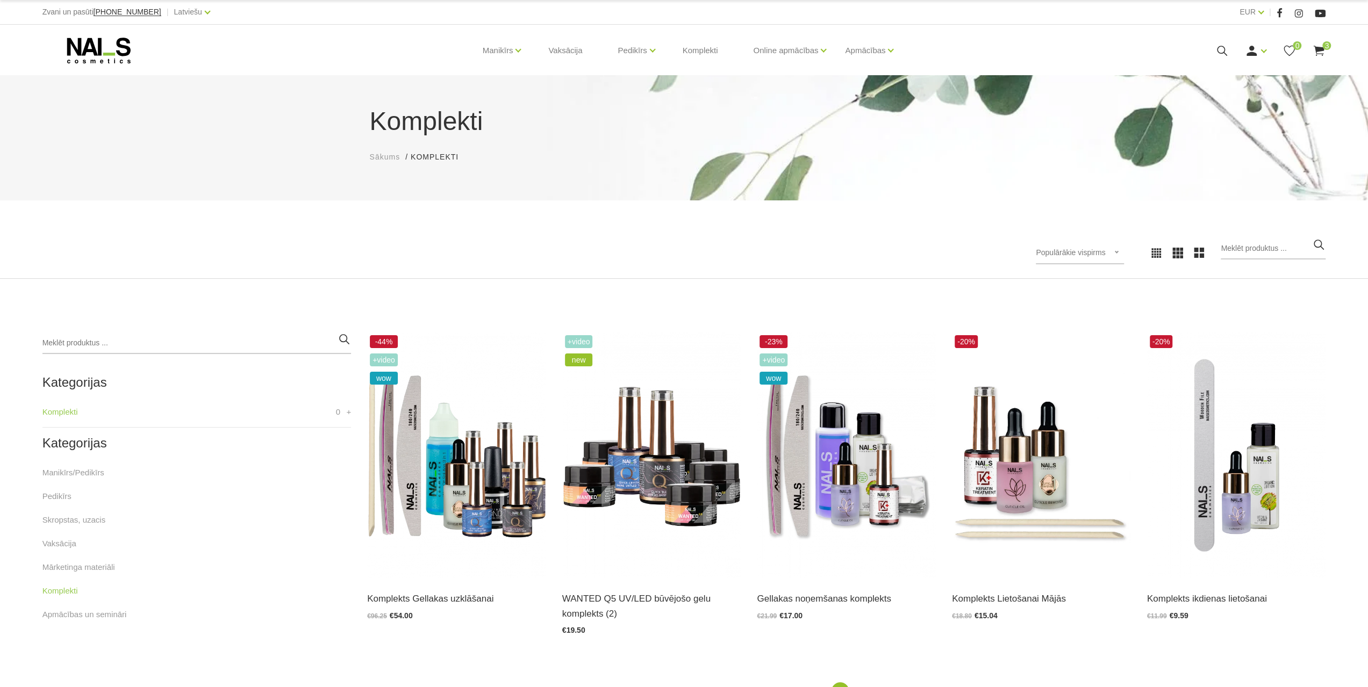
click at [1321, 54] on icon at bounding box center [1318, 50] width 13 height 13
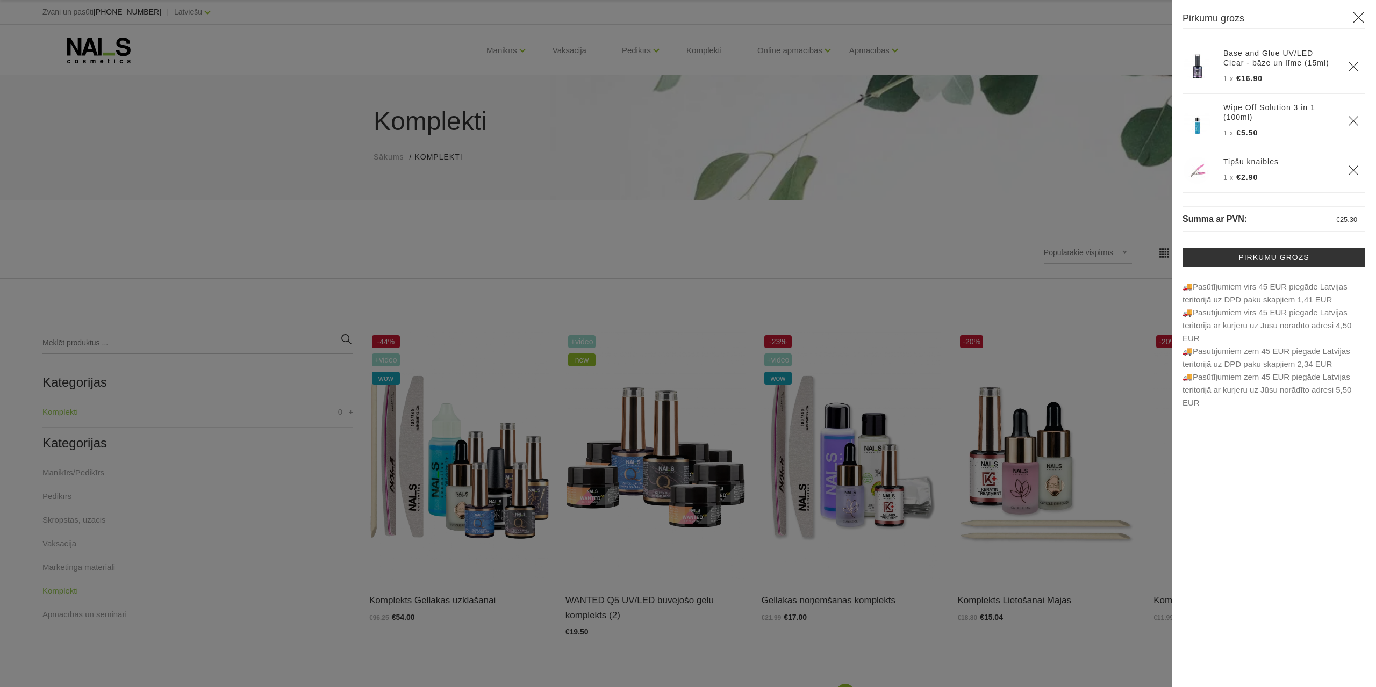
click at [1077, 363] on div at bounding box center [688, 343] width 1376 height 687
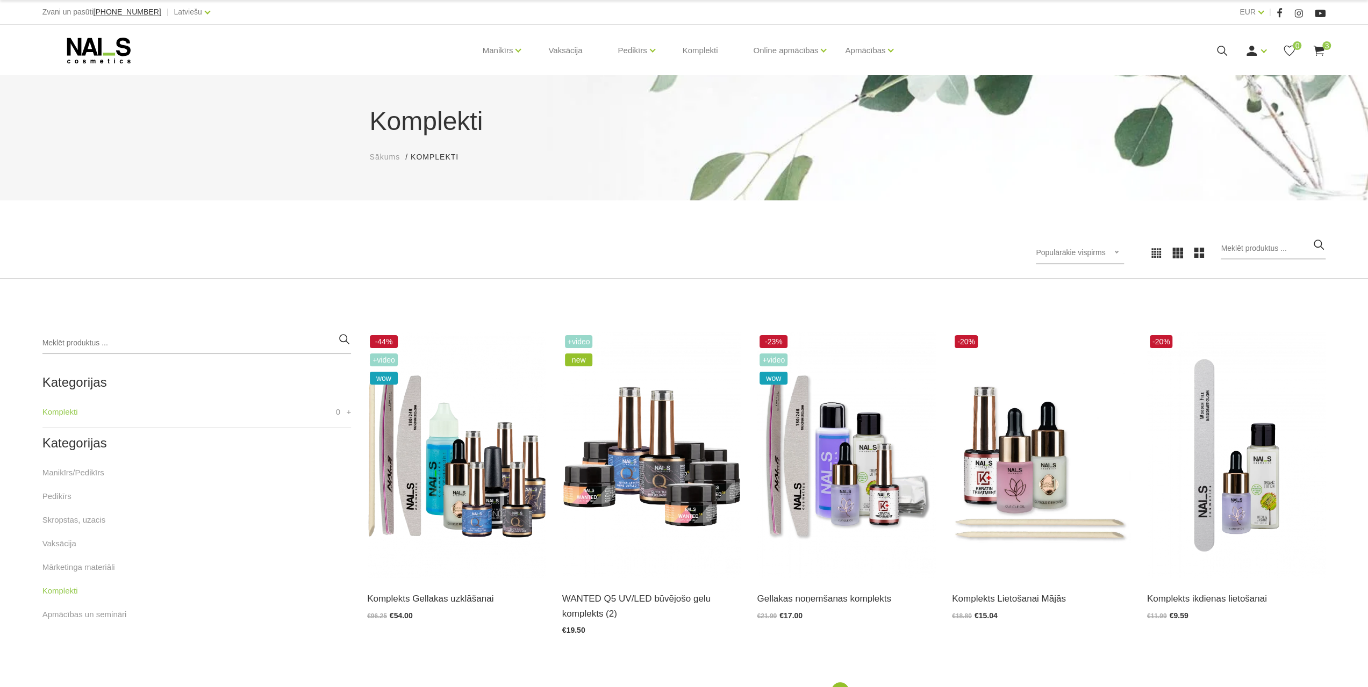
click at [1329, 47] on span "3" at bounding box center [1326, 45] width 9 height 9
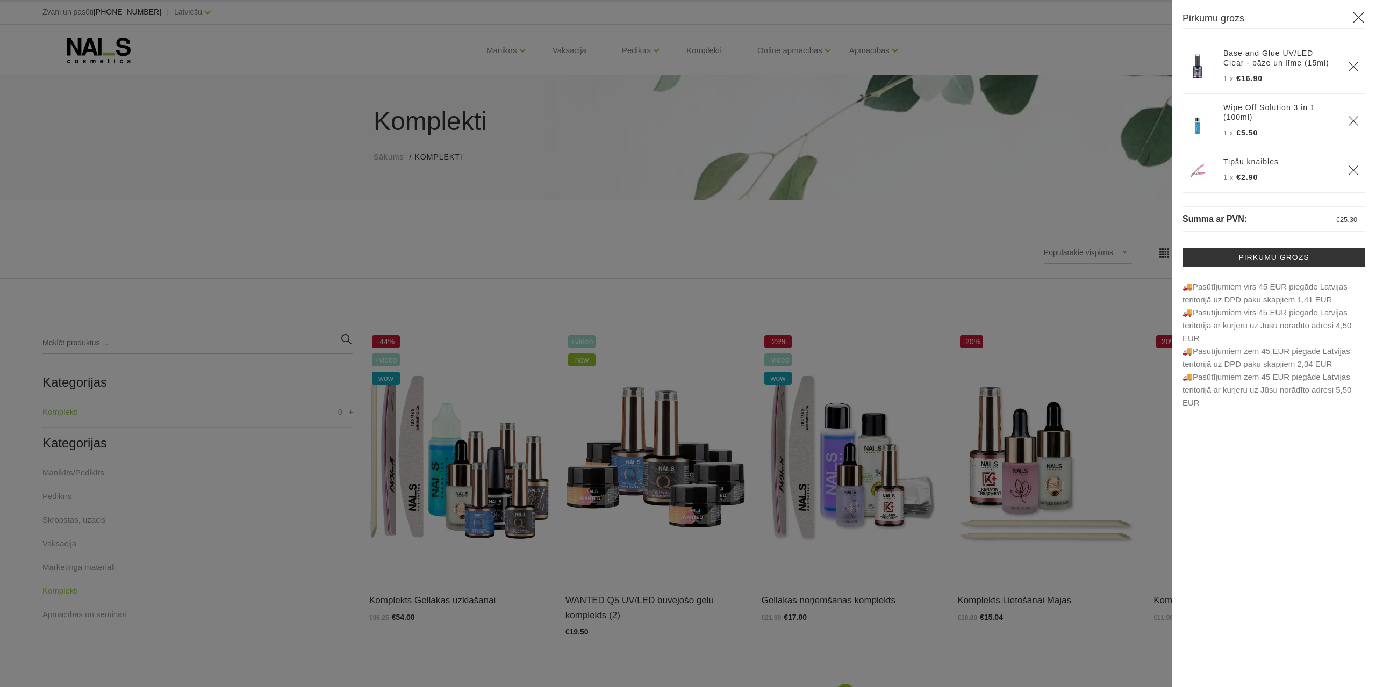
click at [1355, 165] on icon "Delete" at bounding box center [1353, 170] width 11 height 11
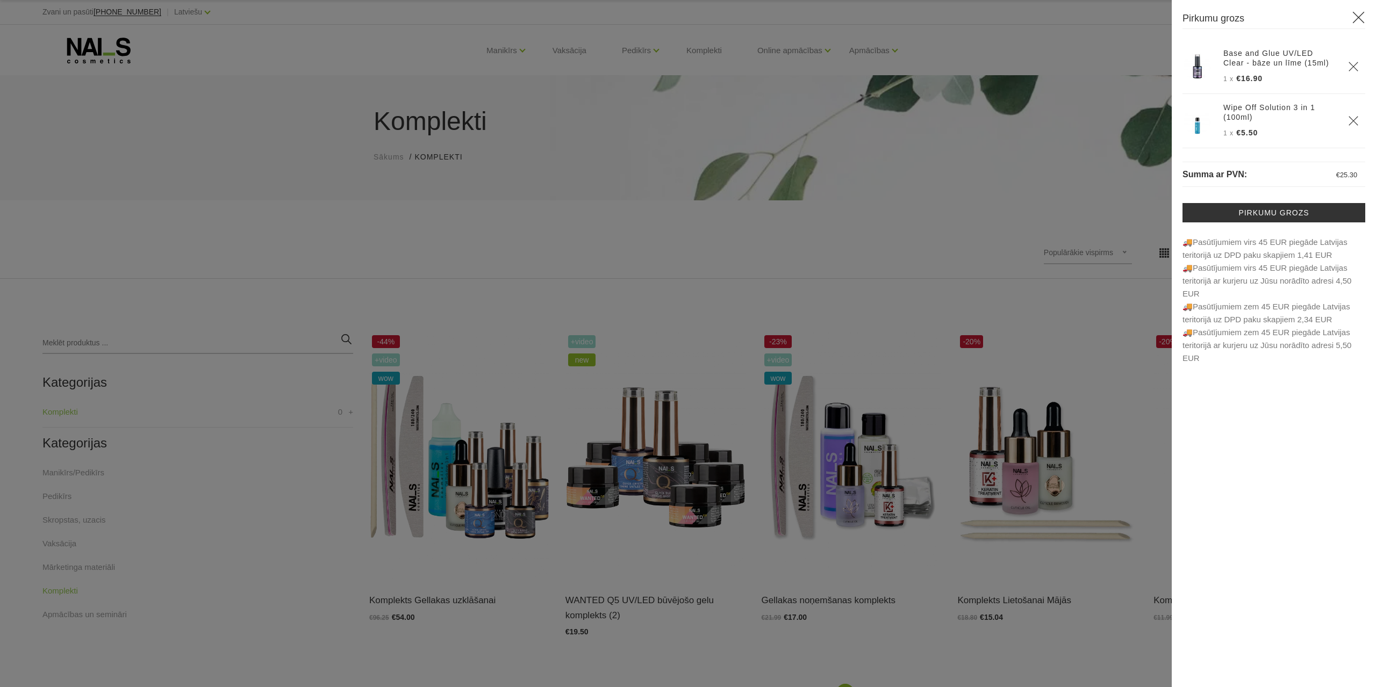
click at [1353, 117] on icon "Delete" at bounding box center [1353, 121] width 11 height 11
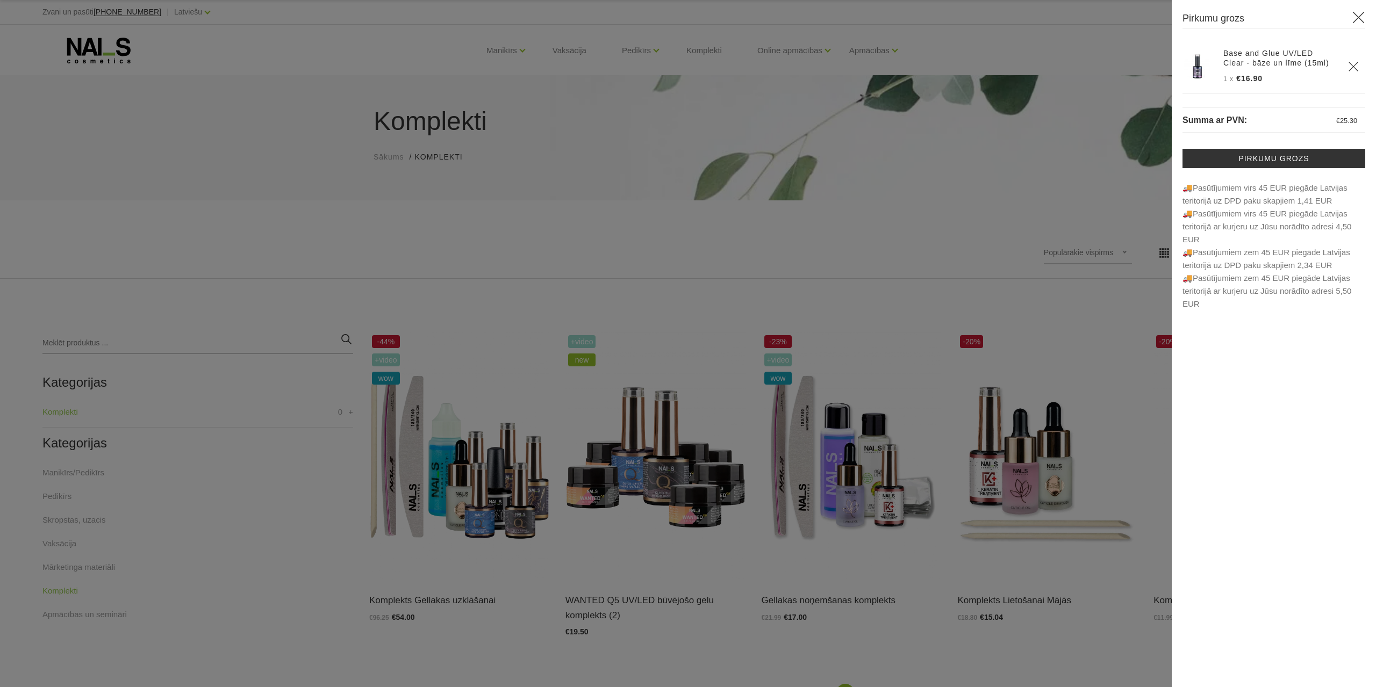
click at [1353, 64] on icon "Delete" at bounding box center [1353, 66] width 11 height 11
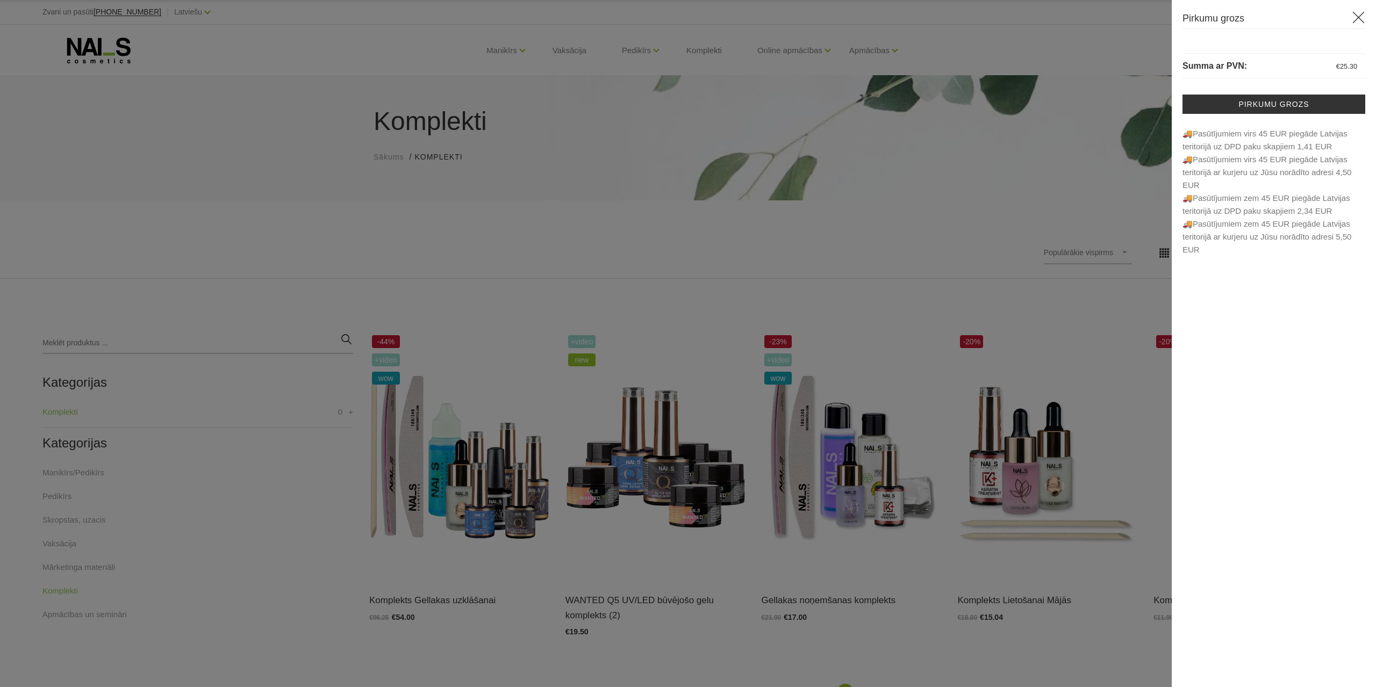
click at [1360, 11] on icon at bounding box center [1358, 17] width 13 height 13
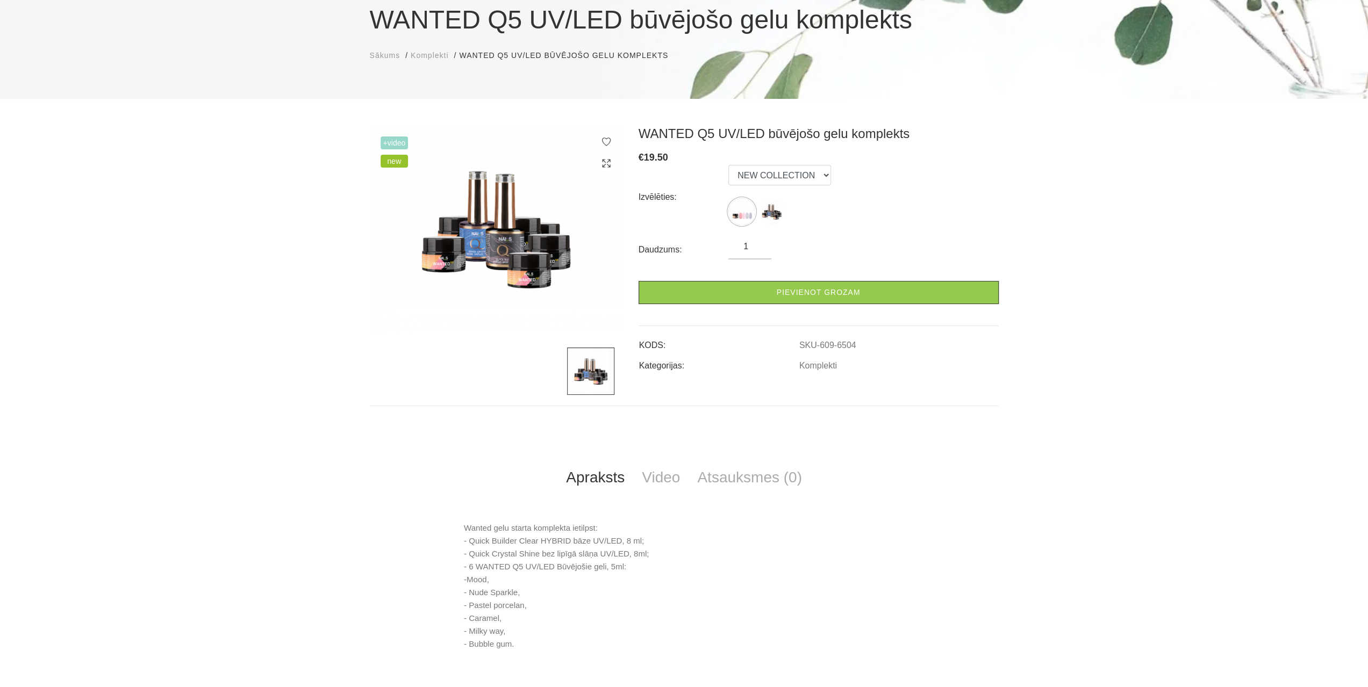
scroll to position [108, 0]
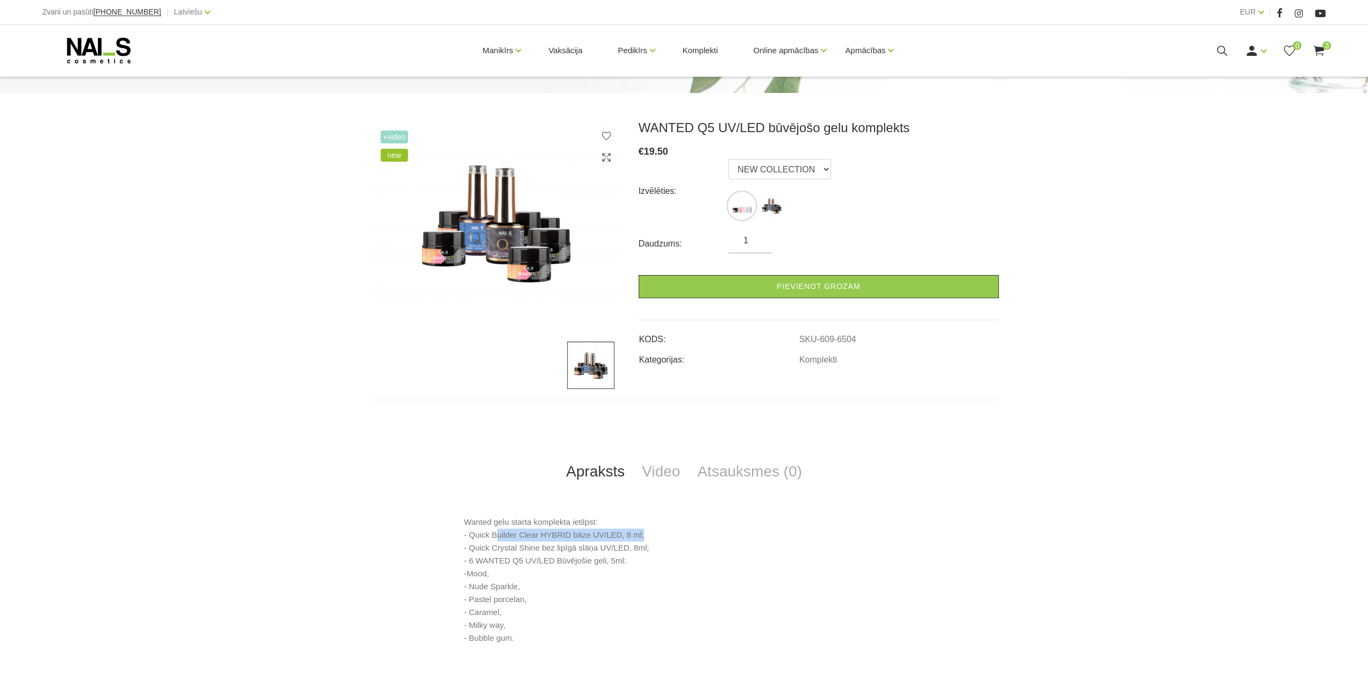
drag, startPoint x: 495, startPoint y: 532, endPoint x: 640, endPoint y: 535, distance: 144.6
click at [640, 535] on p "Wanted gelu starta komplekta ietilpst: - Quick Builder Clear HYBRID bāze UV/LED…" at bounding box center [684, 580] width 440 height 129
click at [676, 537] on p "Wanted gelu starta komplekta ietilpst: - Quick Builder Clear HYBRID bāze UV/LED…" at bounding box center [684, 580] width 440 height 129
click at [699, 452] on div "Apraksts Video Atsauksmes (0) Wanted gelu starta komplekta ietilpst: - Quick Bu…" at bounding box center [684, 530] width 629 height 261
